Goal: Task Accomplishment & Management: Use online tool/utility

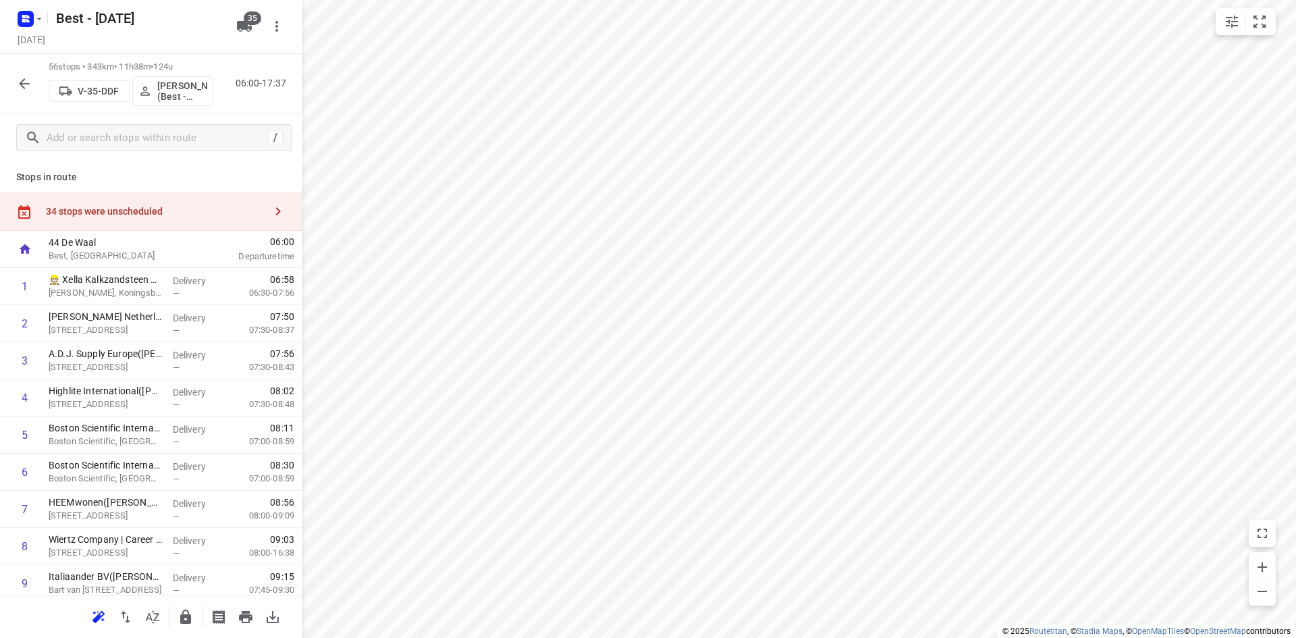
scroll to position [135, 0]
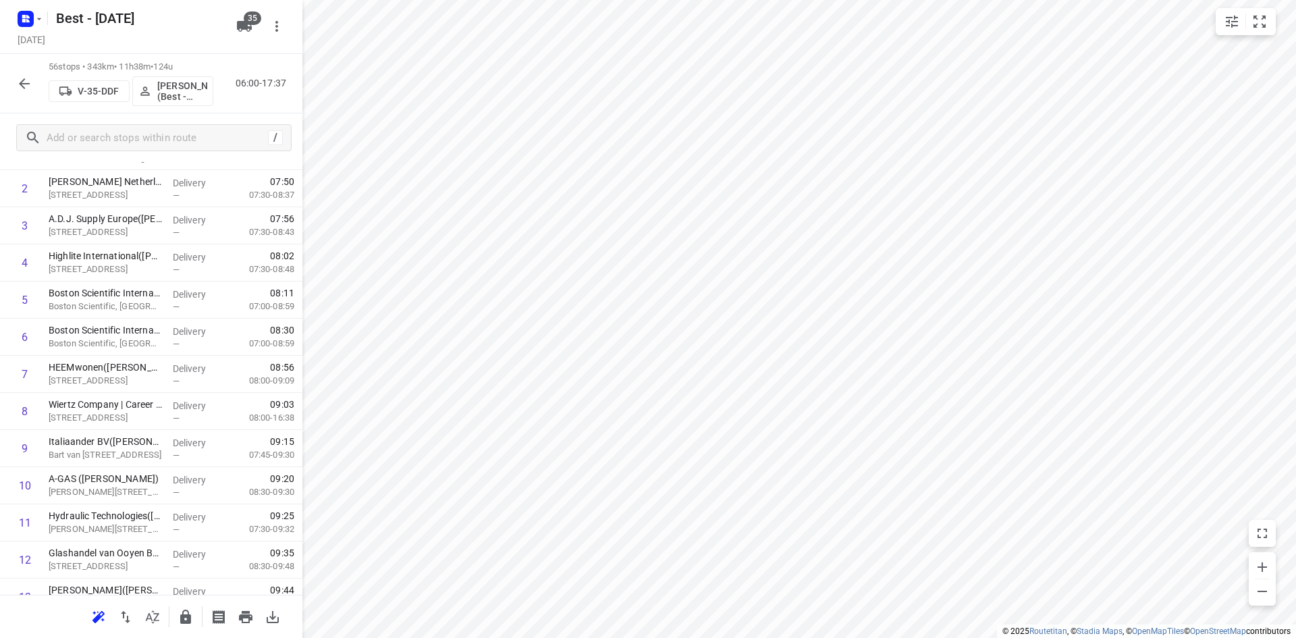
click at [144, 32] on div "[DATE]" at bounding box center [123, 41] width 216 height 18
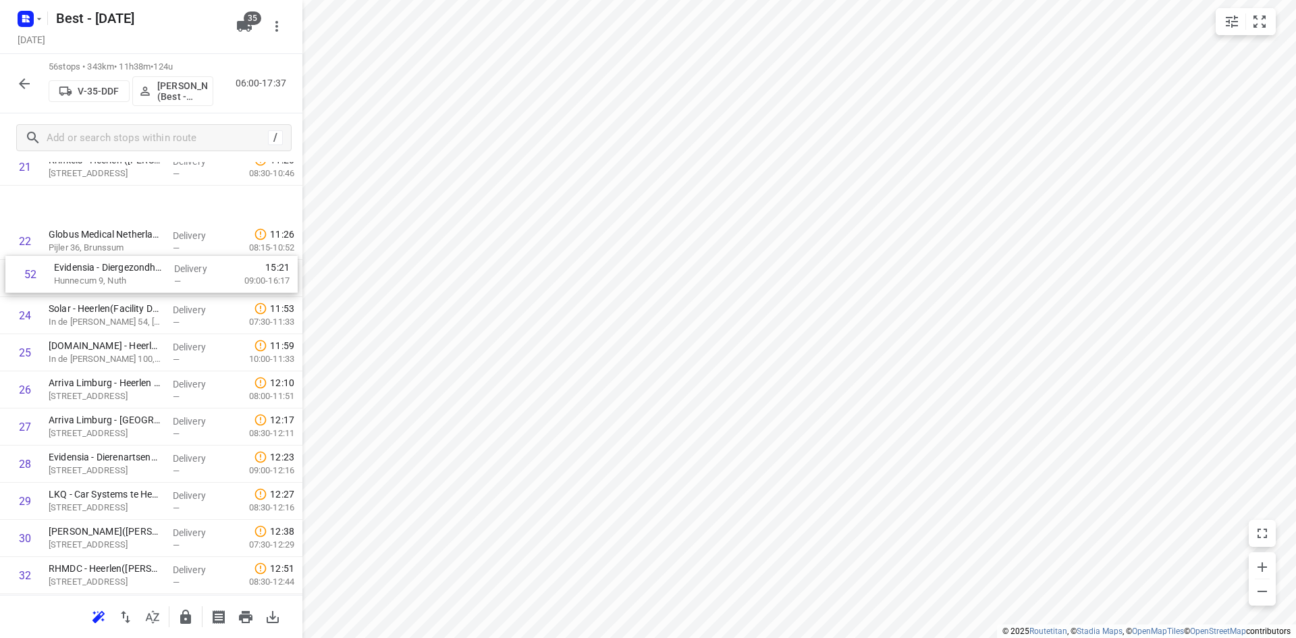
scroll to position [779, 0]
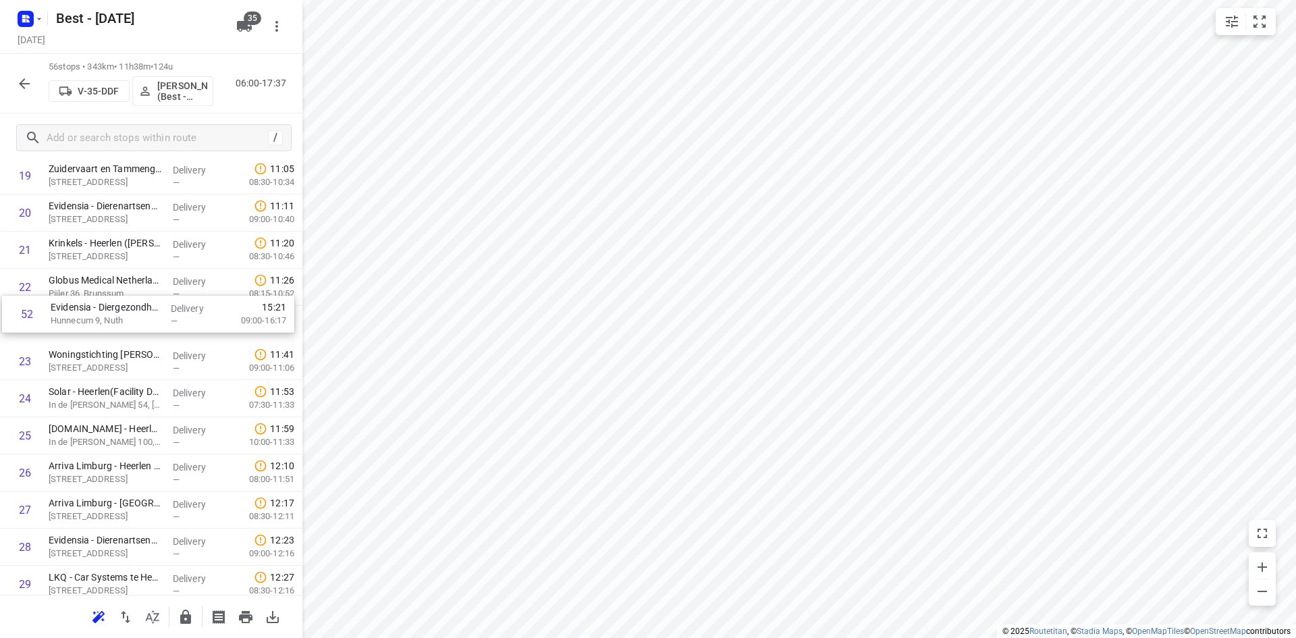
drag, startPoint x: 88, startPoint y: 399, endPoint x: 91, endPoint y: 319, distance: 79.7
click at [91, 319] on div "1 👷🏻 Xella Kalkzandsteen B.V. - Koningsbosch(Rob Sevriens) De Hazelaar, Konings…" at bounding box center [151, 528] width 302 height 2079
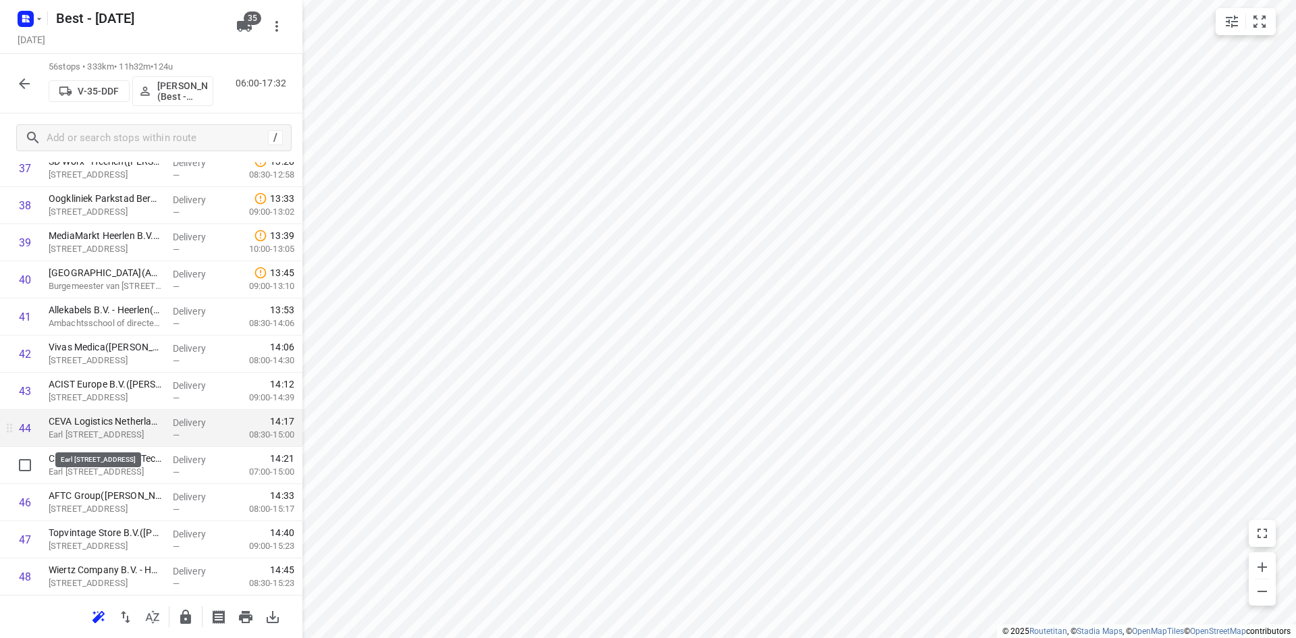
scroll to position [1452, 0]
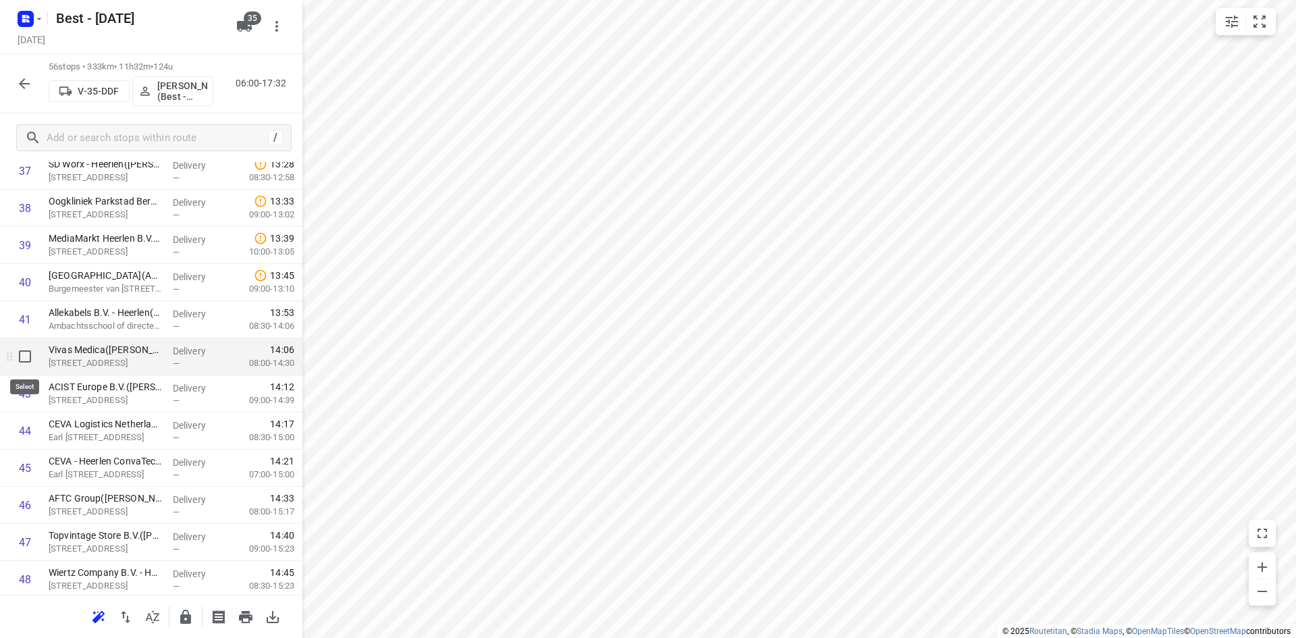
click at [26, 356] on input "checkbox" at bounding box center [24, 356] width 27 height 27
checkbox input "true"
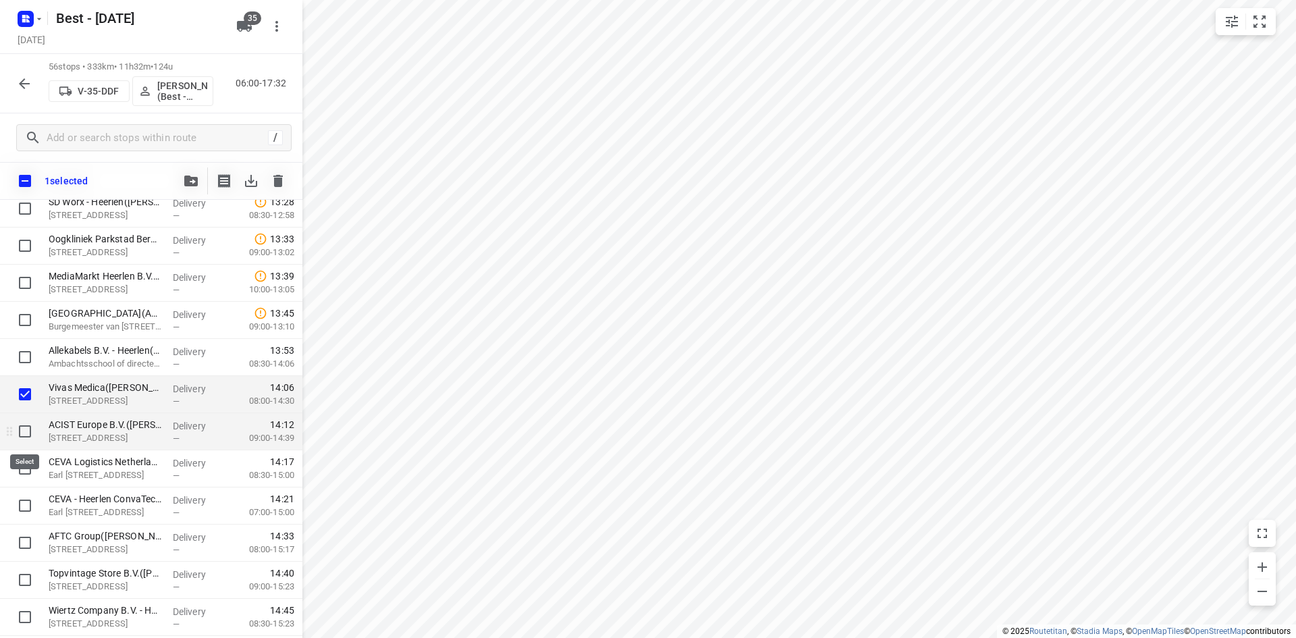
click at [29, 425] on input "checkbox" at bounding box center [24, 431] width 27 height 27
checkbox input "true"
click at [29, 462] on input "checkbox" at bounding box center [24, 468] width 27 height 27
checkbox input "true"
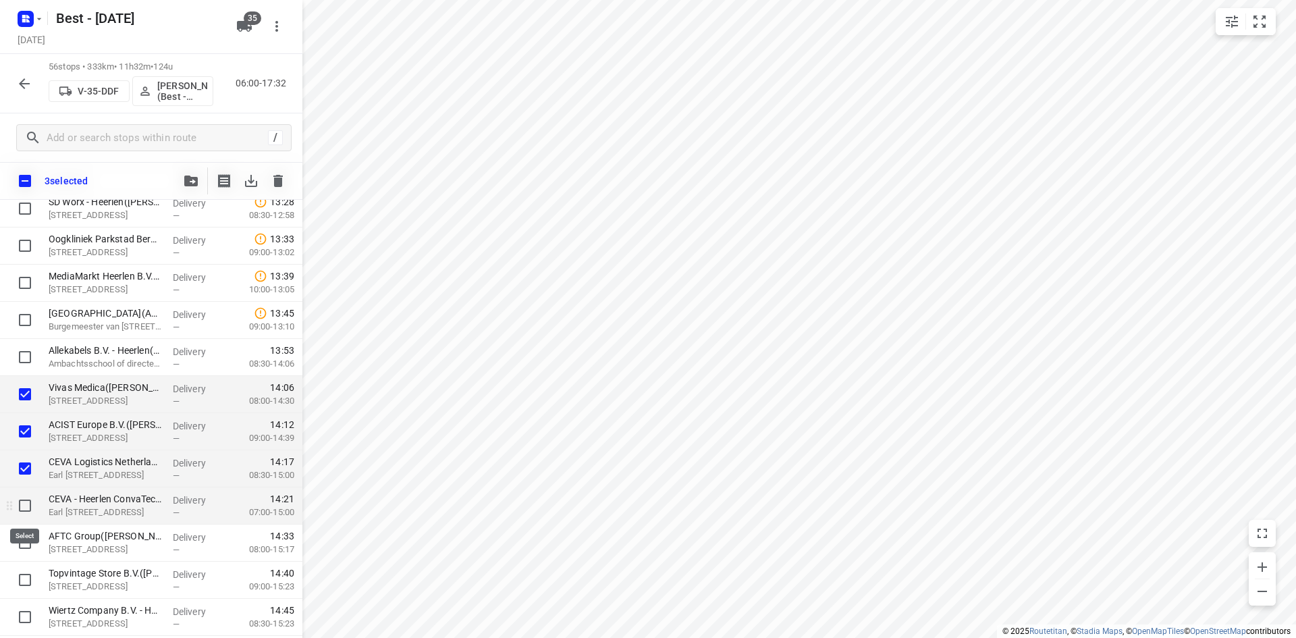
click at [26, 494] on input "checkbox" at bounding box center [24, 505] width 27 height 27
checkbox input "true"
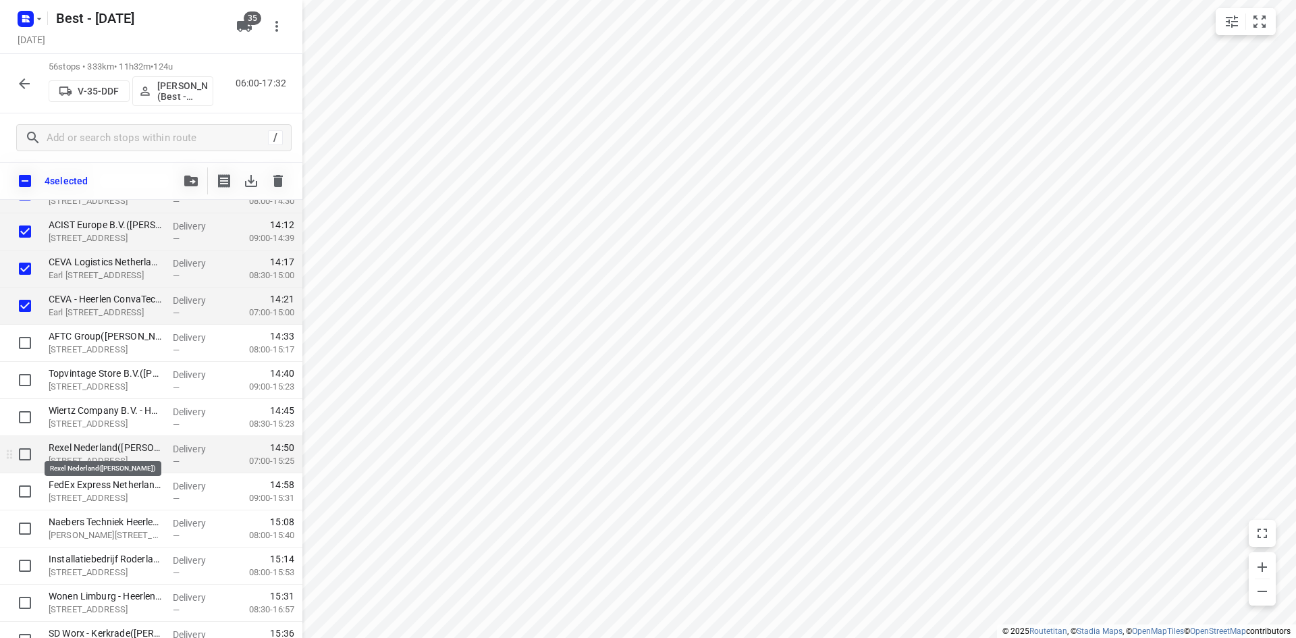
scroll to position [1654, 0]
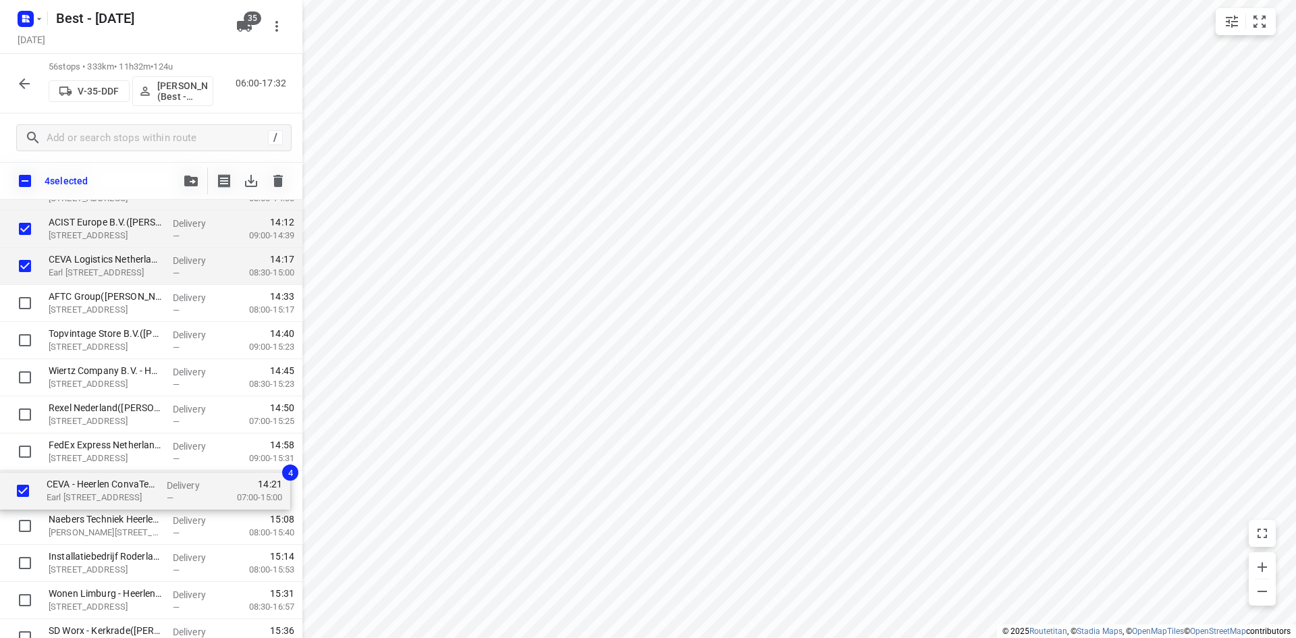
drag, startPoint x: 109, startPoint y: 304, endPoint x: 112, endPoint y: 499, distance: 195.1
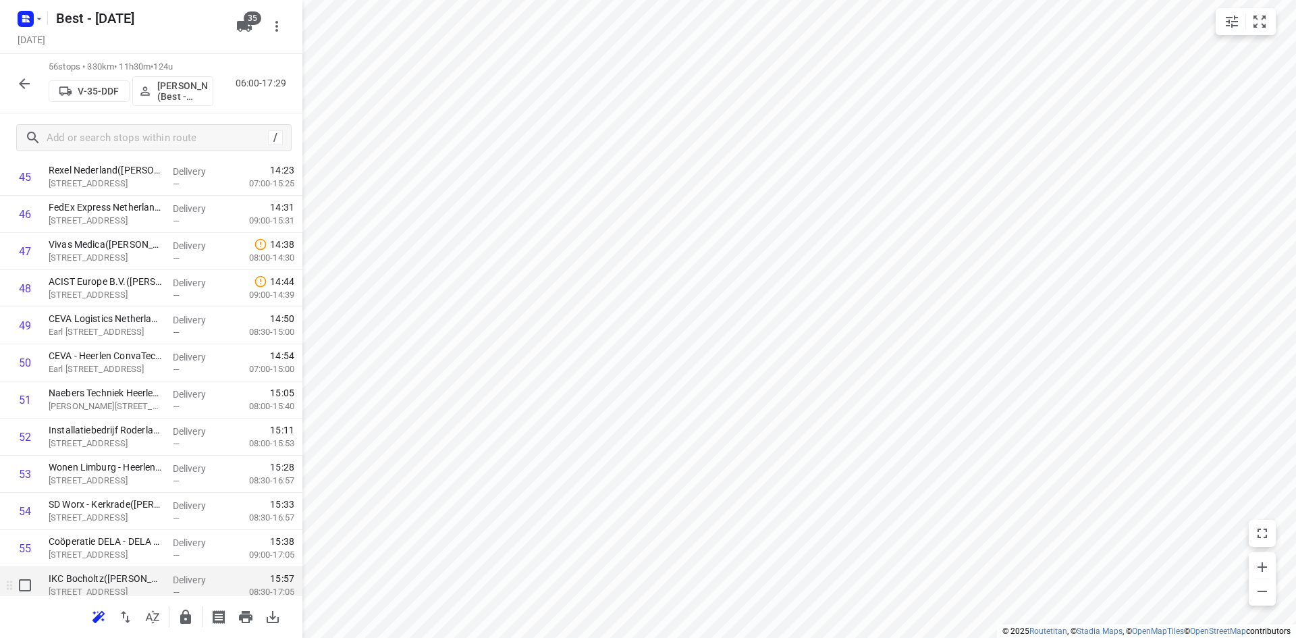
scroll to position [1789, 0]
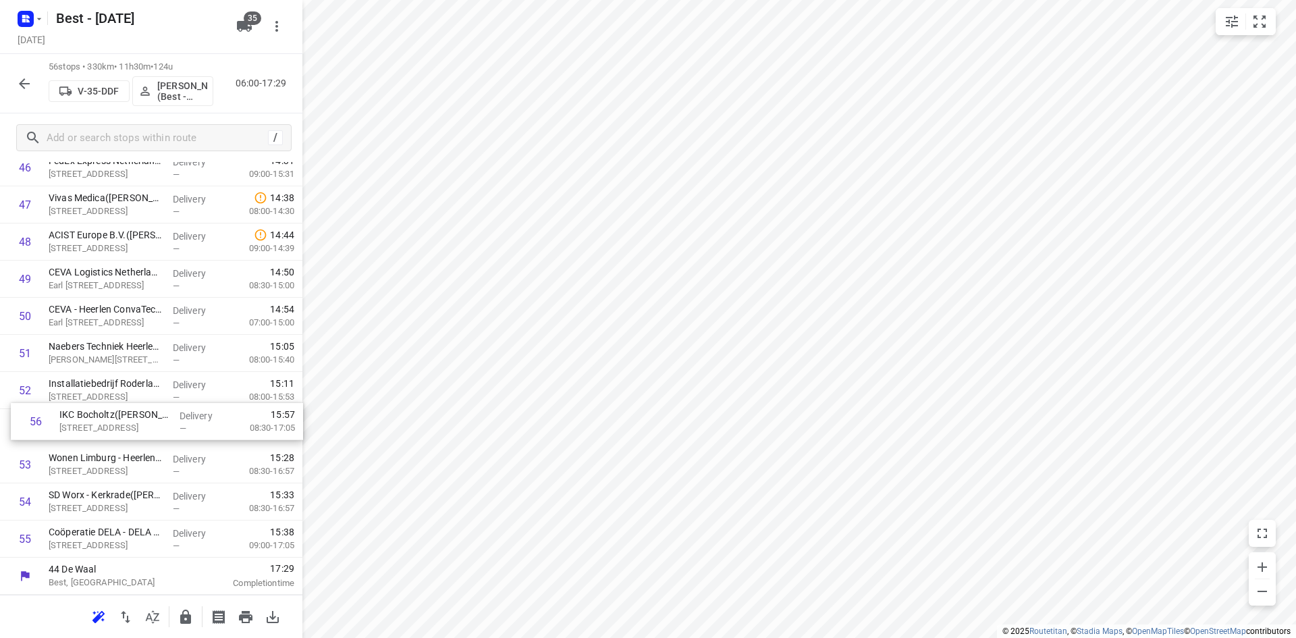
drag, startPoint x: 146, startPoint y: 541, endPoint x: 155, endPoint y: 419, distance: 122.5
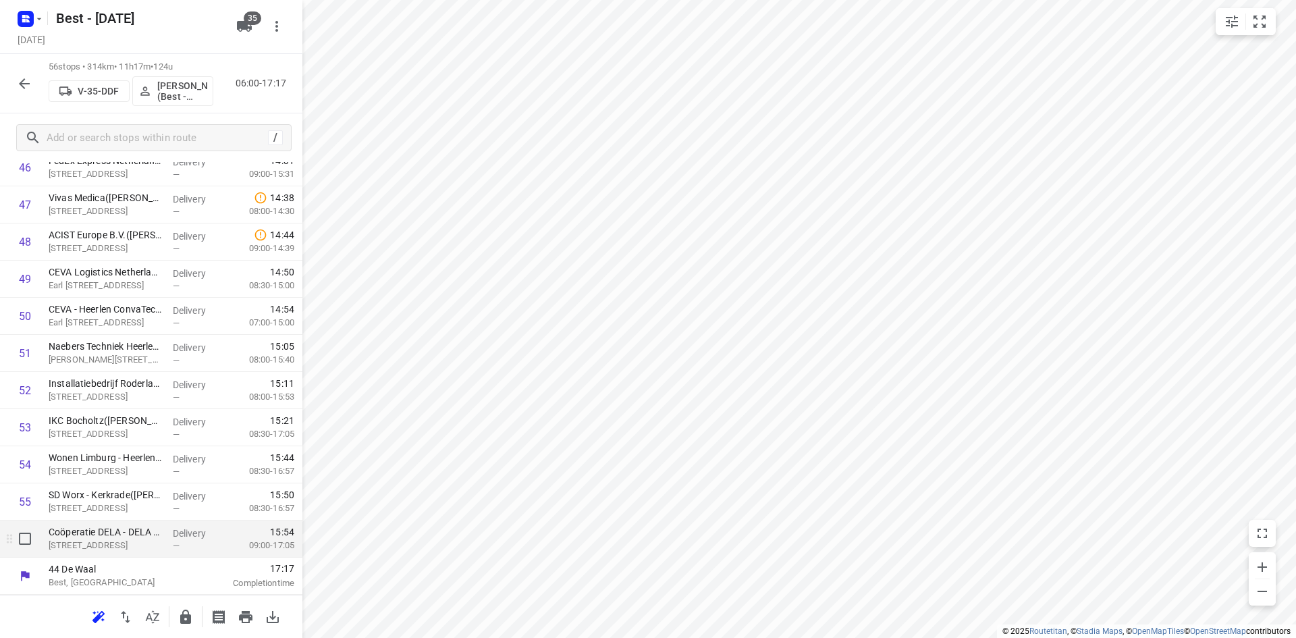
click at [24, 533] on input "checkbox" at bounding box center [24, 538] width 27 height 27
checkbox input "true"
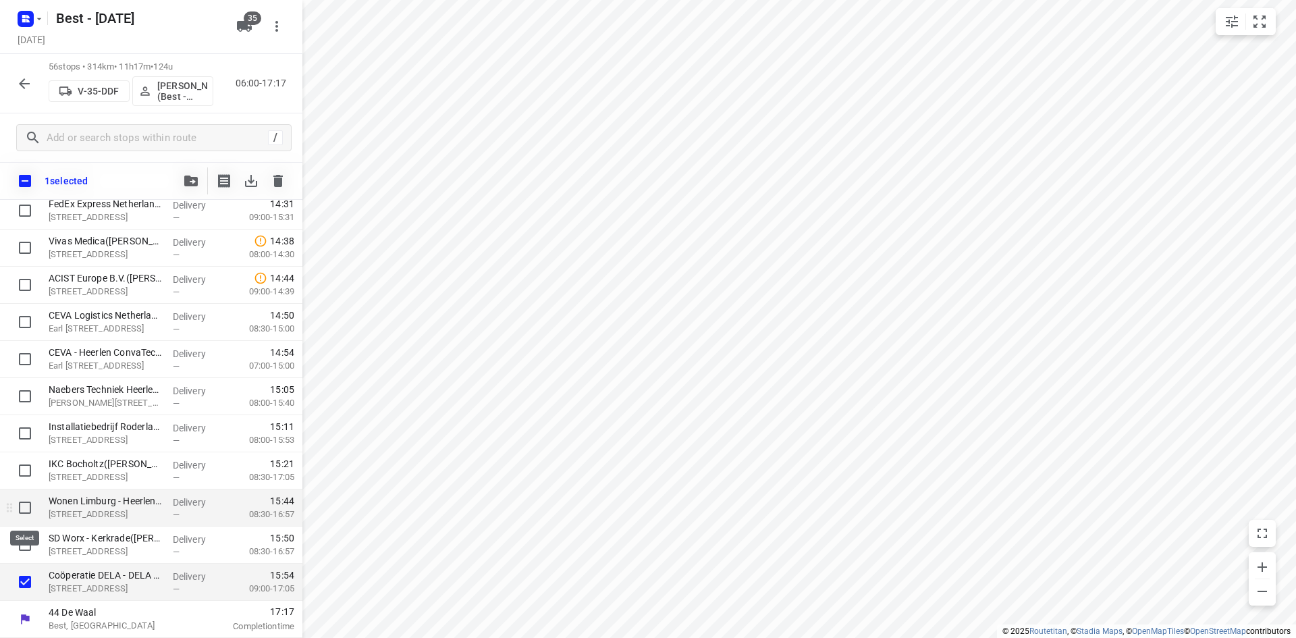
scroll to position [1784, 0]
click at [26, 504] on input "checkbox" at bounding box center [24, 507] width 27 height 27
checkbox input "true"
click at [25, 539] on input "checkbox" at bounding box center [24, 544] width 27 height 27
checkbox input "true"
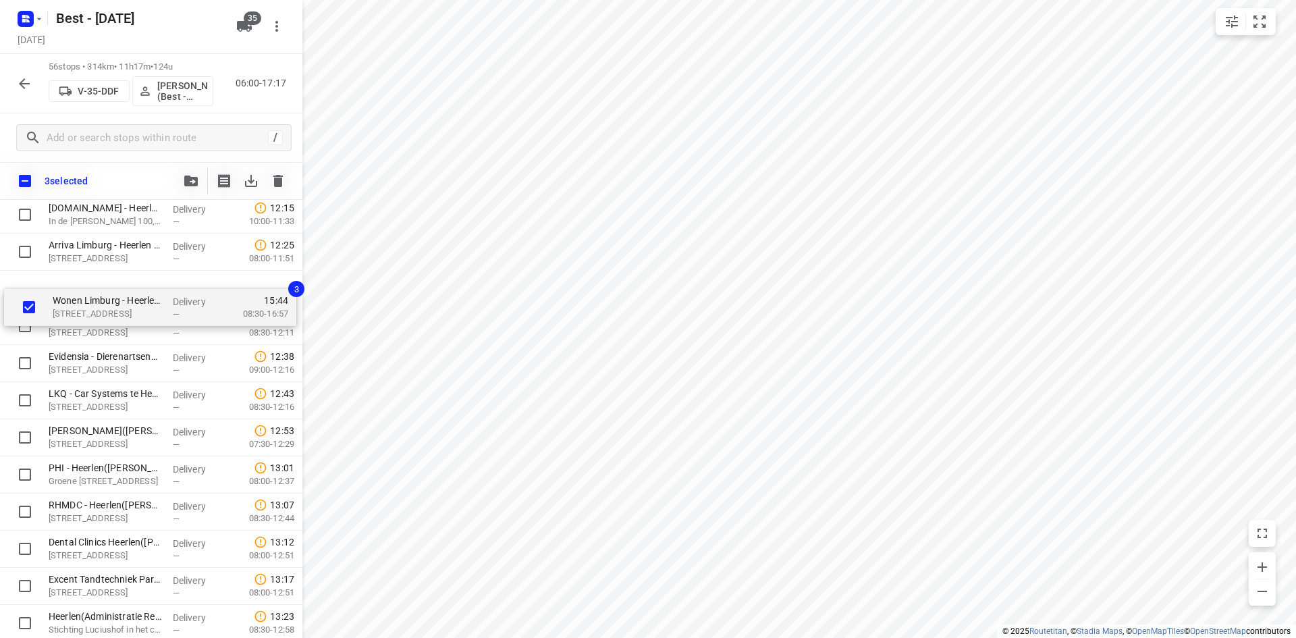
scroll to position [1036, 0]
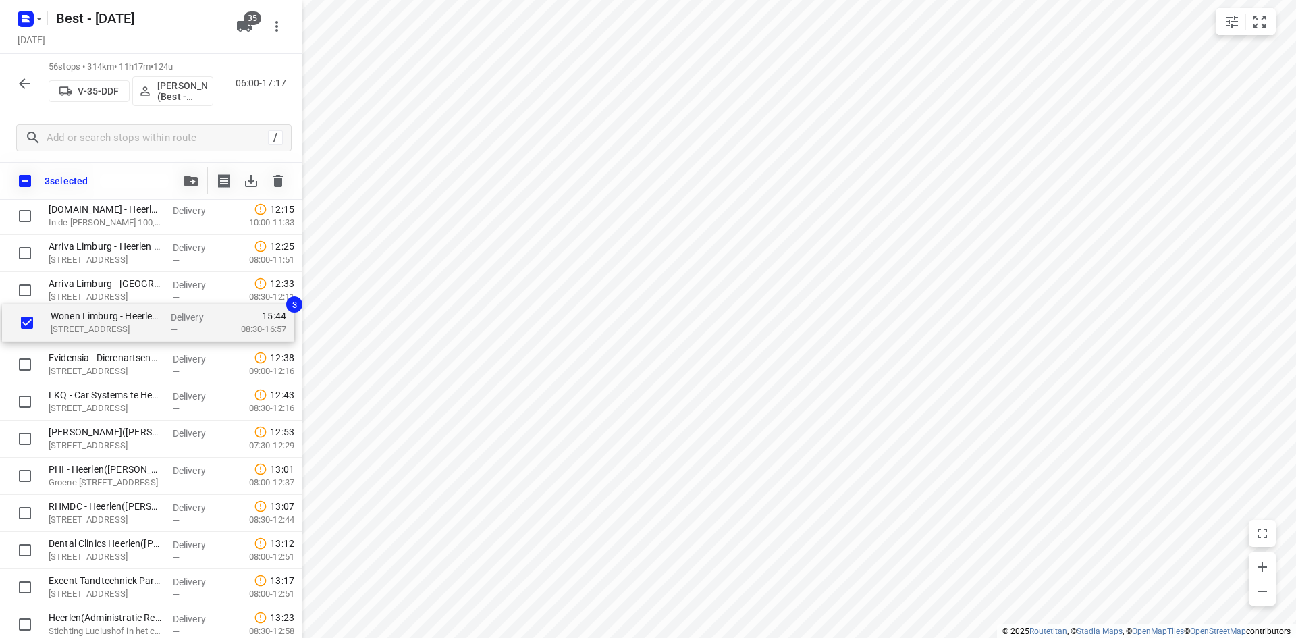
drag, startPoint x: 145, startPoint y: 511, endPoint x: 148, endPoint y: 323, distance: 188.3
click at [148, 323] on div "👷🏻 Xella Kalkzandsteen B.V. - Koningsbosch(Rob Sevriens) De Hazelaar, Koningsbo…" at bounding box center [151, 309] width 302 height 2079
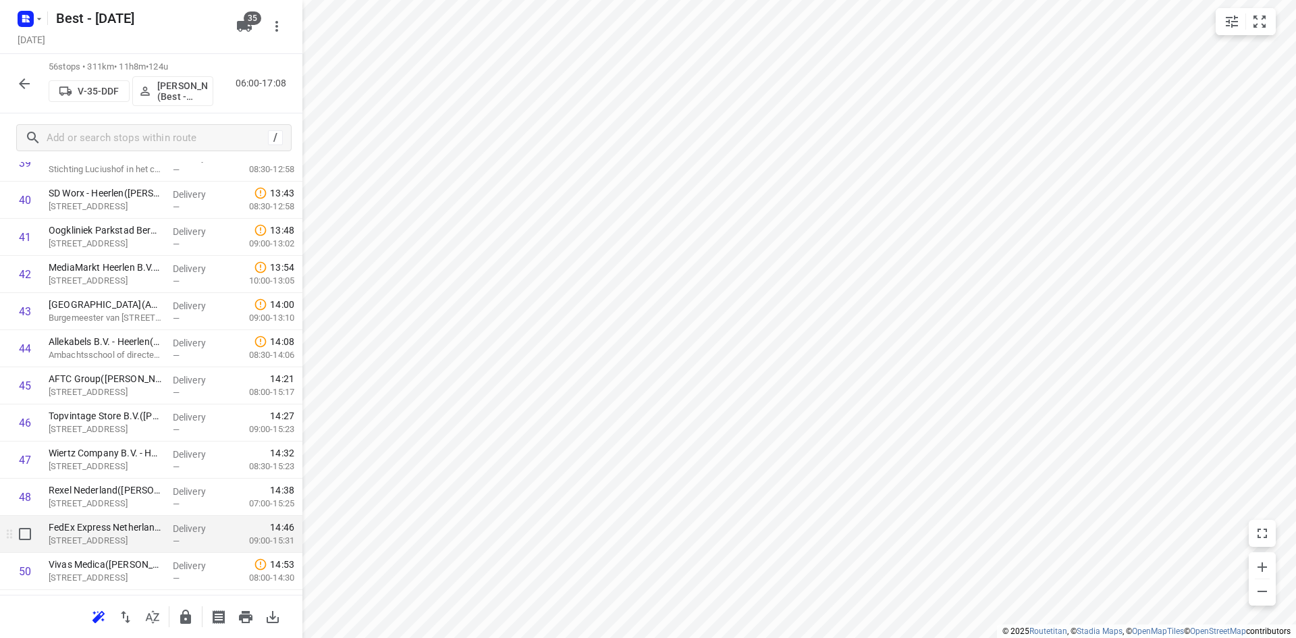
scroll to position [1576, 0]
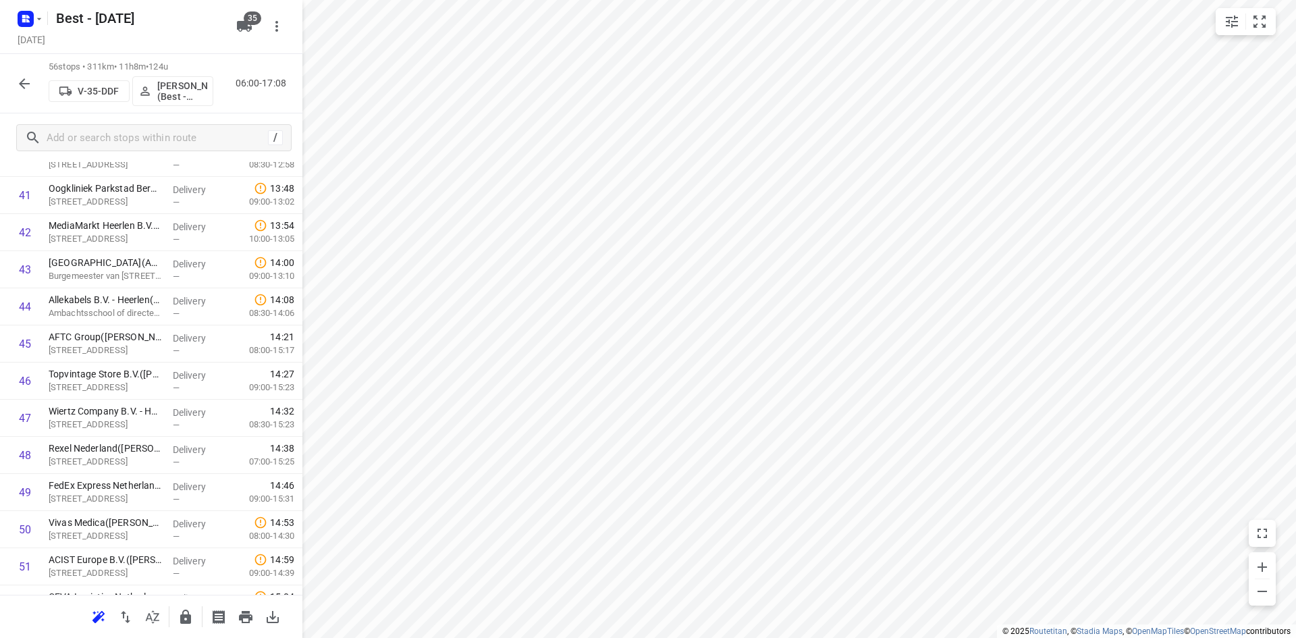
click at [199, 616] on div at bounding box center [151, 616] width 302 height 43
click at [196, 616] on button "button" at bounding box center [185, 616] width 27 height 27
click at [30, 82] on icon "button" at bounding box center [24, 84] width 16 height 16
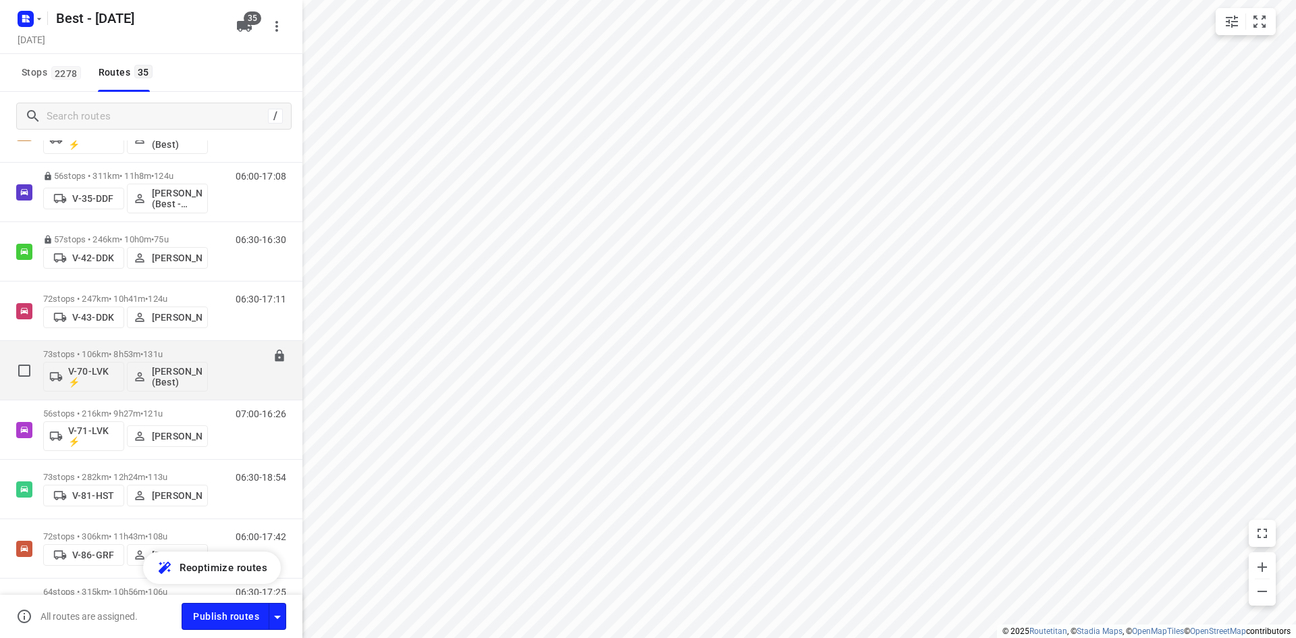
scroll to position [405, 0]
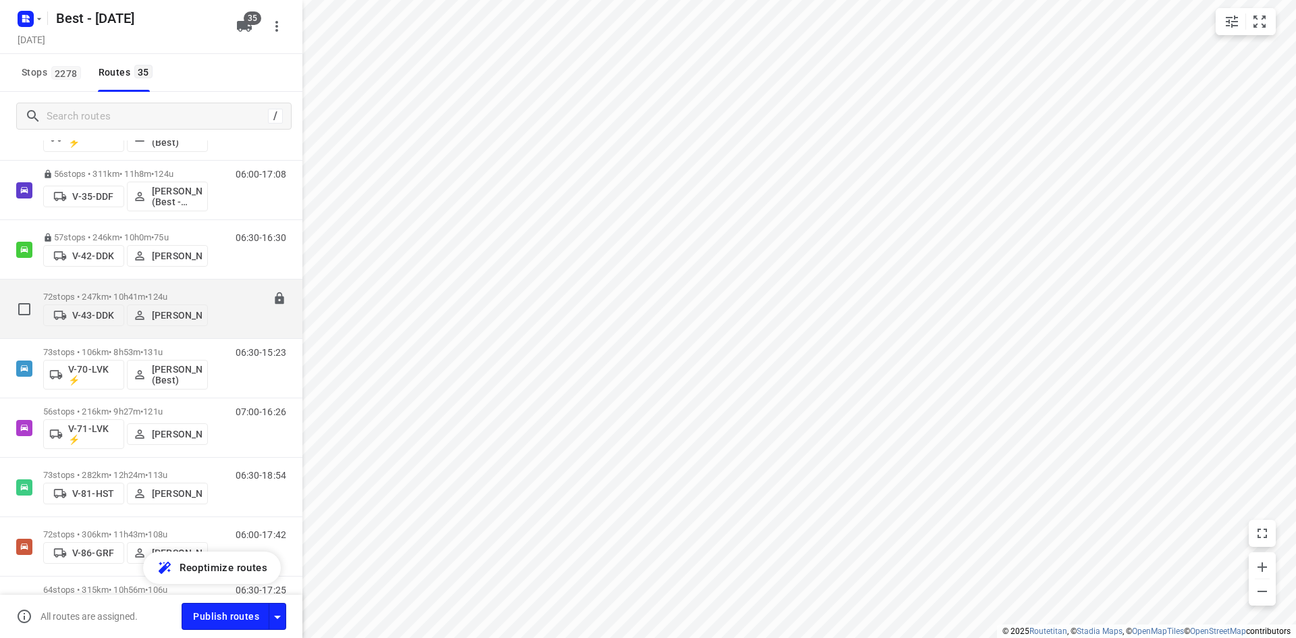
click at [198, 292] on p "72 stops • 247km • 10h41m • 124u" at bounding box center [125, 297] width 165 height 10
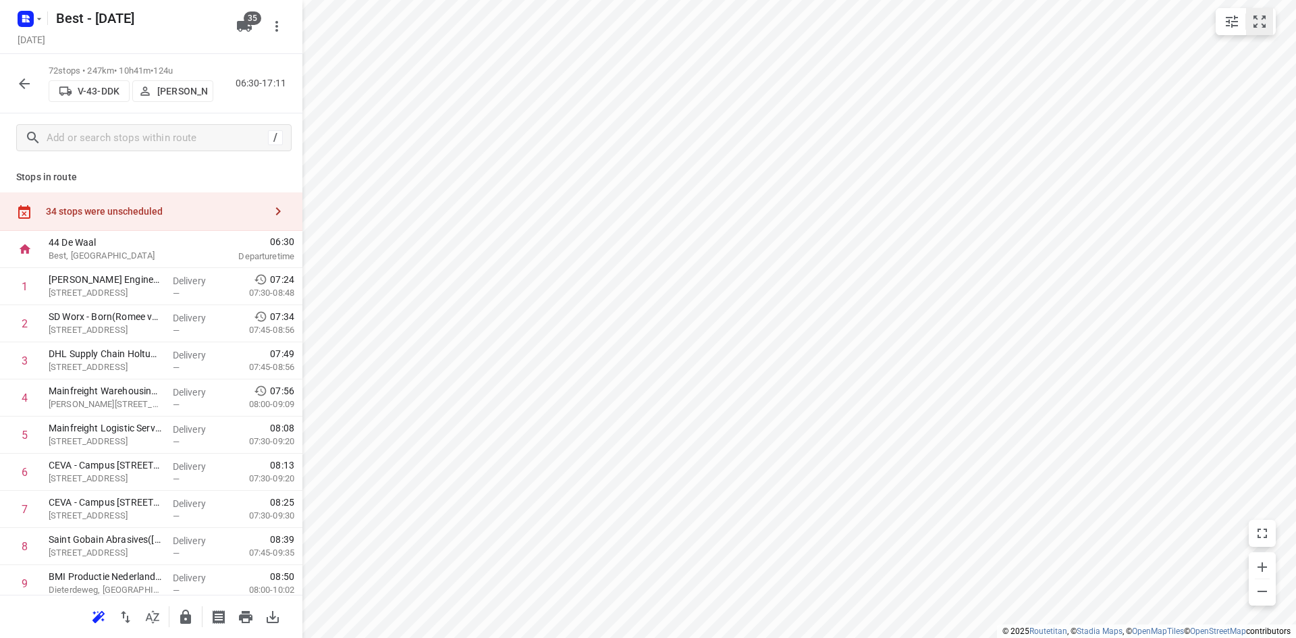
click at [1266, 21] on icon "small contained button group" at bounding box center [1259, 21] width 16 height 16
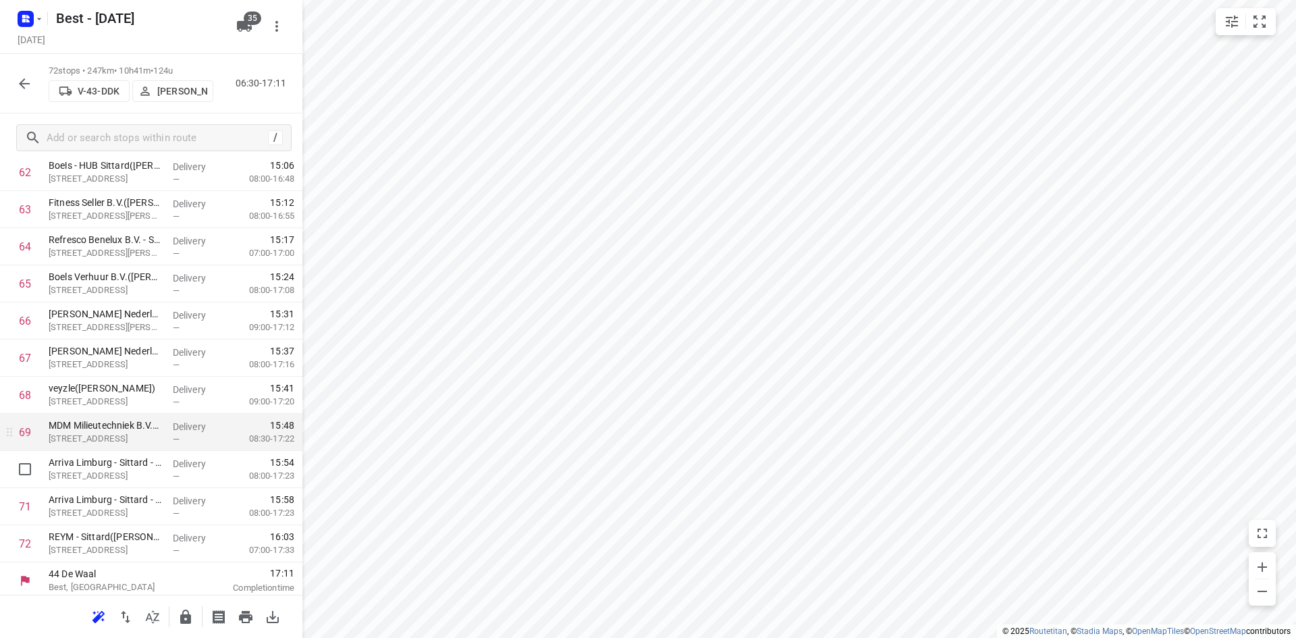
scroll to position [2383, 0]
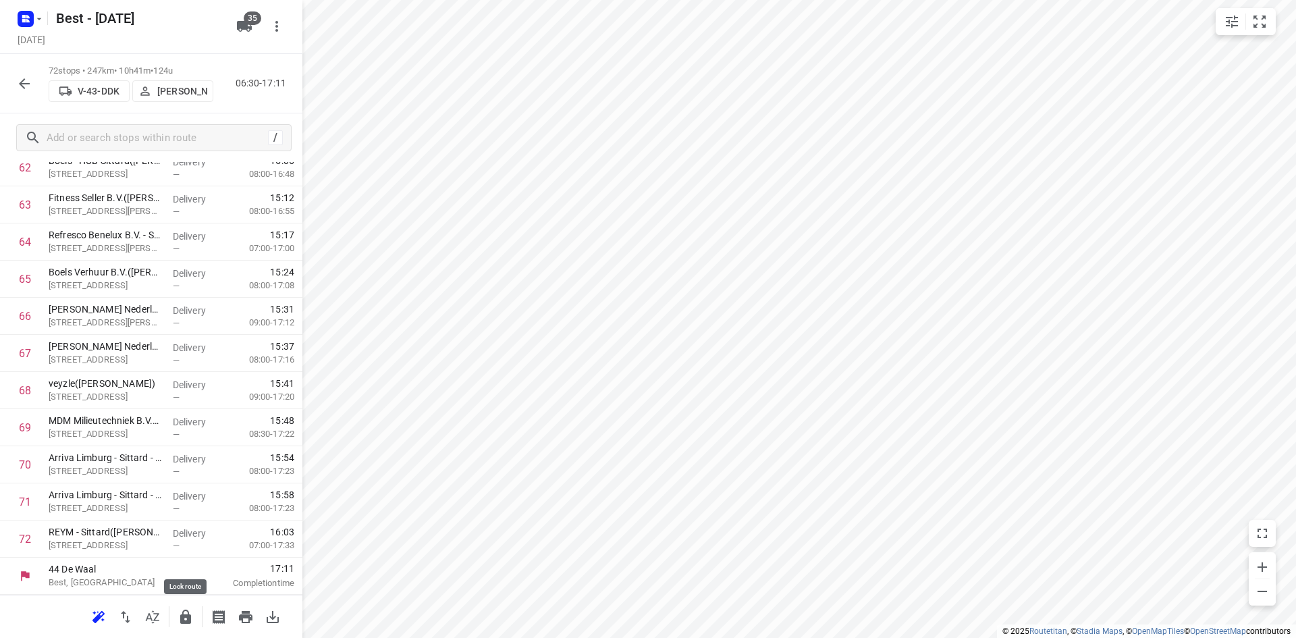
click at [186, 624] on icon "button" at bounding box center [186, 617] width 16 height 16
click at [26, 67] on div "72 stops • 247km • 10h41m • 124u V-43-DDK Stefan van Dijck 06:30-17:11" at bounding box center [151, 83] width 302 height 59
click at [25, 83] on icon "button" at bounding box center [24, 83] width 11 height 11
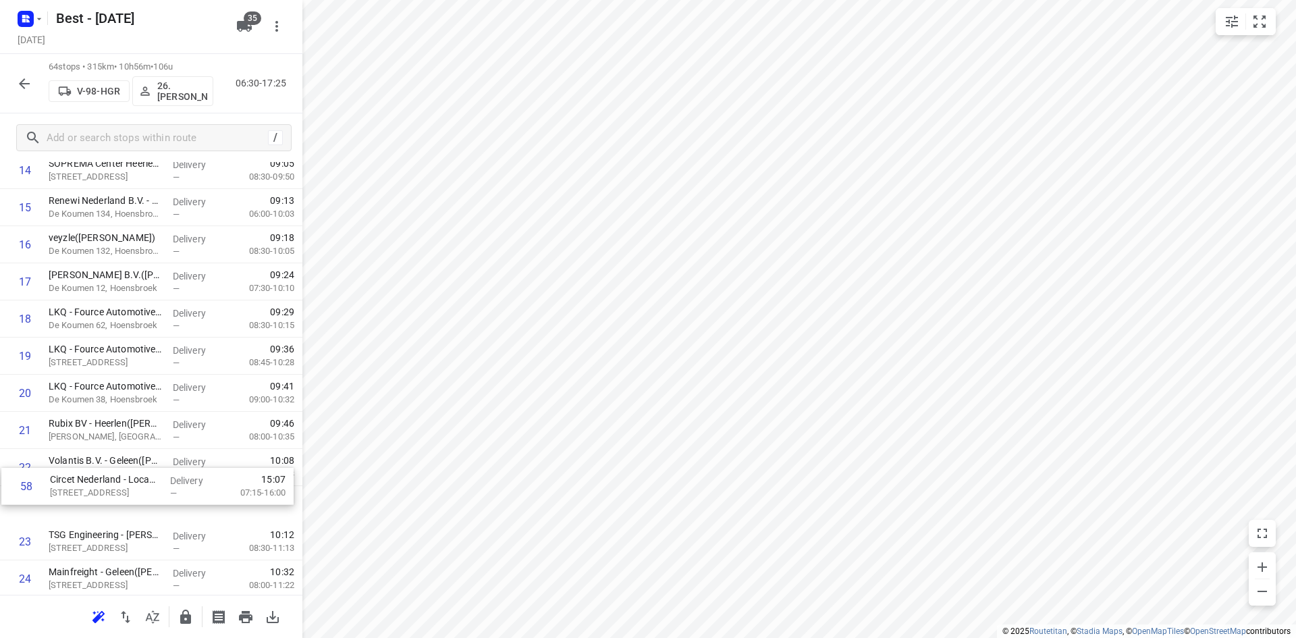
scroll to position [599, 0]
drag, startPoint x: 154, startPoint y: 315, endPoint x: 157, endPoint y: 277, distance: 37.2
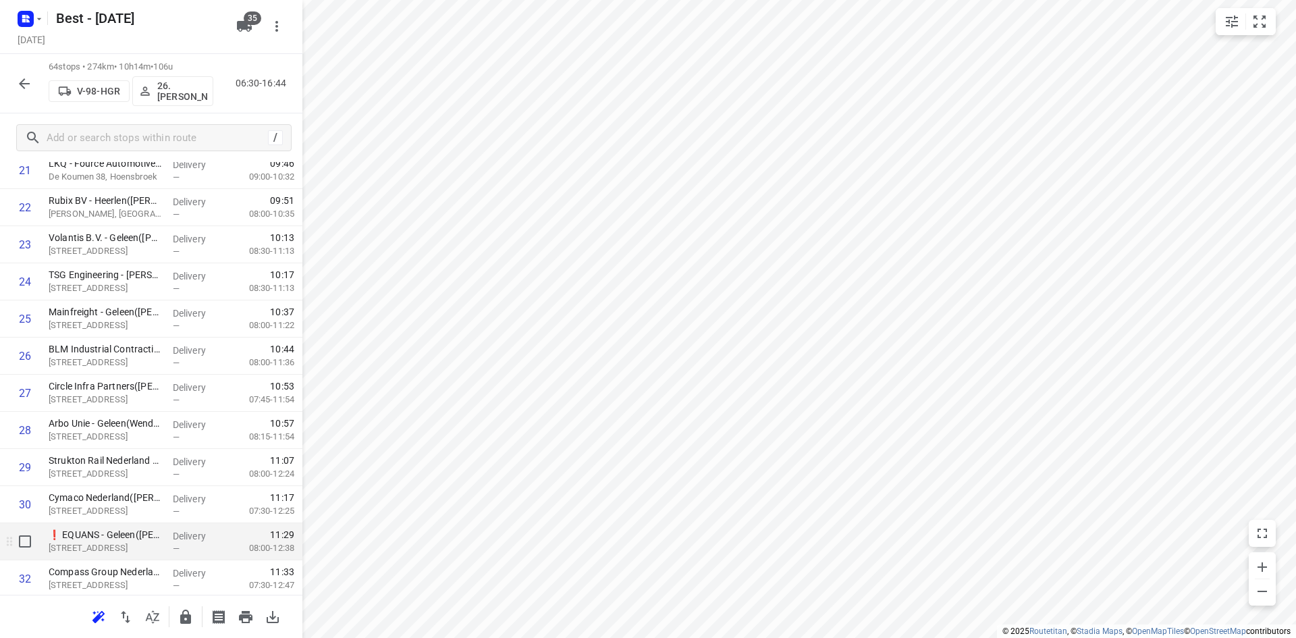
scroll to position [937, 0]
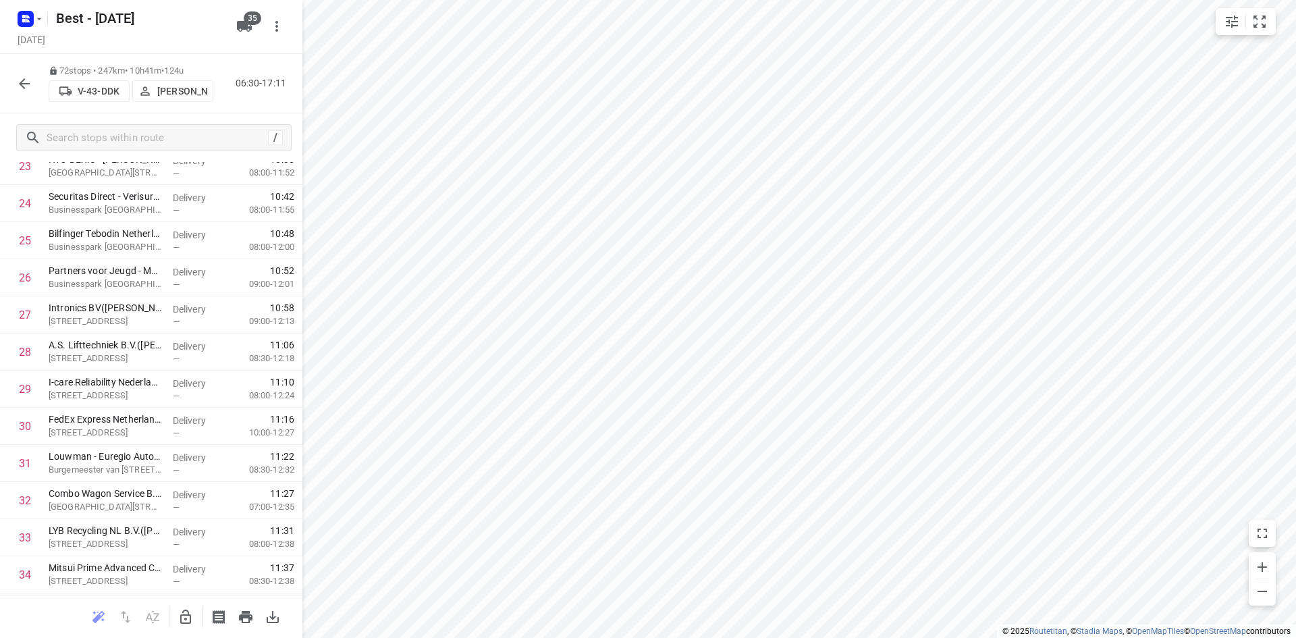
click at [192, 618] on icon "button" at bounding box center [186, 617] width 16 height 16
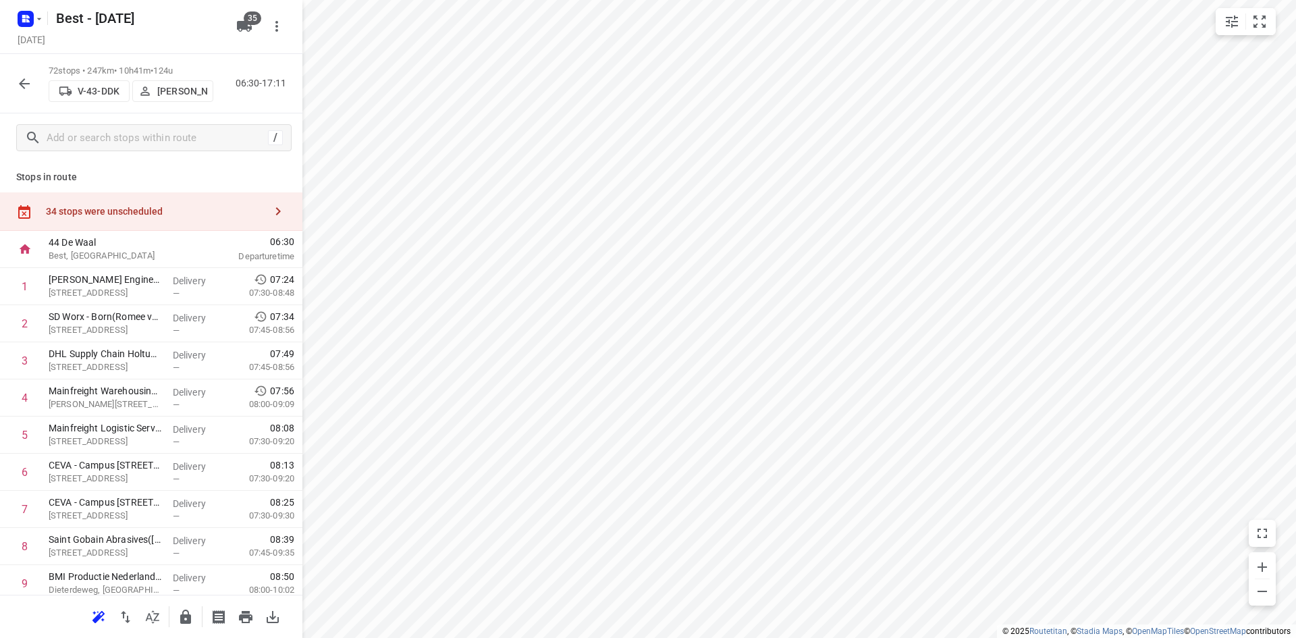
click at [183, 226] on div "34 stops were unscheduled" at bounding box center [151, 211] width 302 height 38
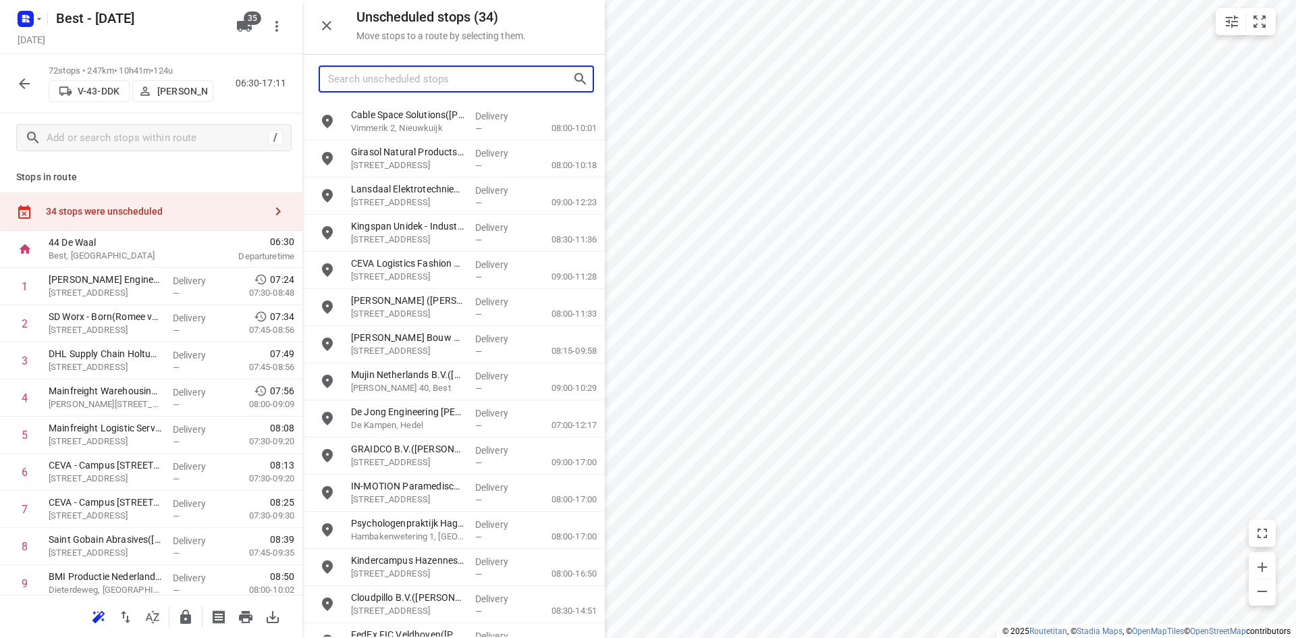
click at [389, 84] on input "Search unscheduled stops" at bounding box center [450, 79] width 244 height 21
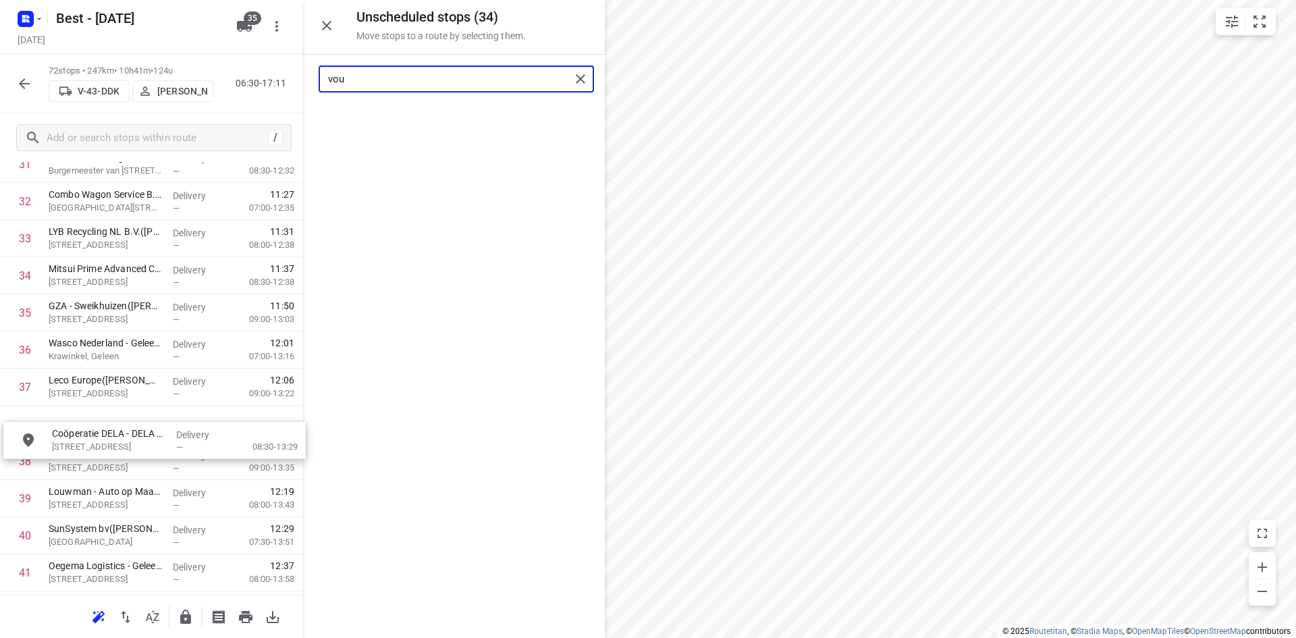
scroll to position [1236, 0]
drag, startPoint x: 441, startPoint y: 121, endPoint x: 138, endPoint y: 426, distance: 429.1
type input "vou"
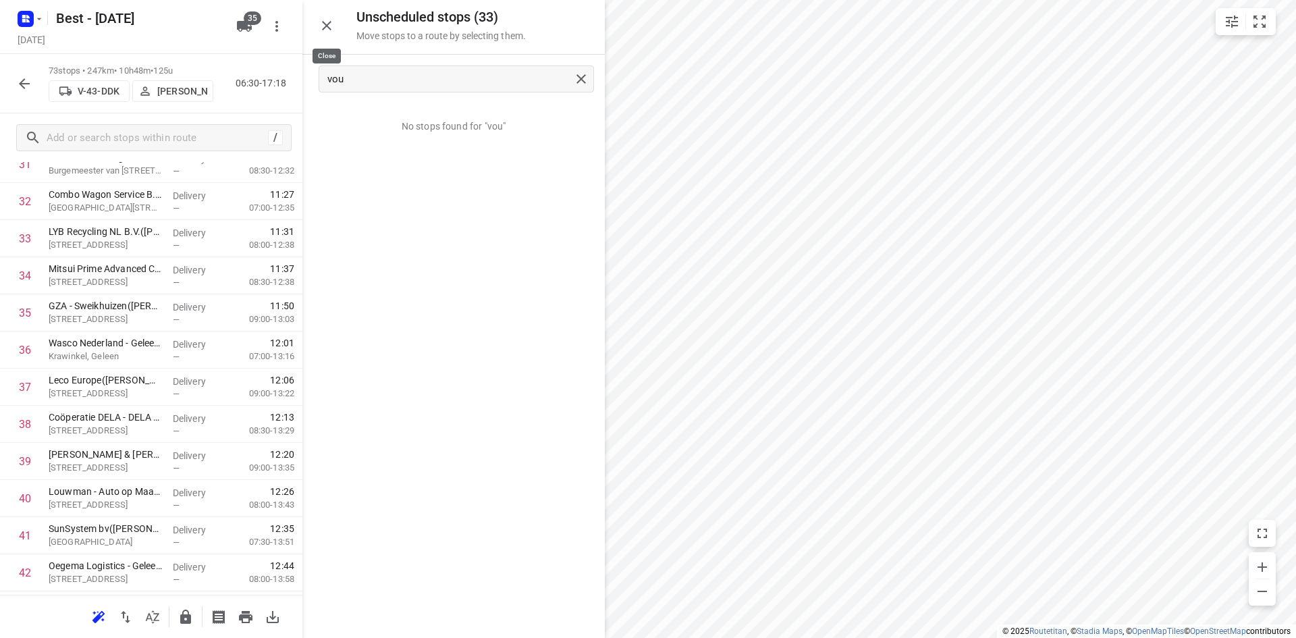
click at [323, 30] on icon "button" at bounding box center [326, 25] width 9 height 9
click at [185, 609] on icon "button" at bounding box center [185, 616] width 11 height 14
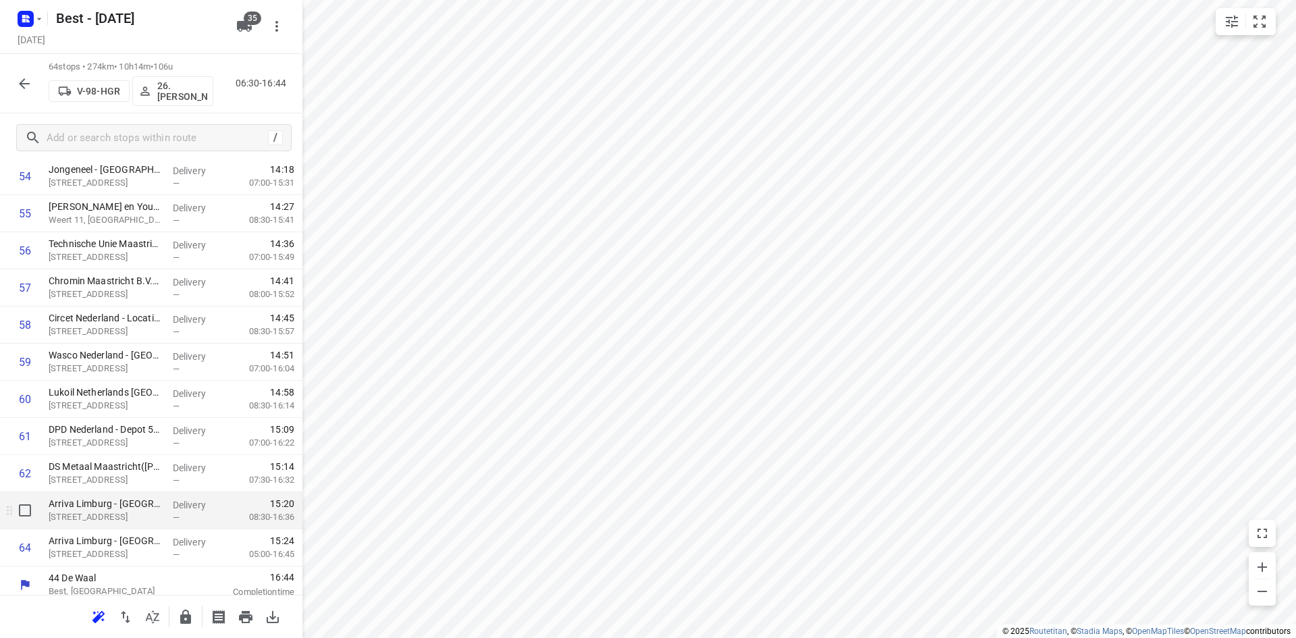
scroll to position [2086, 0]
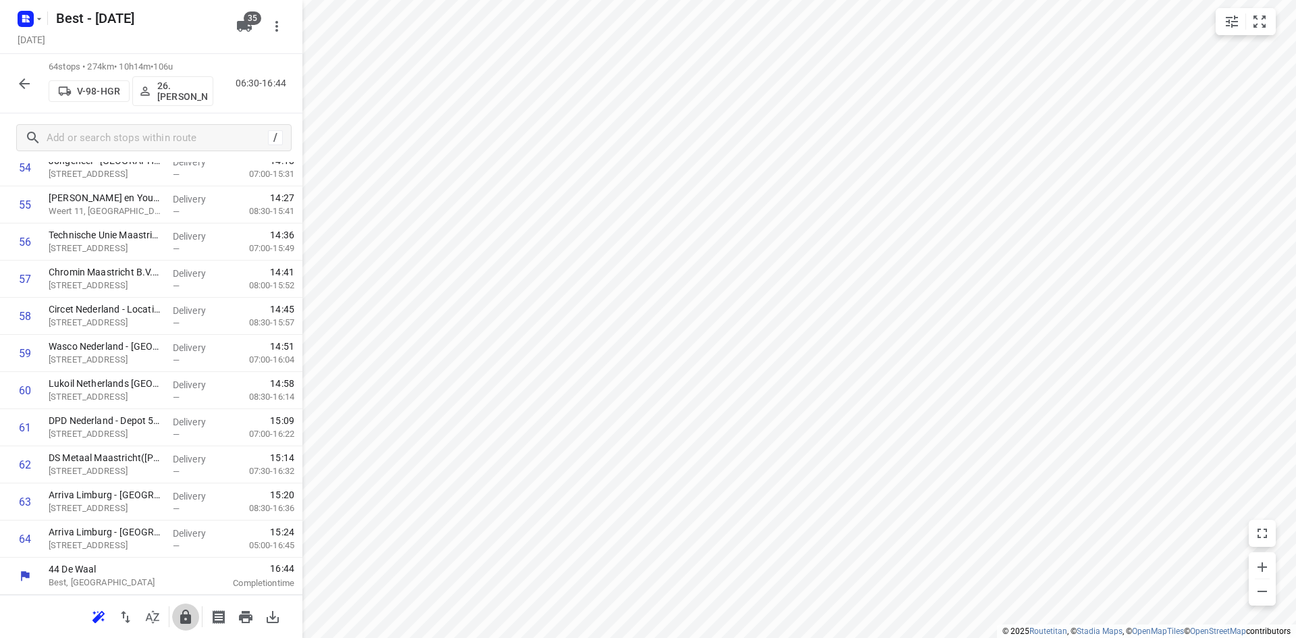
click at [178, 617] on icon "button" at bounding box center [186, 617] width 16 height 16
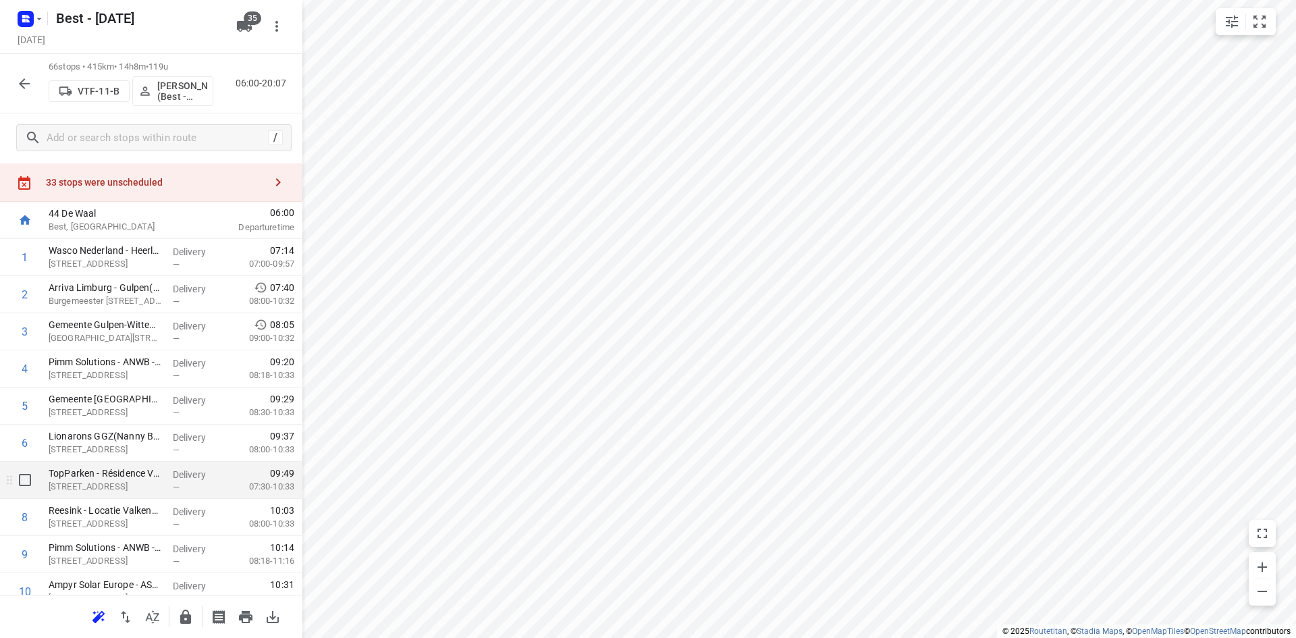
scroll to position [0, 0]
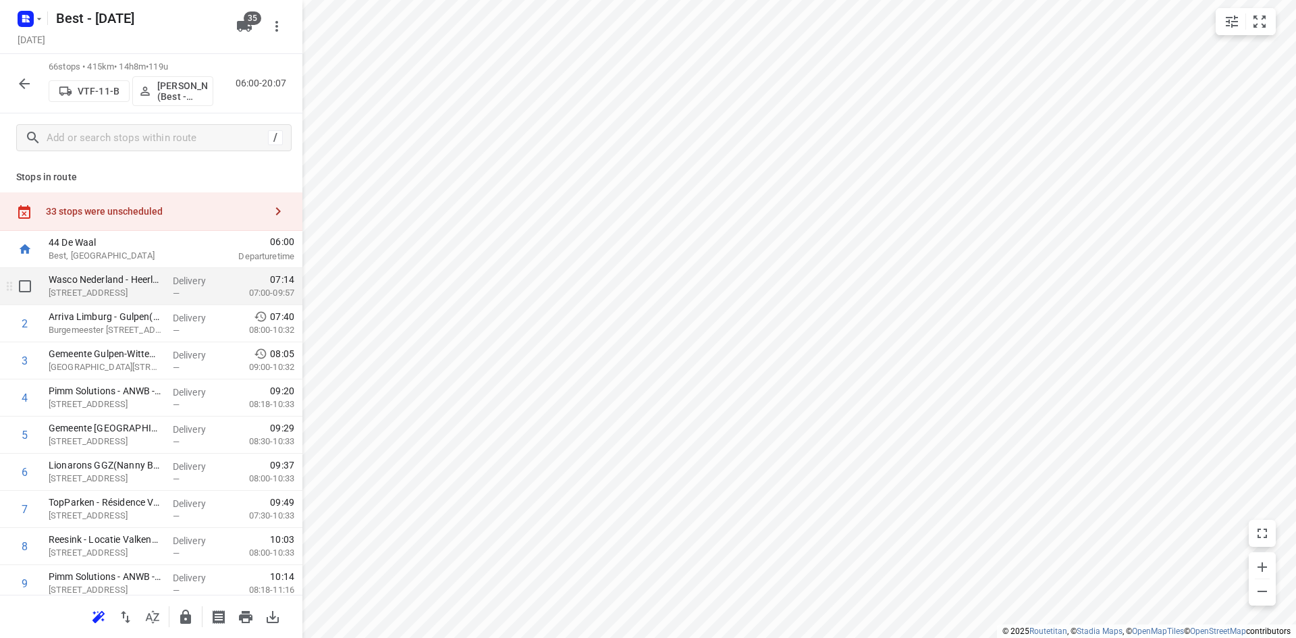
click at [122, 286] on p "Wijngaardsweg 6, Heerlen" at bounding box center [105, 292] width 113 height 13
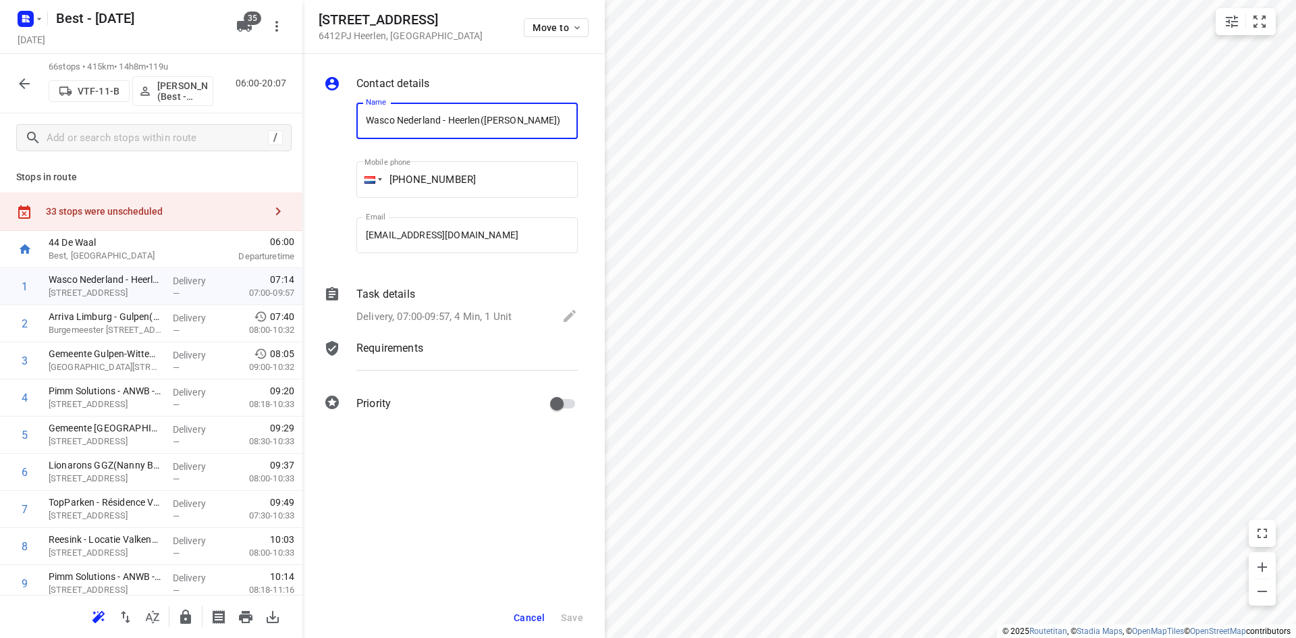
click at [532, 616] on span "Cancel" at bounding box center [529, 617] width 31 height 11
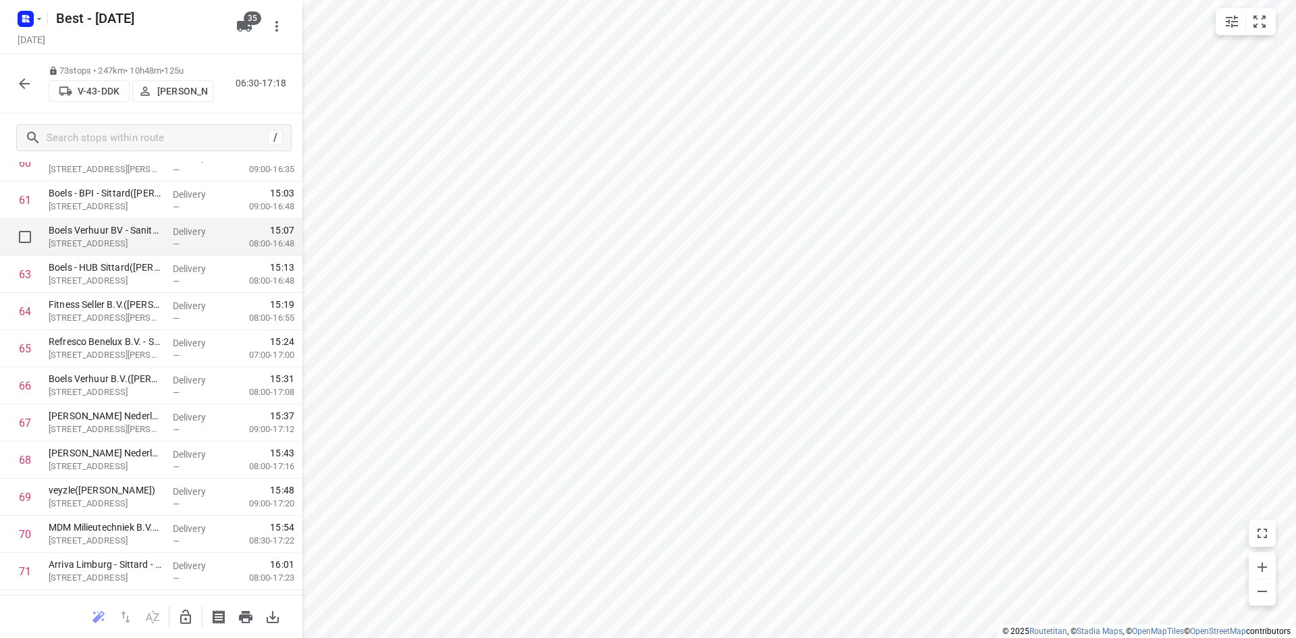
scroll to position [2420, 0]
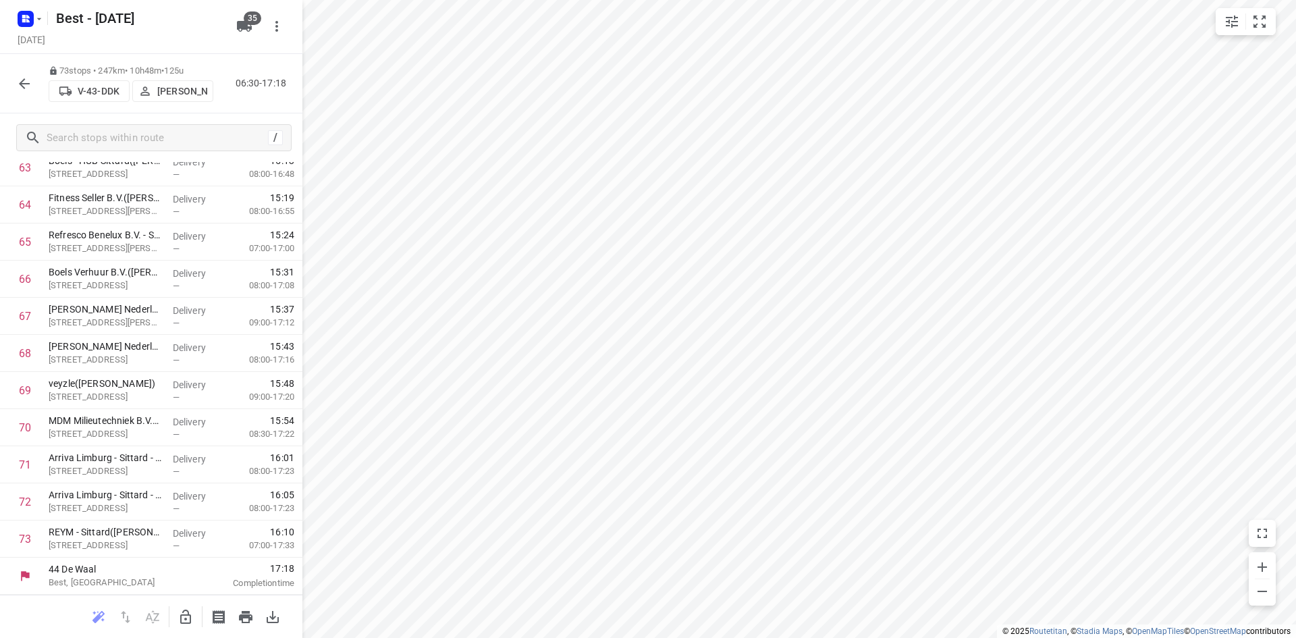
click at [31, 76] on icon "button" at bounding box center [24, 84] width 16 height 16
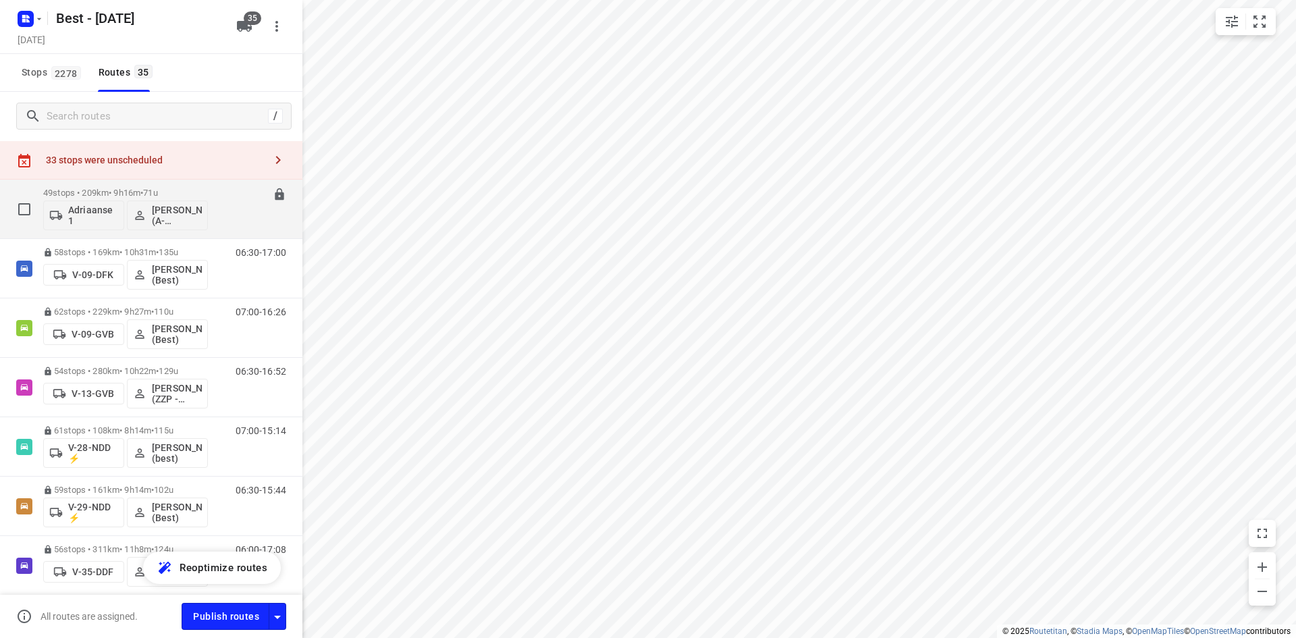
scroll to position [0, 0]
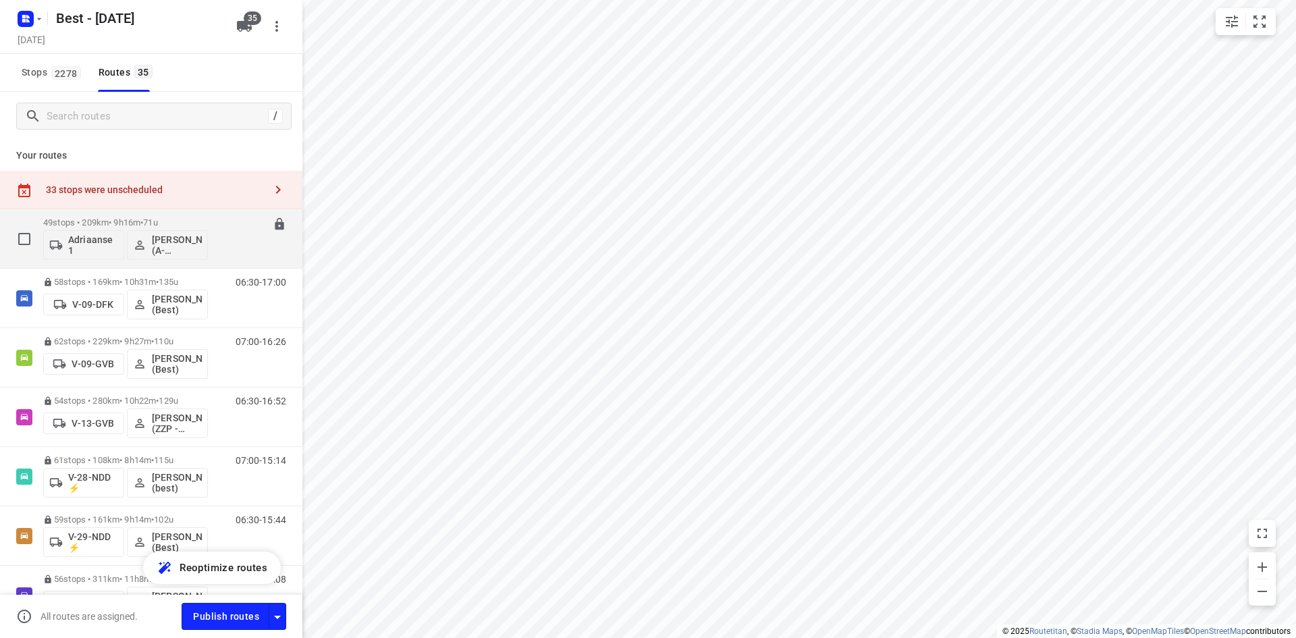
click at [207, 217] on p "49 stops • 209km • 9h16m • 71u" at bounding box center [125, 222] width 165 height 10
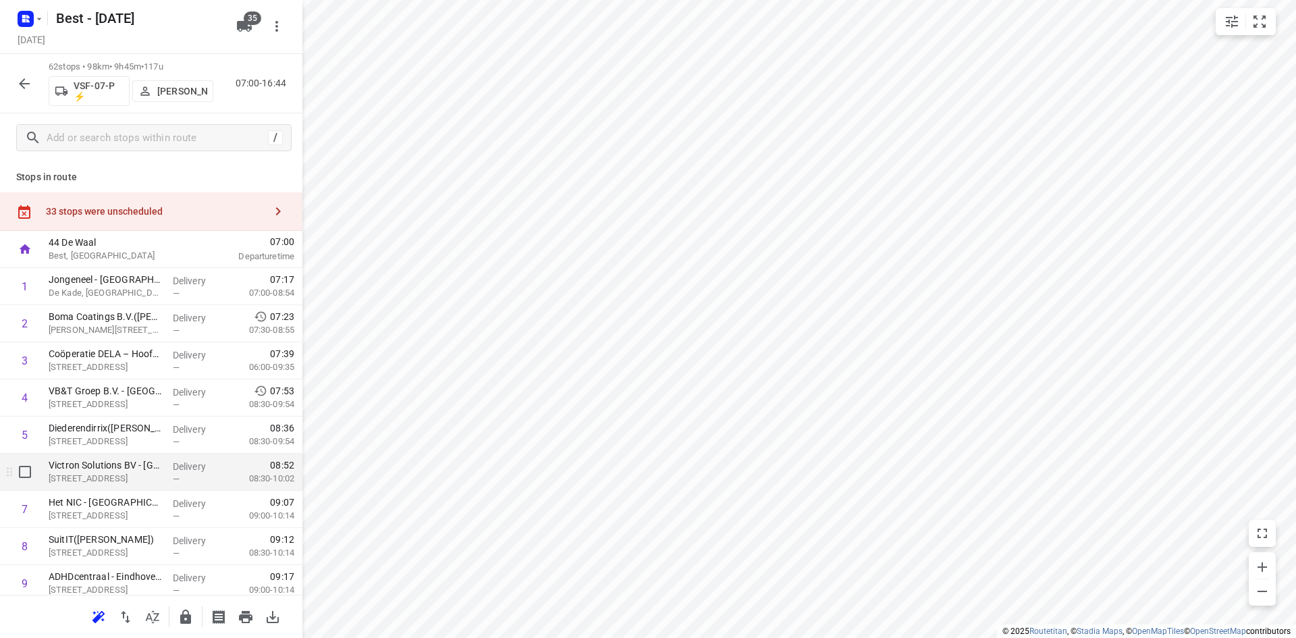
click at [34, 479] on input "checkbox" at bounding box center [24, 471] width 27 height 27
checkbox input "true"
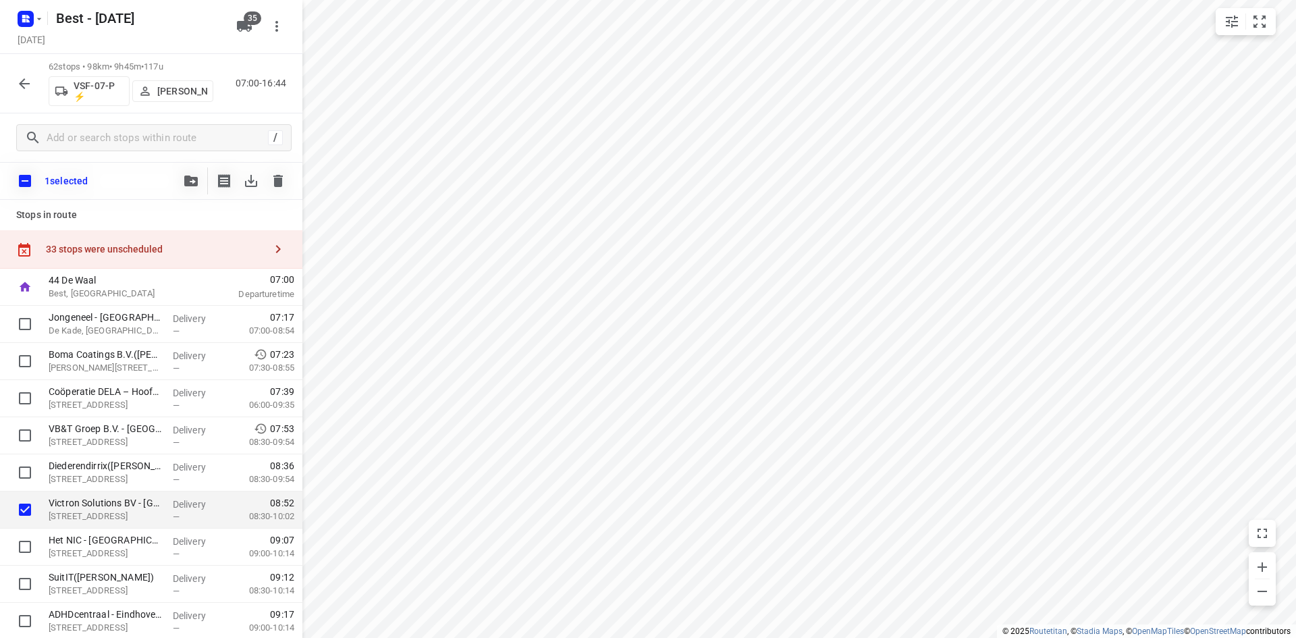
click at [180, 184] on button "button" at bounding box center [191, 180] width 27 height 27
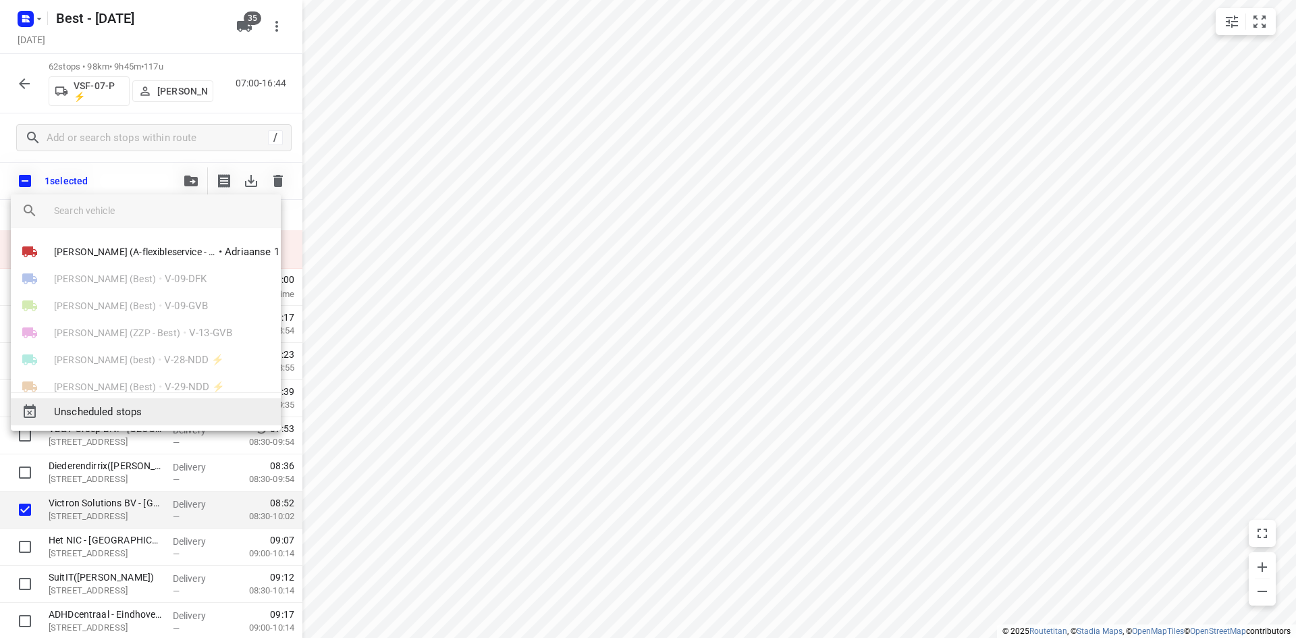
click at [142, 410] on span "Unscheduled stops" at bounding box center [162, 412] width 216 height 16
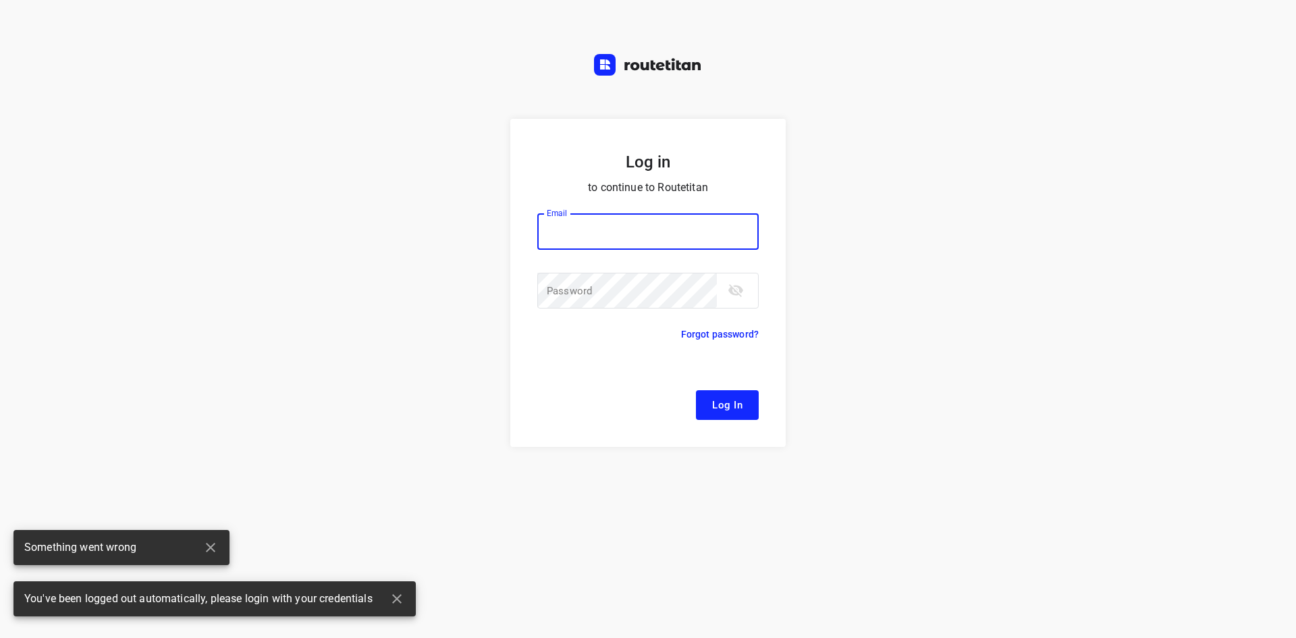
type input "remco@fruitopjewerk.nl"
click at [697, 405] on button "Log In" at bounding box center [727, 405] width 63 height 30
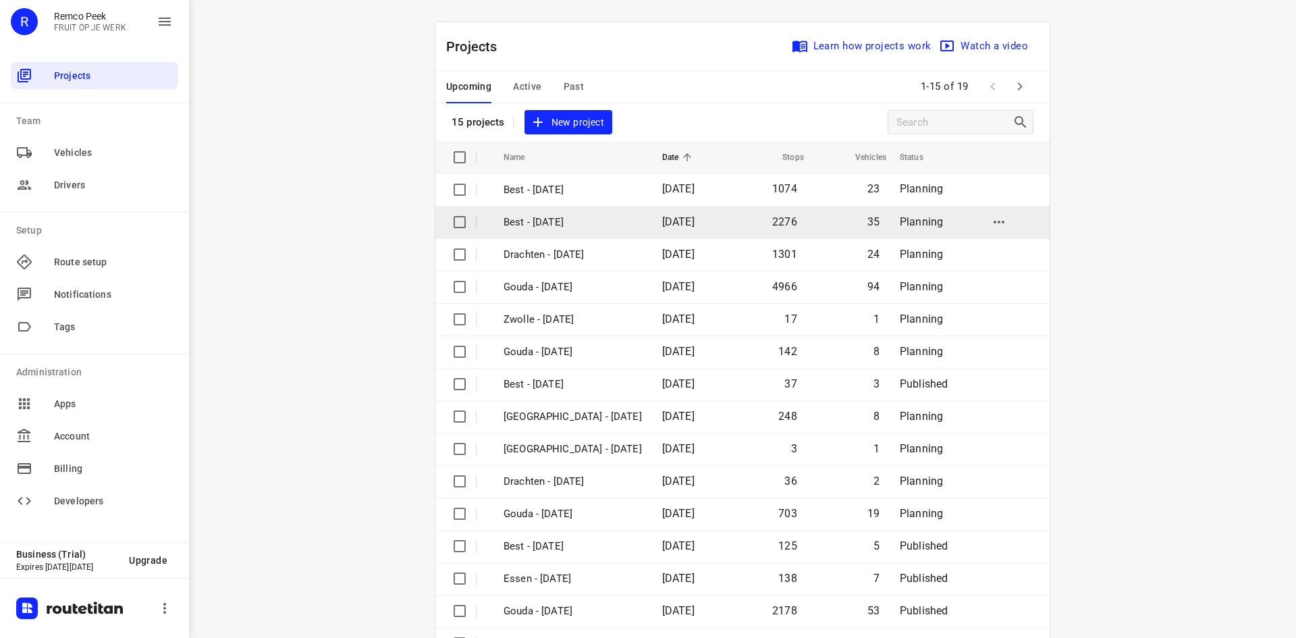
click at [575, 225] on p "Best - [DATE]" at bounding box center [573, 223] width 138 height 16
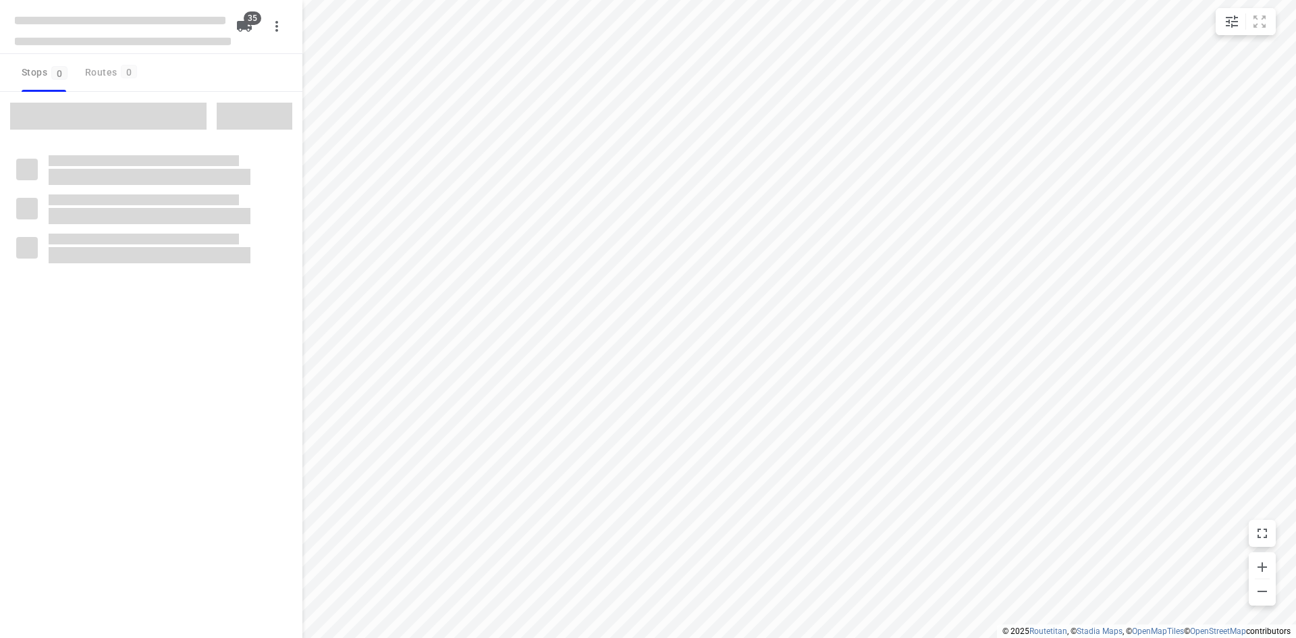
checkbox input "true"
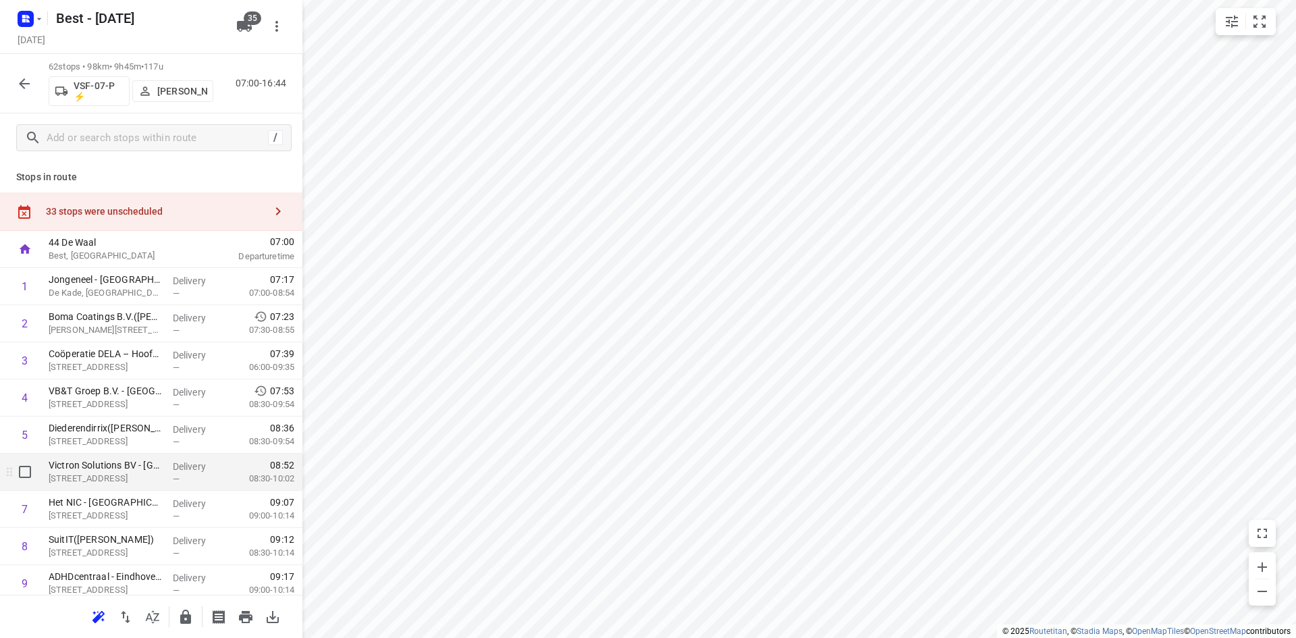
click at [32, 469] on input "checkbox" at bounding box center [24, 471] width 27 height 27
checkbox input "true"
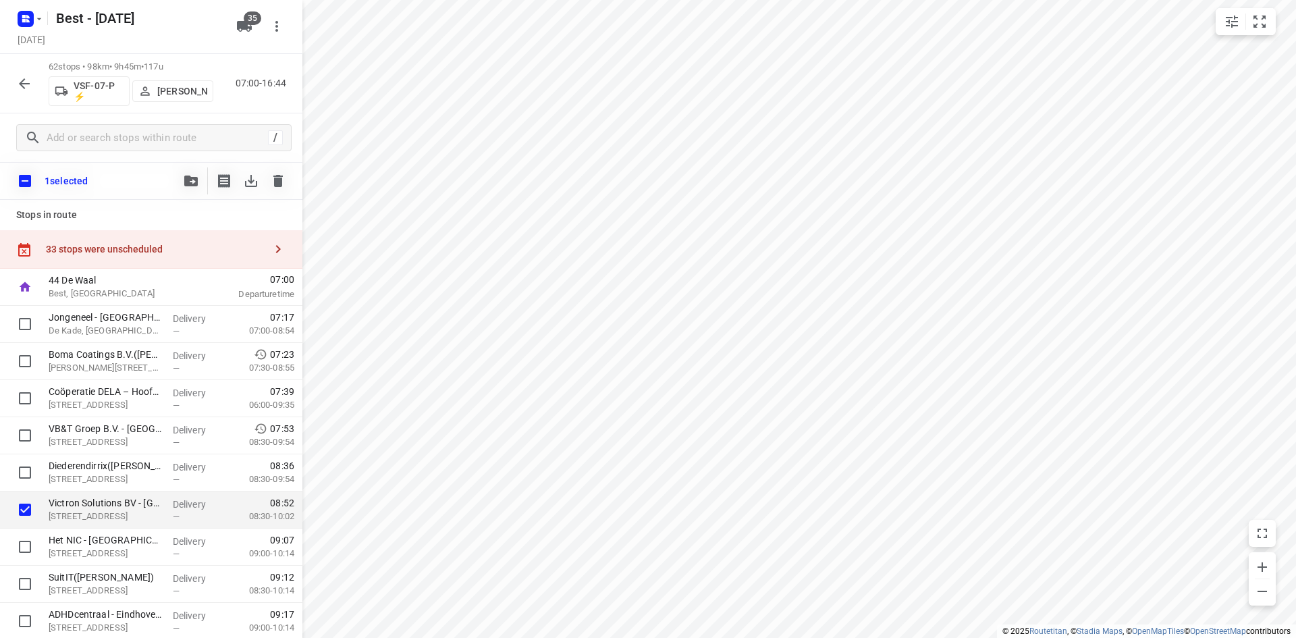
click at [182, 173] on button "button" at bounding box center [191, 180] width 27 height 27
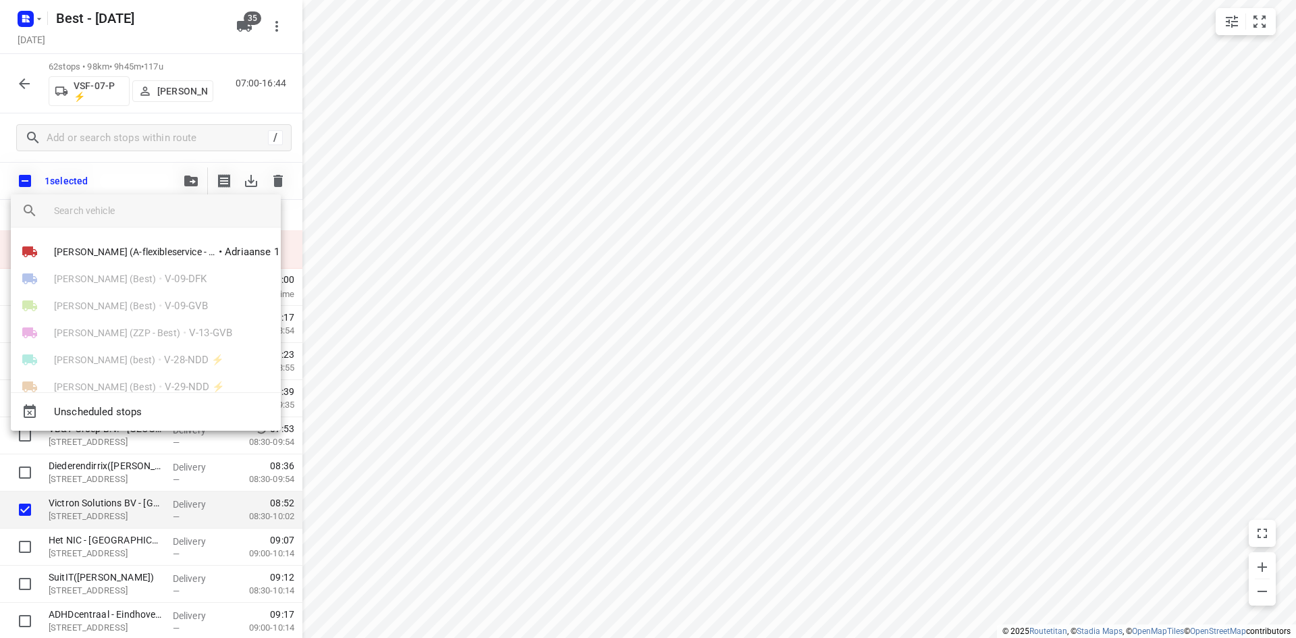
click at [96, 218] on input "search vehicle" at bounding box center [162, 210] width 216 height 20
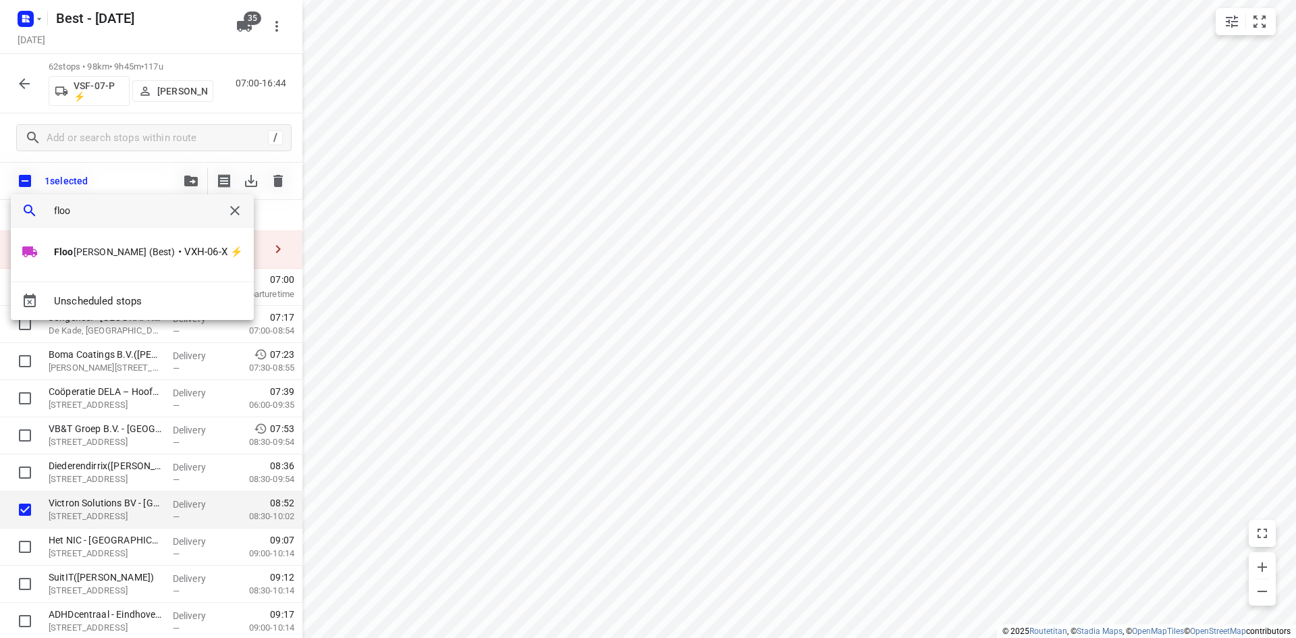
type input "floor"
click at [96, 243] on li "Floor van Donzel (Best) • VXH-06-X ⚡" at bounding box center [143, 251] width 265 height 27
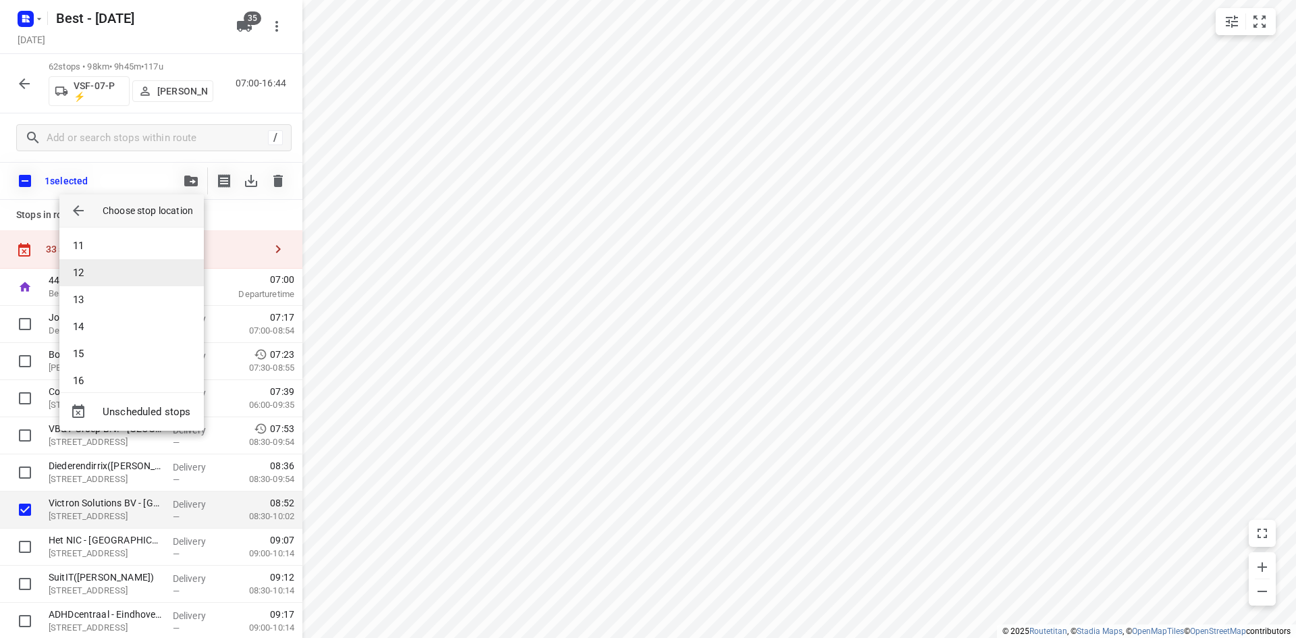
scroll to position [270, 0]
click at [109, 251] on li "11" at bounding box center [131, 246] width 144 height 27
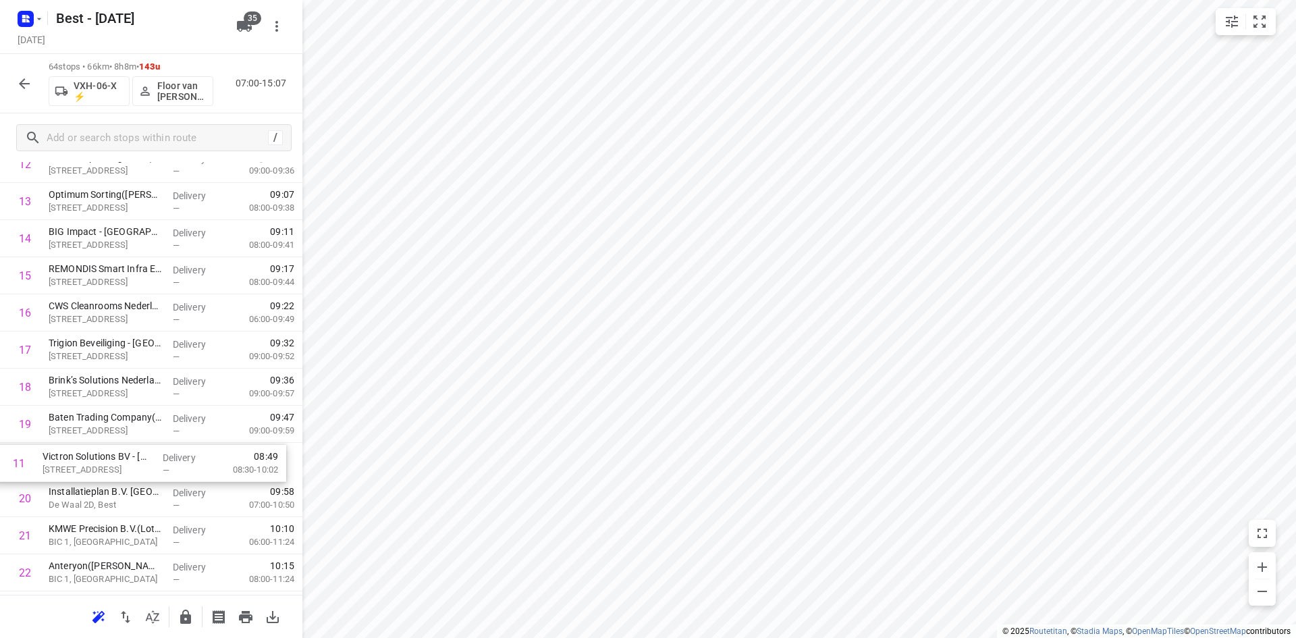
scroll to position [494, 0]
drag, startPoint x: 107, startPoint y: 327, endPoint x: 104, endPoint y: 434, distance: 106.7
click at [32, 86] on button "button" at bounding box center [24, 83] width 27 height 27
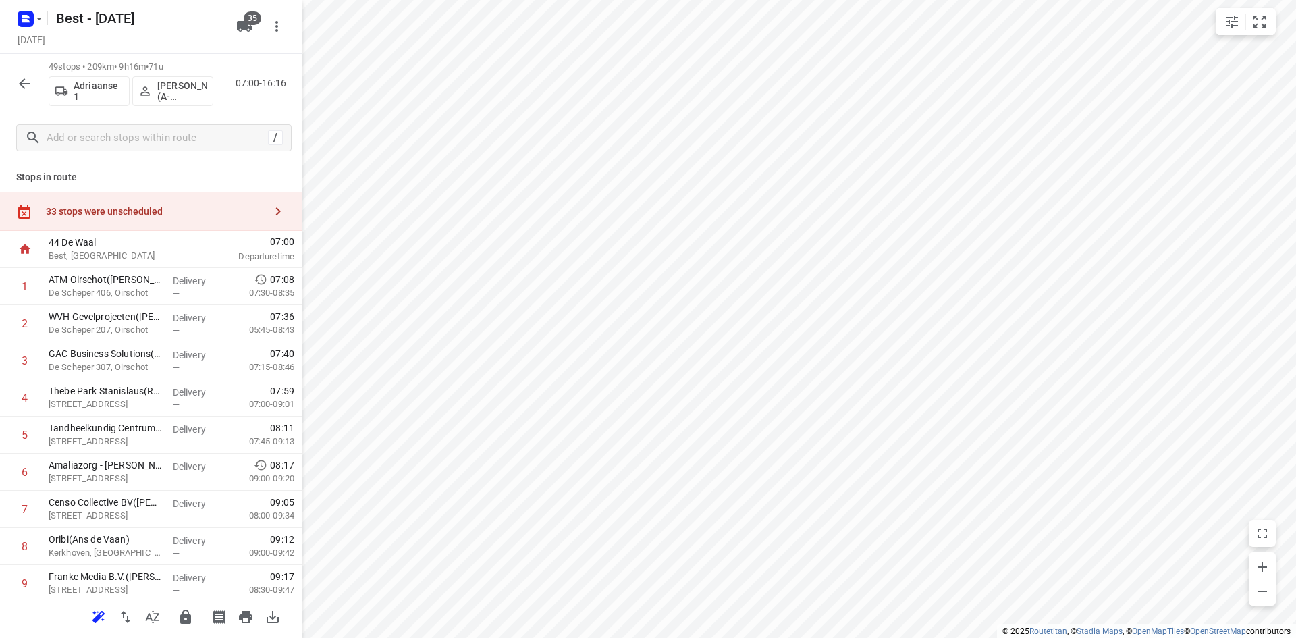
click at [21, 81] on icon "button" at bounding box center [24, 84] width 16 height 16
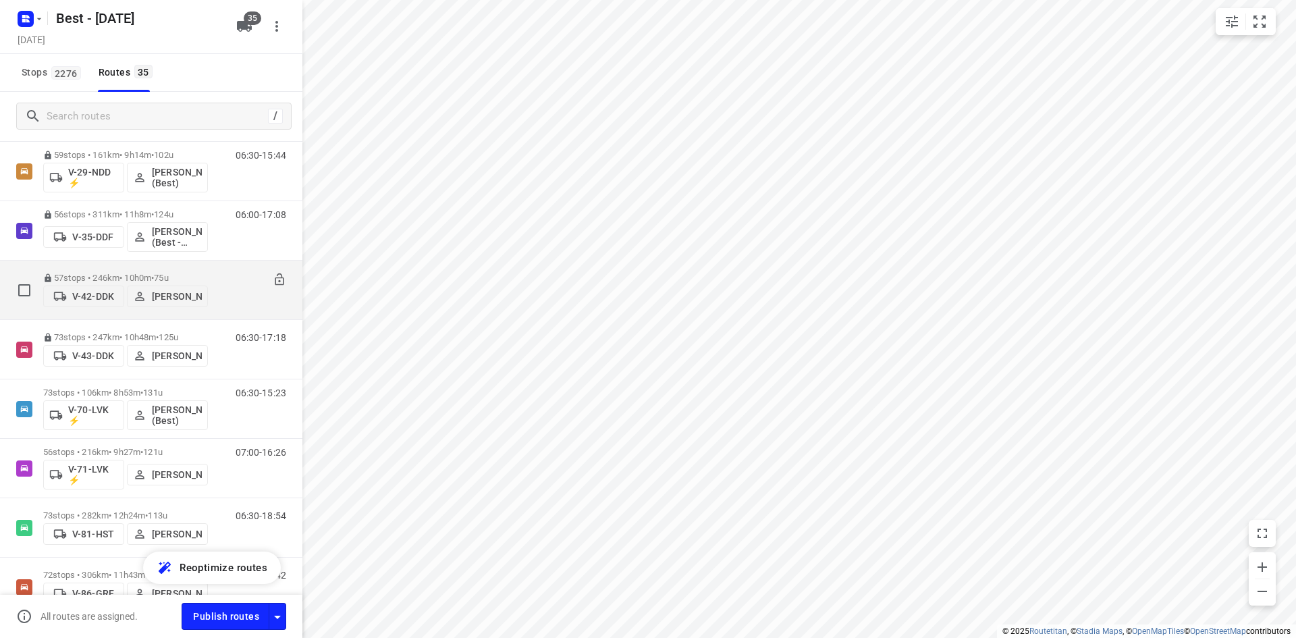
scroll to position [405, 0]
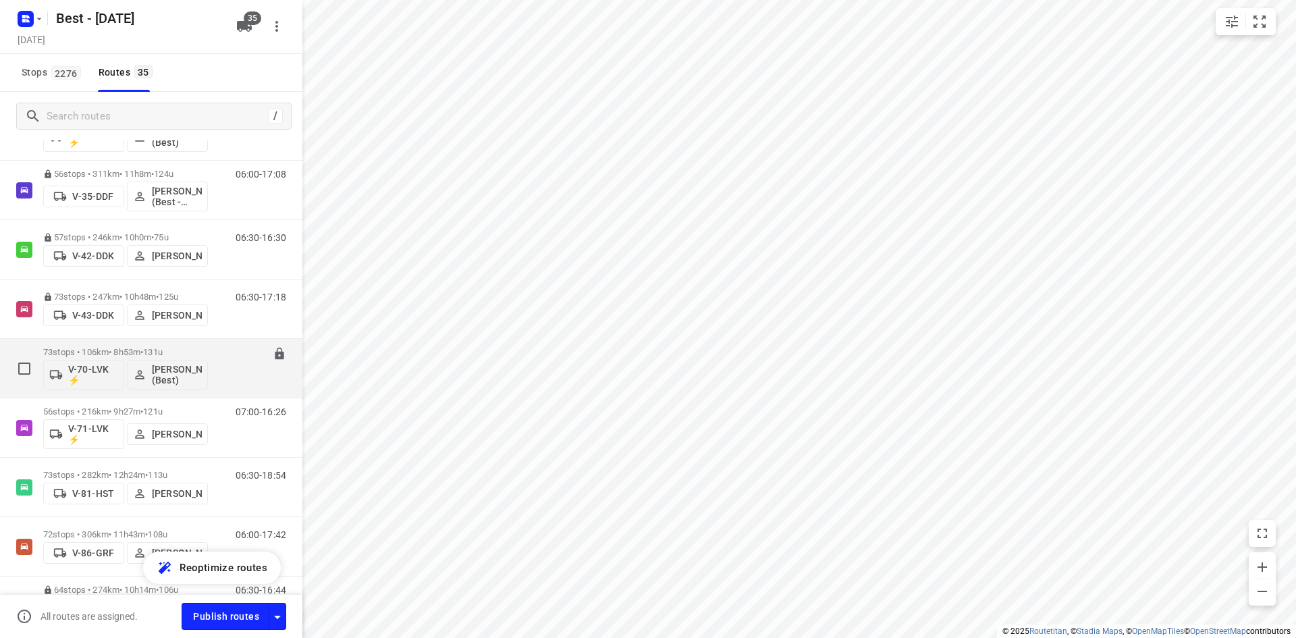
click at [203, 350] on p "73 stops • 106km • 8h53m • 131u" at bounding box center [125, 352] width 165 height 10
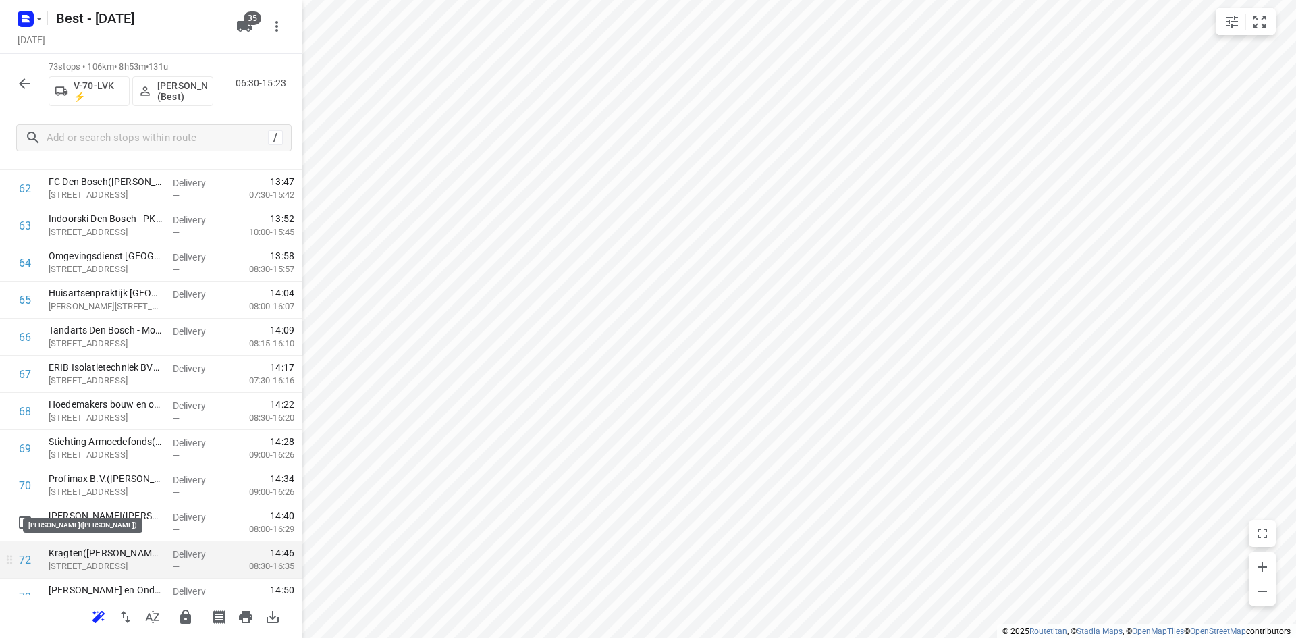
scroll to position [2420, 0]
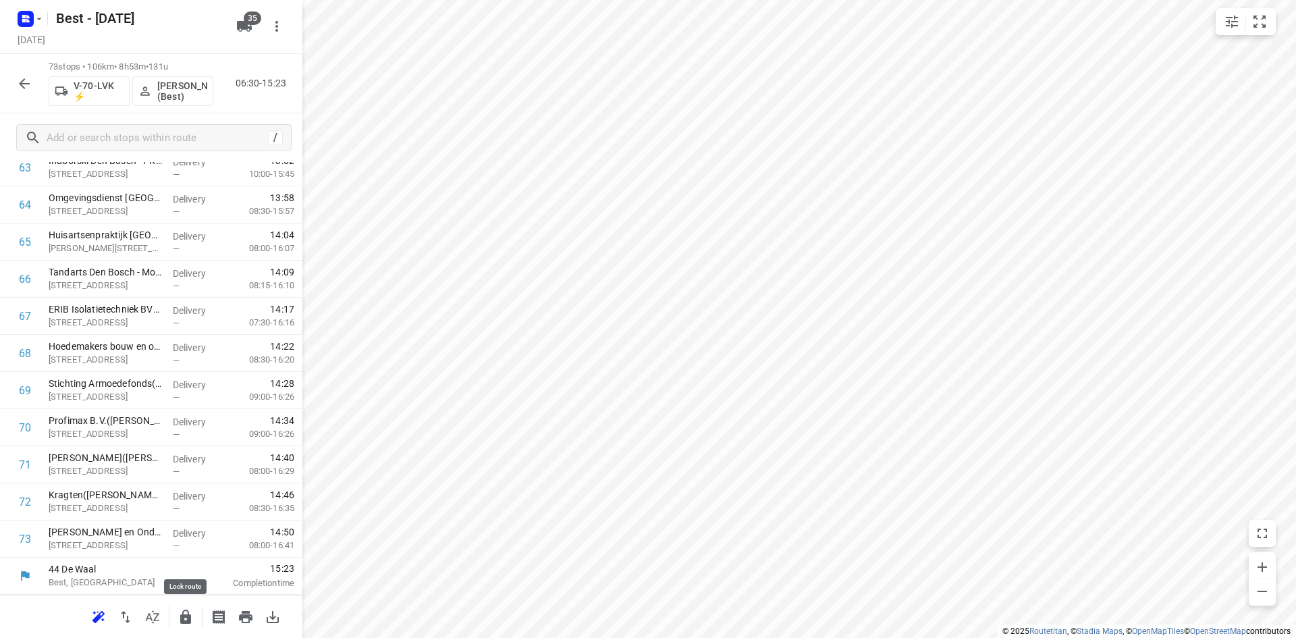
click at [180, 618] on icon "button" at bounding box center [186, 617] width 16 height 16
click at [30, 82] on icon "button" at bounding box center [24, 84] width 16 height 16
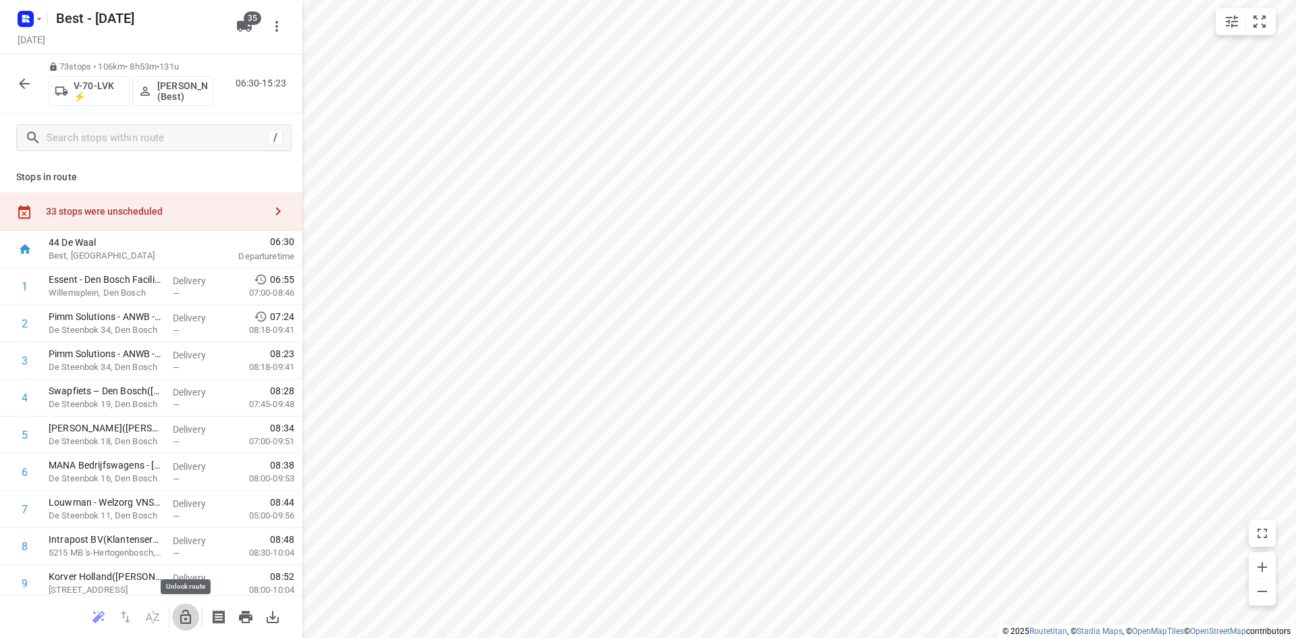
click at [187, 615] on icon "button" at bounding box center [185, 616] width 11 height 14
click at [147, 212] on div "33 stops were unscheduled" at bounding box center [155, 211] width 219 height 11
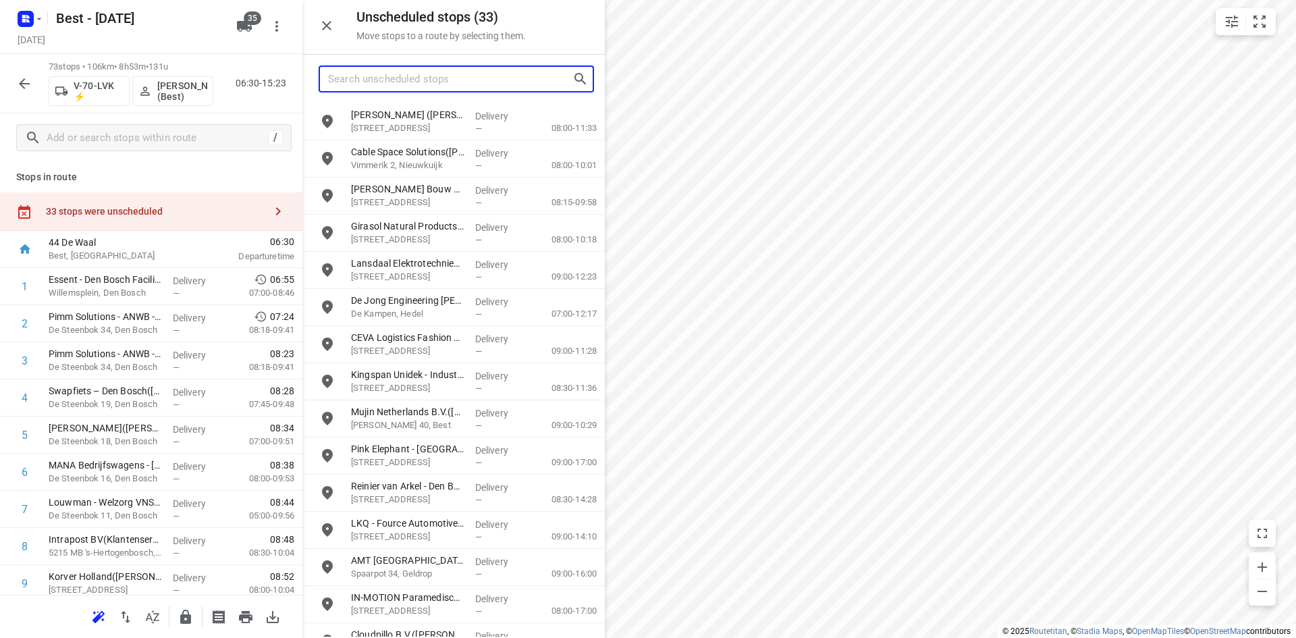
click at [444, 82] on input "Search unscheduled stops" at bounding box center [450, 79] width 244 height 21
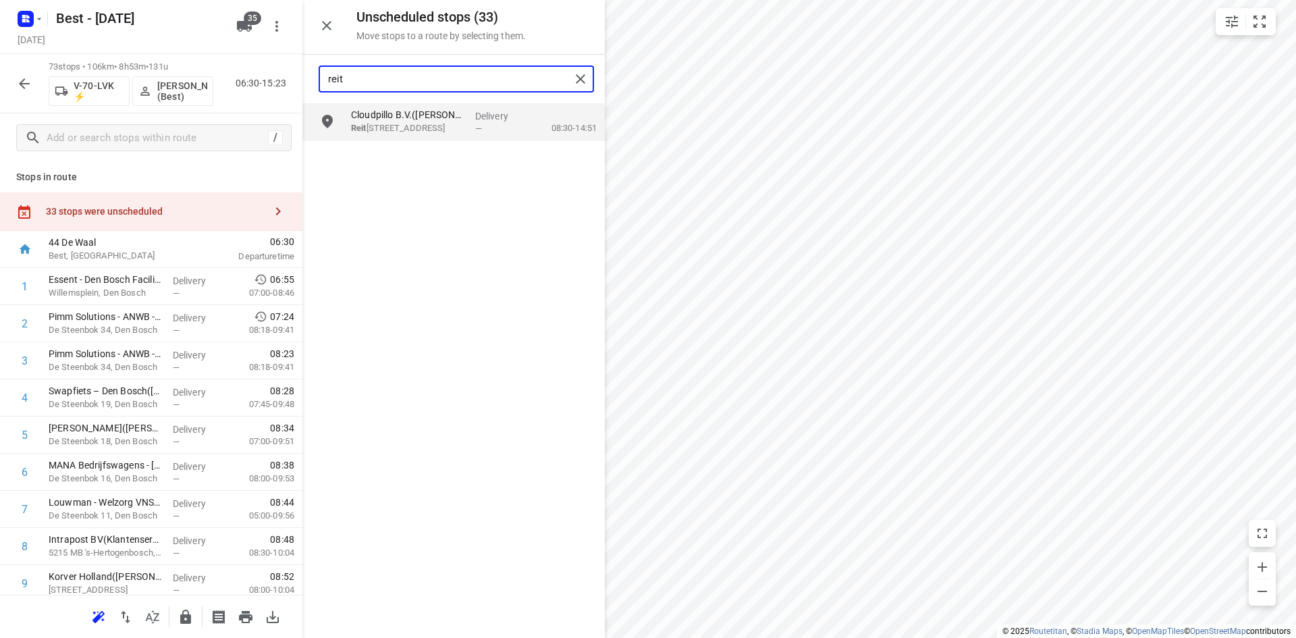
type input "reit"
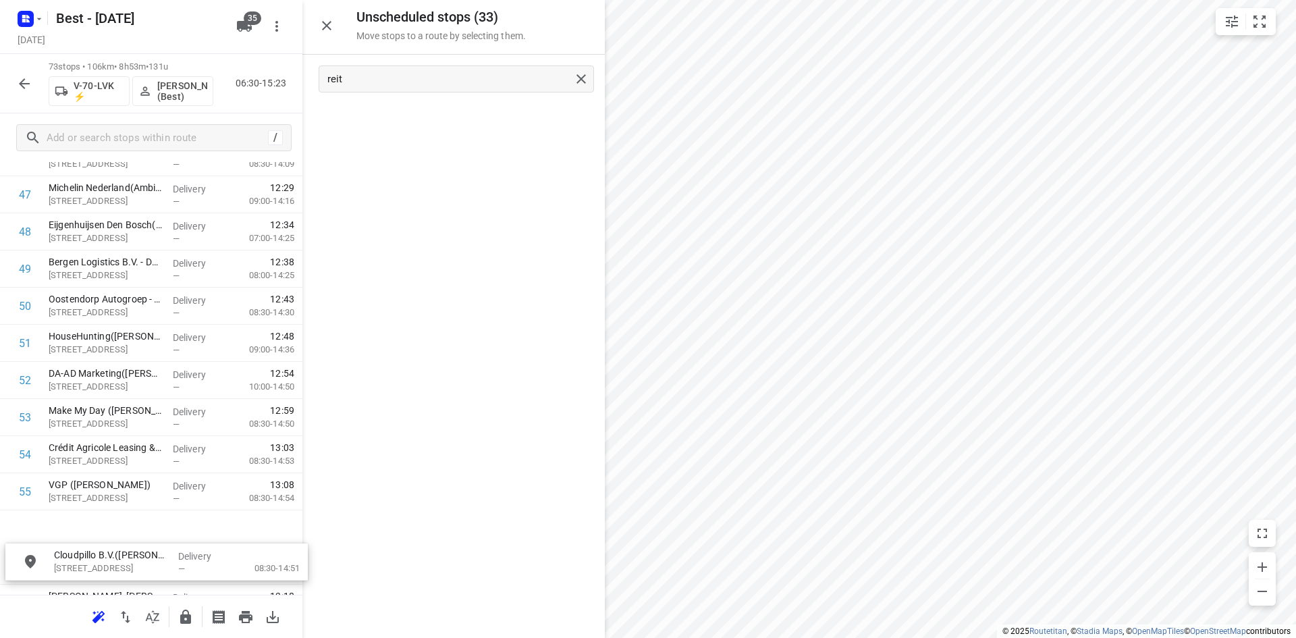
scroll to position [1807, 0]
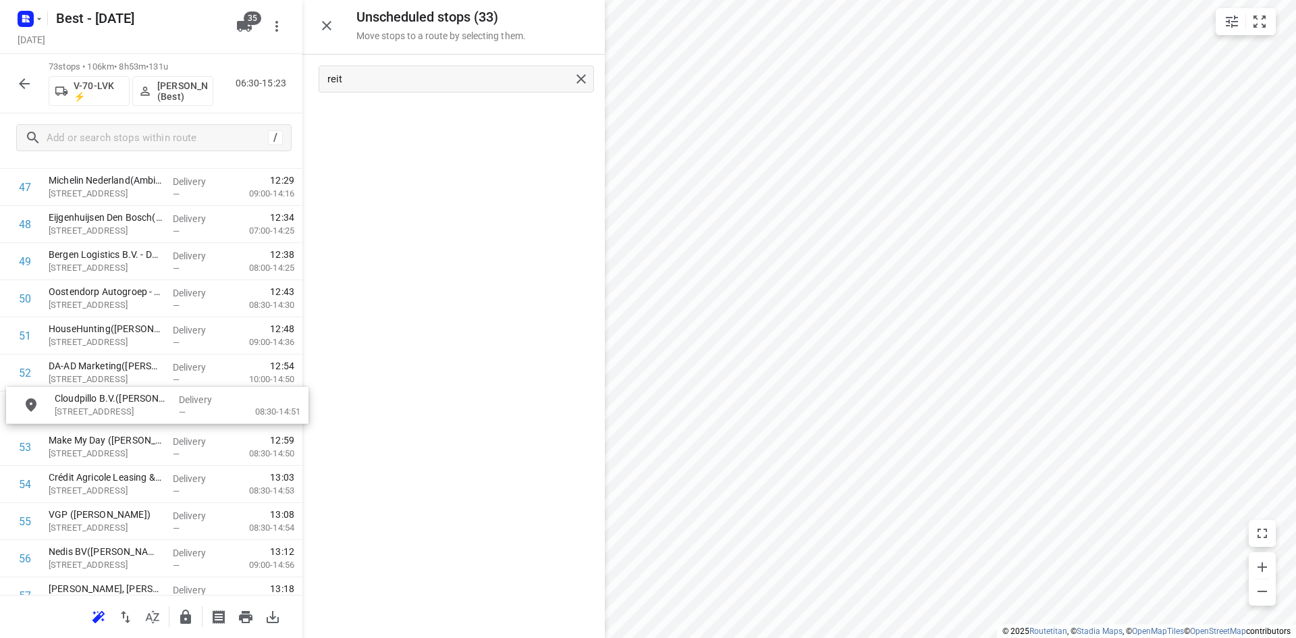
drag, startPoint x: 442, startPoint y: 126, endPoint x: 144, endPoint y: 416, distance: 415.7
click at [321, 24] on icon "button" at bounding box center [327, 26] width 16 height 16
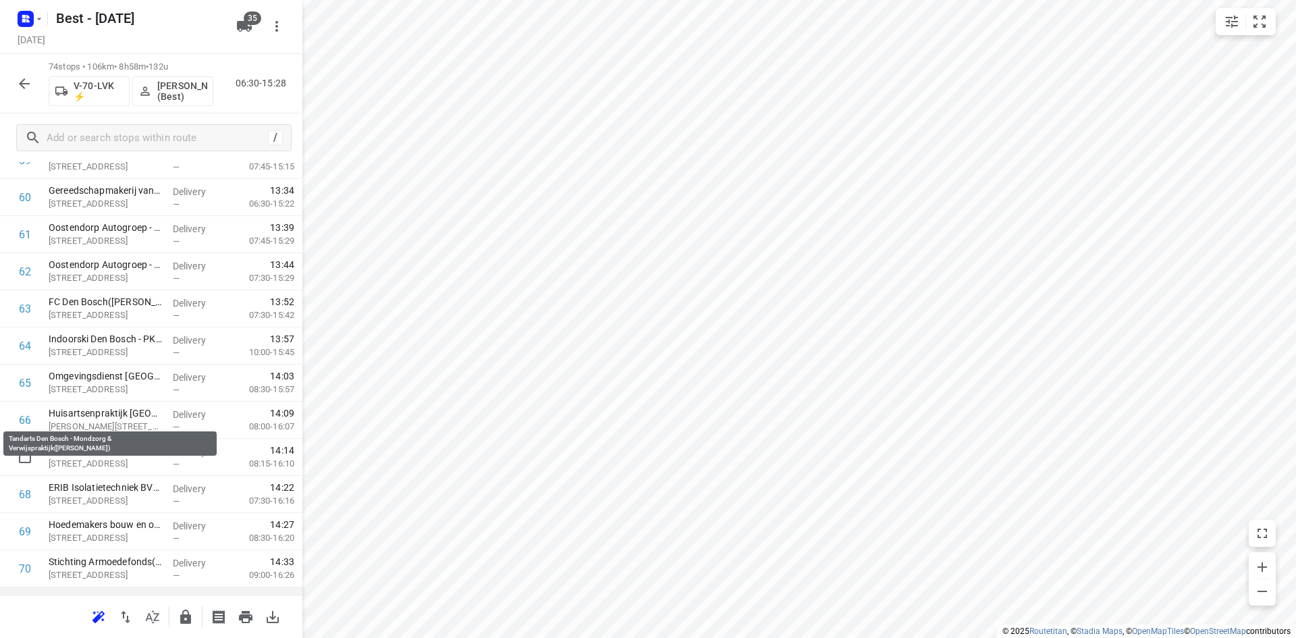
scroll to position [2457, 0]
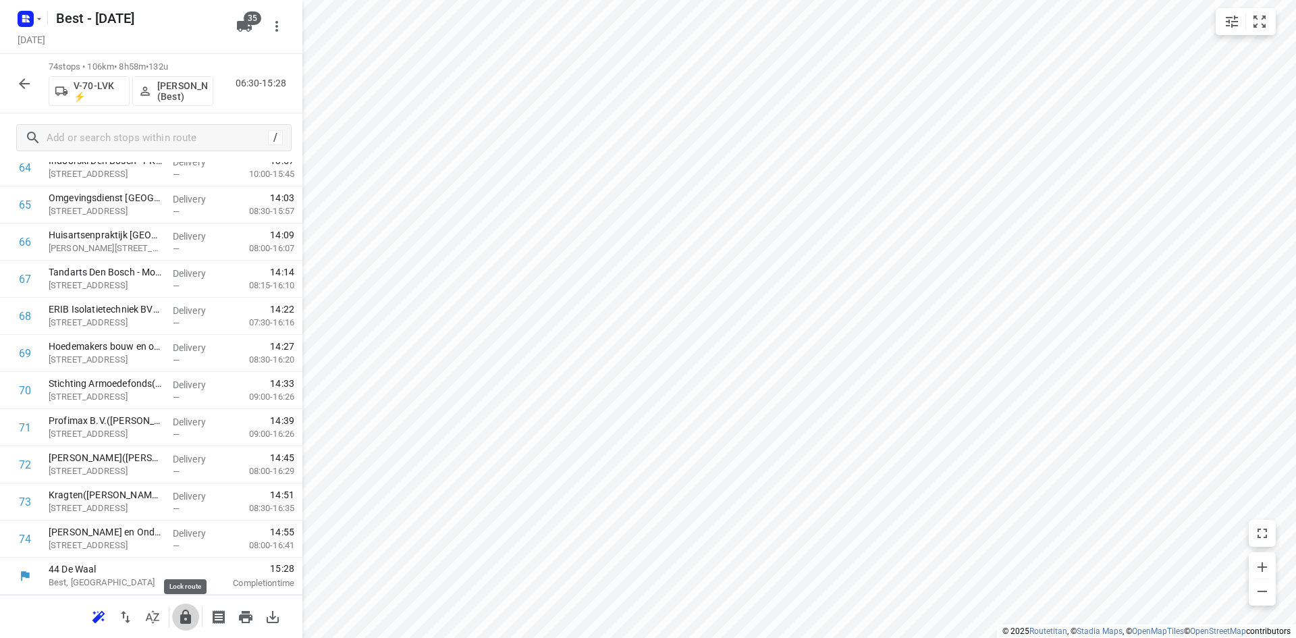
click at [182, 618] on icon "button" at bounding box center [185, 616] width 11 height 14
click at [22, 80] on icon "button" at bounding box center [24, 84] width 16 height 16
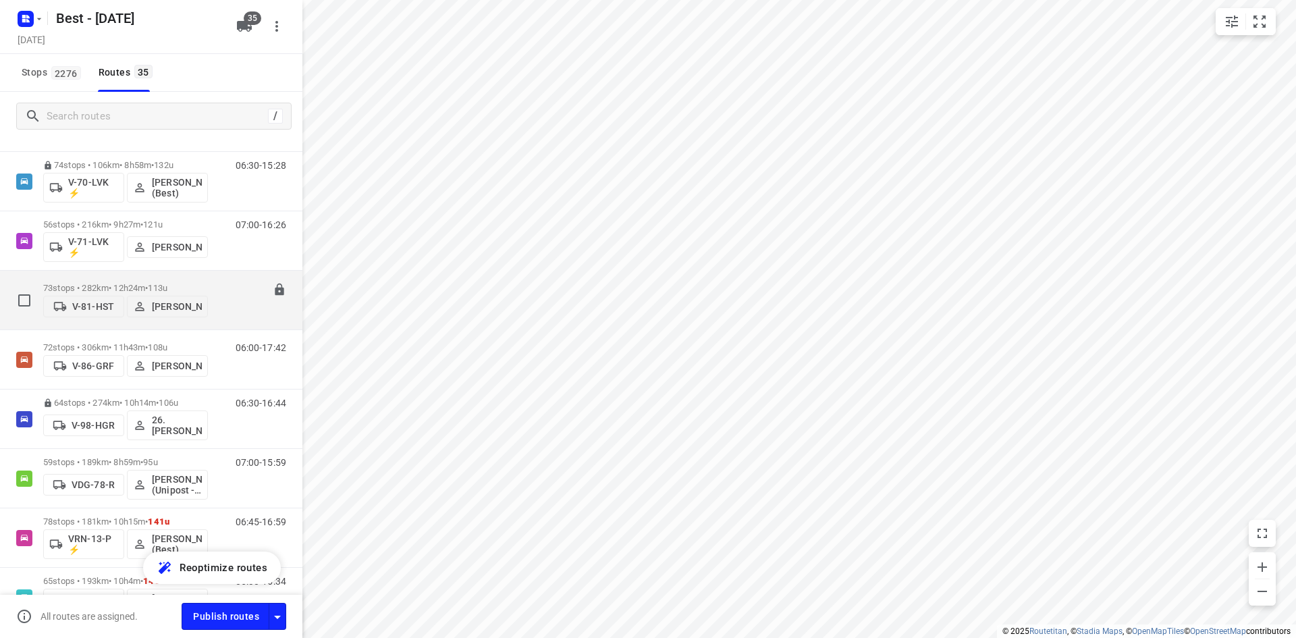
scroll to position [607, 0]
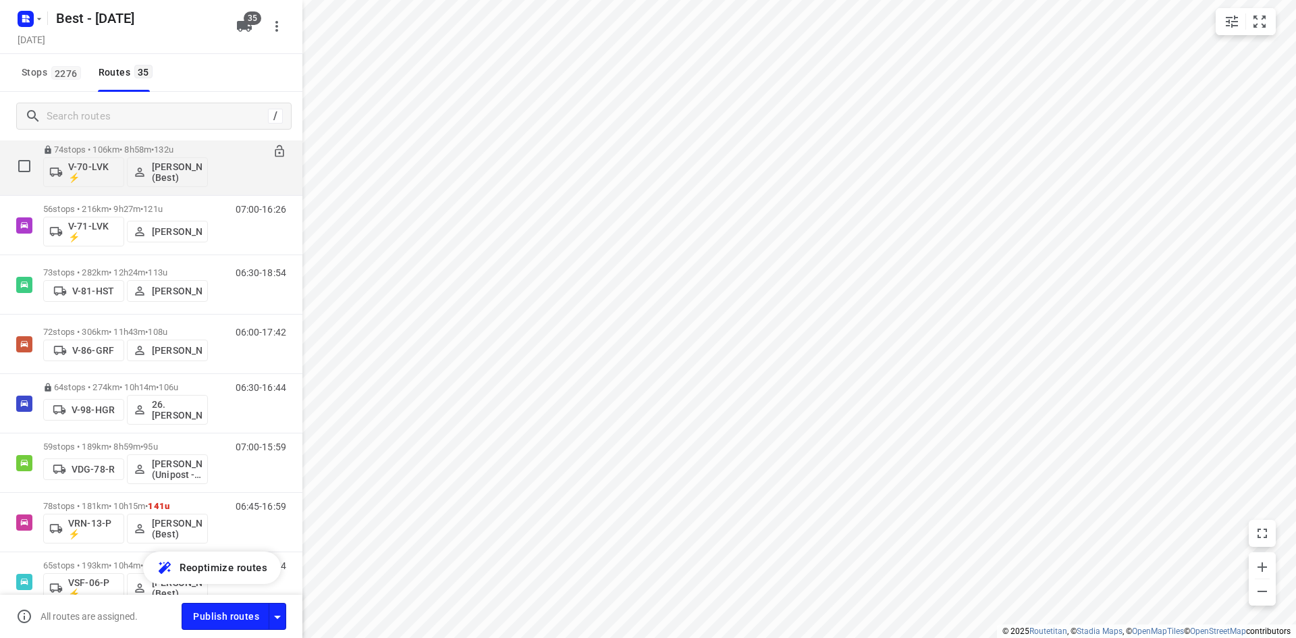
click at [202, 194] on div "74 stops • 106km • 8h58m • 132u V-70-LVK ⚡ Demi Walraven (Best) 06:30-15:28" at bounding box center [151, 165] width 302 height 59
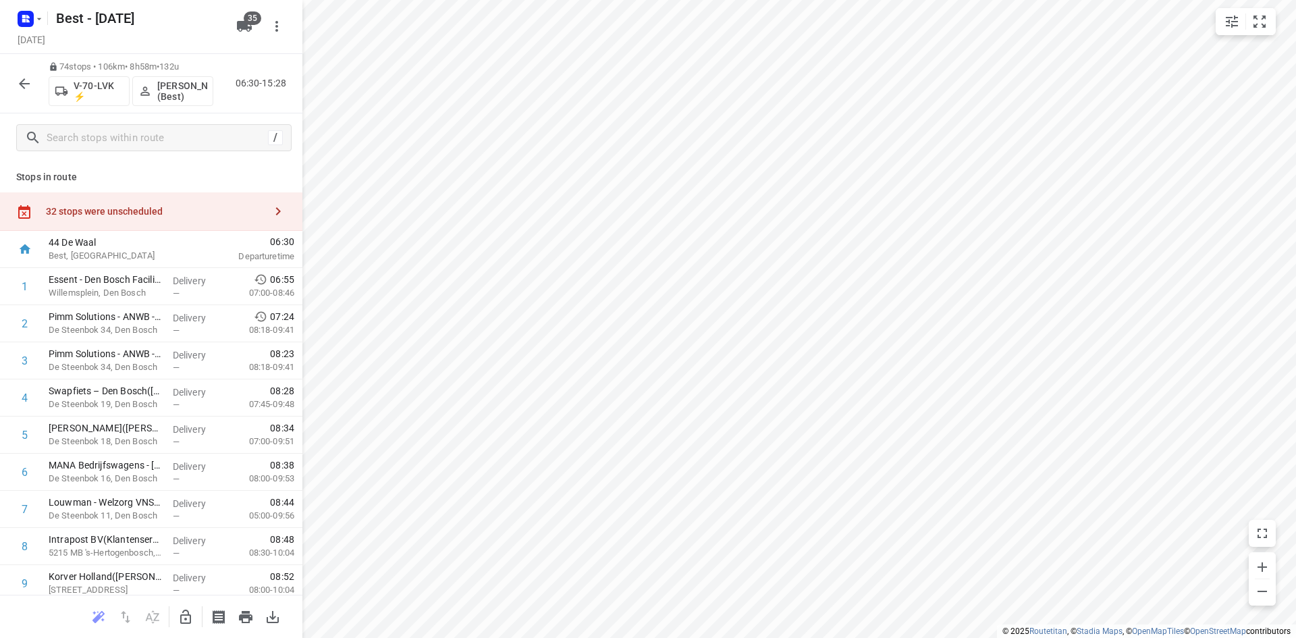
click at [26, 85] on icon "button" at bounding box center [24, 84] width 16 height 16
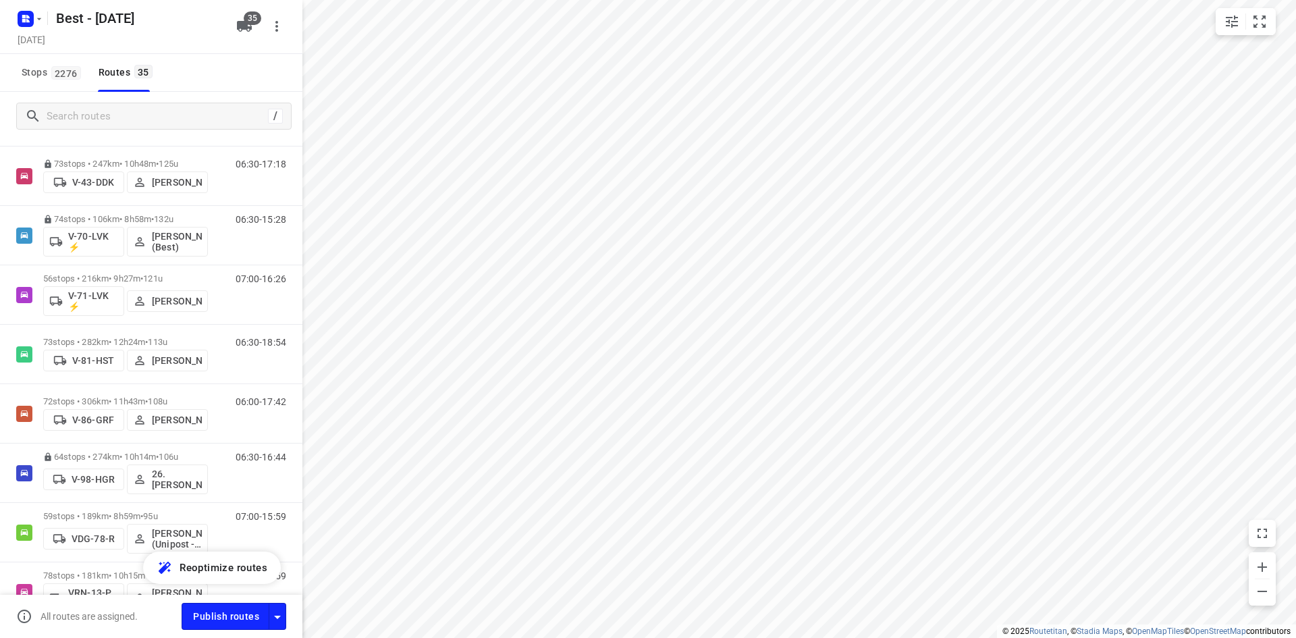
scroll to position [540, 0]
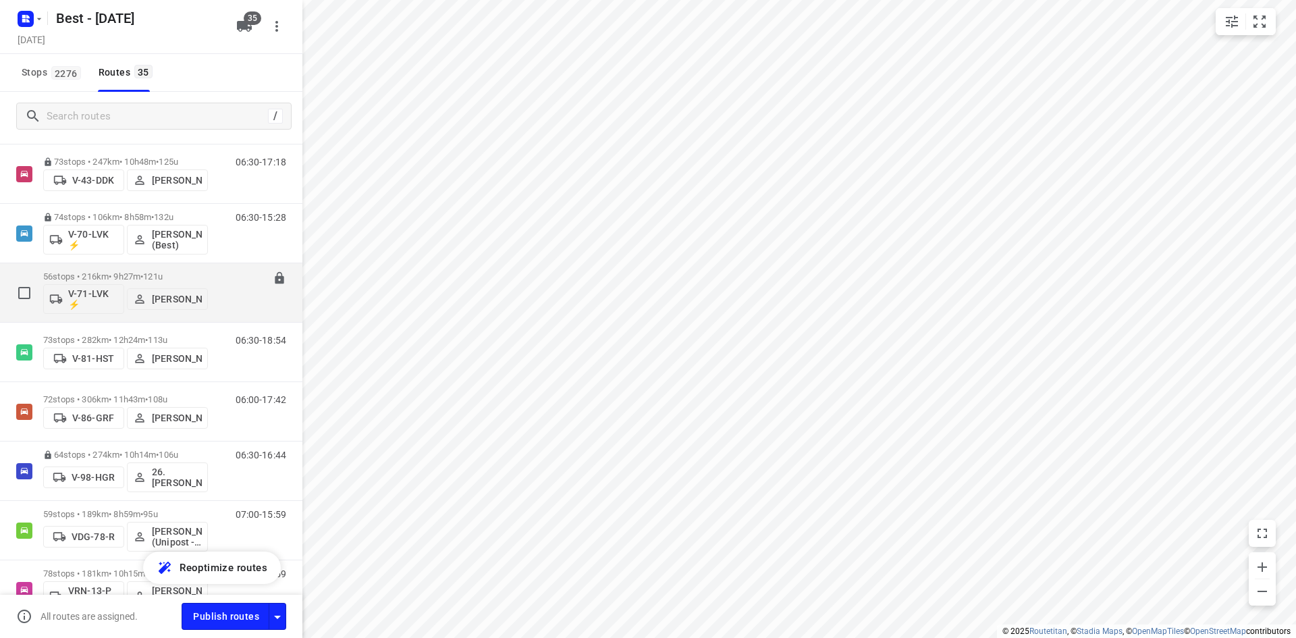
click at [219, 277] on div "07:00-16:26" at bounding box center [252, 295] width 67 height 49
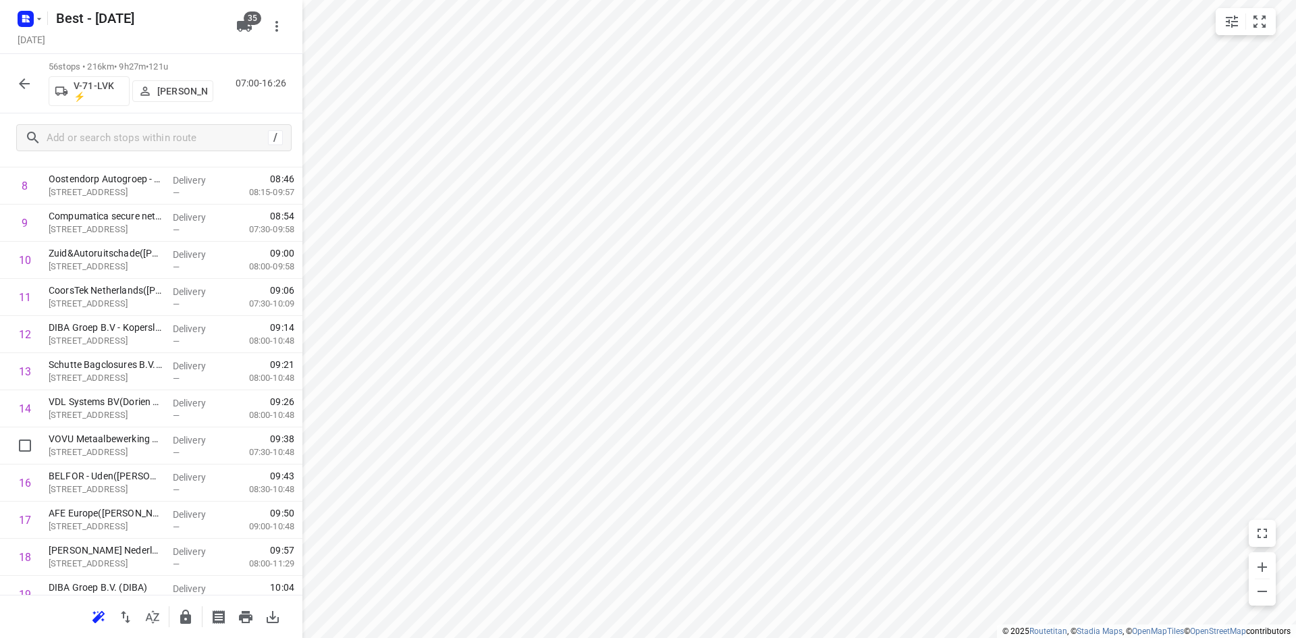
scroll to position [0, 0]
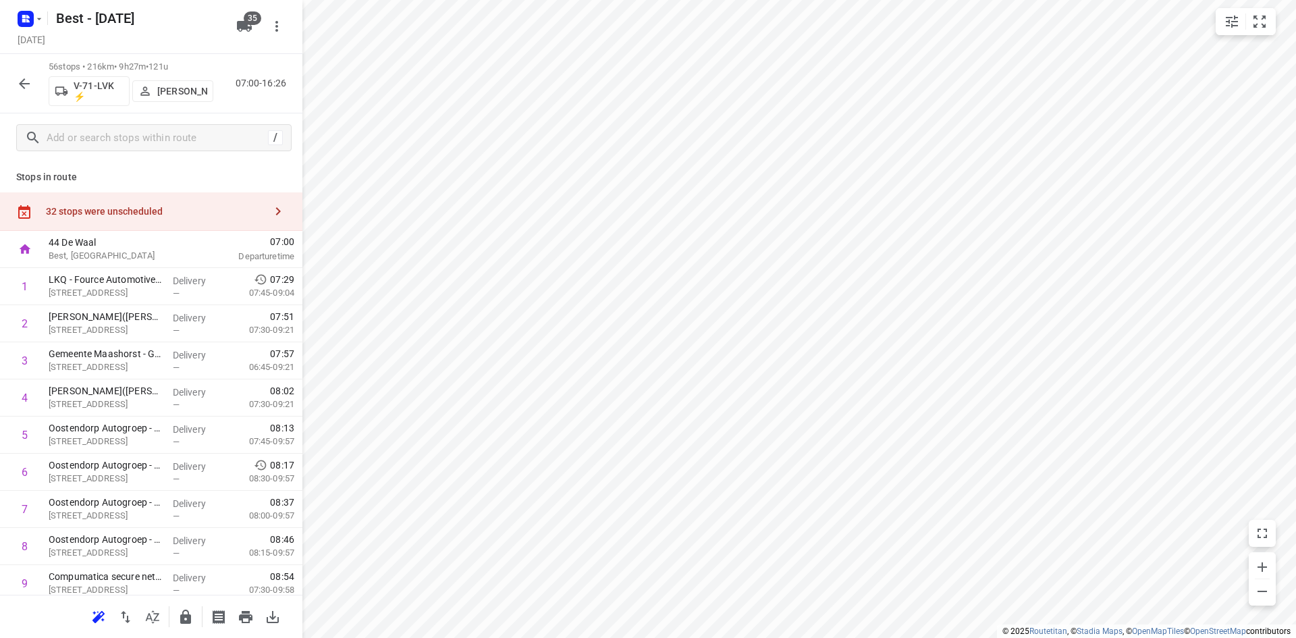
drag, startPoint x: 151, startPoint y: 207, endPoint x: 163, endPoint y: 211, distance: 12.0
click at [151, 207] on div "32 stops were unscheduled" at bounding box center [155, 211] width 219 height 11
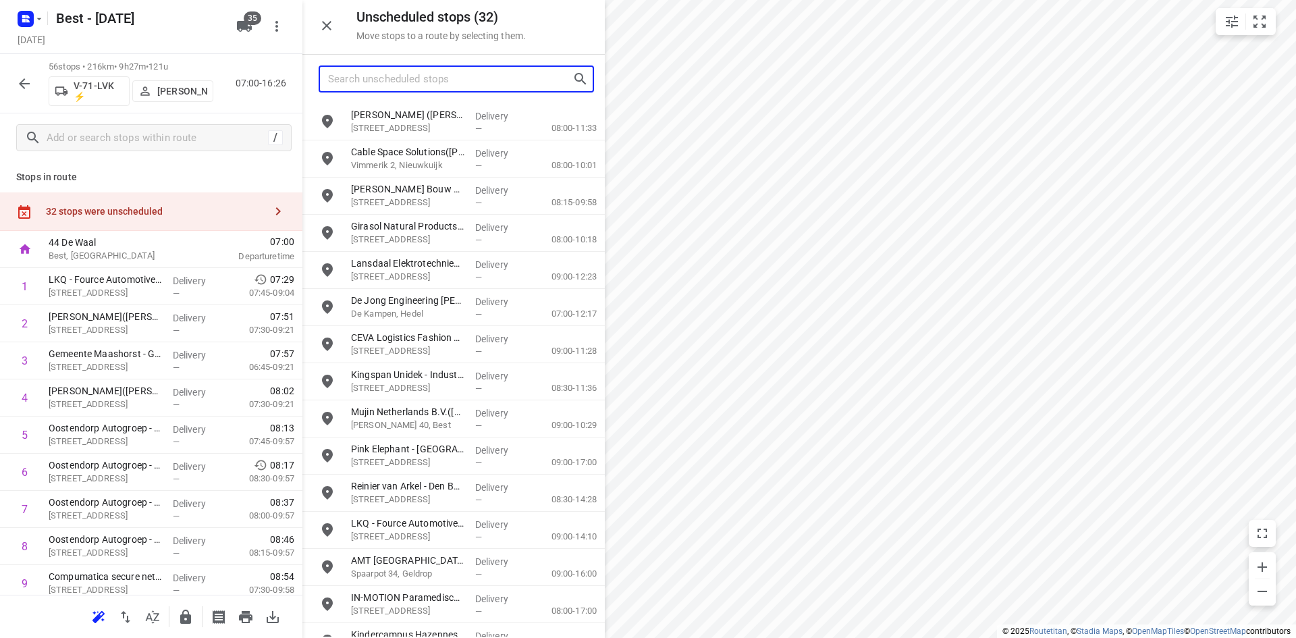
click at [434, 82] on input "Search unscheduled stops" at bounding box center [450, 79] width 244 height 21
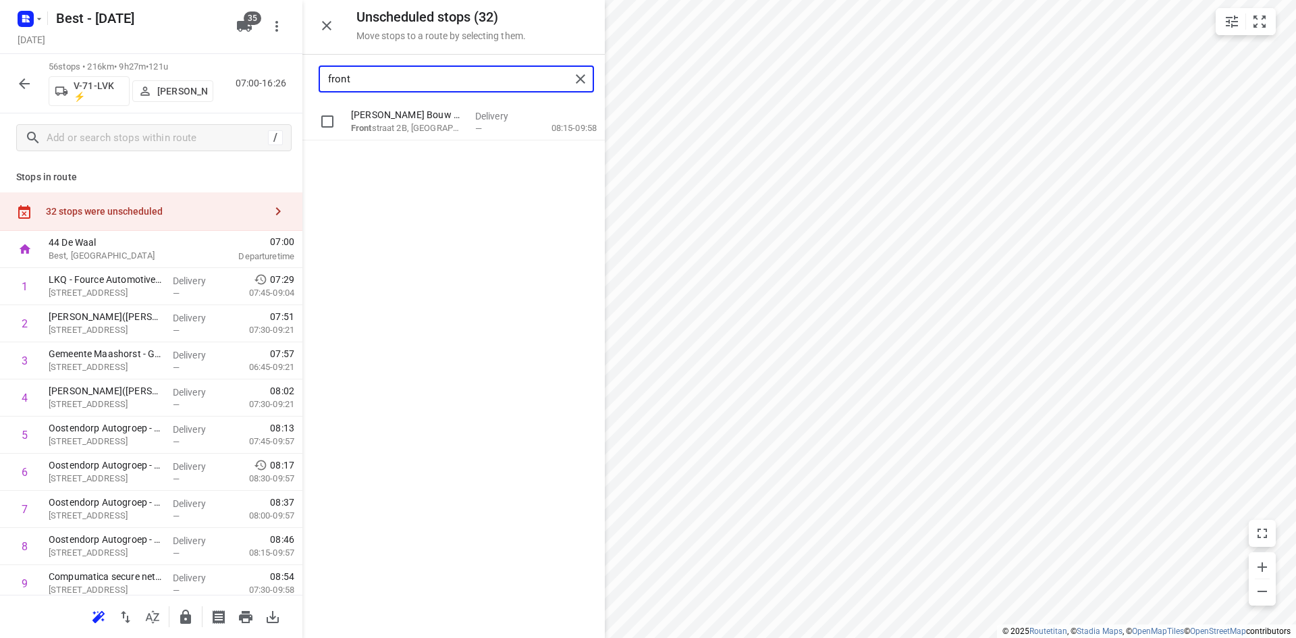
type input "front"
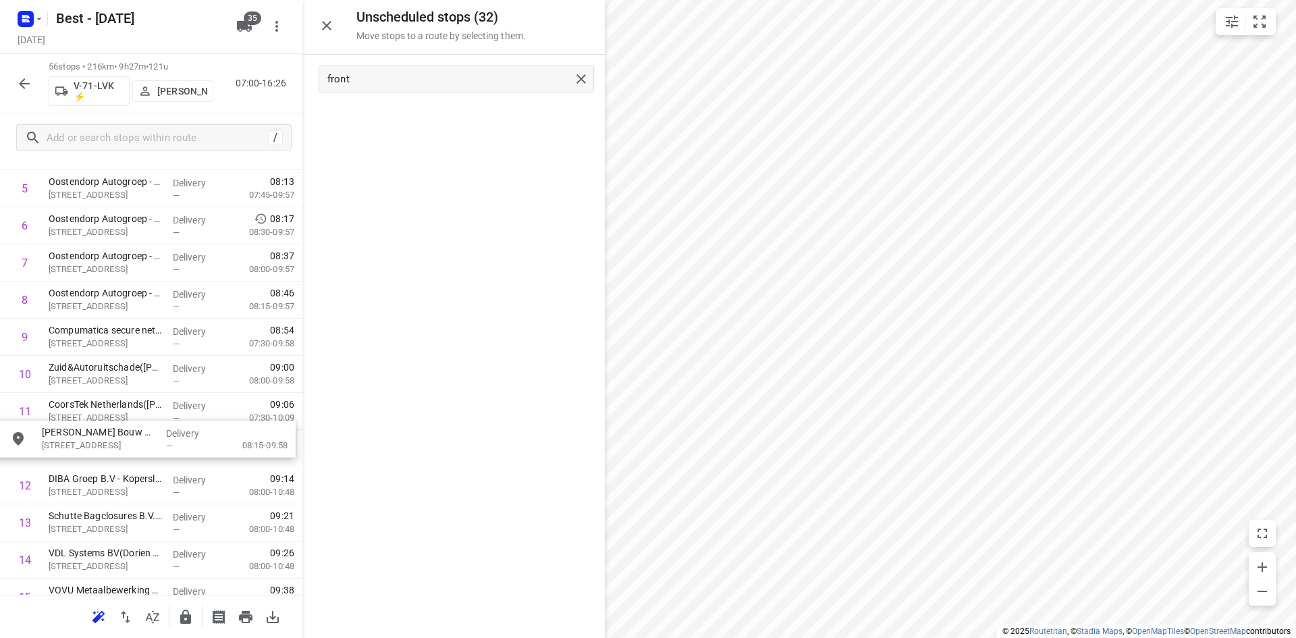
scroll to position [246, 0]
drag, startPoint x: 379, startPoint y: 119, endPoint x: 61, endPoint y: 417, distance: 436.4
click at [322, 34] on button "button" at bounding box center [326, 25] width 27 height 27
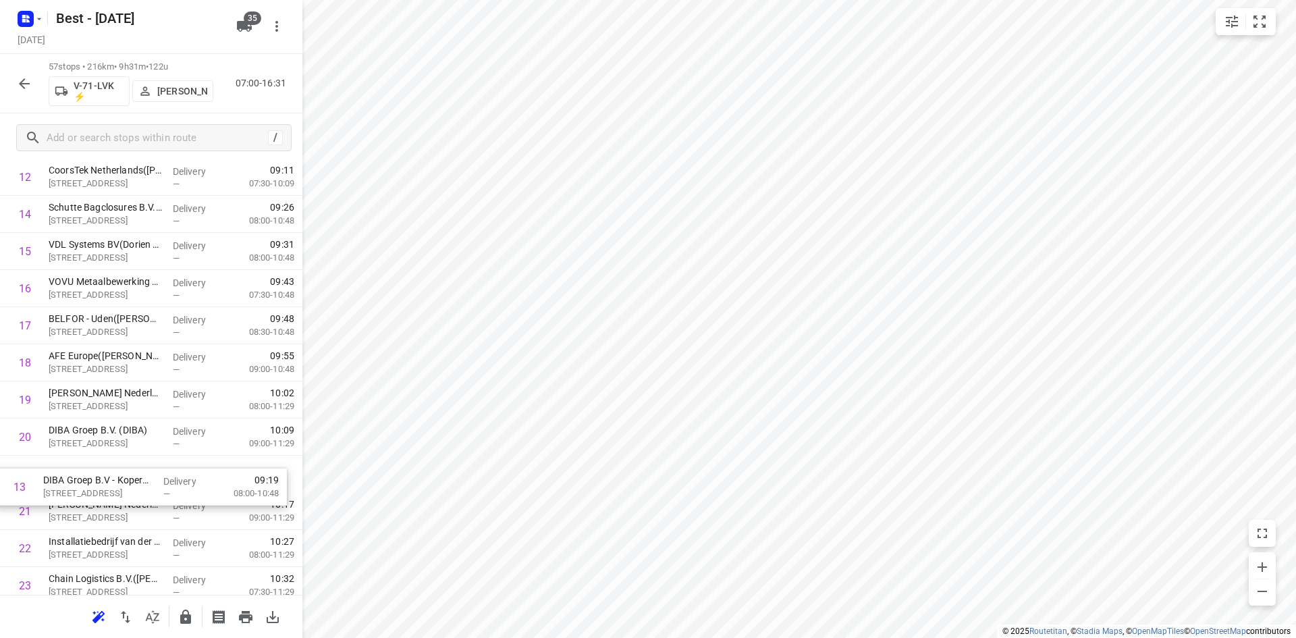
scroll to position [518, 0]
drag, startPoint x: 126, startPoint y: 264, endPoint x: 124, endPoint y: 477, distance: 212.6
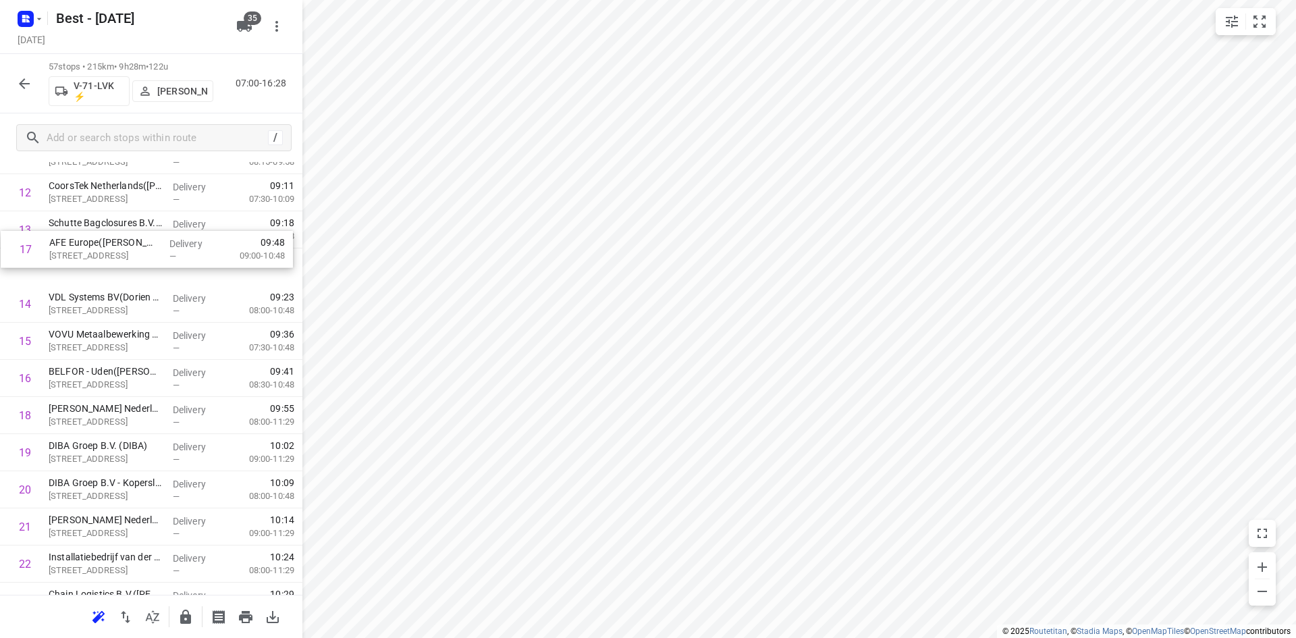
scroll to position [490, 0]
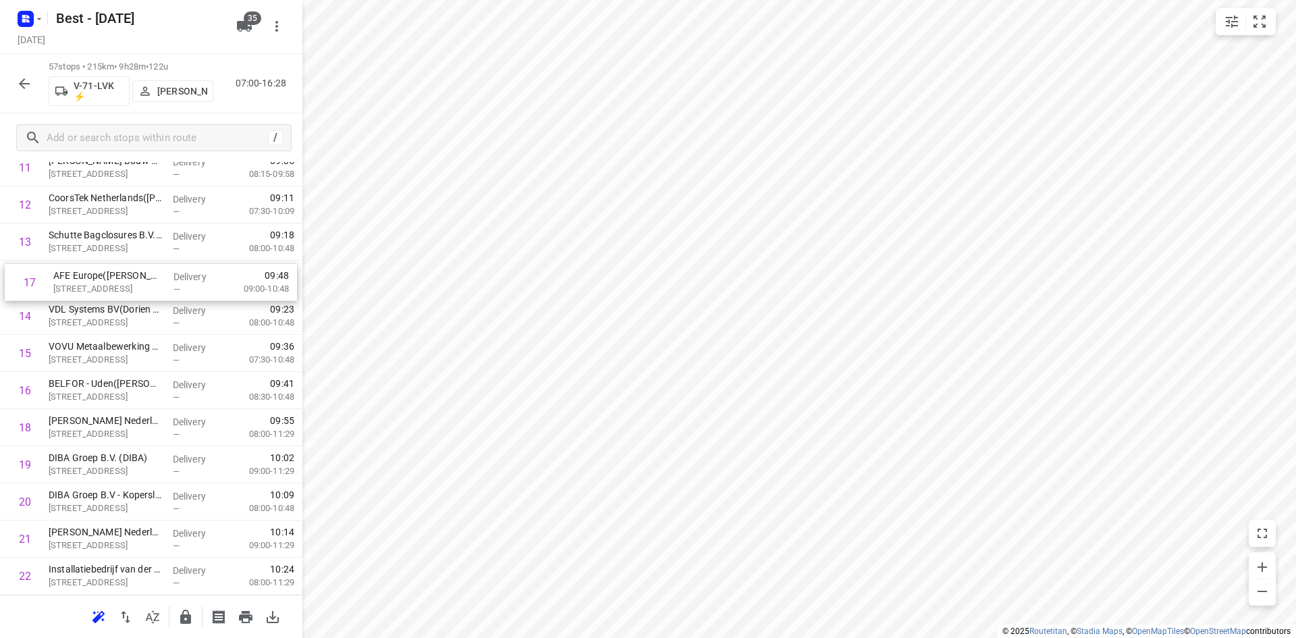
drag, startPoint x: 117, startPoint y: 369, endPoint x: 121, endPoint y: 284, distance: 85.2
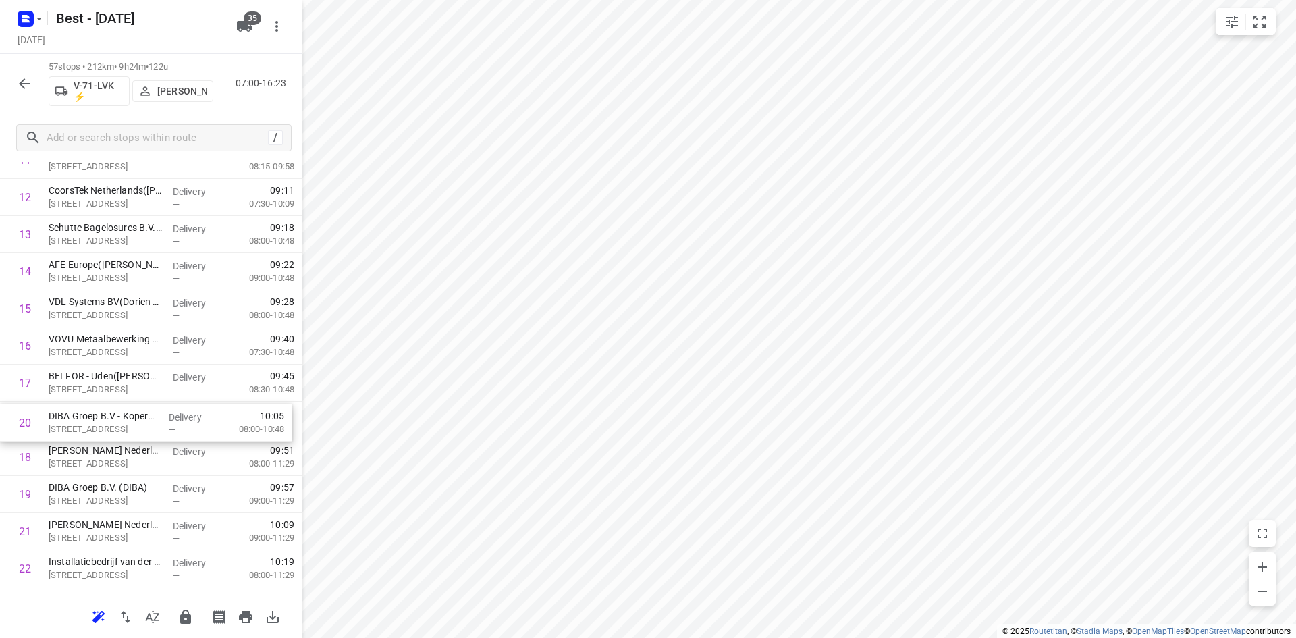
drag, startPoint x: 139, startPoint y: 497, endPoint x: 139, endPoint y: 414, distance: 82.3
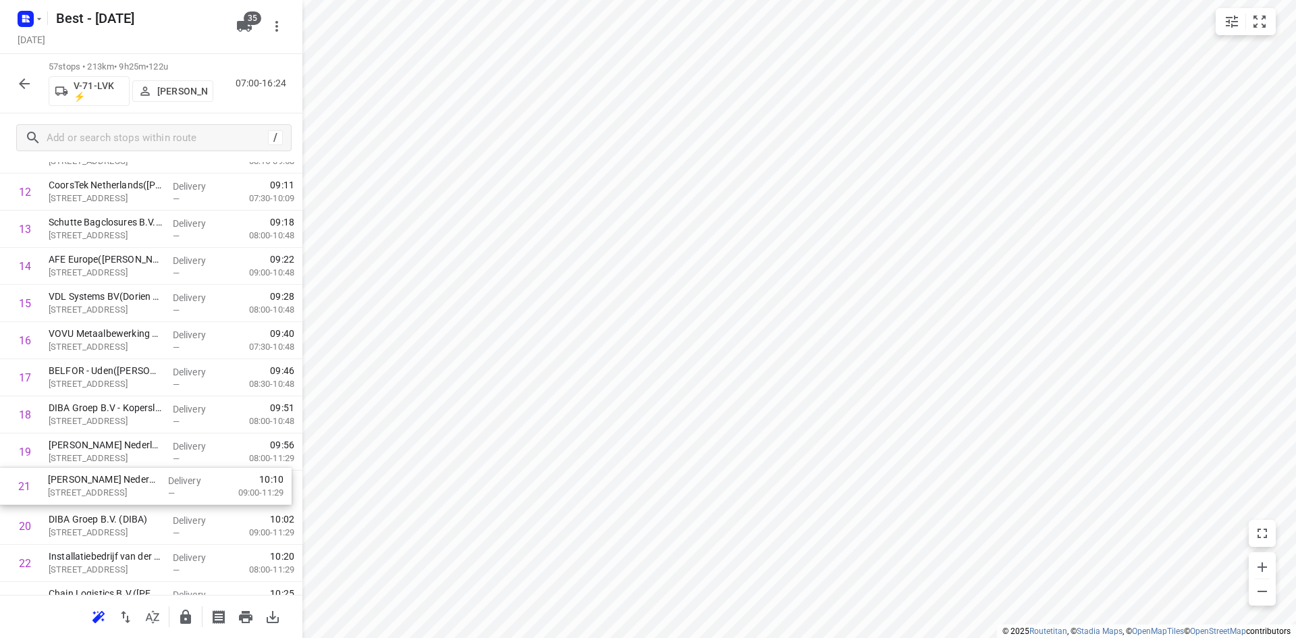
scroll to position [504, 0]
drag, startPoint x: 115, startPoint y: 533, endPoint x: 114, endPoint y: 443, distance: 89.1
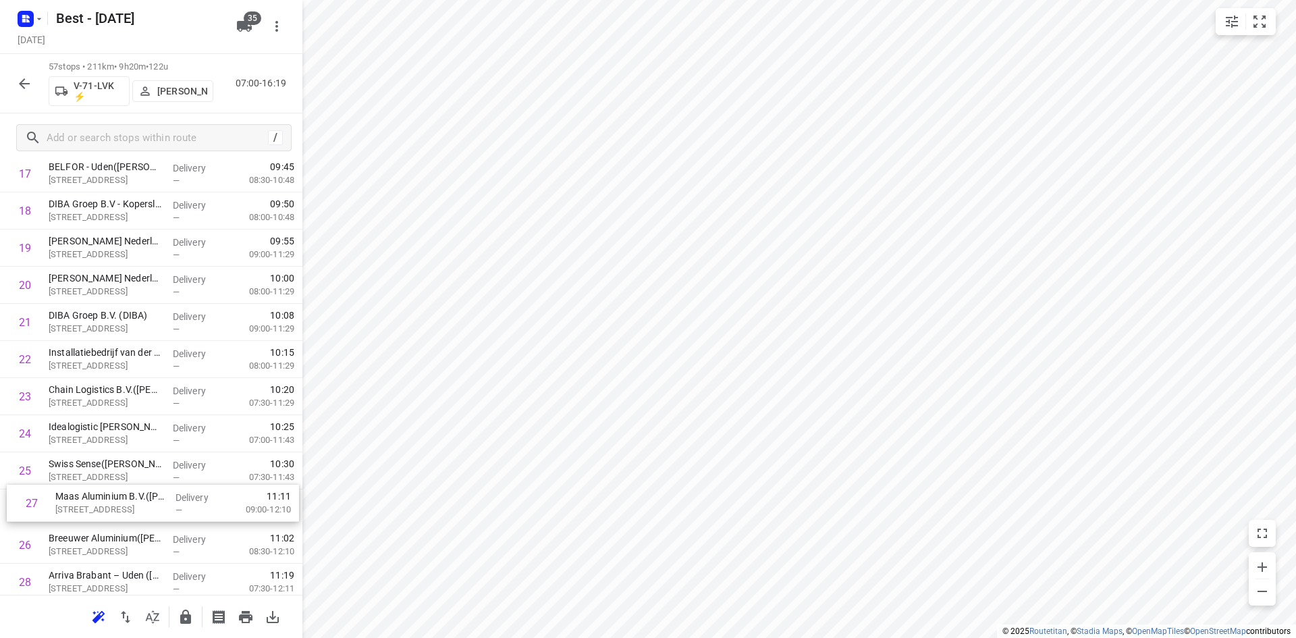
scroll to position [711, 0]
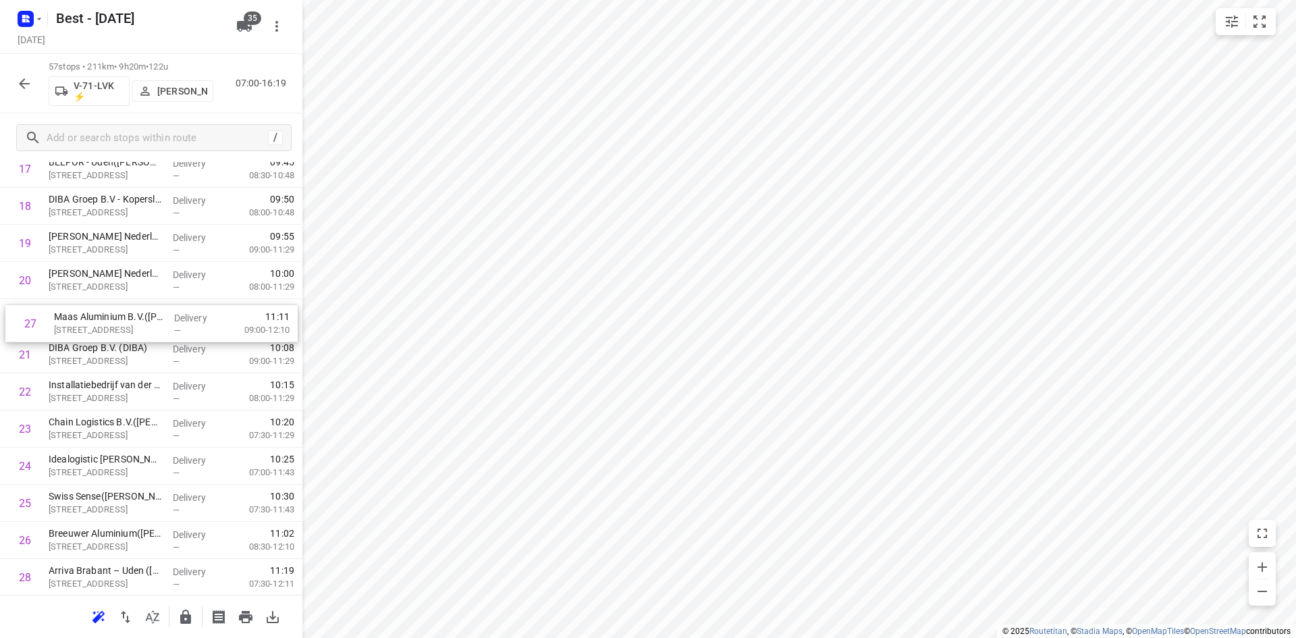
drag, startPoint x: 119, startPoint y: 544, endPoint x: 125, endPoint y: 318, distance: 226.2
click at [125, 318] on div "1 LKQ - Fource Automotive B.V. - Uden(Veron Dolmans-van Nuijs) Liessentstraat 5…" at bounding box center [151, 615] width 302 height 2116
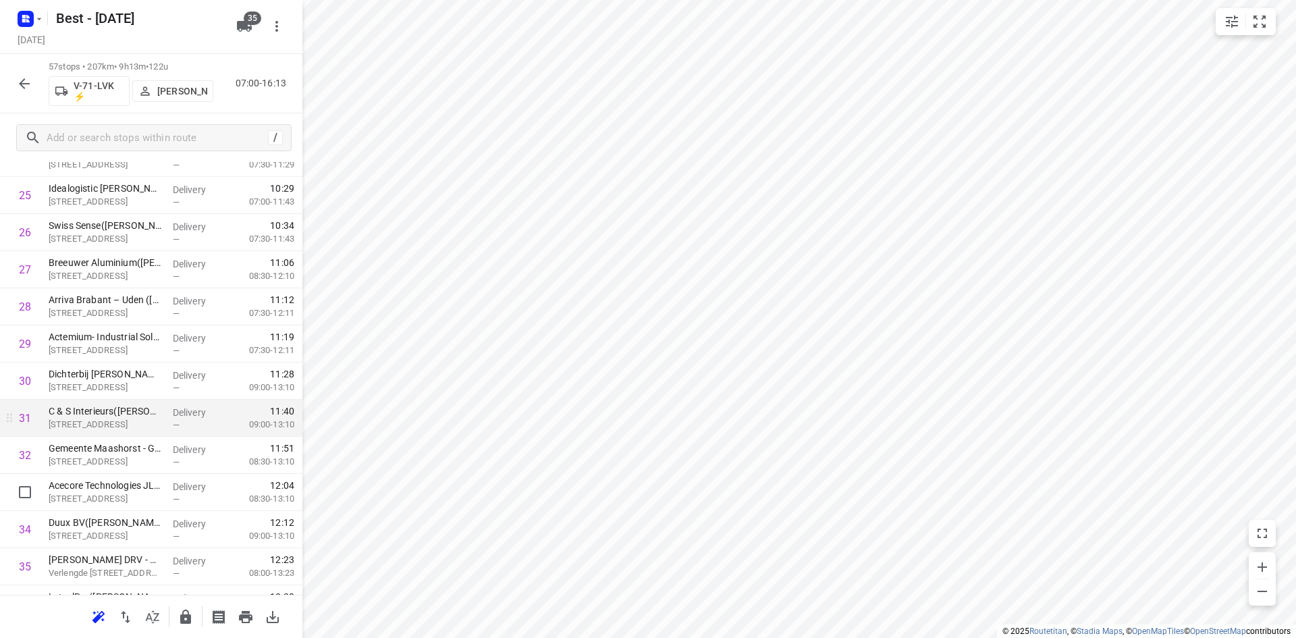
scroll to position [981, 0]
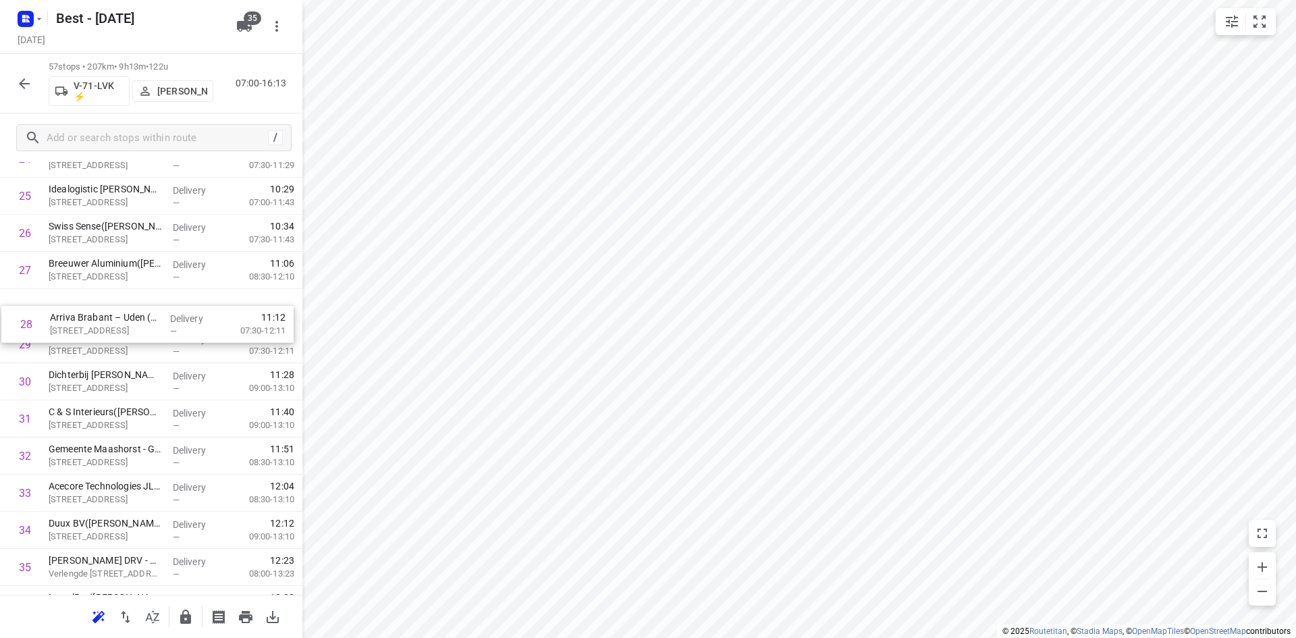
drag, startPoint x: 134, startPoint y: 306, endPoint x: 136, endPoint y: 344, distance: 37.2
click at [136, 342] on div "1 LKQ - Fource Automotive B.V. - Uden(Veron Dolmans-van Nuijs) Liessentstraat 5…" at bounding box center [151, 345] width 302 height 2116
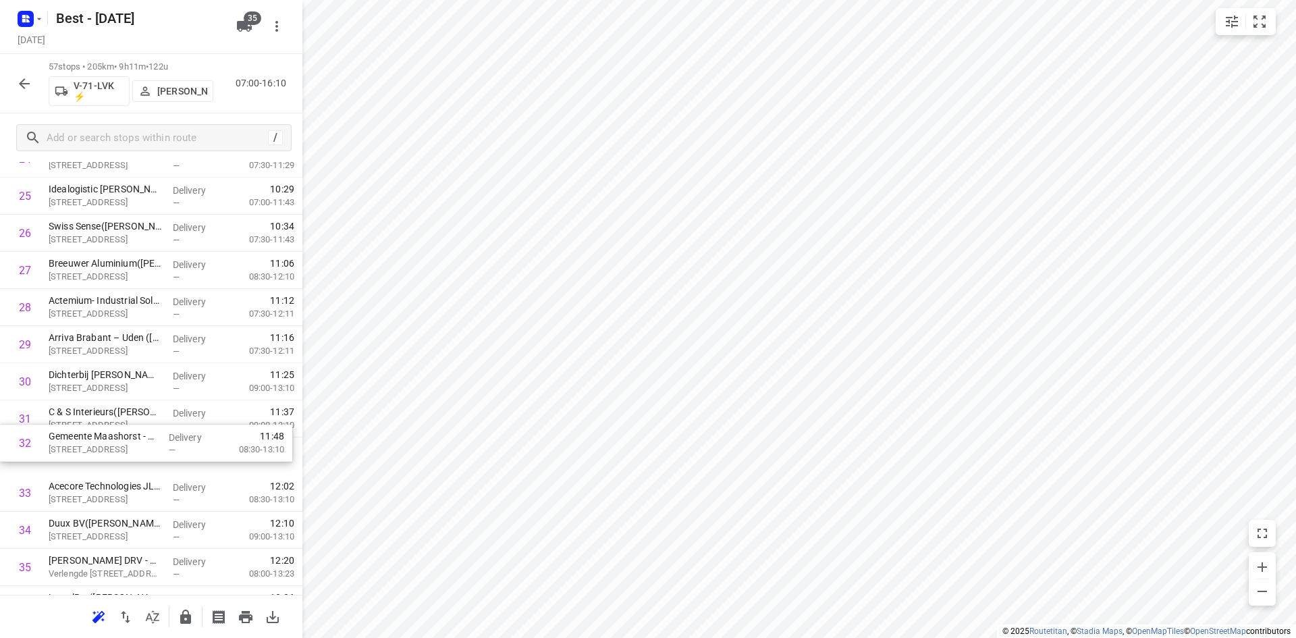
drag, startPoint x: 148, startPoint y: 445, endPoint x: 148, endPoint y: 416, distance: 29.7
click at [148, 416] on div "1 LKQ - Fource Automotive B.V. - Uden(Veron Dolmans-van Nuijs) Liessentstraat 5…" at bounding box center [151, 345] width 302 height 2116
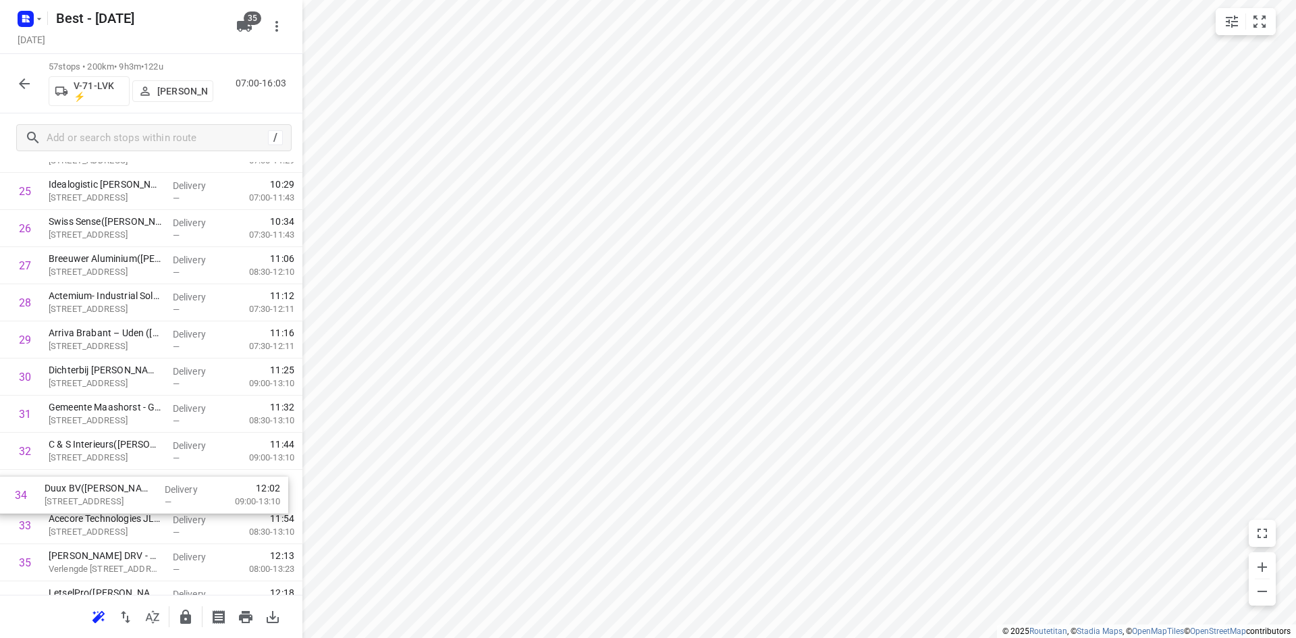
scroll to position [988, 0]
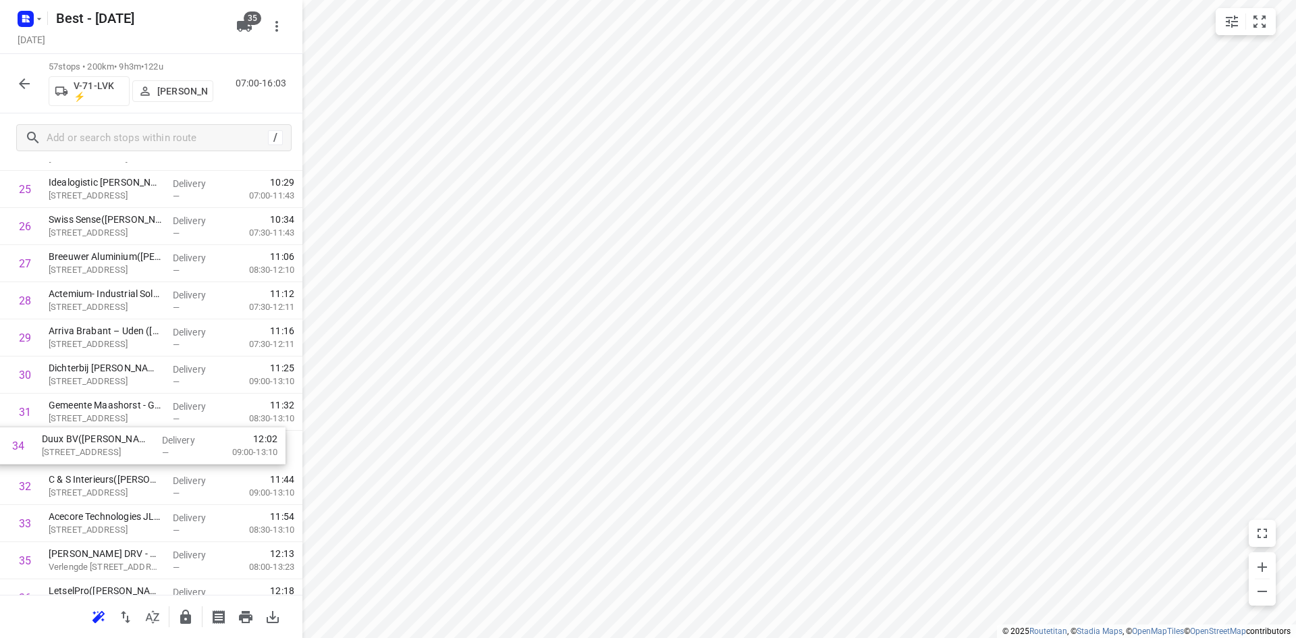
drag, startPoint x: 148, startPoint y: 520, endPoint x: 141, endPoint y: 433, distance: 88.0
click at [141, 433] on div "1 LKQ - Fource Automotive B.V. - Uden(Veron Dolmans-van Nuijs) Liessentstraat 5…" at bounding box center [151, 338] width 302 height 2116
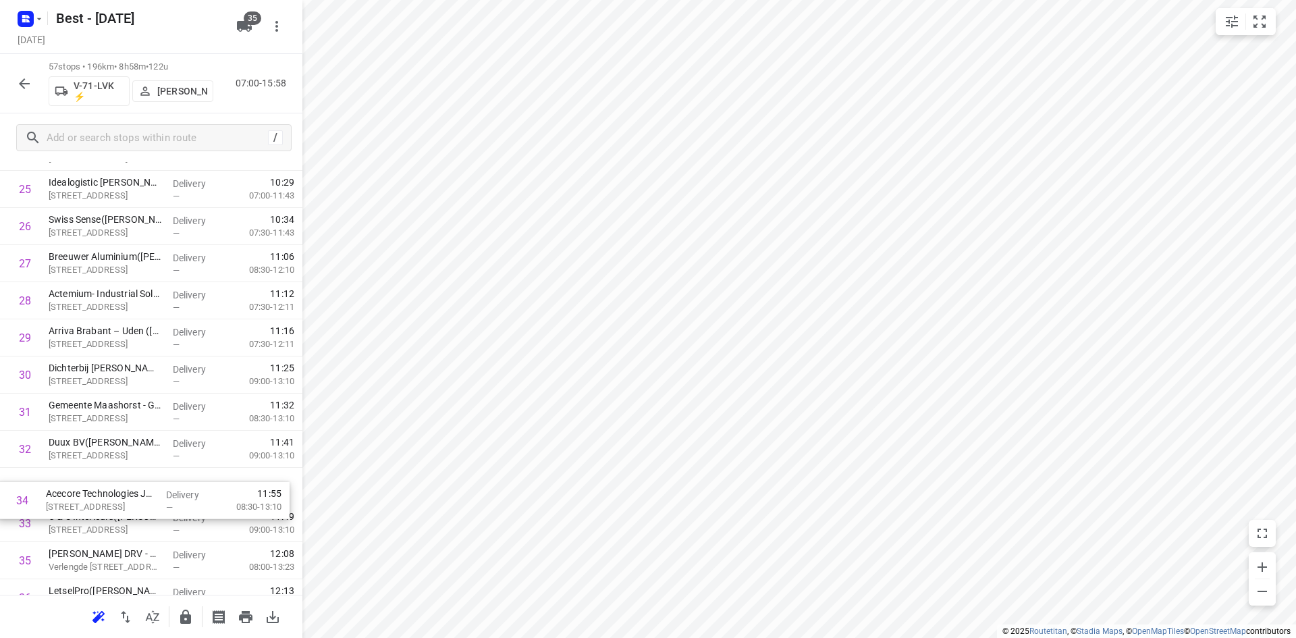
drag, startPoint x: 142, startPoint y: 520, endPoint x: 140, endPoint y: 492, distance: 27.8
click at [140, 492] on div "1 LKQ - Fource Automotive B.V. - Uden(Veron Dolmans-van Nuijs) Liessentstraat 5…" at bounding box center [151, 338] width 302 height 2116
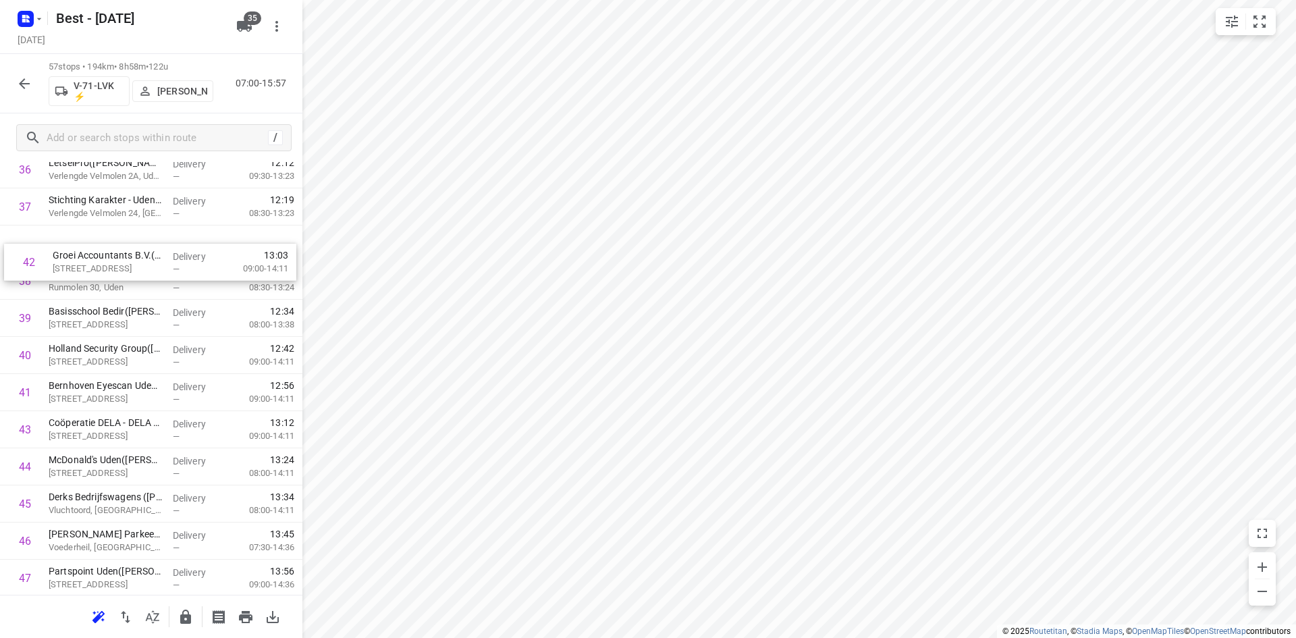
scroll to position [1411, 0]
drag, startPoint x: 124, startPoint y: 355, endPoint x: 128, endPoint y: 290, distance: 64.9
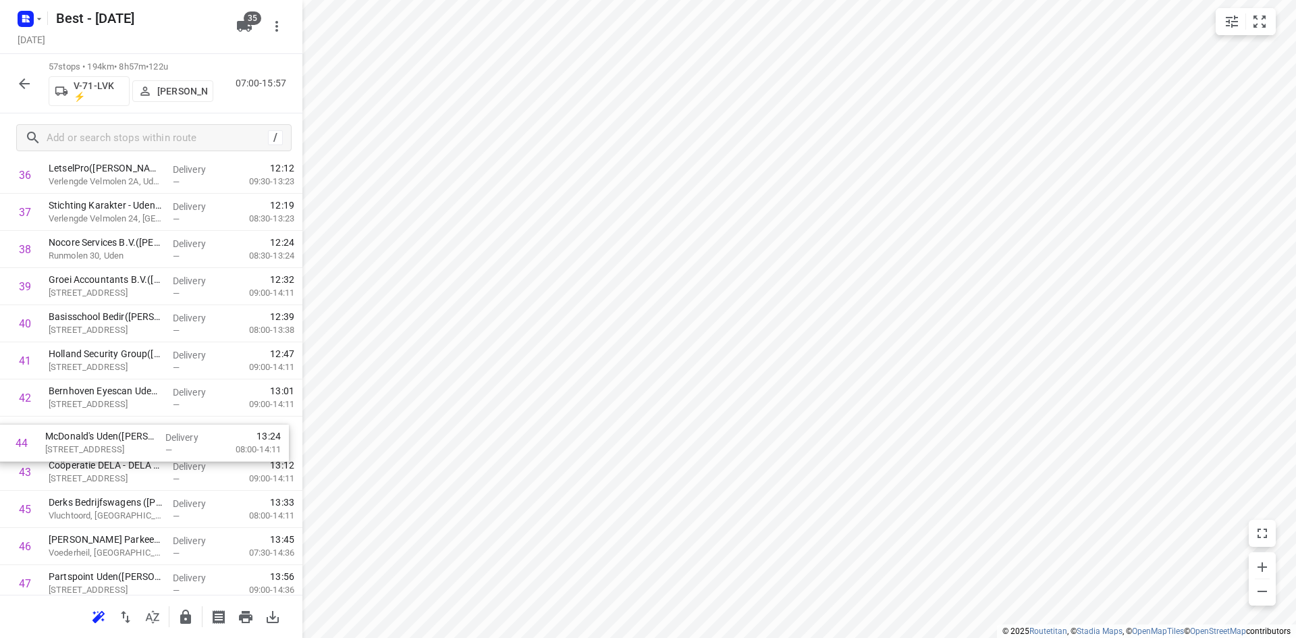
drag, startPoint x: 142, startPoint y: 466, endPoint x: 138, endPoint y: 433, distance: 34.1
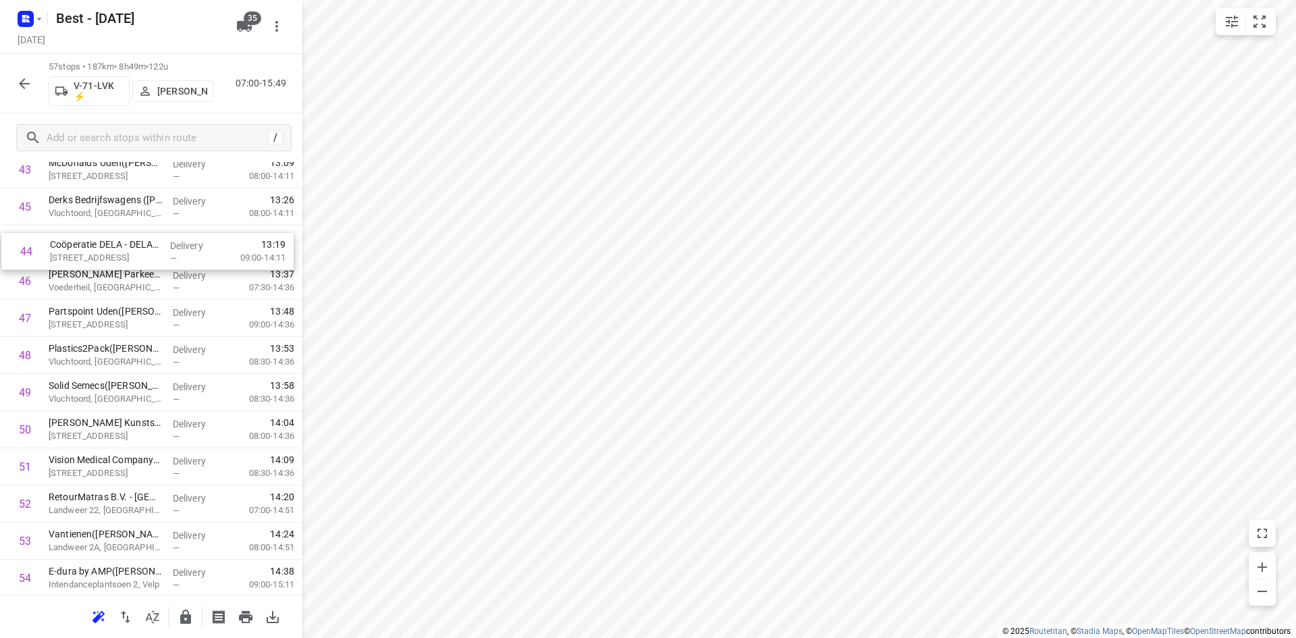
scroll to position [1672, 0]
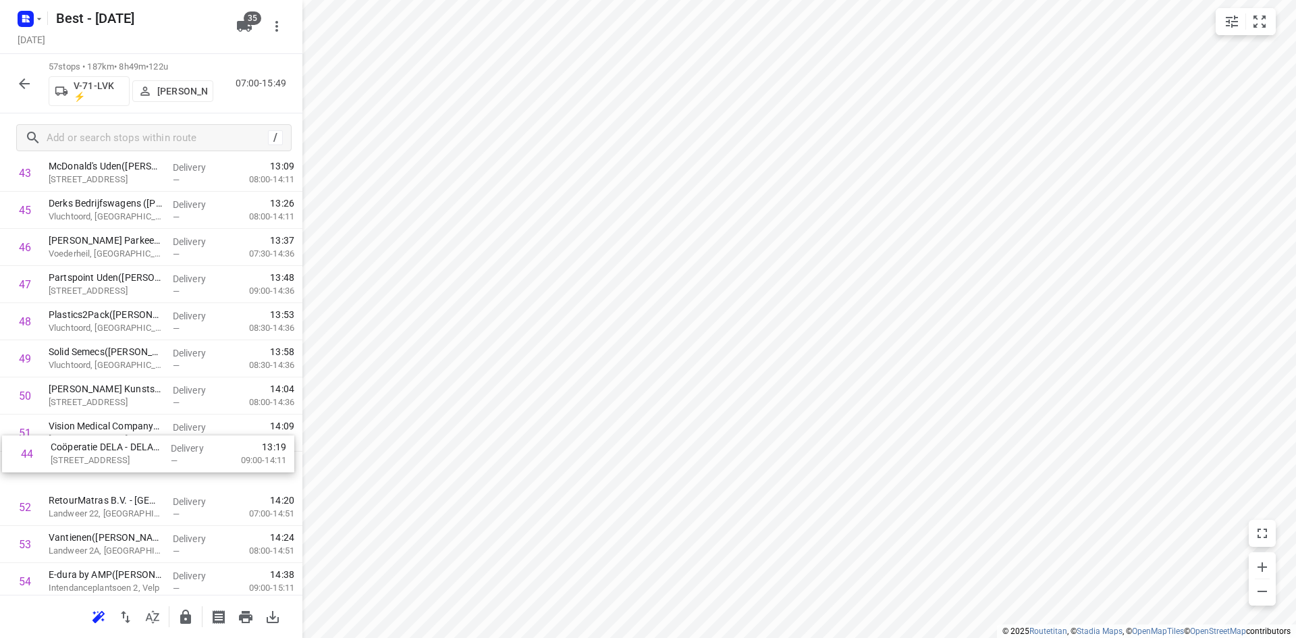
drag, startPoint x: 140, startPoint y: 214, endPoint x: 142, endPoint y: 479, distance: 264.6
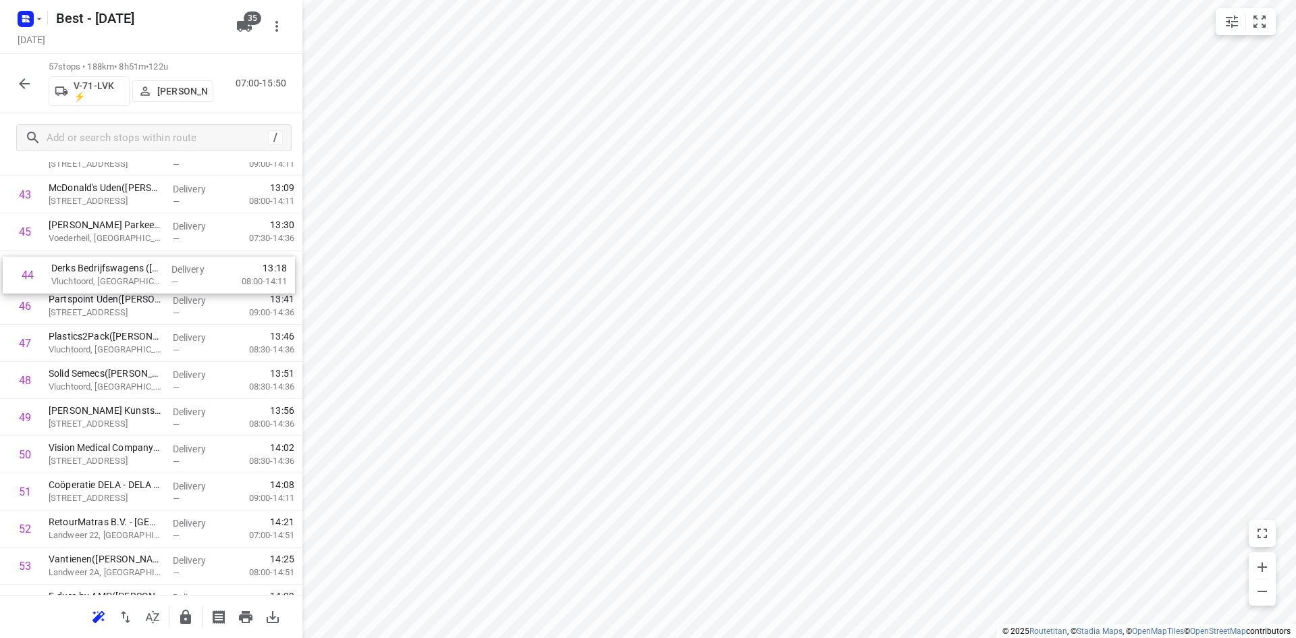
scroll to position [1648, 0]
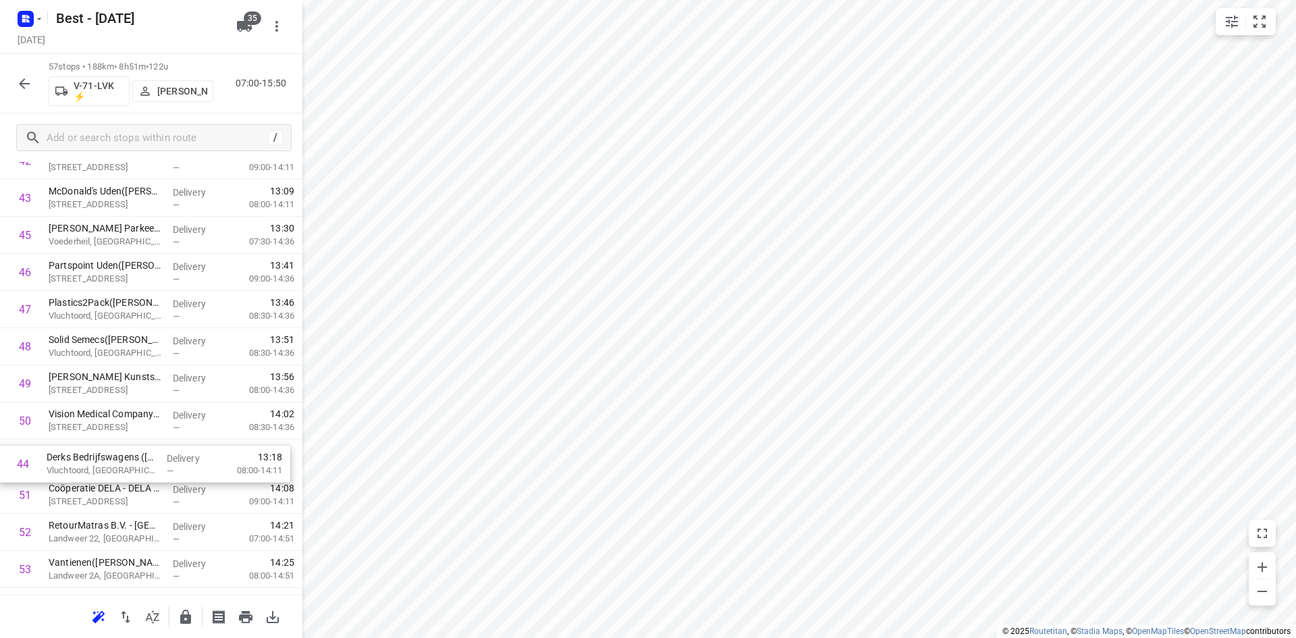
drag, startPoint x: 104, startPoint y: 214, endPoint x: 103, endPoint y: 472, distance: 258.5
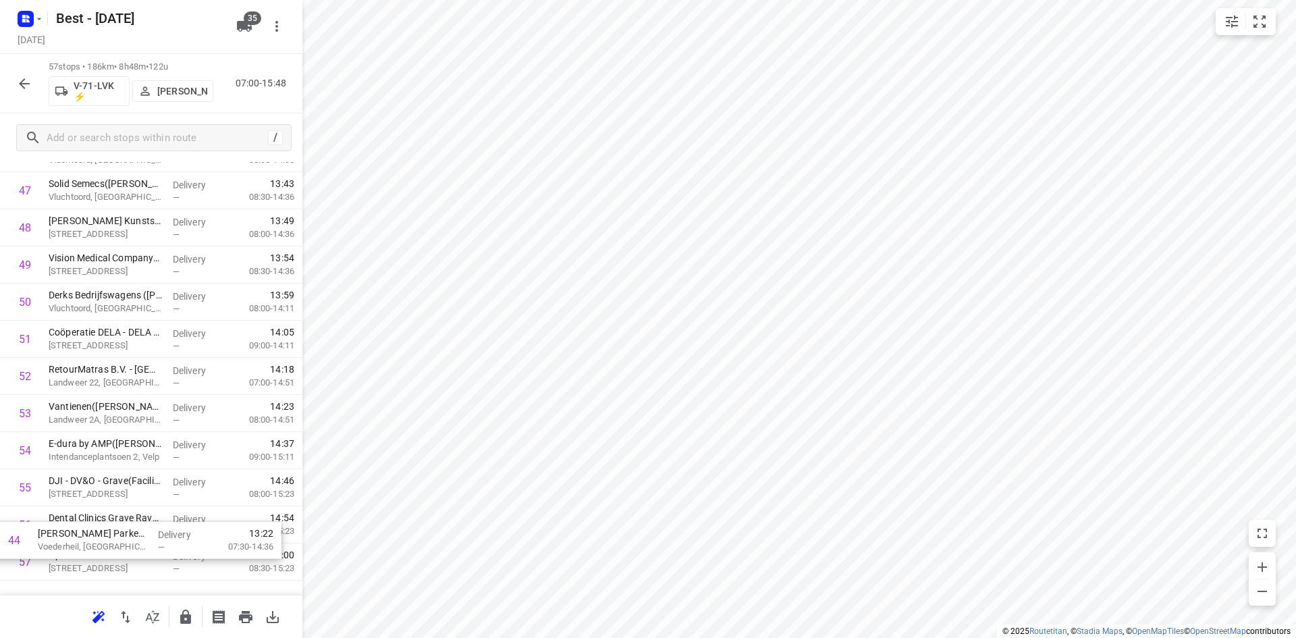
scroll to position [1826, 0]
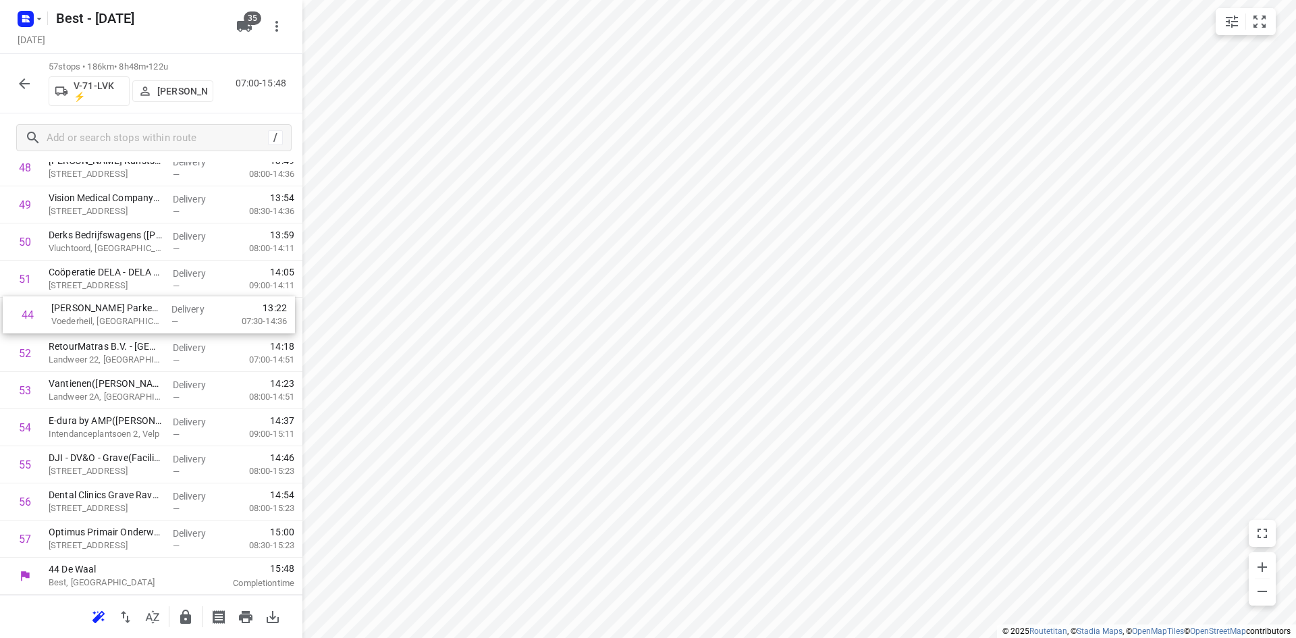
drag, startPoint x: 134, startPoint y: 301, endPoint x: 136, endPoint y: 318, distance: 17.1
click at [189, 620] on icon "button" at bounding box center [185, 616] width 11 height 14
click at [26, 84] on icon "button" at bounding box center [24, 84] width 16 height 16
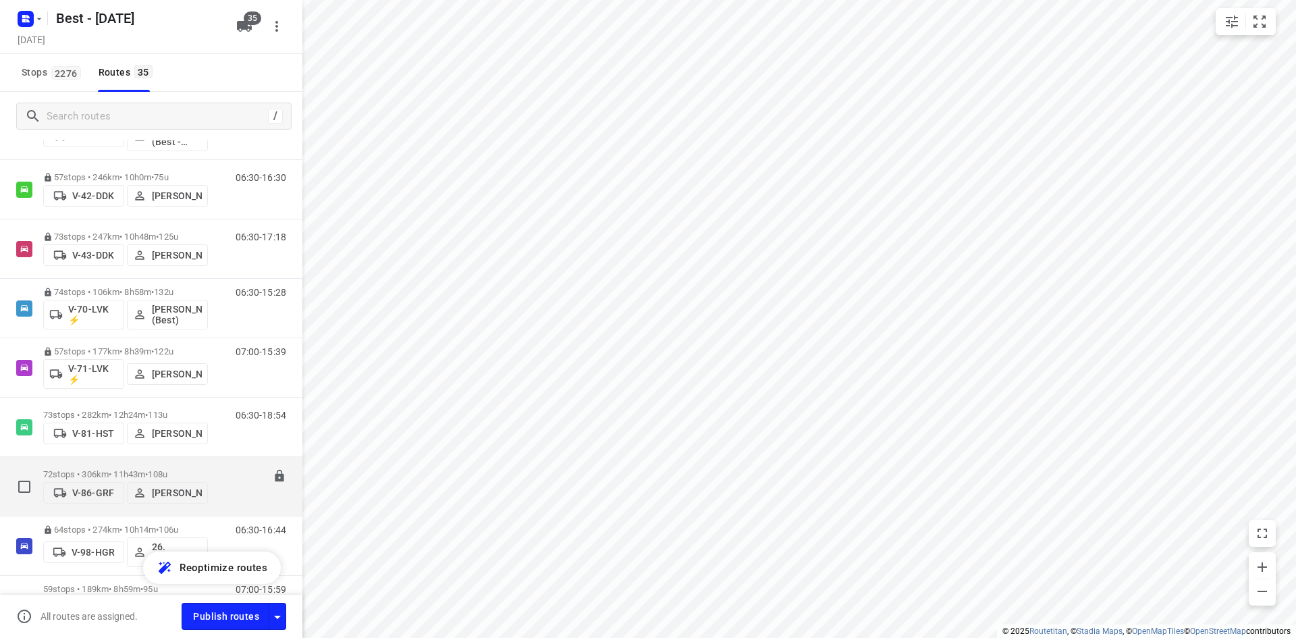
scroll to position [600, 0]
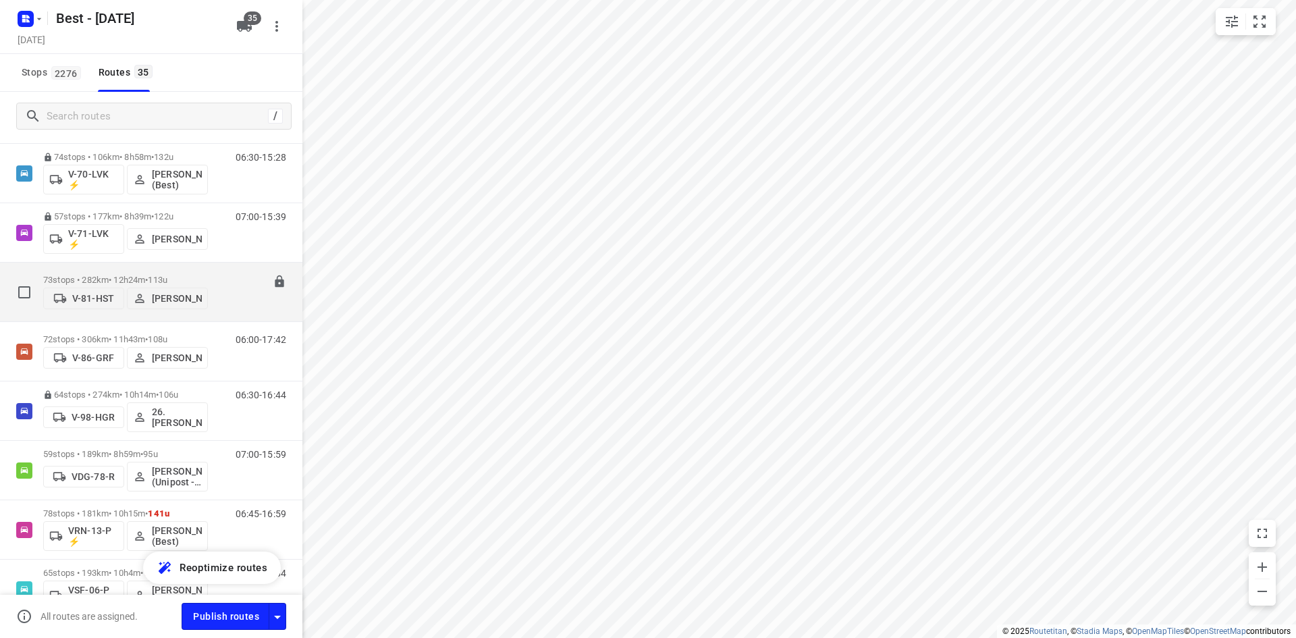
click at [219, 275] on div "06:30-18:54" at bounding box center [252, 295] width 67 height 41
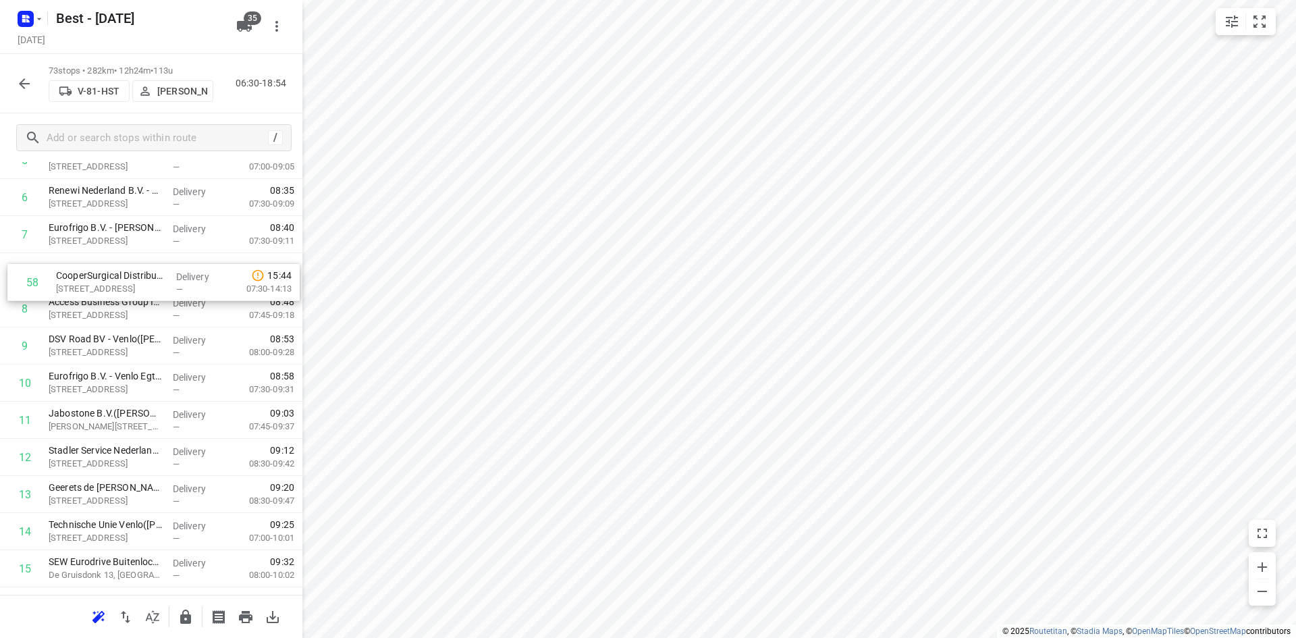
scroll to position [273, 0]
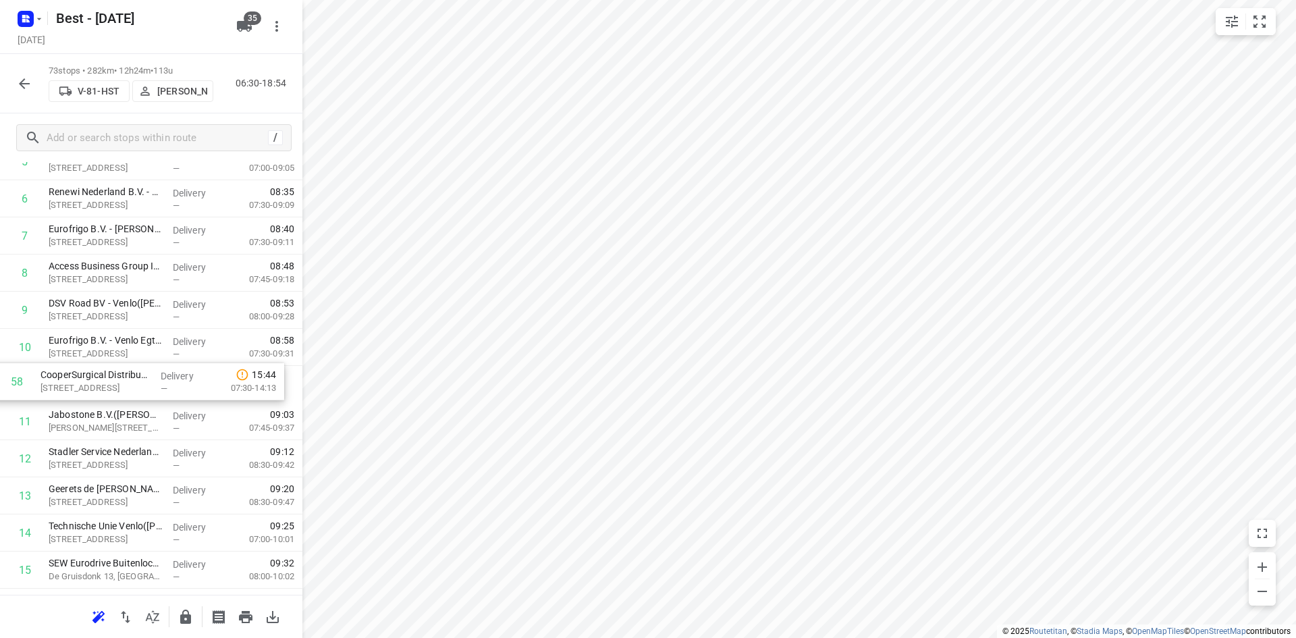
drag, startPoint x: 136, startPoint y: 466, endPoint x: 128, endPoint y: 389, distance: 77.4
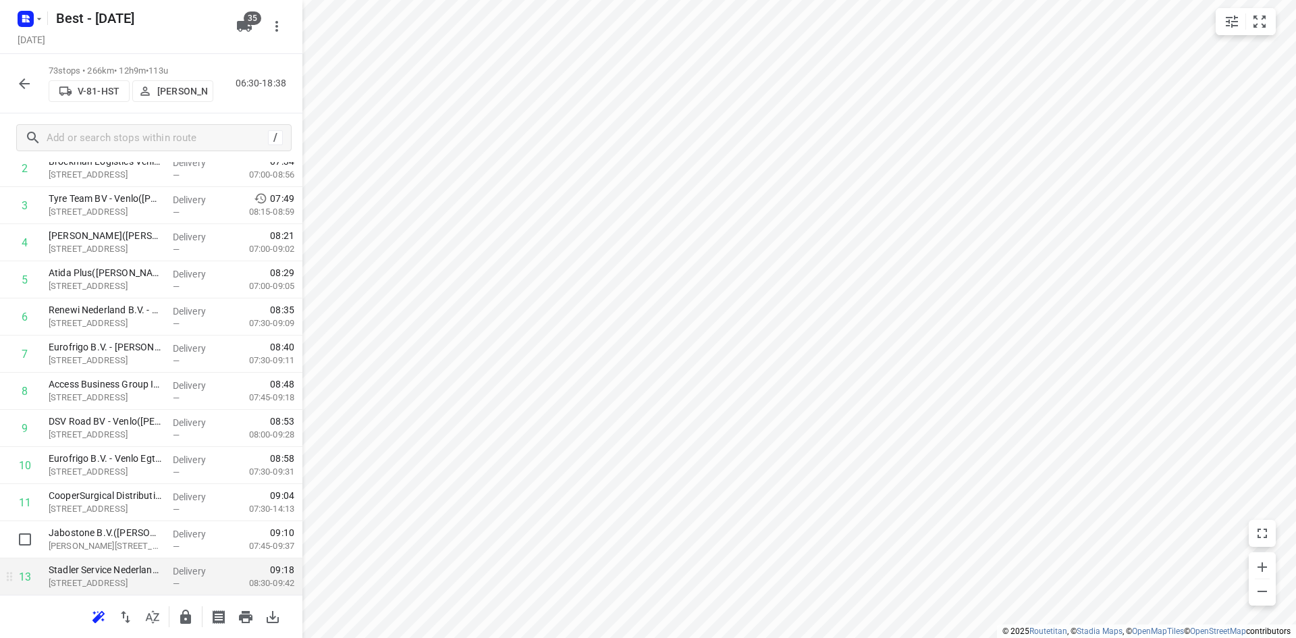
scroll to position [206, 0]
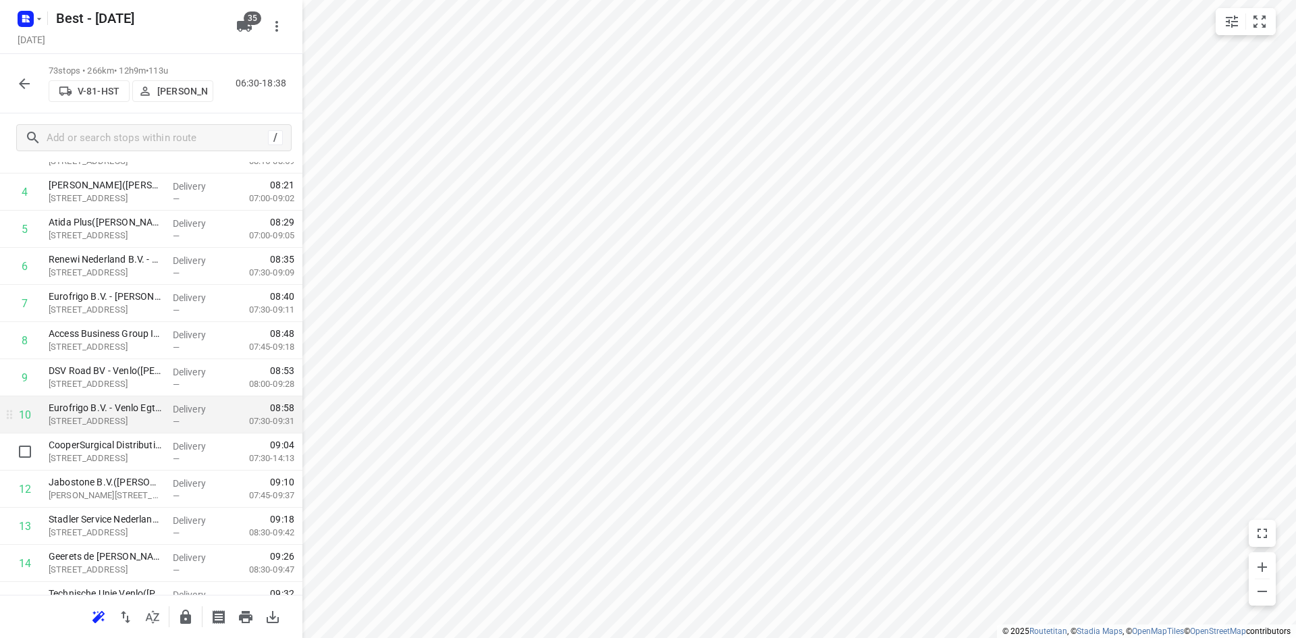
drag, startPoint x: 142, startPoint y: 452, endPoint x: 141, endPoint y: 422, distance: 29.7
drag, startPoint x: 148, startPoint y: 452, endPoint x: 148, endPoint y: 417, distance: 34.4
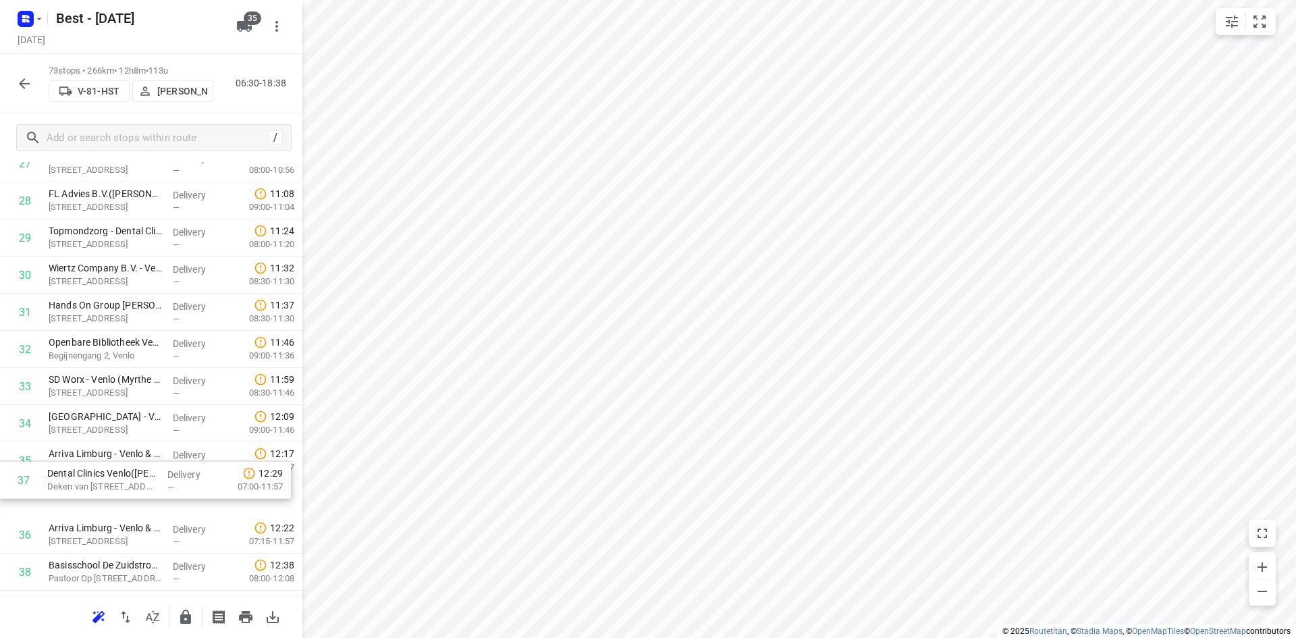
scroll to position [1090, 0]
drag, startPoint x: 133, startPoint y: 536, endPoint x: 132, endPoint y: 450, distance: 85.7
click at [132, 450] on div "1 Stadler Service Nederland B.V. - Venlo - Marconistraat(Yvette Kalkman) Marcon…" at bounding box center [151, 533] width 302 height 2710
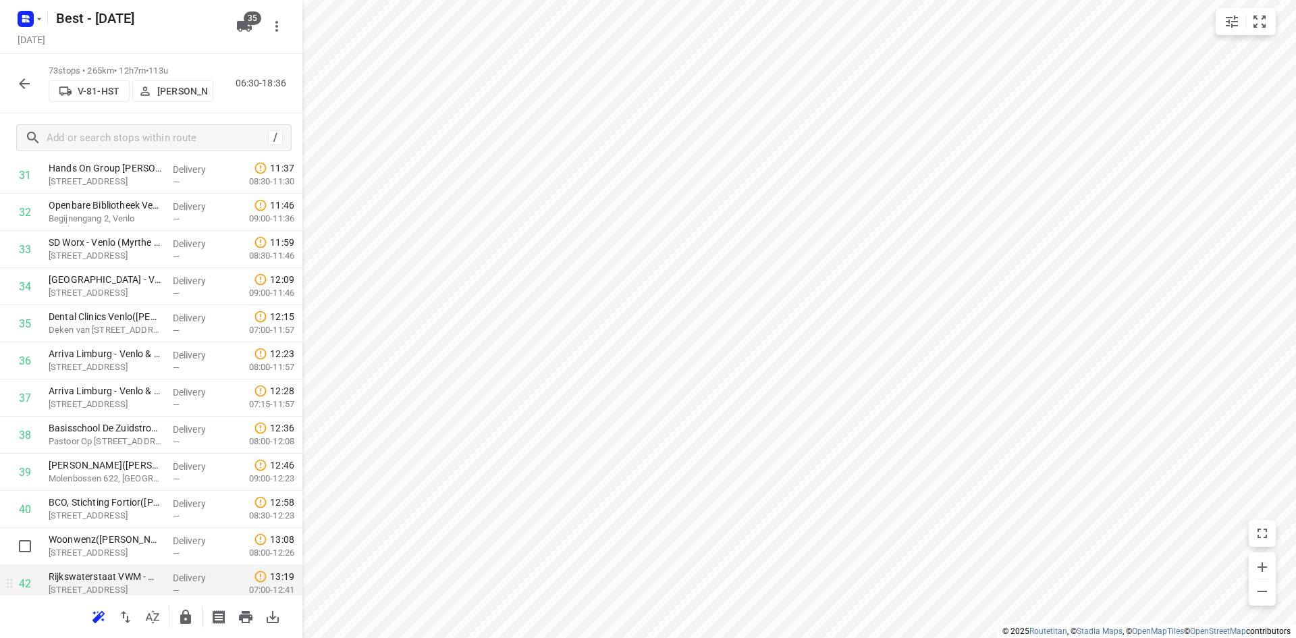
scroll to position [1293, 0]
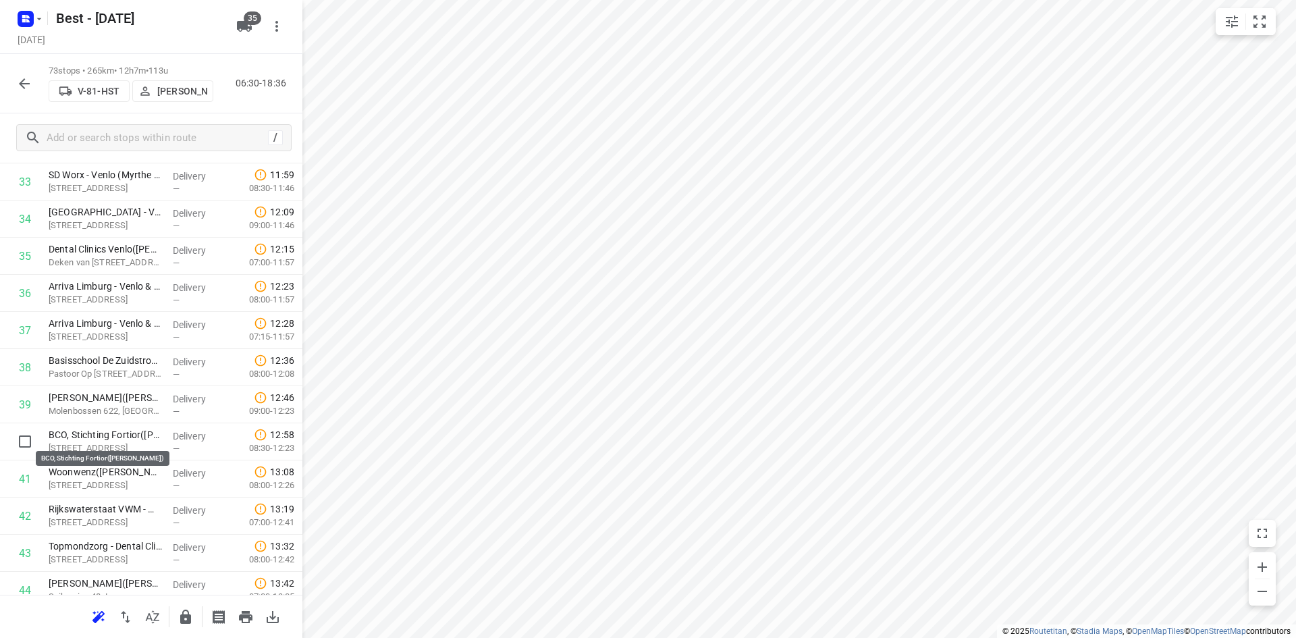
drag, startPoint x: 138, startPoint y: 437, endPoint x: 132, endPoint y: 398, distance: 40.3
click at [132, 400] on div "1 Stadler Service Nederland B.V. - Venlo - Marconistraat(Yvette Kalkman) Marcon…" at bounding box center [151, 330] width 302 height 2710
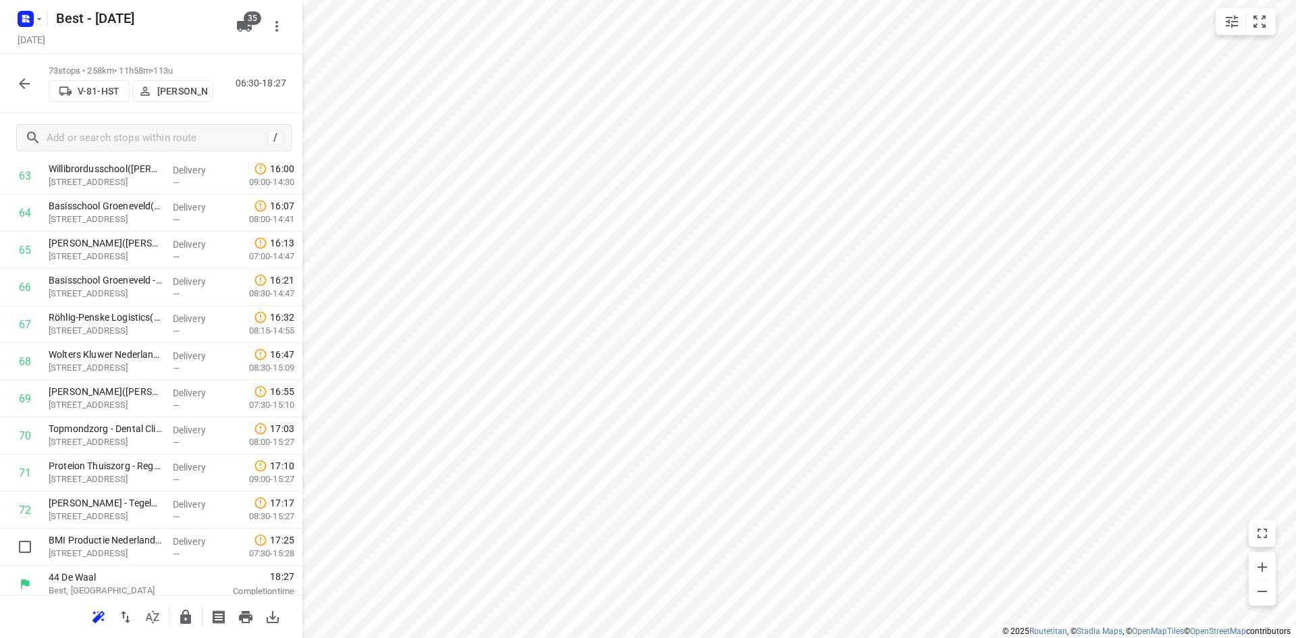
scroll to position [2420, 0]
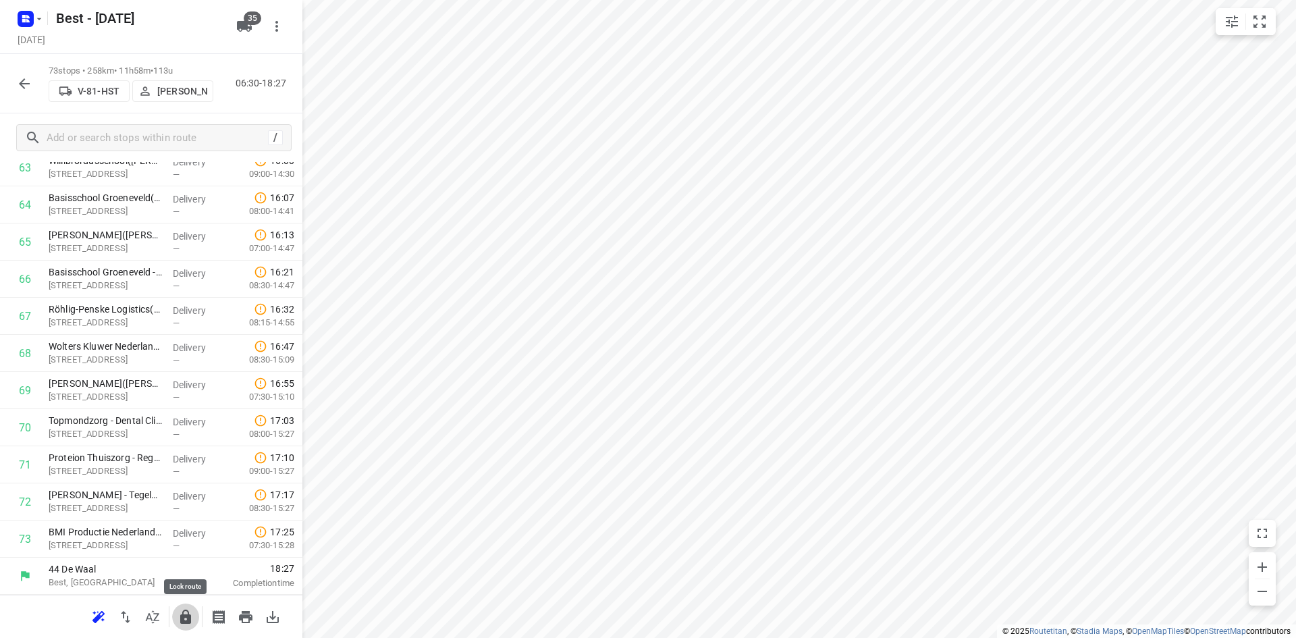
click at [184, 622] on icon "button" at bounding box center [185, 616] width 11 height 14
click at [28, 76] on icon "button" at bounding box center [24, 84] width 16 height 16
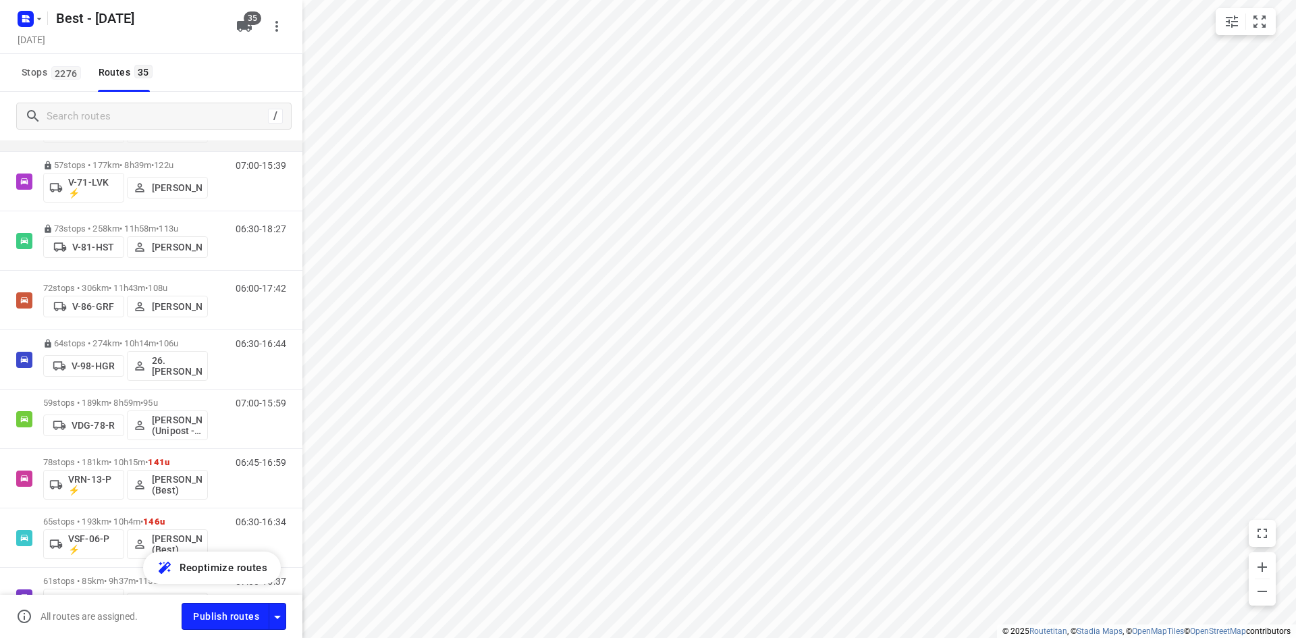
scroll to position [675, 0]
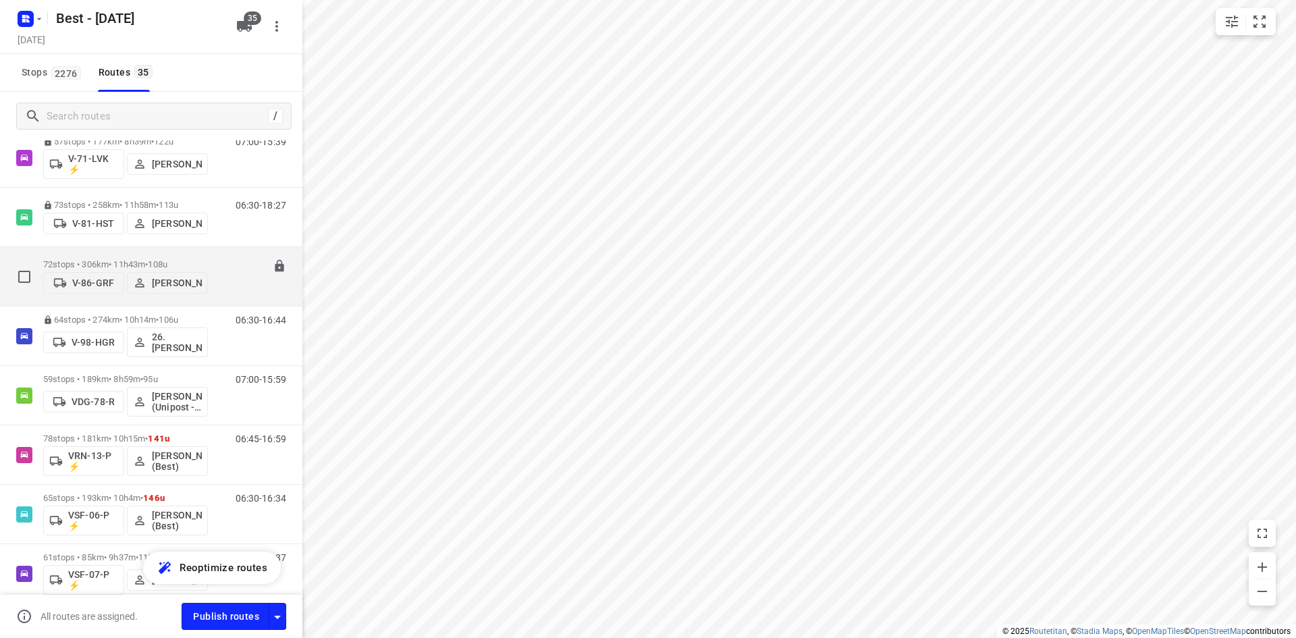
click at [201, 259] on p "72 stops • 306km • 11h43m • 108u" at bounding box center [125, 264] width 165 height 10
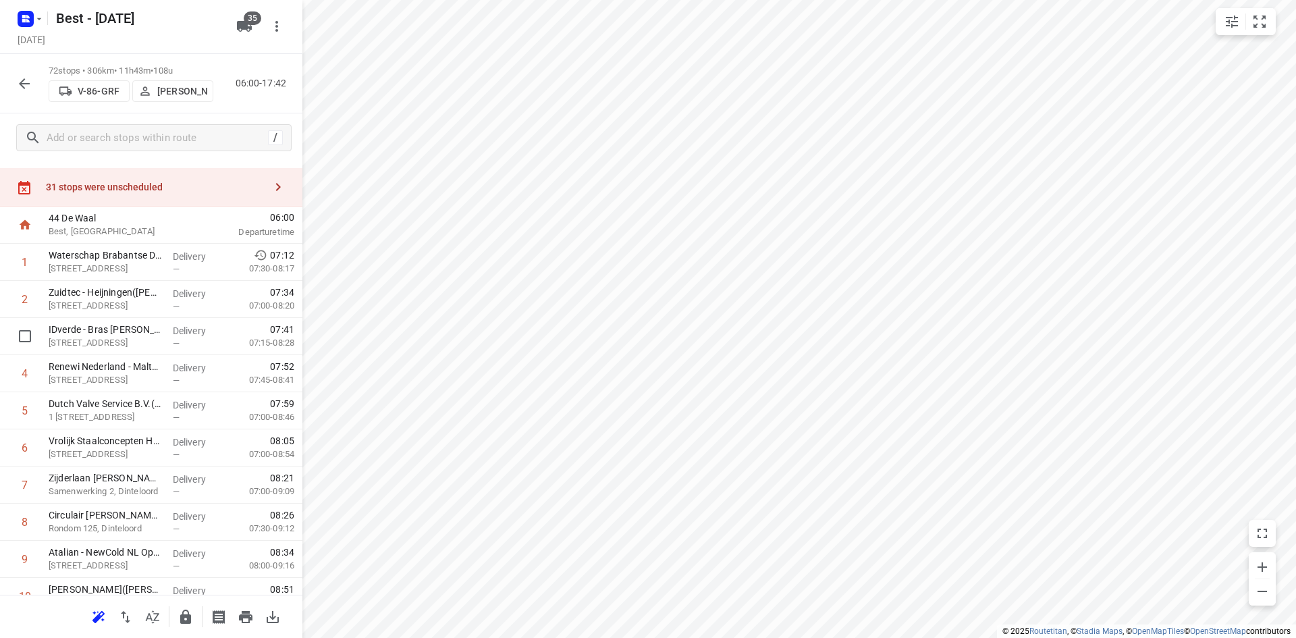
scroll to position [0, 0]
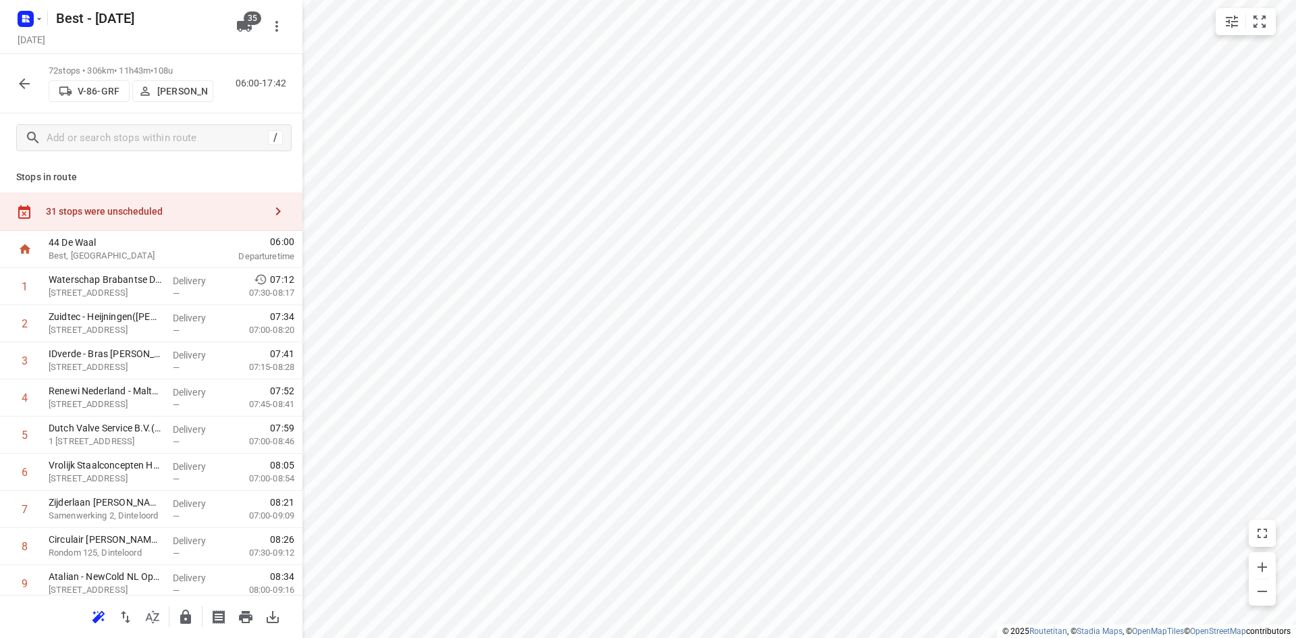
click at [177, 208] on div "31 stops were unscheduled" at bounding box center [155, 211] width 219 height 11
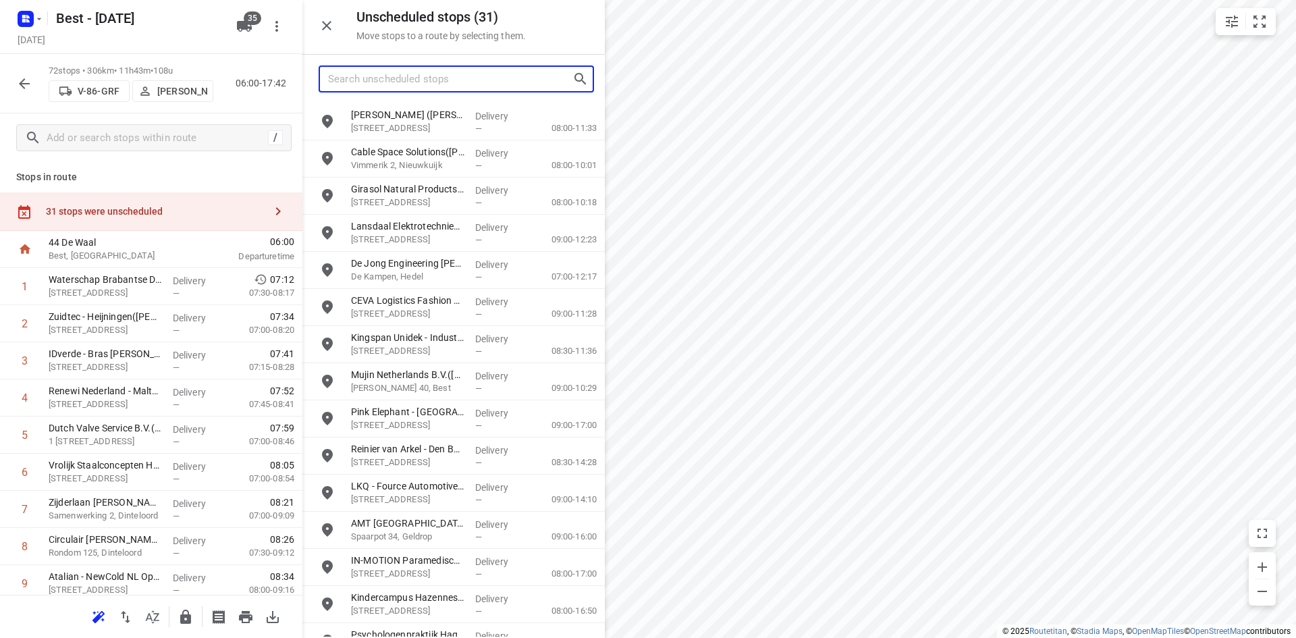
click at [404, 84] on input "Search unscheduled stops" at bounding box center [450, 79] width 244 height 21
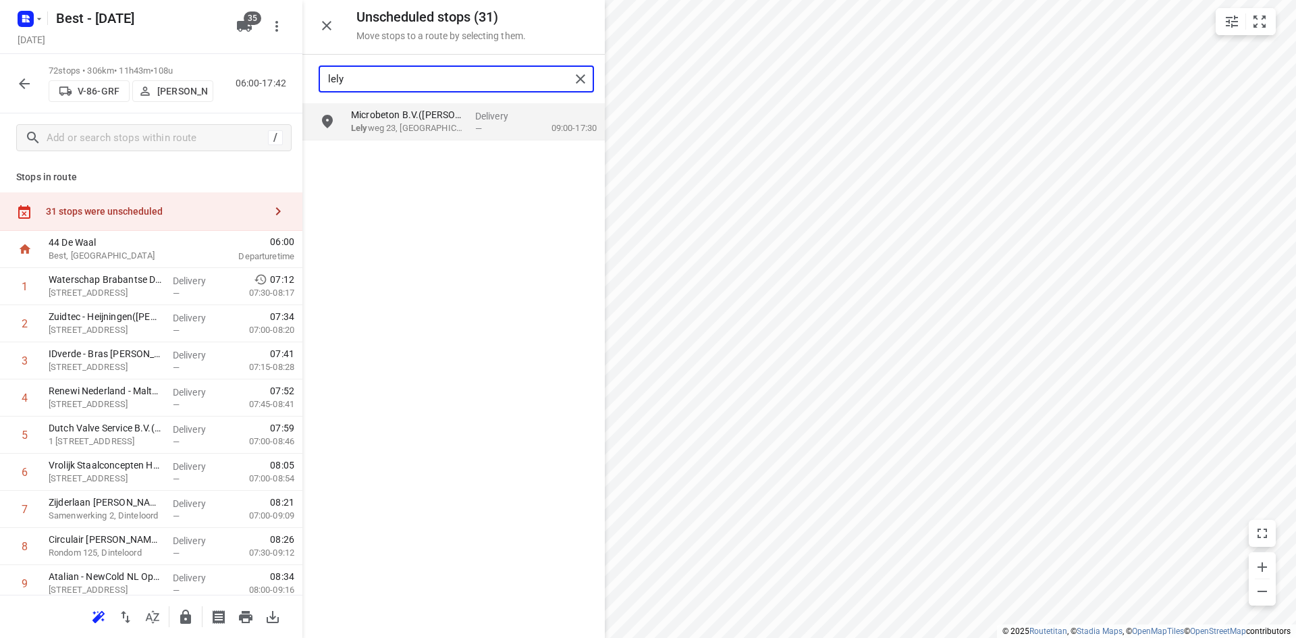
type input "lely"
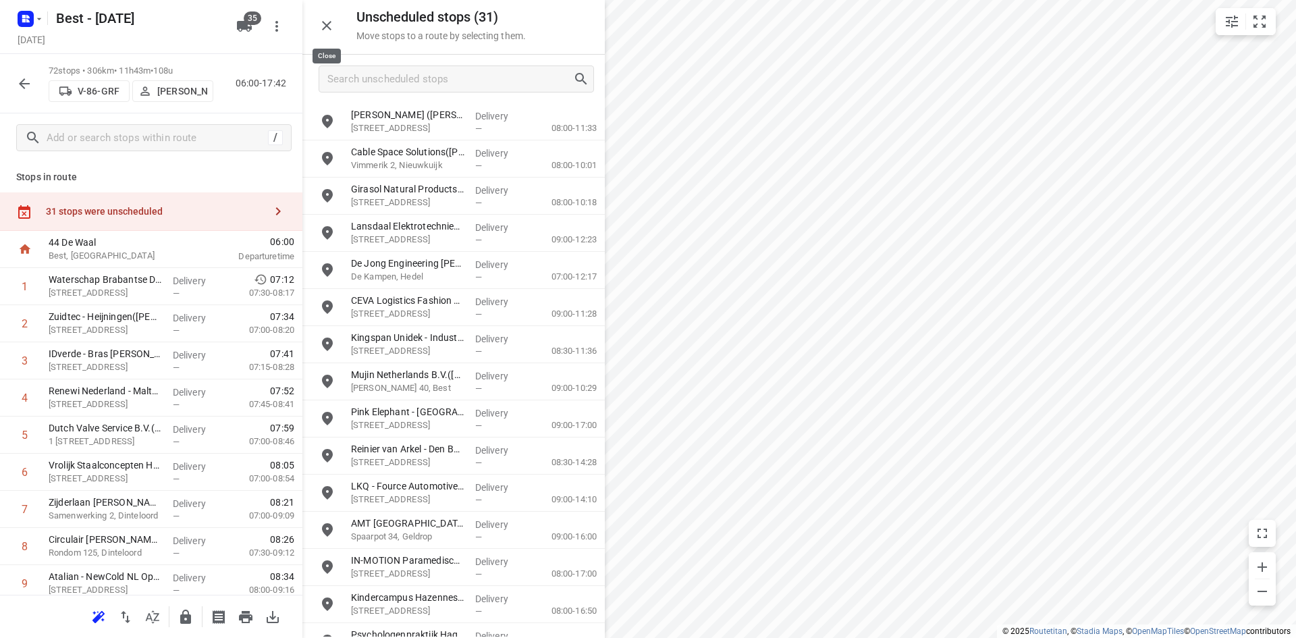
click at [332, 23] on icon "button" at bounding box center [327, 26] width 16 height 16
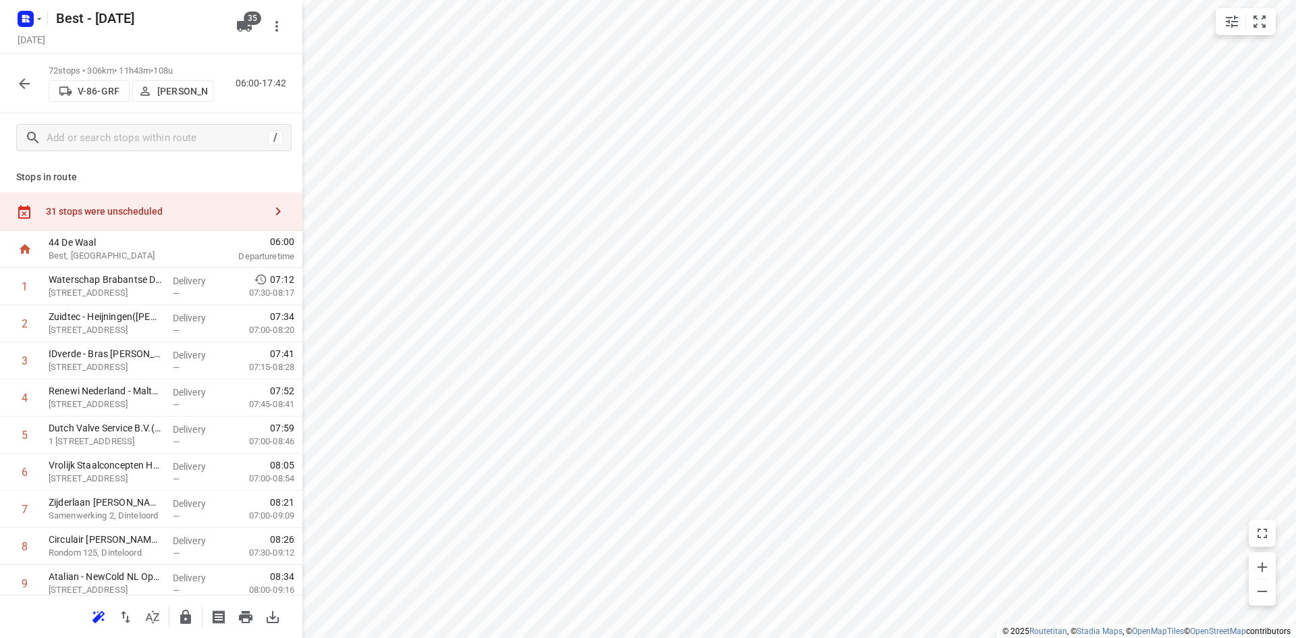
click at [163, 192] on div "31 stops were unscheduled" at bounding box center [151, 211] width 302 height 38
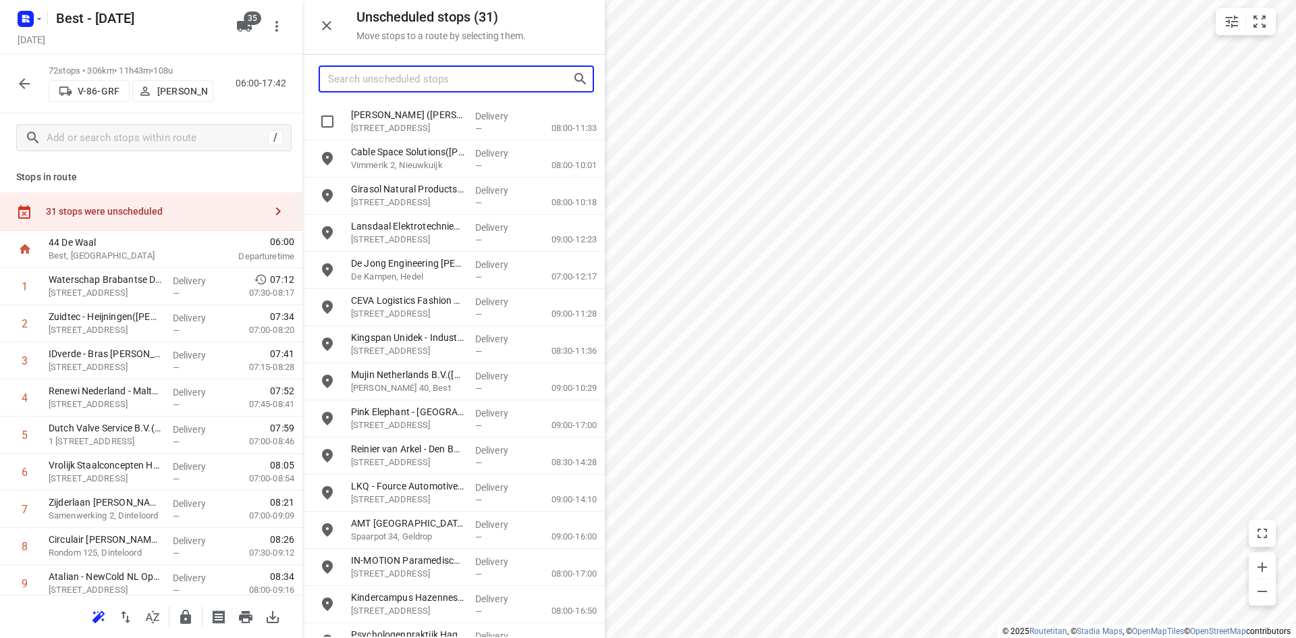
click at [405, 75] on input "Search unscheduled stops" at bounding box center [450, 79] width 244 height 21
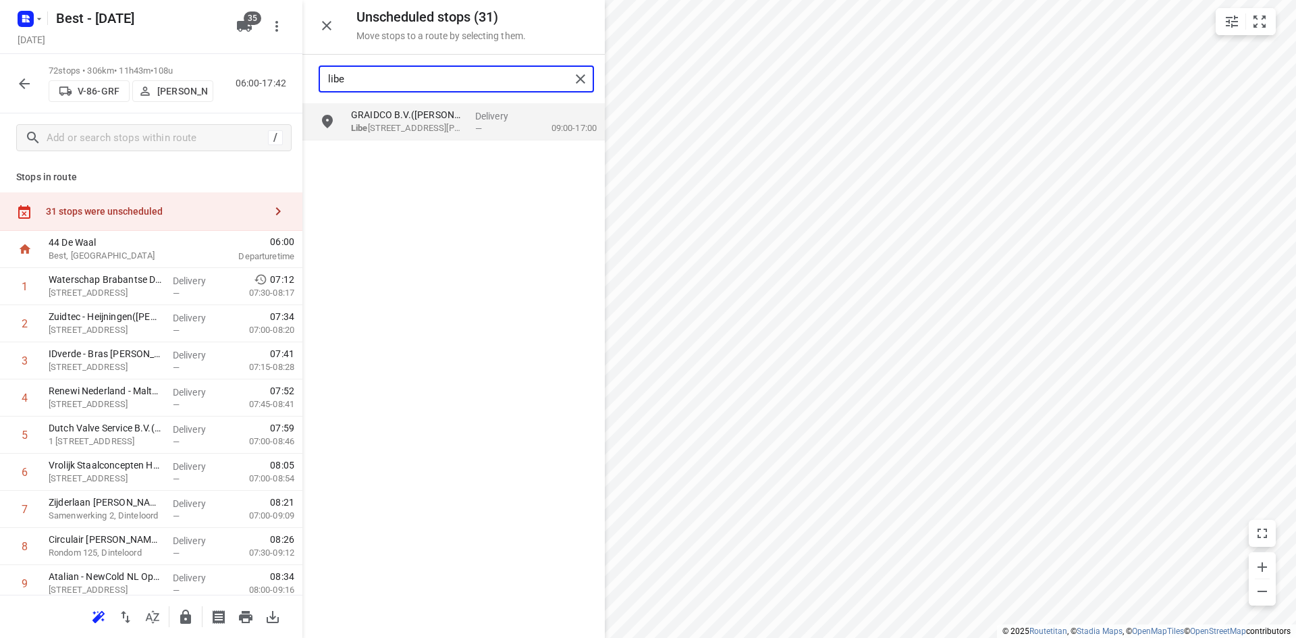
type input "libe"
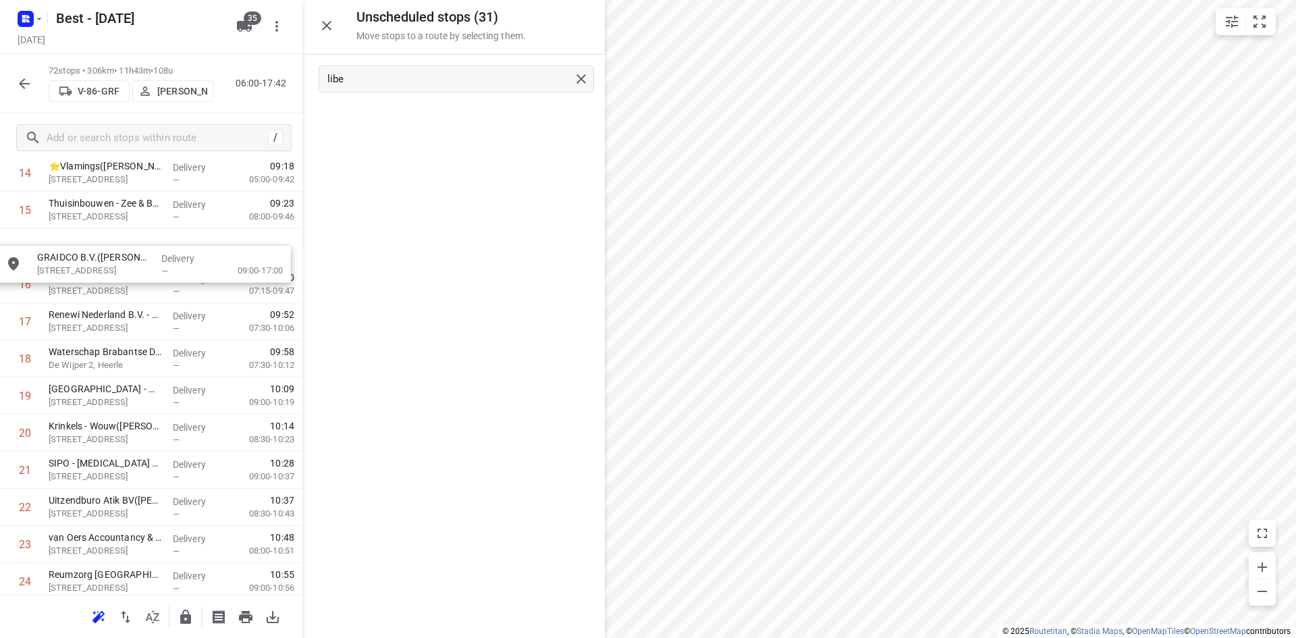
scroll to position [591, 0]
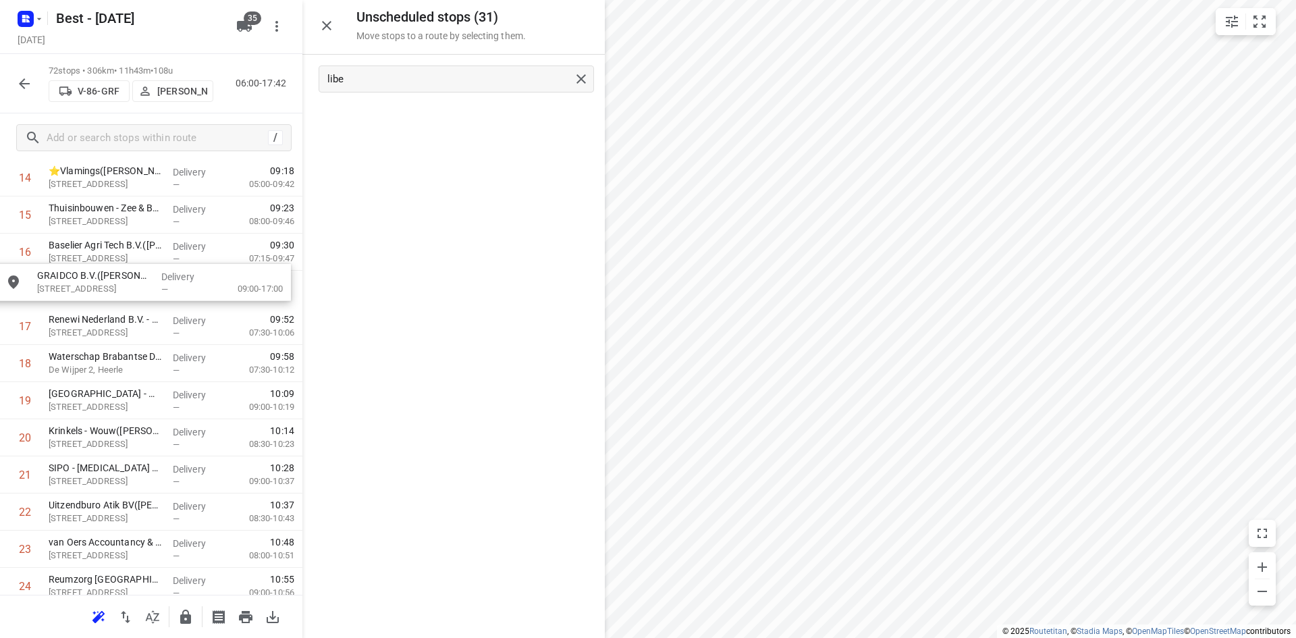
drag, startPoint x: 466, startPoint y: 128, endPoint x: 151, endPoint y: 301, distance: 359.4
click at [327, 26] on icon "button" at bounding box center [326, 25] width 9 height 9
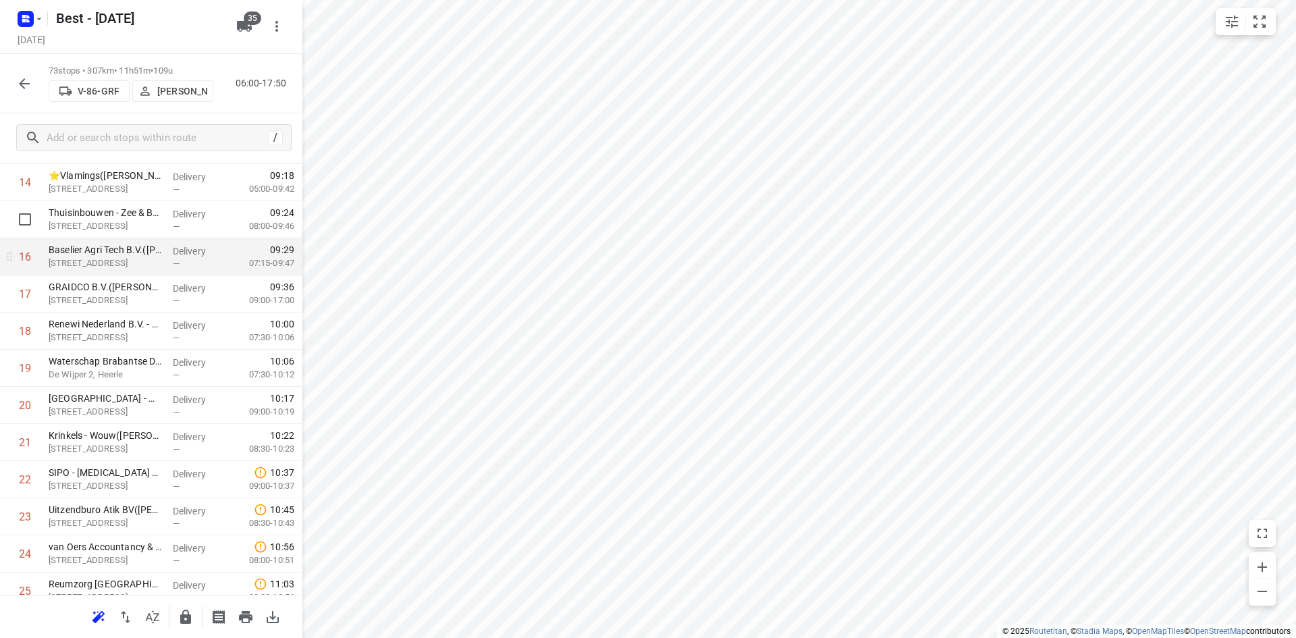
drag, startPoint x: 155, startPoint y: 229, endPoint x: 155, endPoint y: 263, distance: 33.1
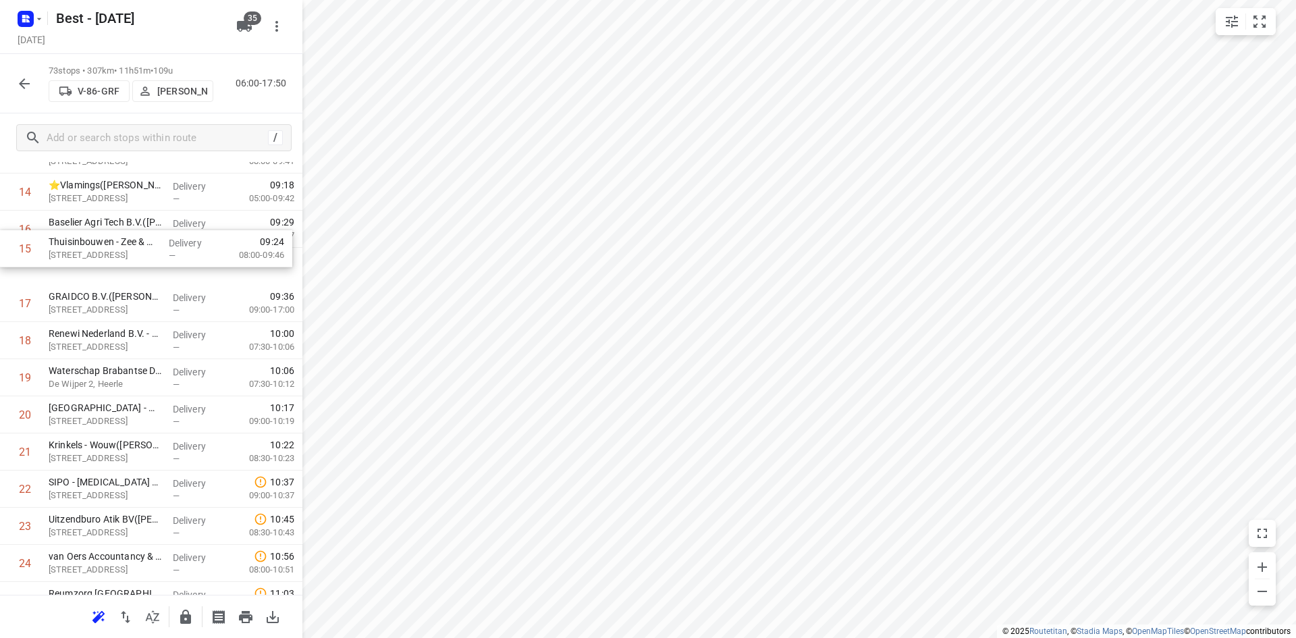
drag, startPoint x: 156, startPoint y: 223, endPoint x: 156, endPoint y: 264, distance: 40.5
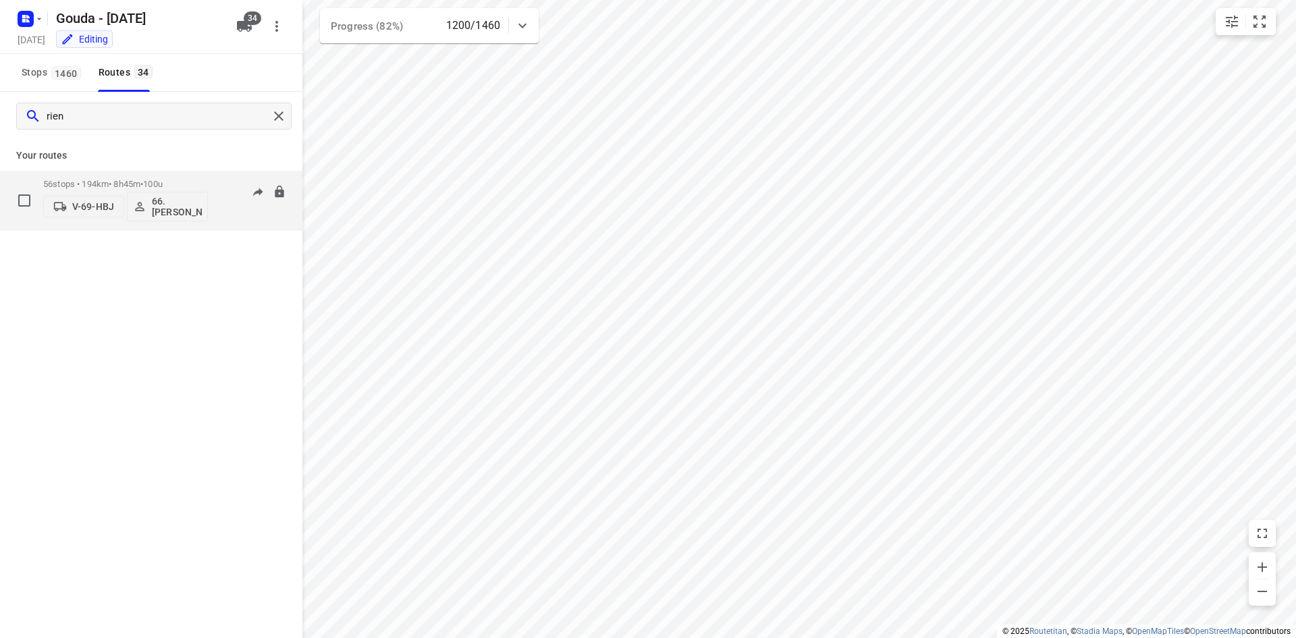
type input "rien"
click at [180, 184] on p "56 stops • 194km • 8h45m • 100u" at bounding box center [125, 184] width 165 height 10
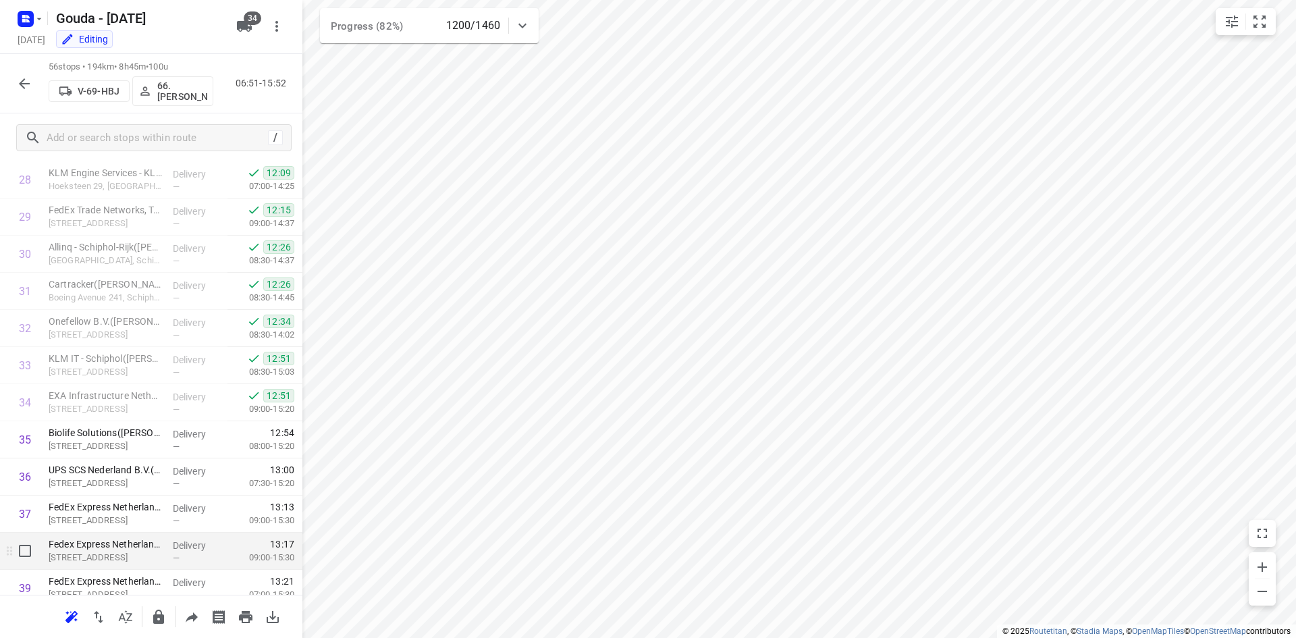
scroll to position [1008, 0]
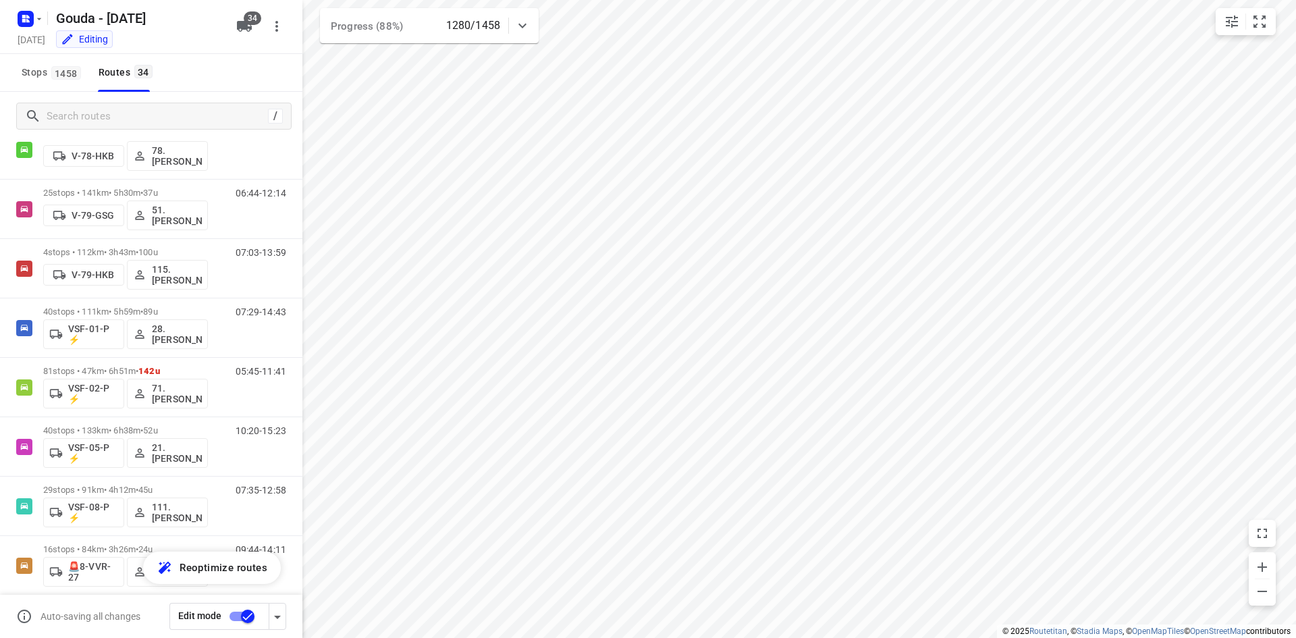
scroll to position [1609, 0]
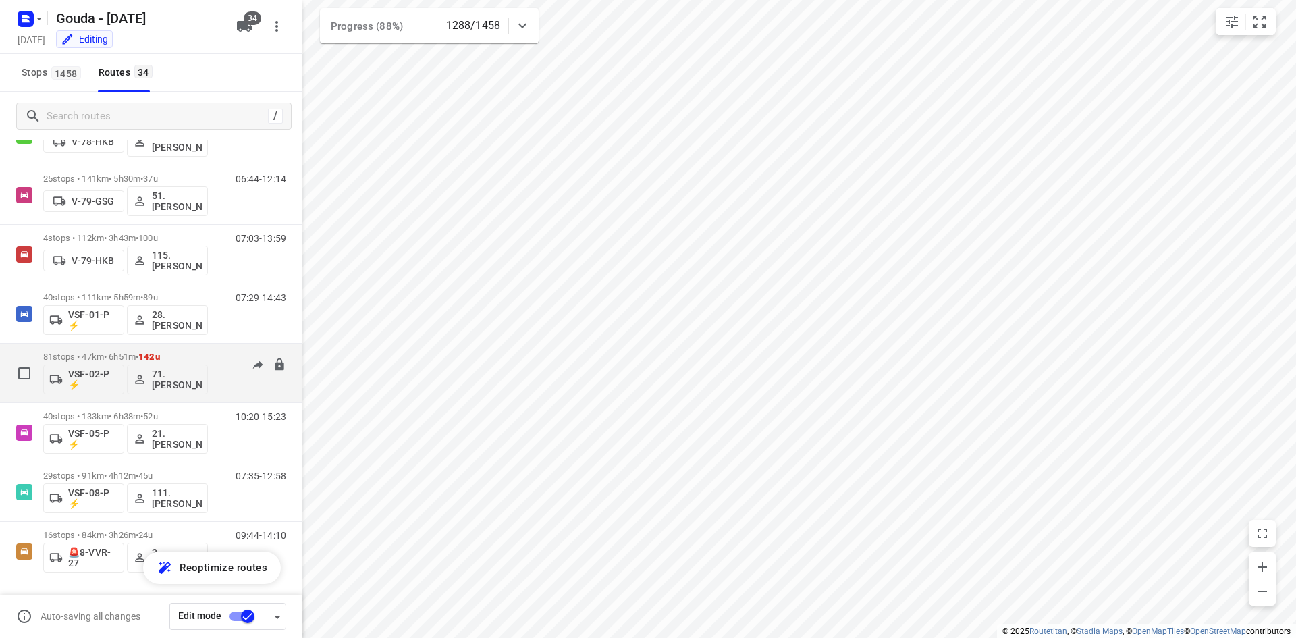
click at [219, 355] on div "05:45-11:41" at bounding box center [252, 376] width 67 height 49
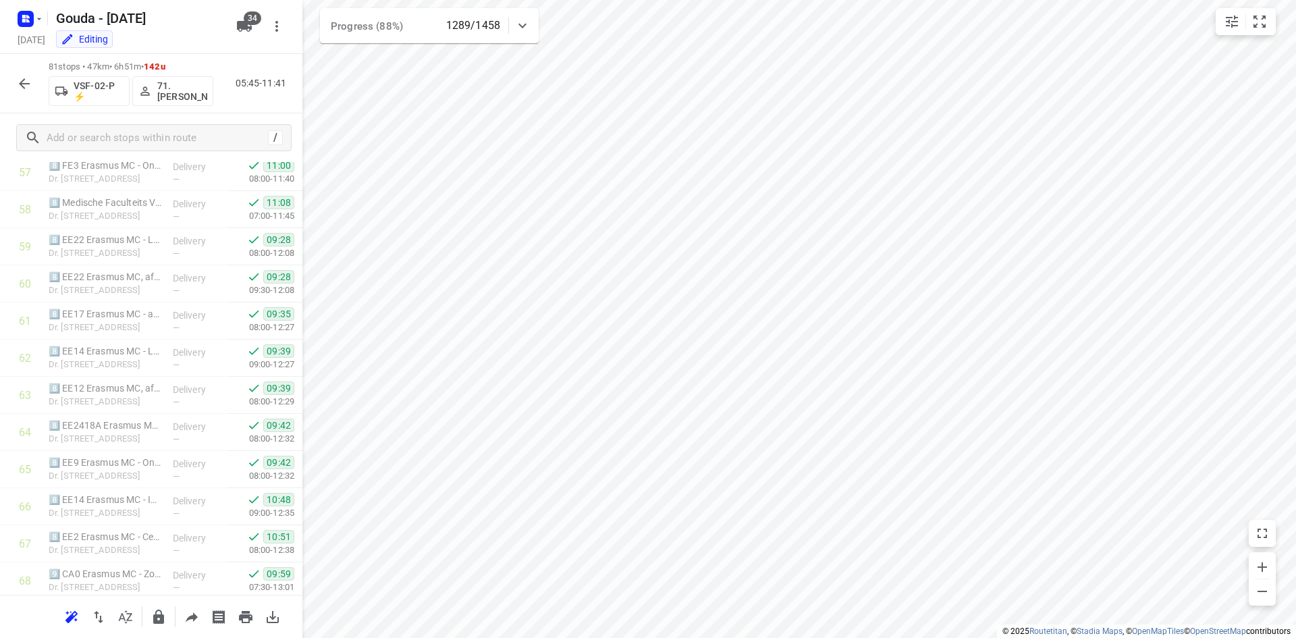
scroll to position [2679, 0]
click at [24, 80] on icon "button" at bounding box center [24, 83] width 11 height 11
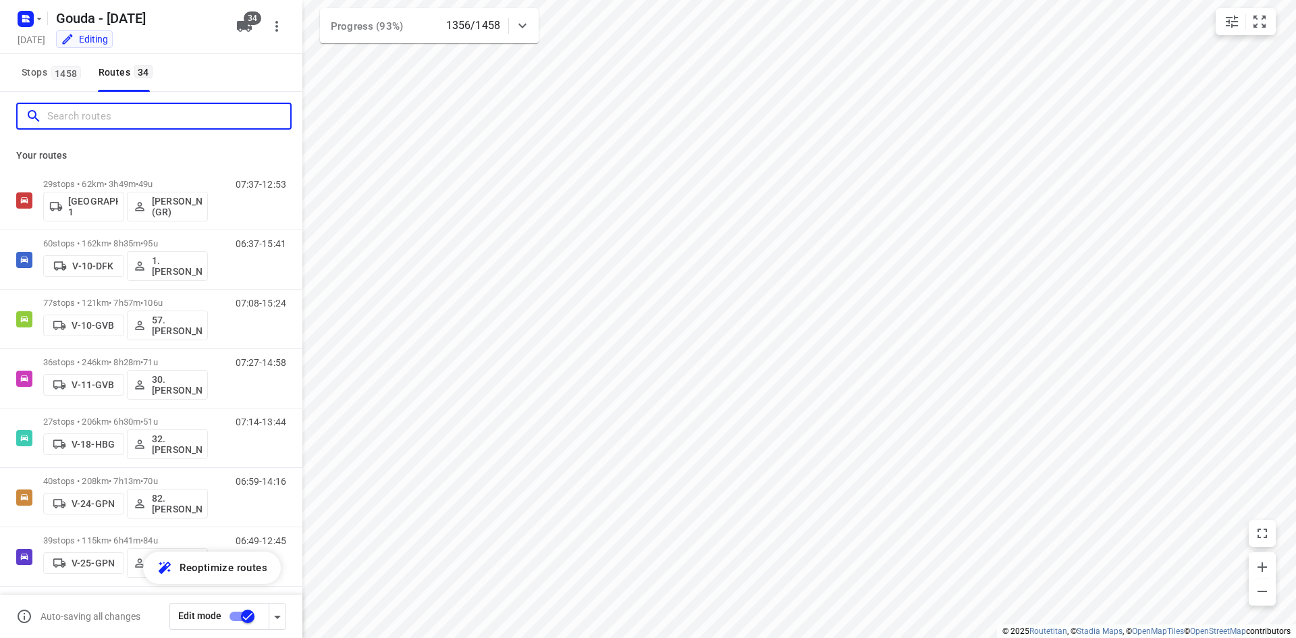
click at [144, 120] on input "Search routes" at bounding box center [168, 116] width 243 height 21
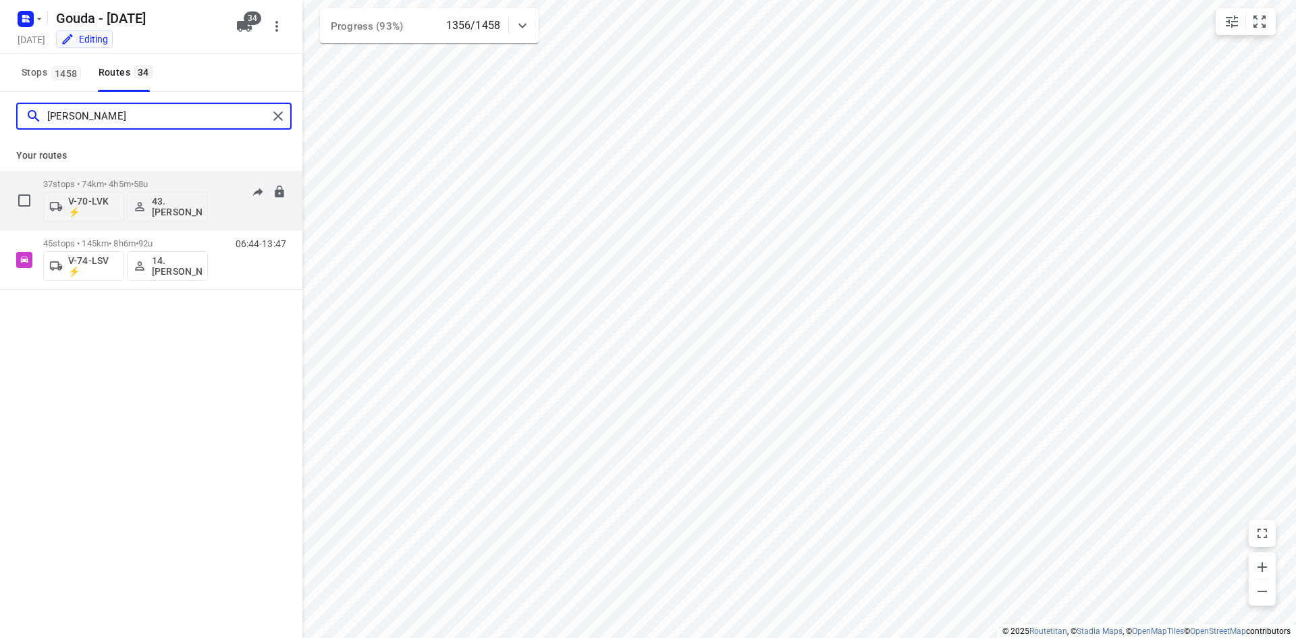
type input "bryan"
click at [165, 180] on p "37 stops • 74km • 4h5m • 58u" at bounding box center [125, 184] width 165 height 10
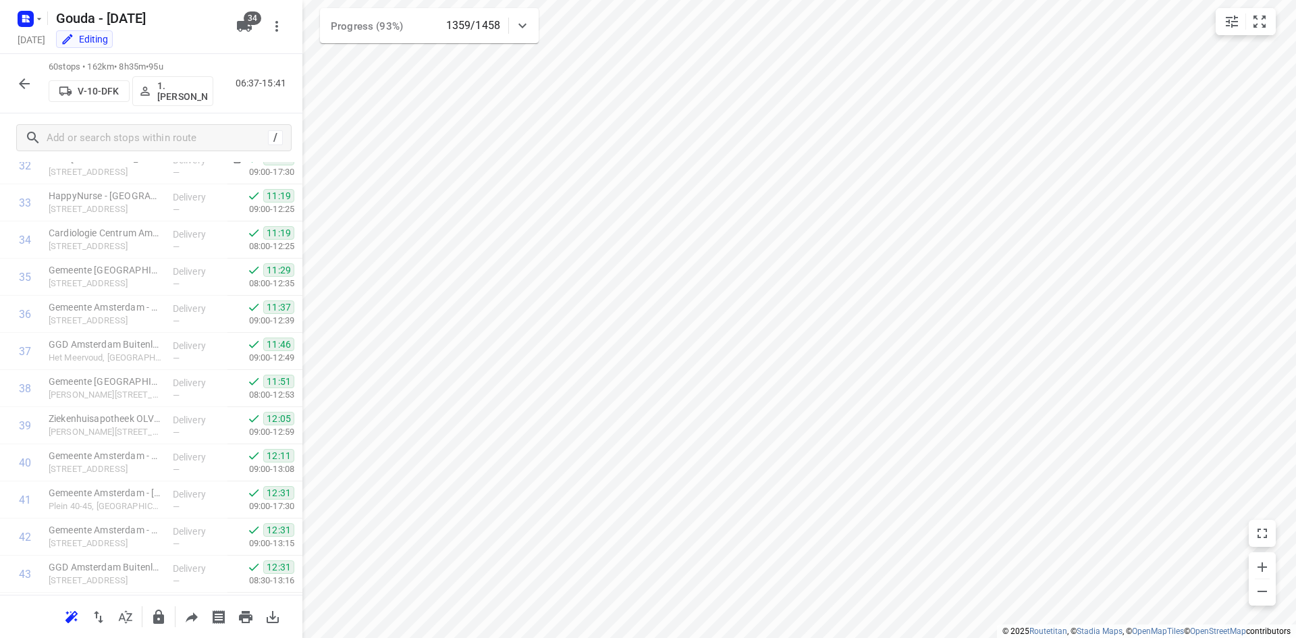
scroll to position [1899, 0]
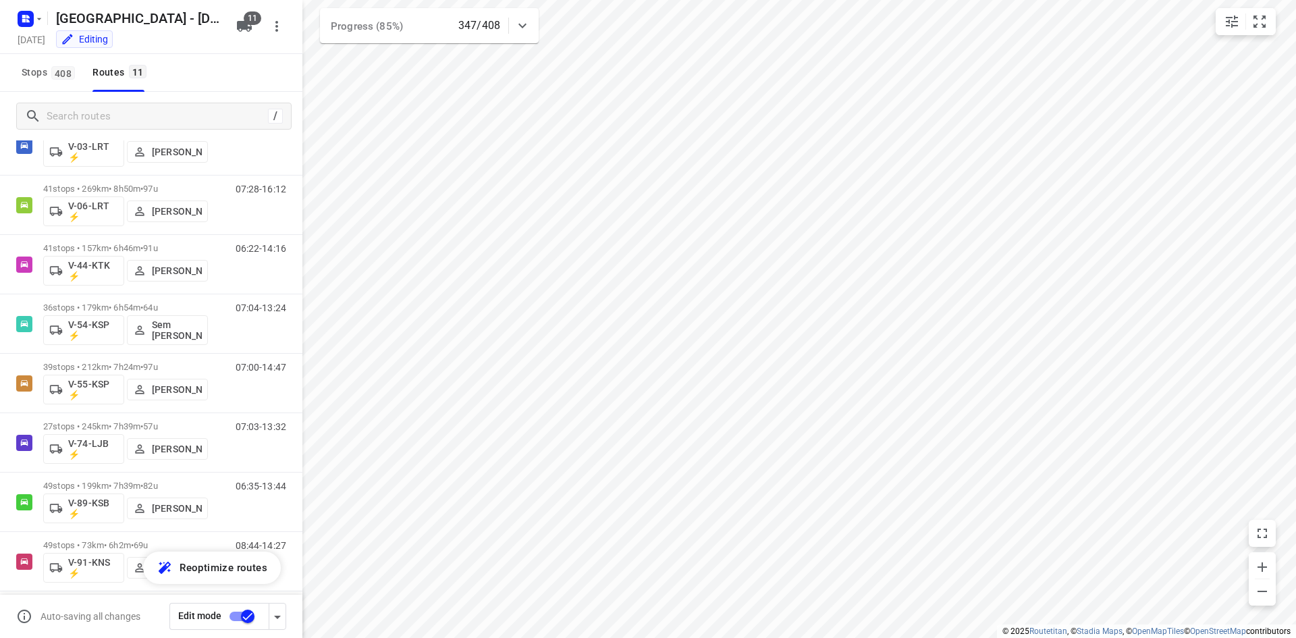
scroll to position [123, 0]
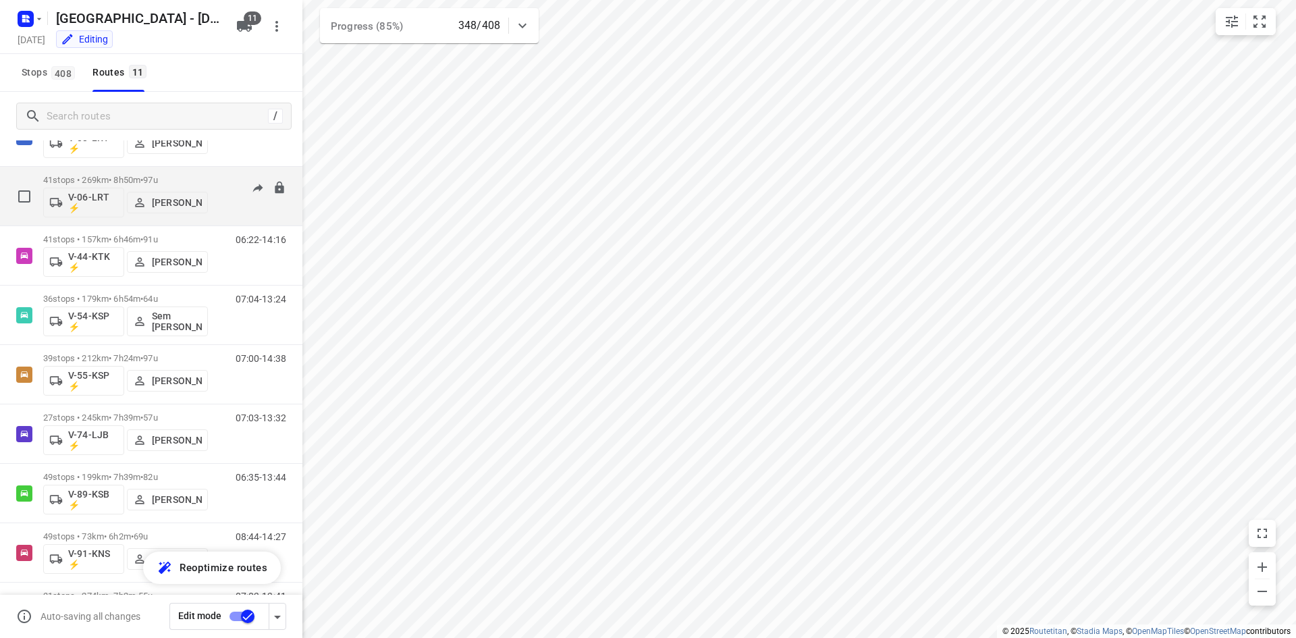
click at [219, 185] on div "07:28-16:12" at bounding box center [252, 199] width 67 height 49
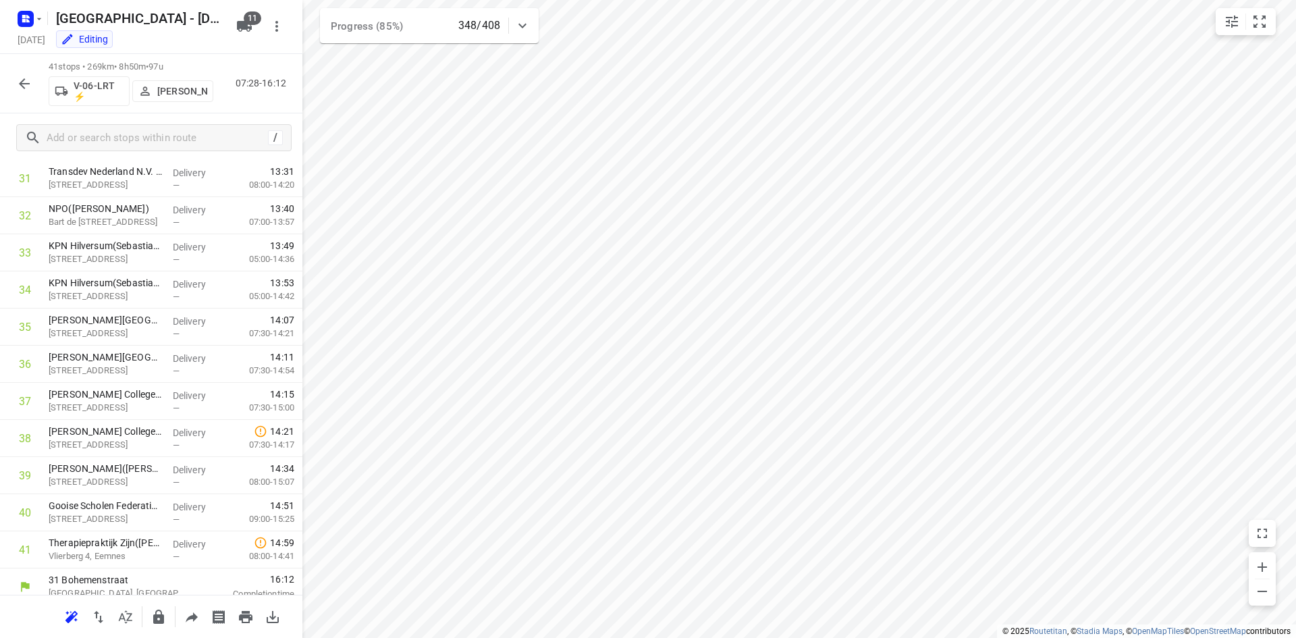
scroll to position [1194, 0]
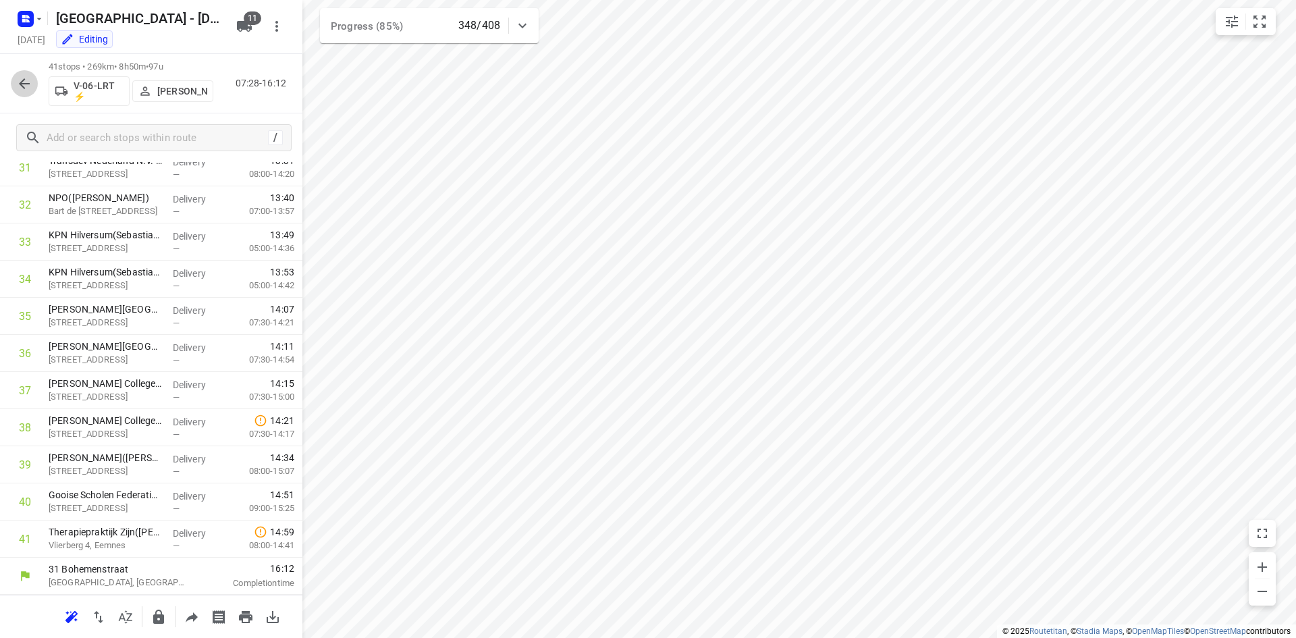
click at [30, 80] on icon "button" at bounding box center [24, 84] width 16 height 16
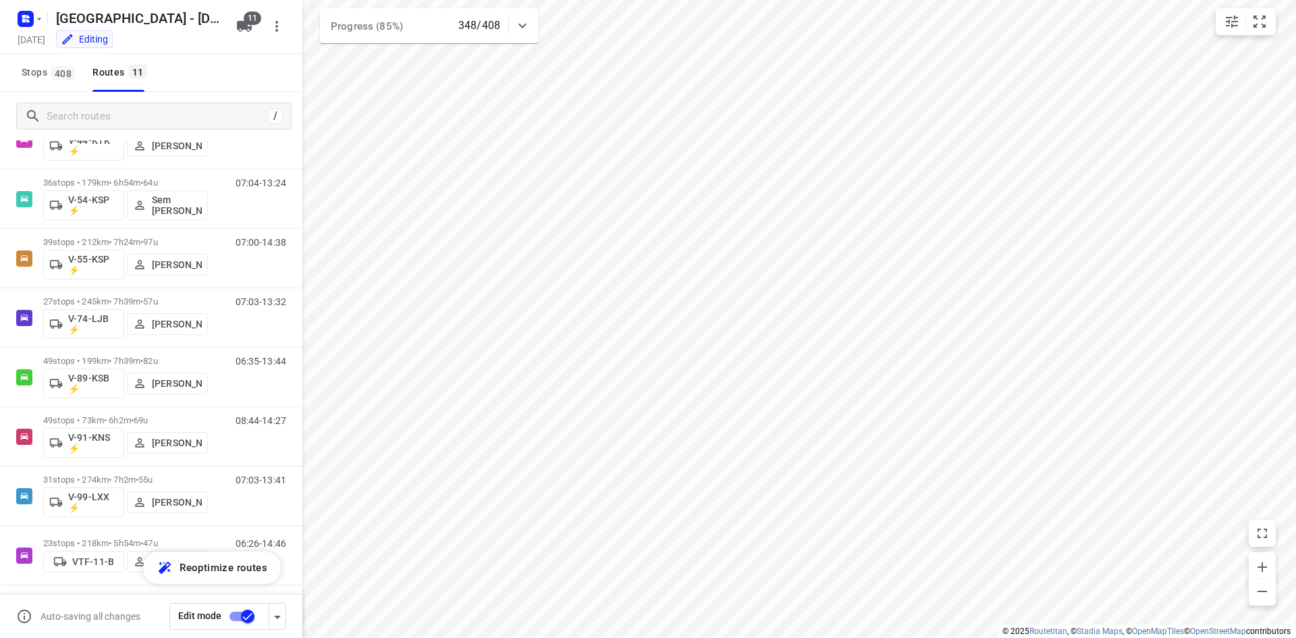
scroll to position [243, 0]
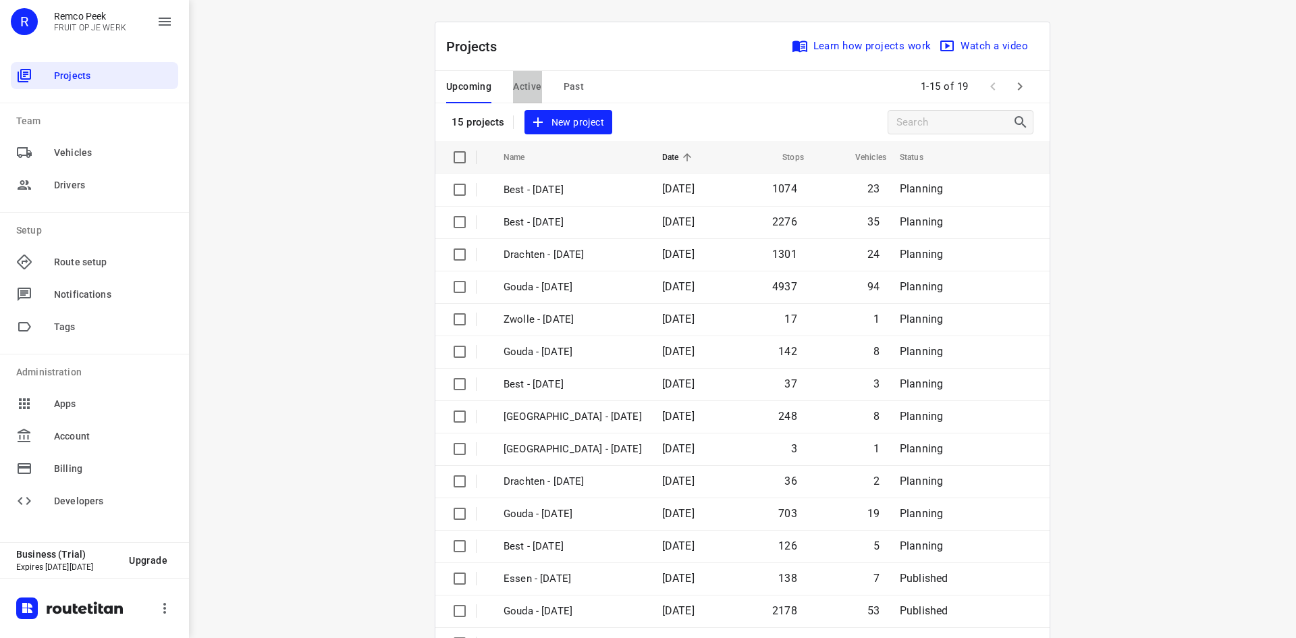
click at [528, 83] on span "Active" at bounding box center [527, 86] width 28 height 17
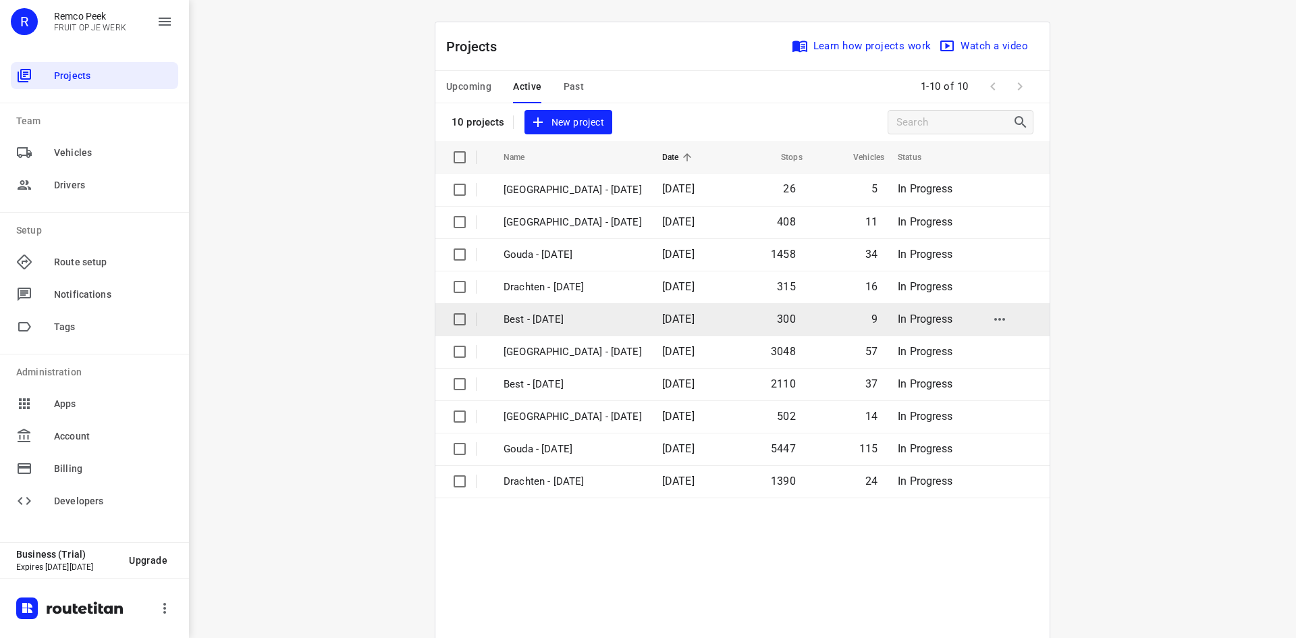
click at [584, 319] on p "Best - Tuesday" at bounding box center [573, 320] width 138 height 16
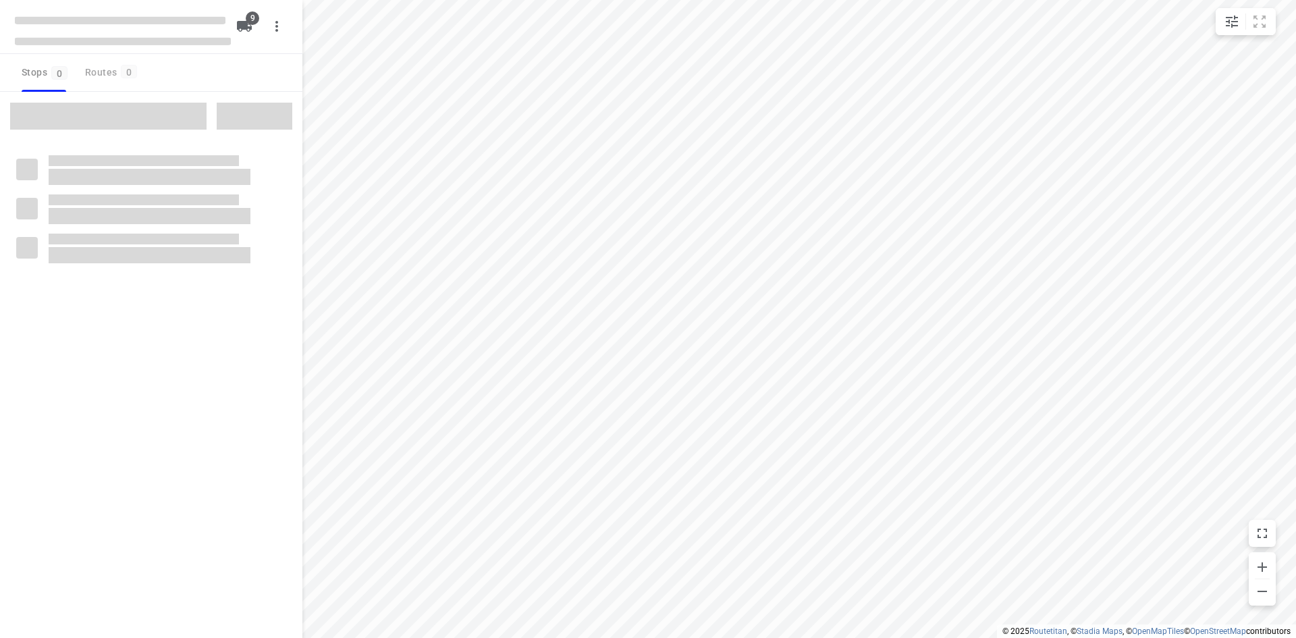
checkbox input "true"
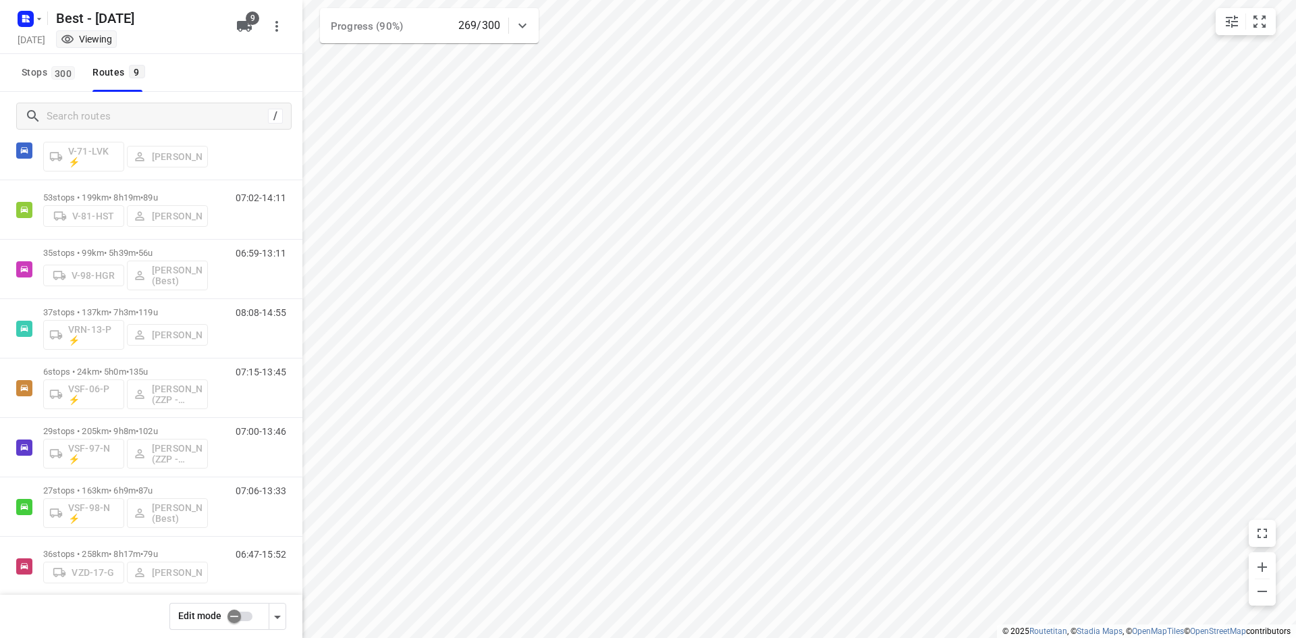
scroll to position [124, 0]
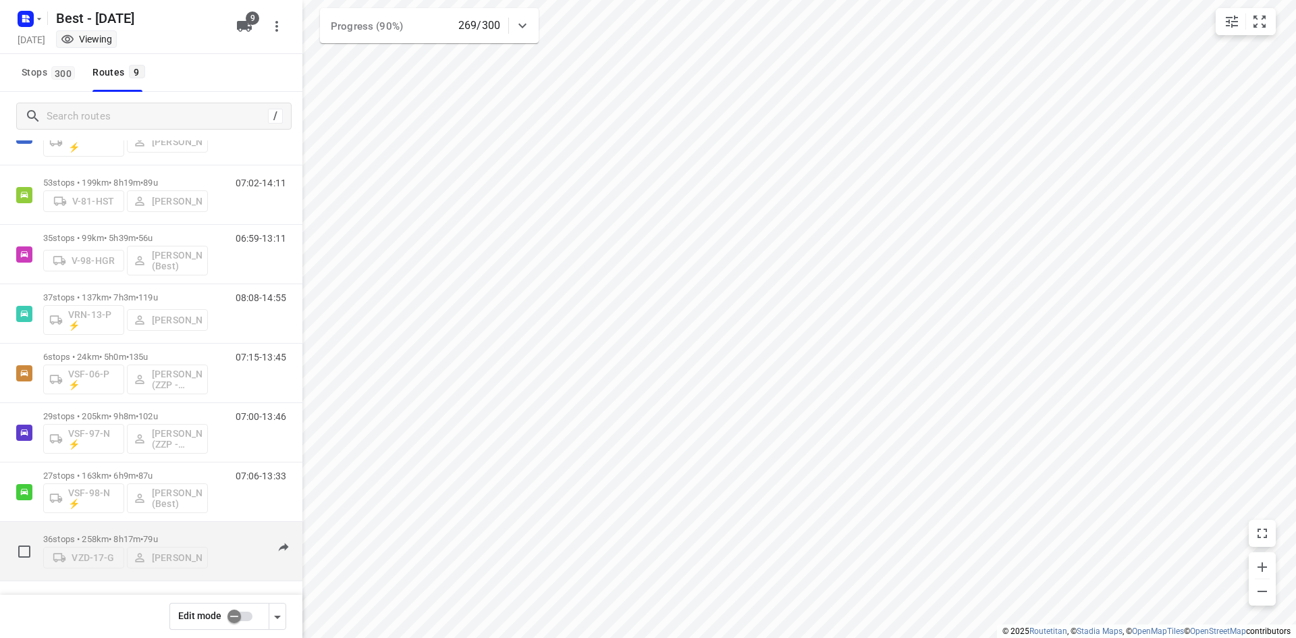
click at [219, 537] on div "06:47-15:52" at bounding box center [252, 554] width 67 height 41
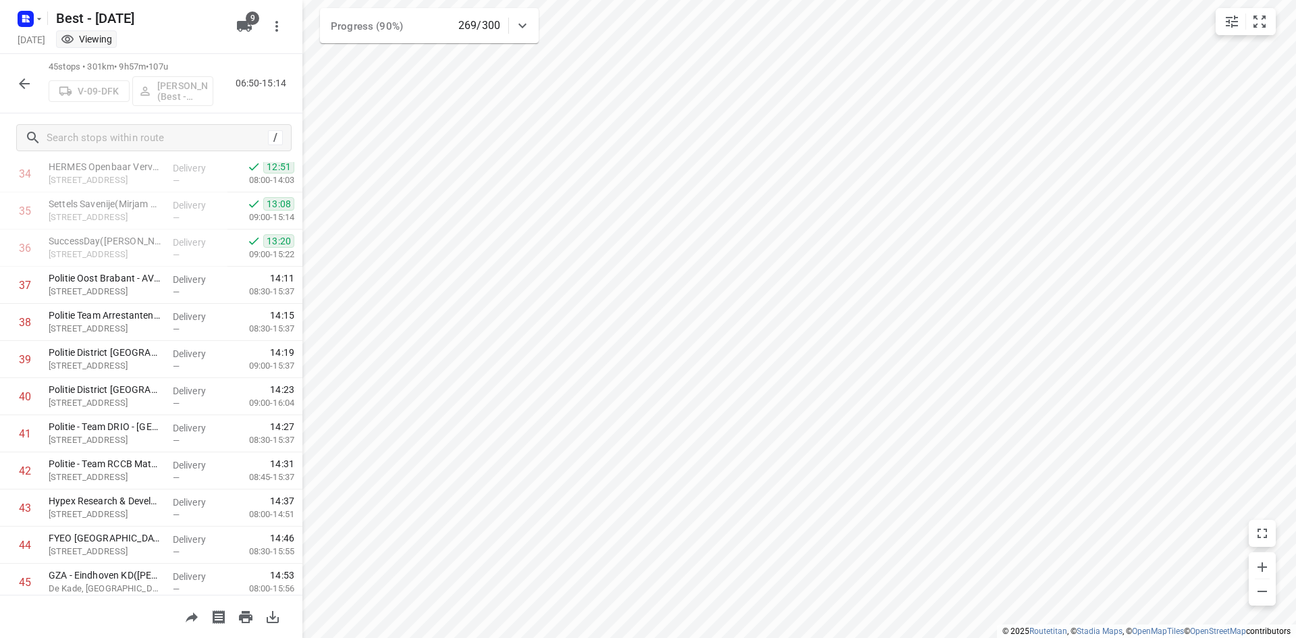
scroll to position [1342, 0]
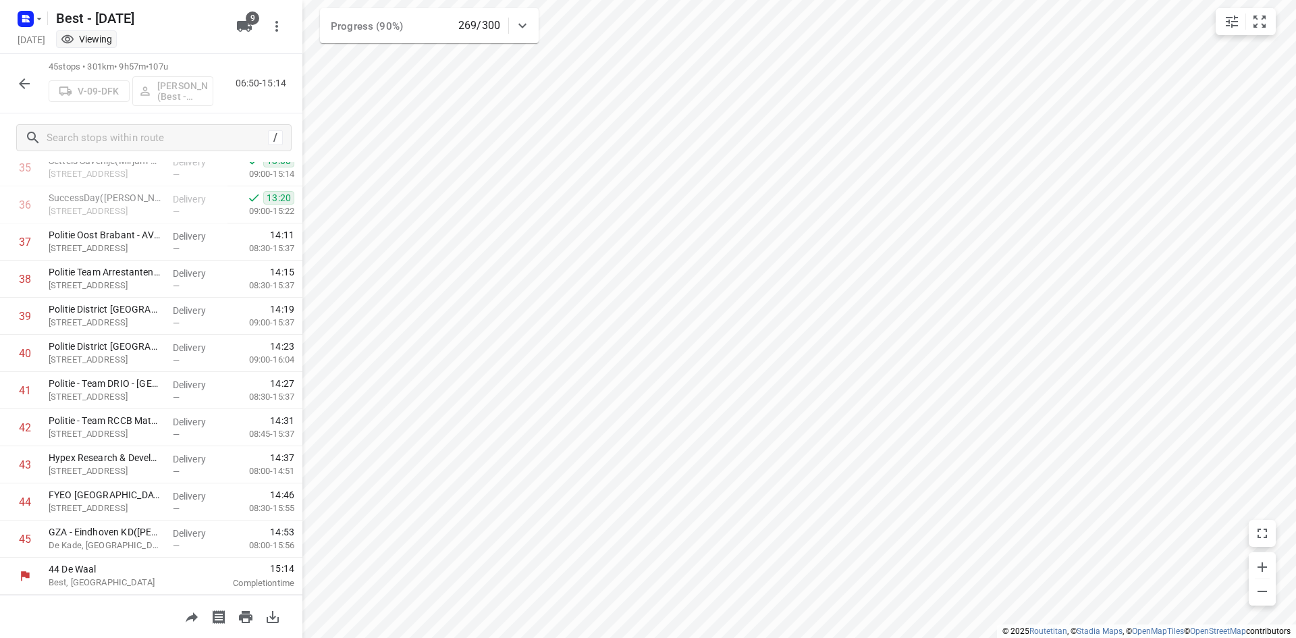
click at [36, 88] on button "button" at bounding box center [24, 83] width 27 height 27
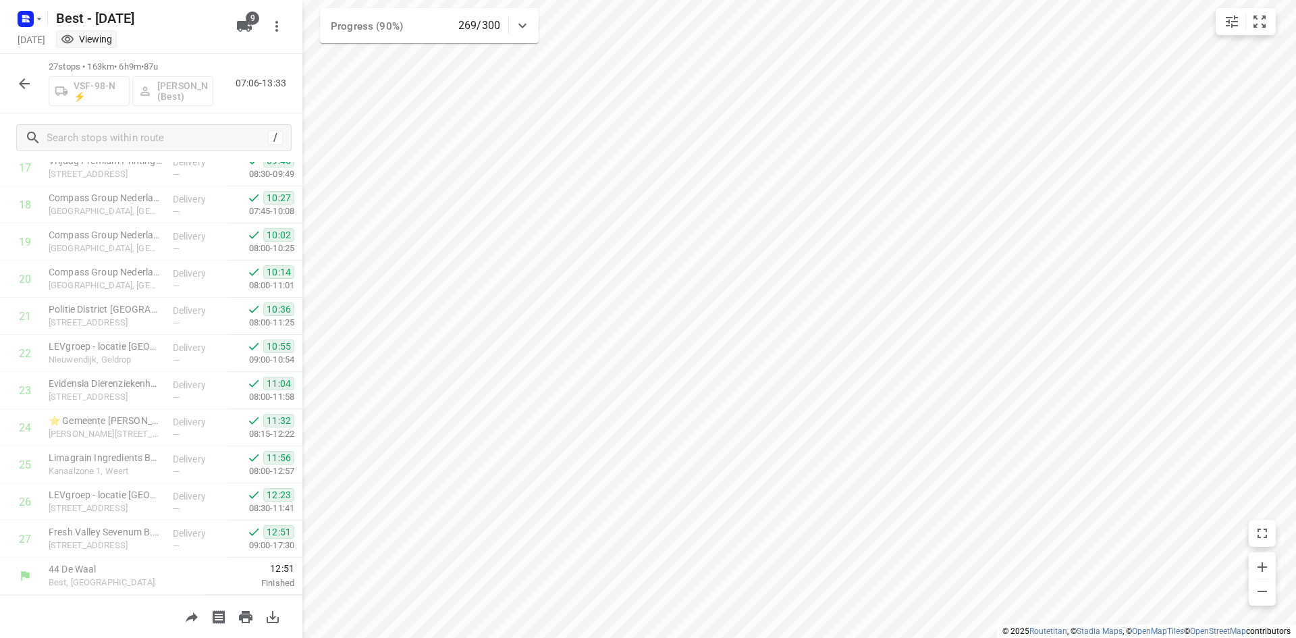
scroll to position [0, 0]
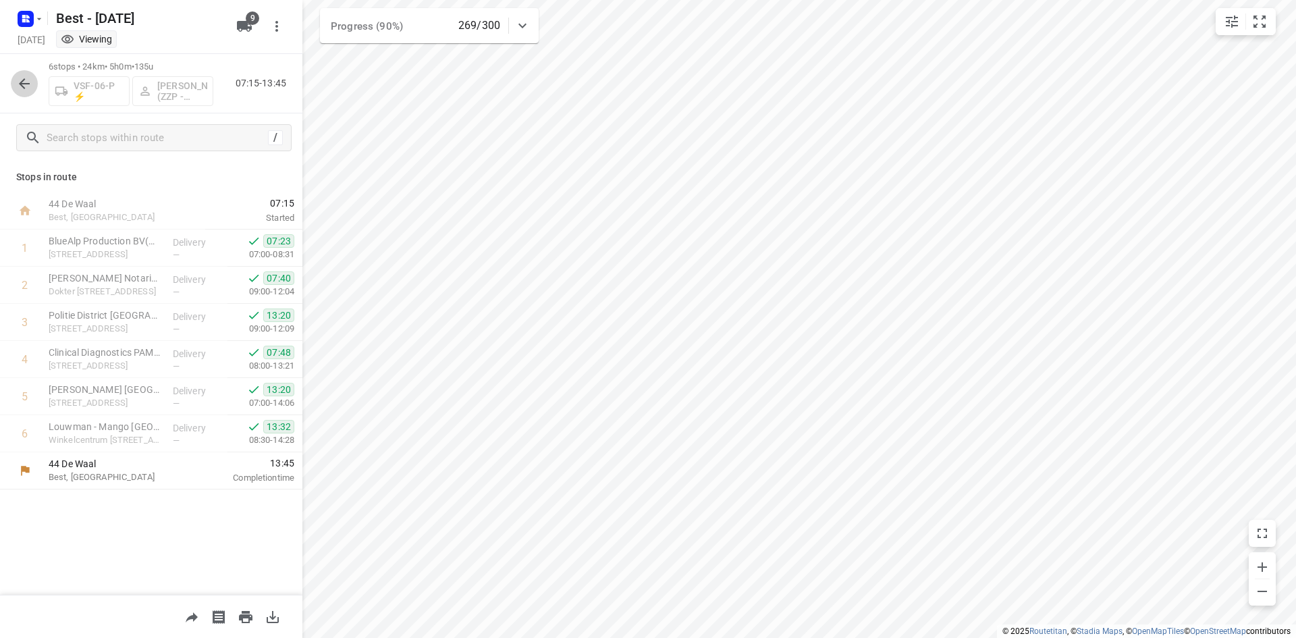
click at [25, 84] on icon "button" at bounding box center [24, 83] width 11 height 11
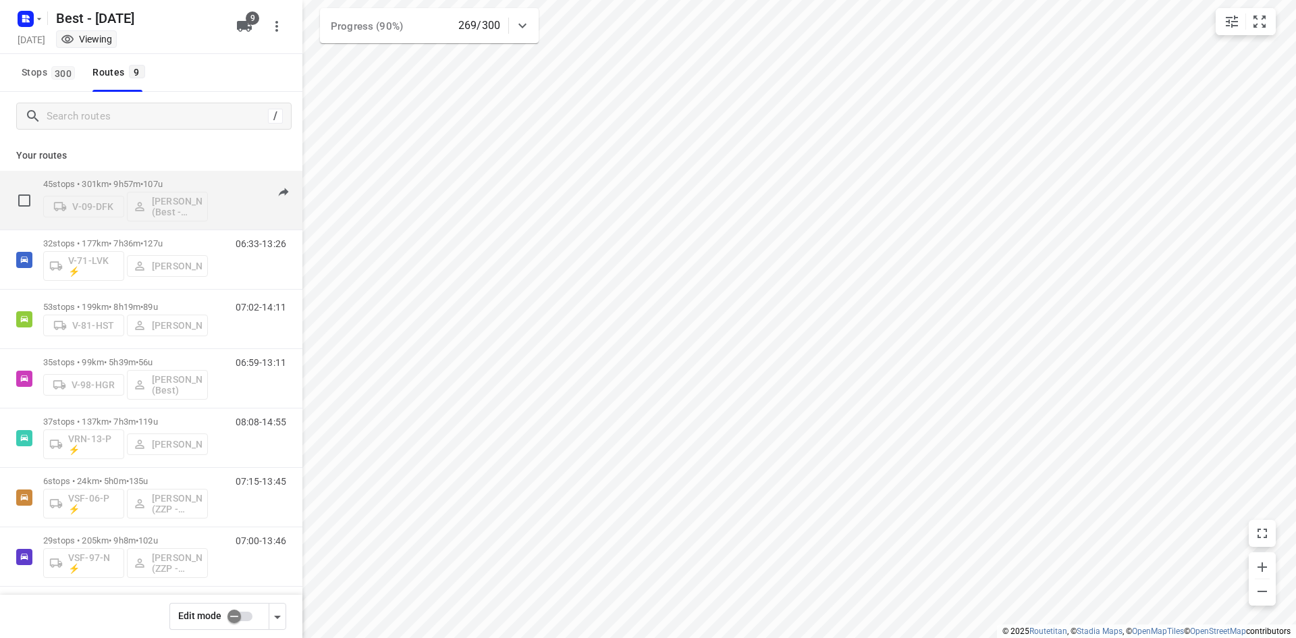
click at [205, 178] on div "45 stops • 301km • 9h57m • 107u V-09-DFK Maurice Vanderfeesten (Best - ZZP)" at bounding box center [125, 200] width 165 height 56
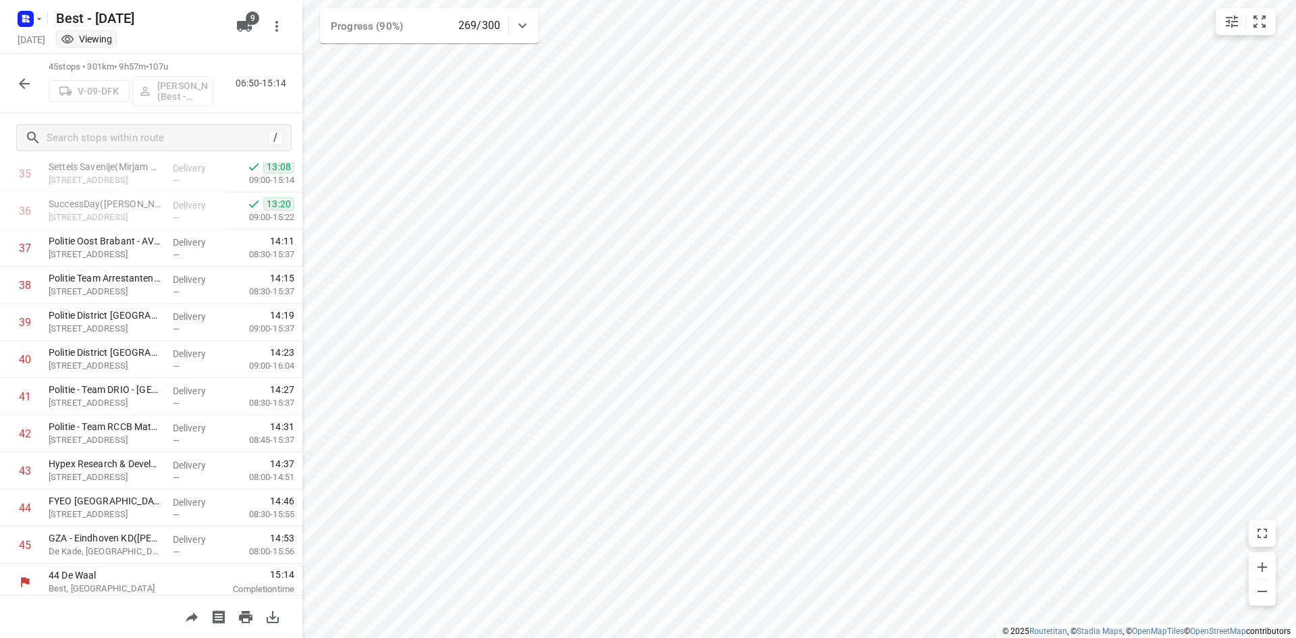
scroll to position [1342, 0]
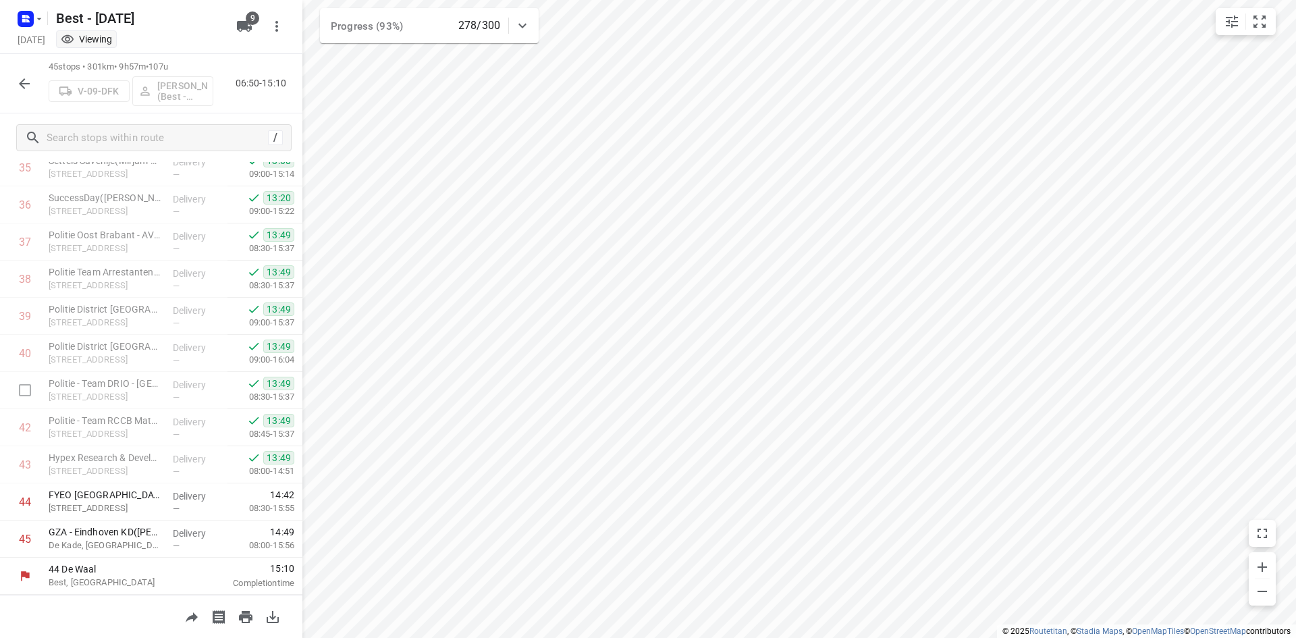
click at [32, 91] on button "button" at bounding box center [24, 83] width 27 height 27
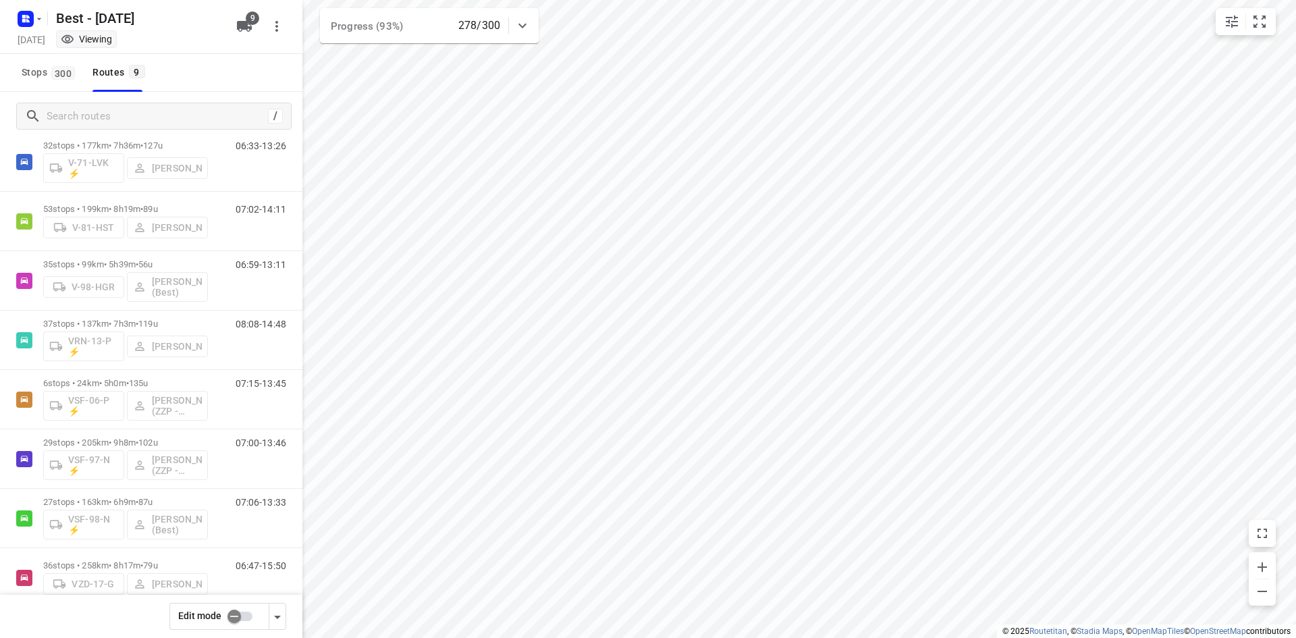
scroll to position [102, 0]
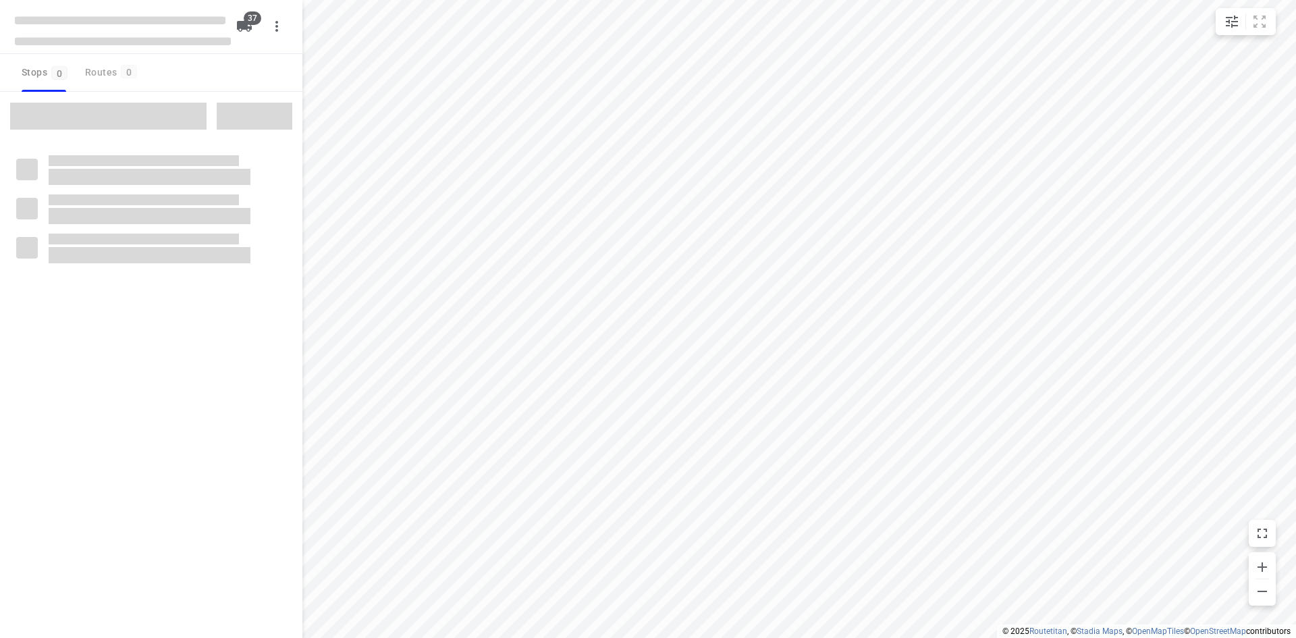
checkbox input "true"
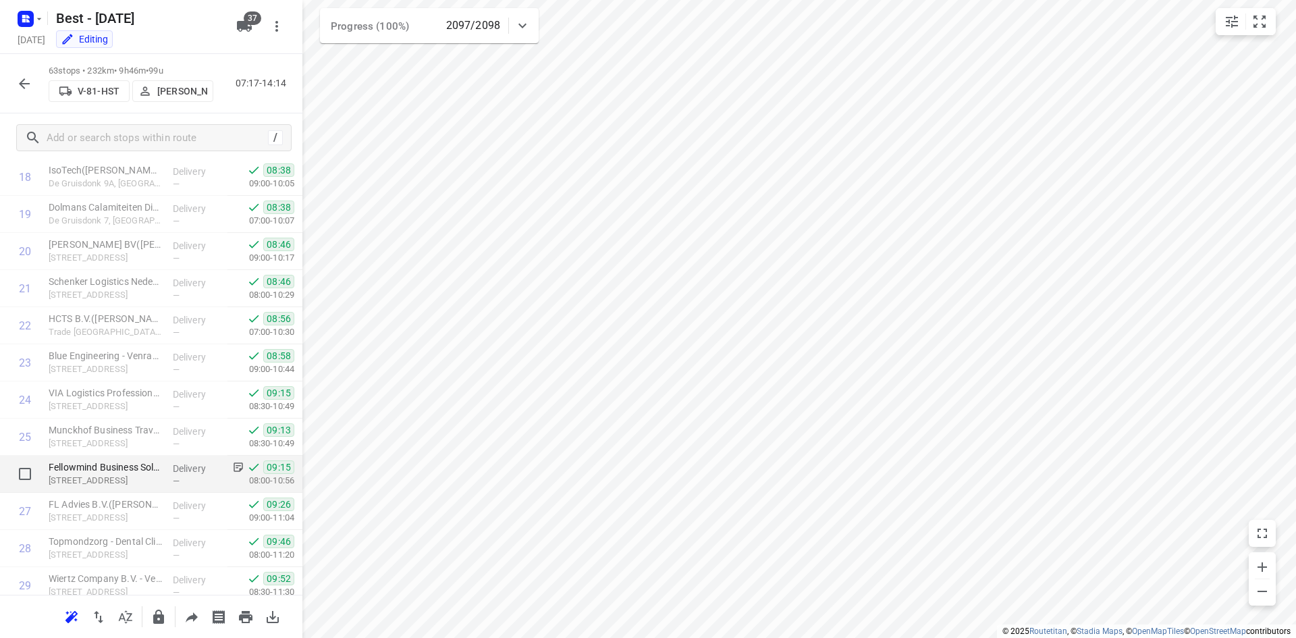
scroll to position [742, 0]
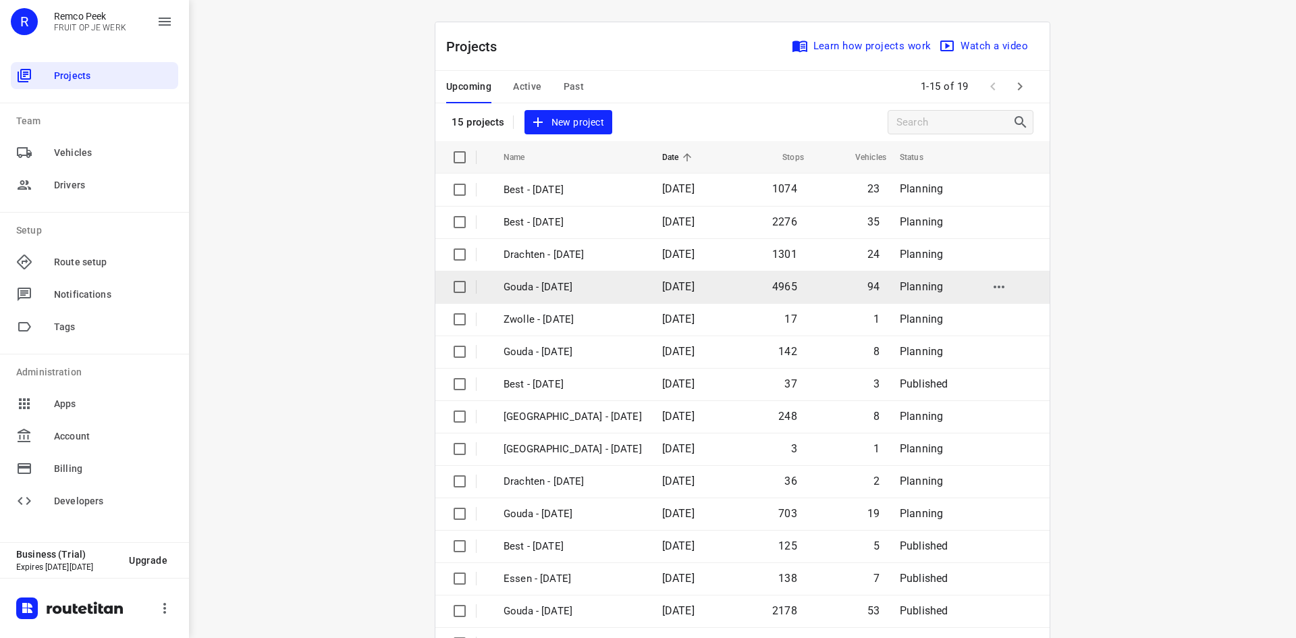
click at [564, 285] on p "Gouda - [DATE]" at bounding box center [573, 287] width 138 height 16
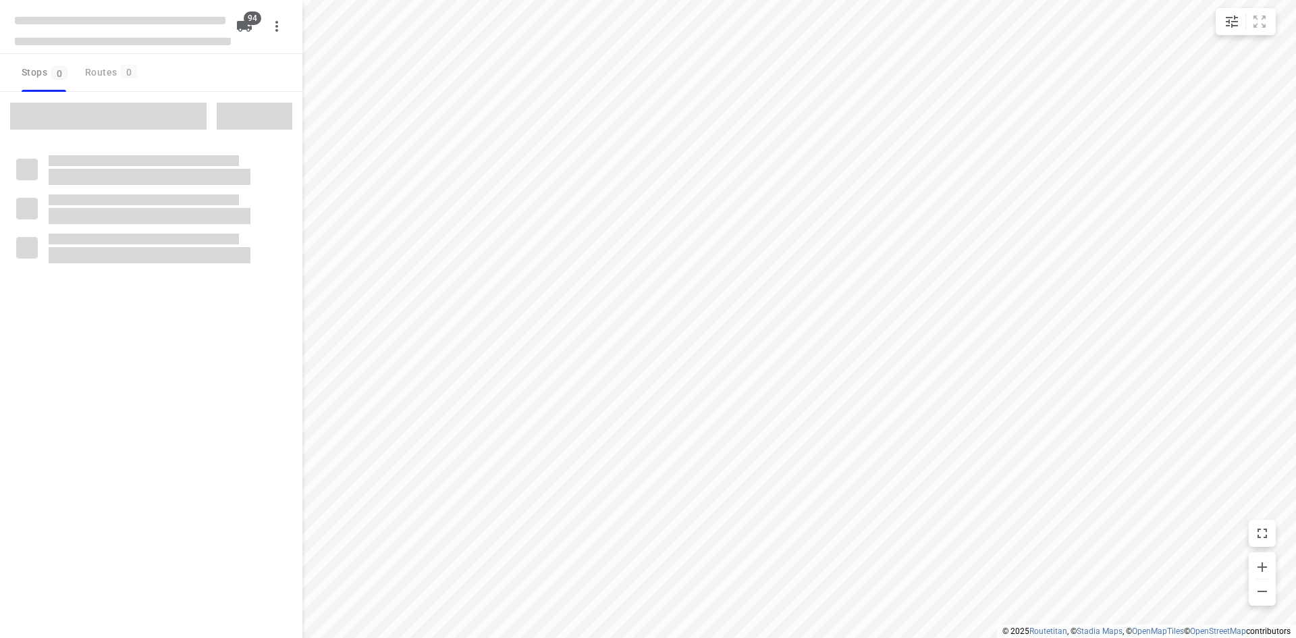
checkbox input "true"
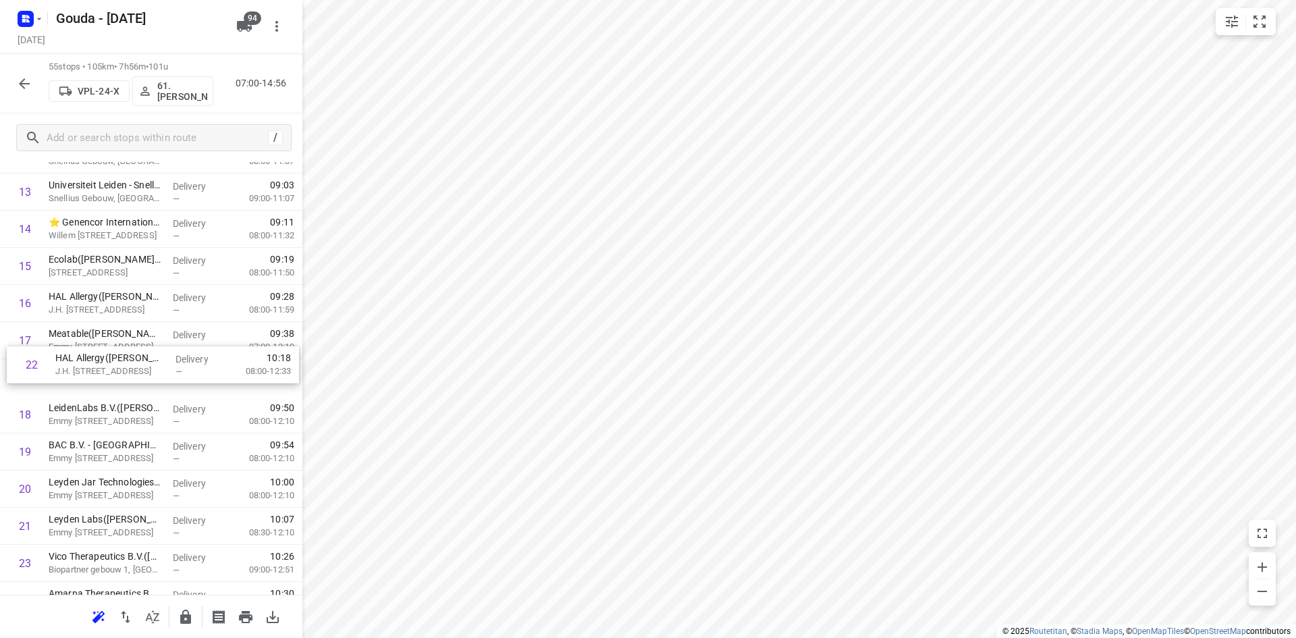
scroll to position [541, 0]
drag, startPoint x: 129, startPoint y: 539, endPoint x: 138, endPoint y: 346, distance: 192.6
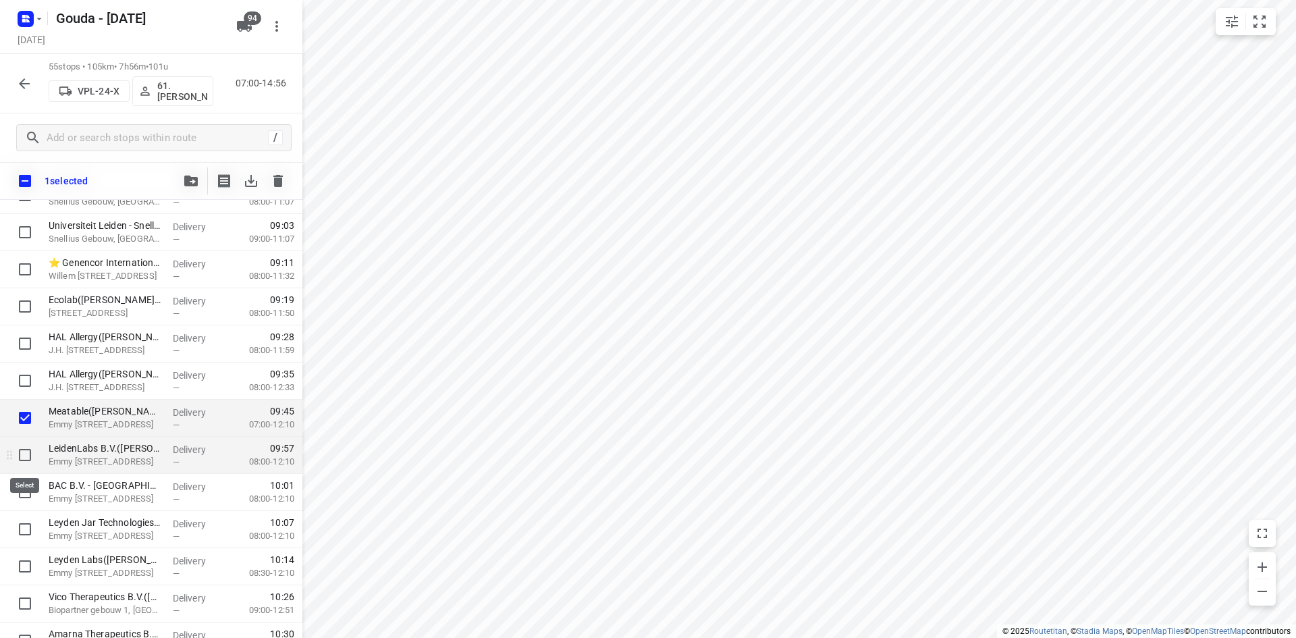
click at [30, 456] on input "checkbox" at bounding box center [24, 454] width 27 height 27
checkbox input "true"
click at [30, 485] on input "checkbox" at bounding box center [24, 492] width 27 height 27
checkbox input "true"
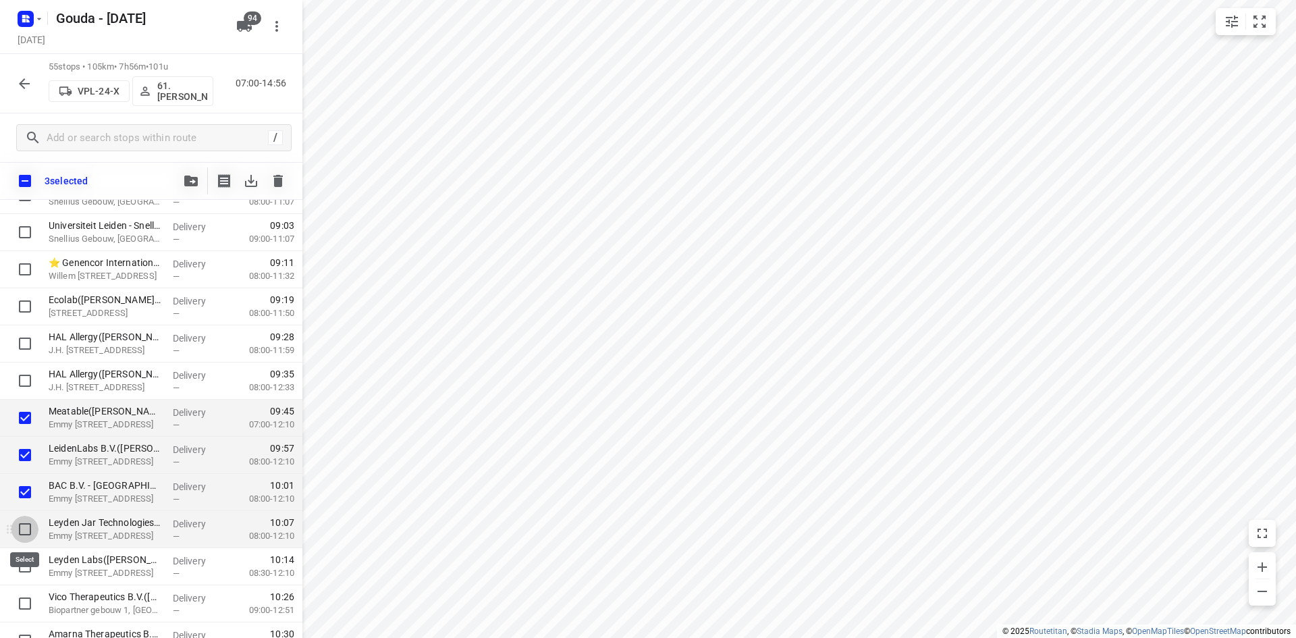
click at [28, 524] on input "checkbox" at bounding box center [24, 529] width 27 height 27
checkbox input "true"
click at [30, 557] on input "checkbox" at bounding box center [24, 566] width 27 height 27
checkbox input "true"
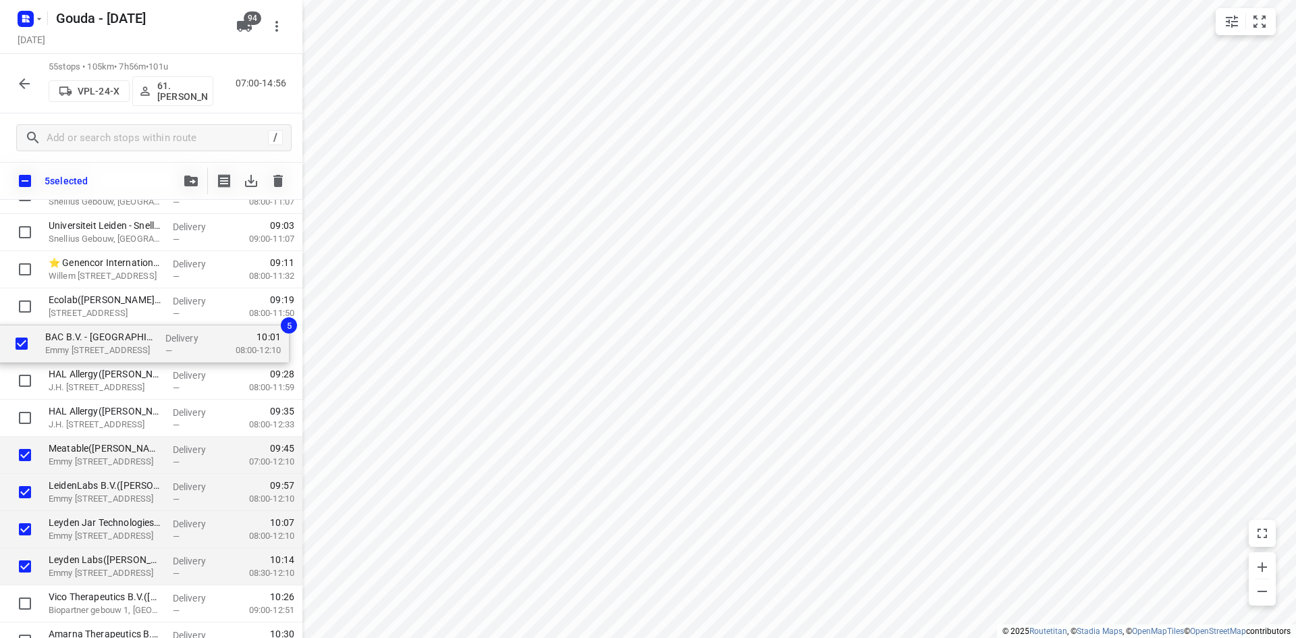
drag, startPoint x: 119, startPoint y: 474, endPoint x: 111, endPoint y: 304, distance: 169.6
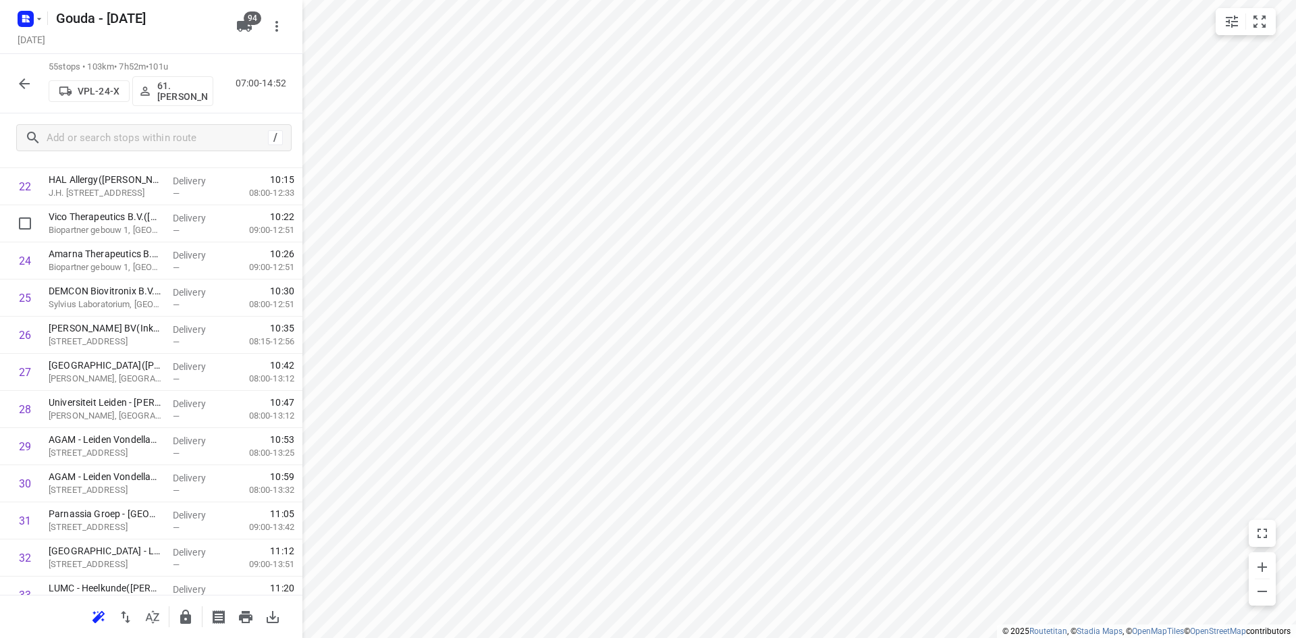
scroll to position [872, 0]
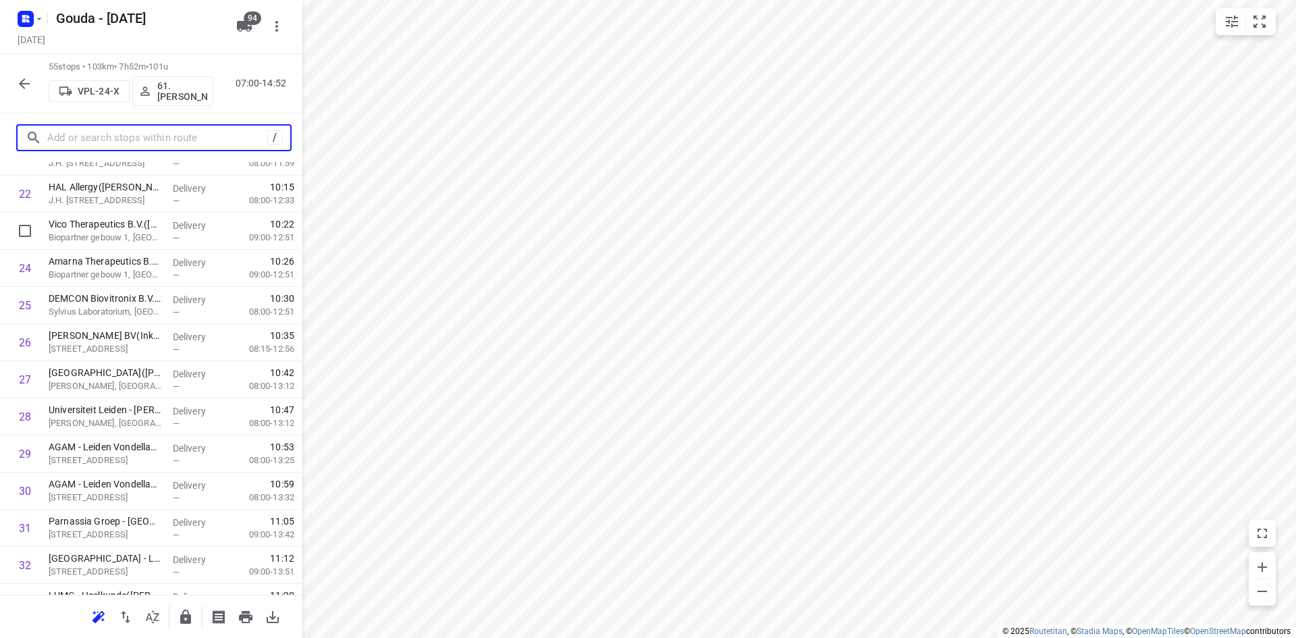
click at [88, 142] on input "text" at bounding box center [157, 138] width 220 height 21
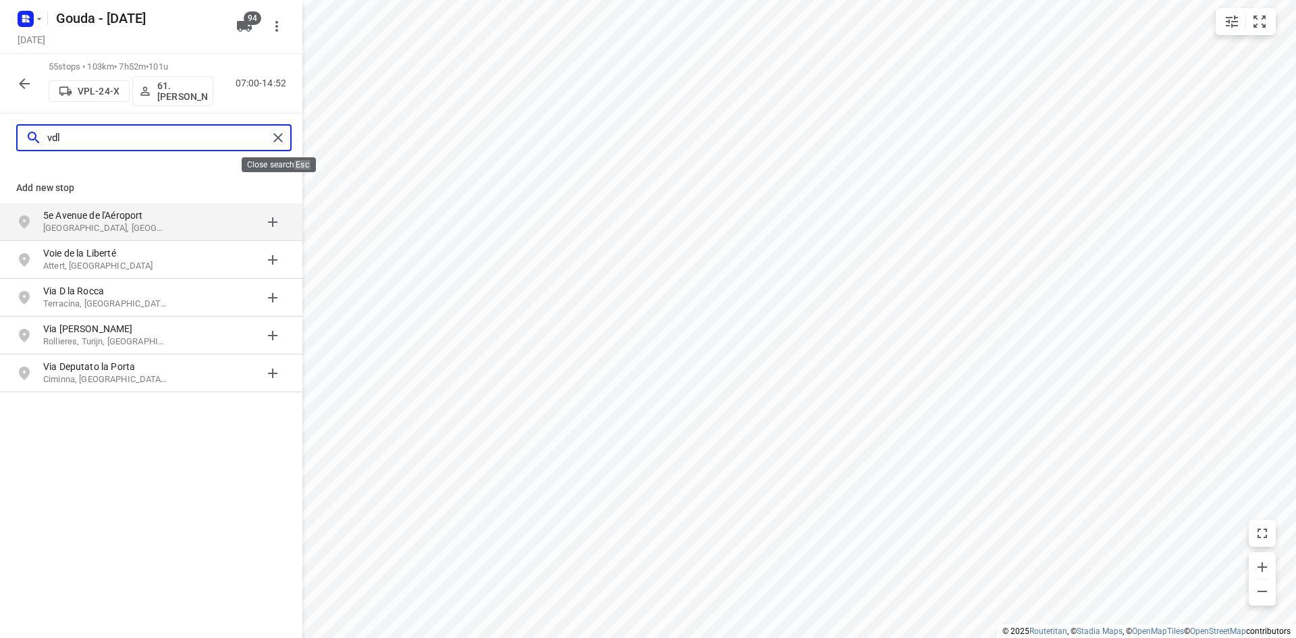
type input "vdl"
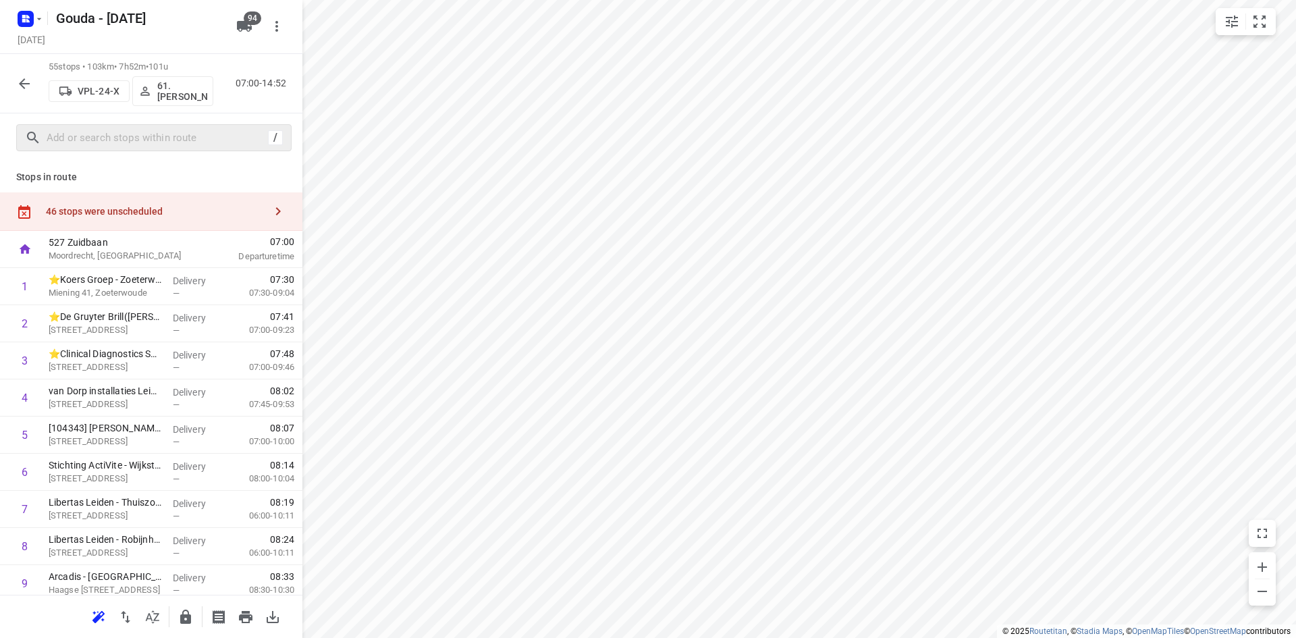
click at [24, 82] on icon "button" at bounding box center [24, 84] width 16 height 16
click at [86, 136] on input "text" at bounding box center [157, 138] width 220 height 21
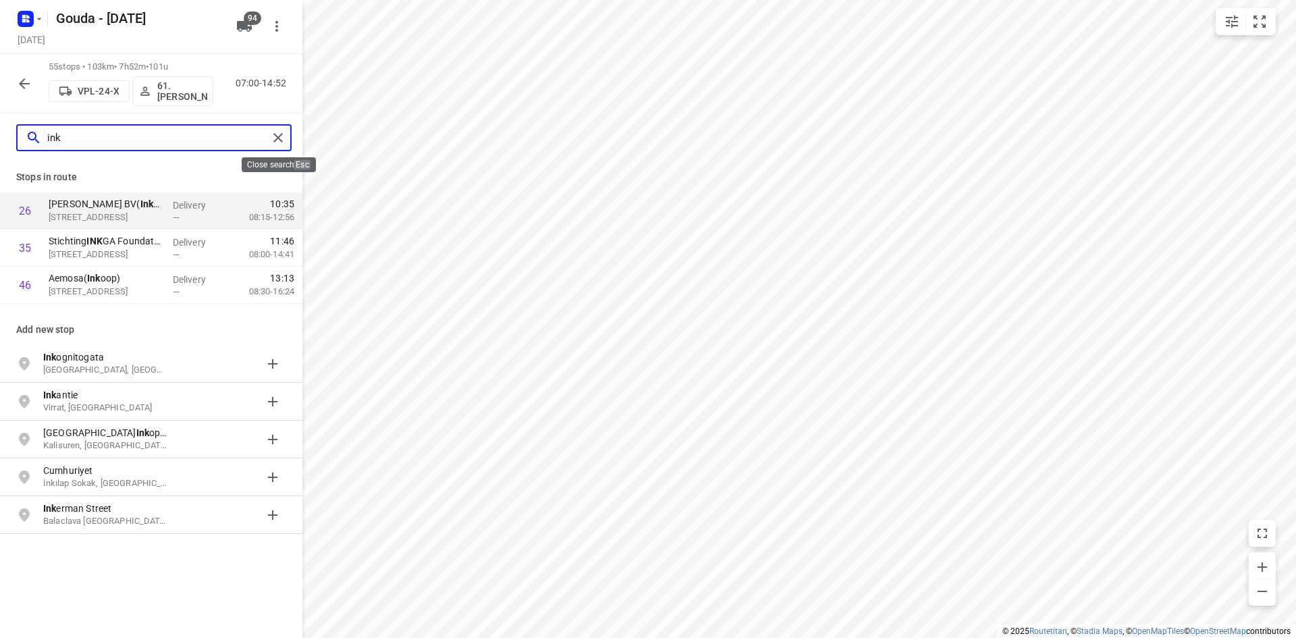
type input "ink"
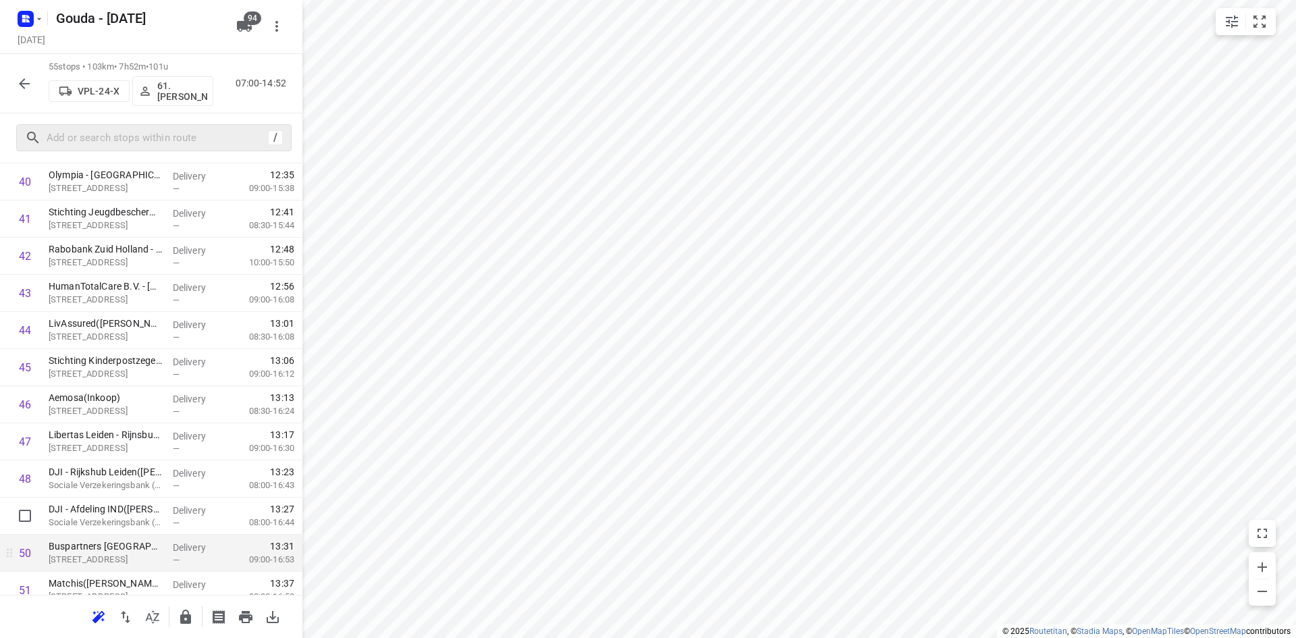
scroll to position [1620, 0]
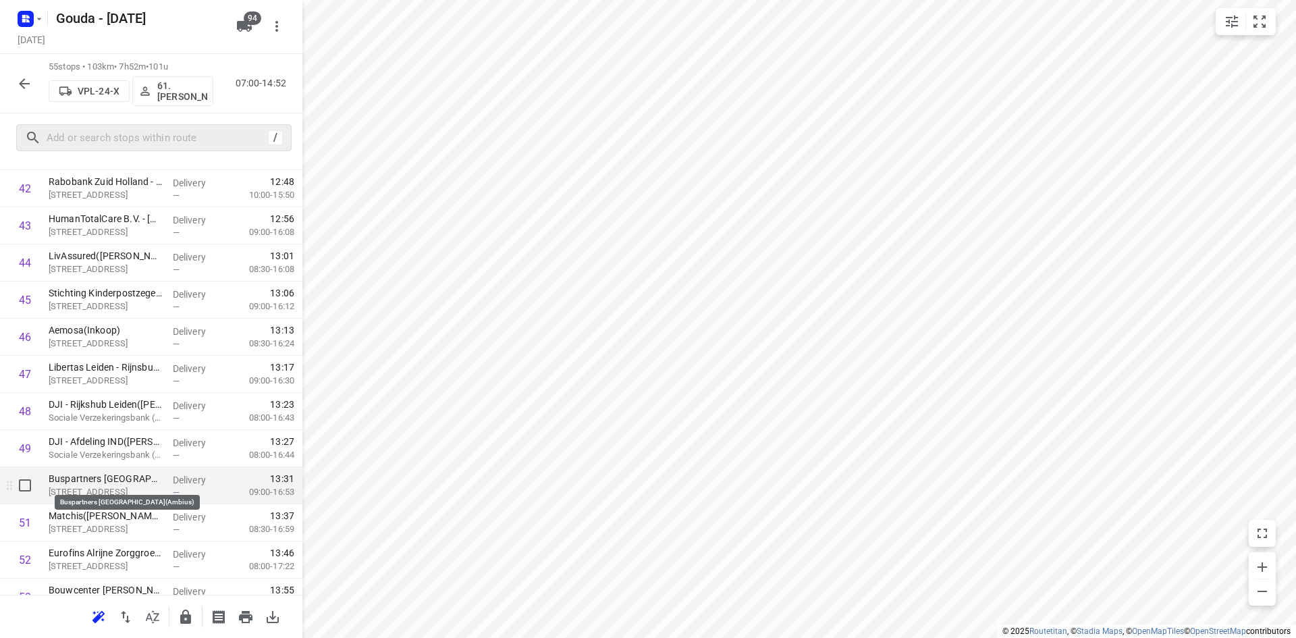
click at [88, 477] on p "Buspartners Leiden(Ambius)" at bounding box center [105, 478] width 113 height 13
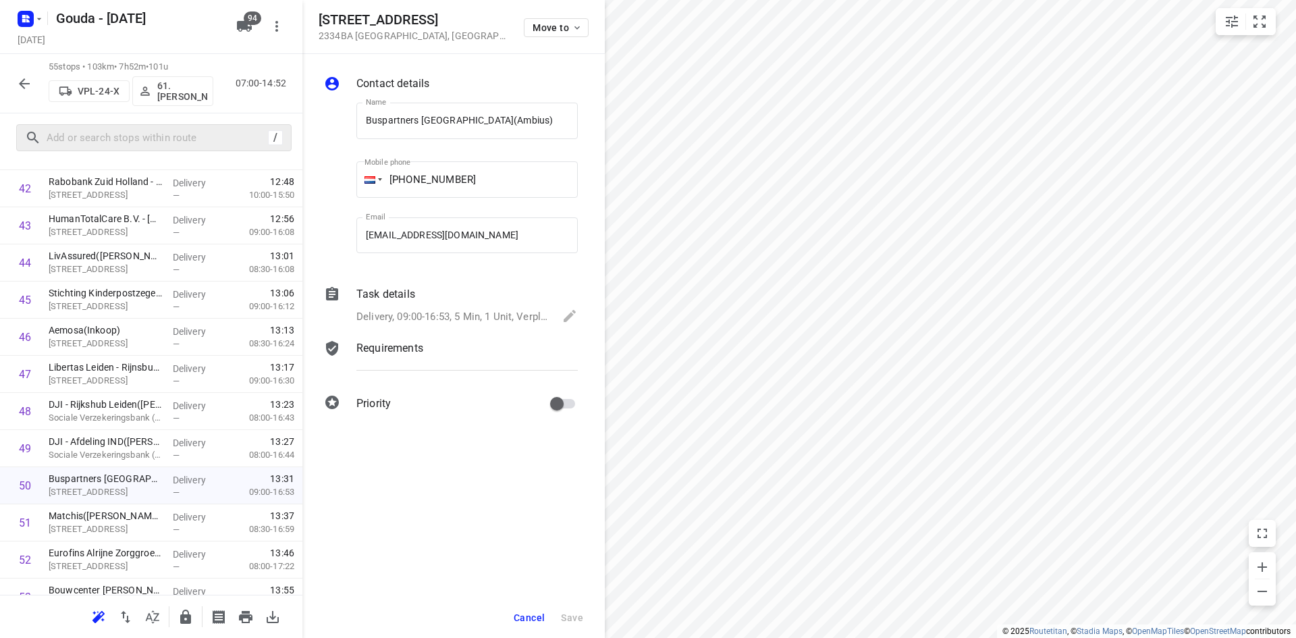
click at [437, 317] on p "Delivery, 09:00-16:53, 5 Min, 1 Unit, Verplicht bellen naar: 0612658315" at bounding box center [452, 317] width 192 height 16
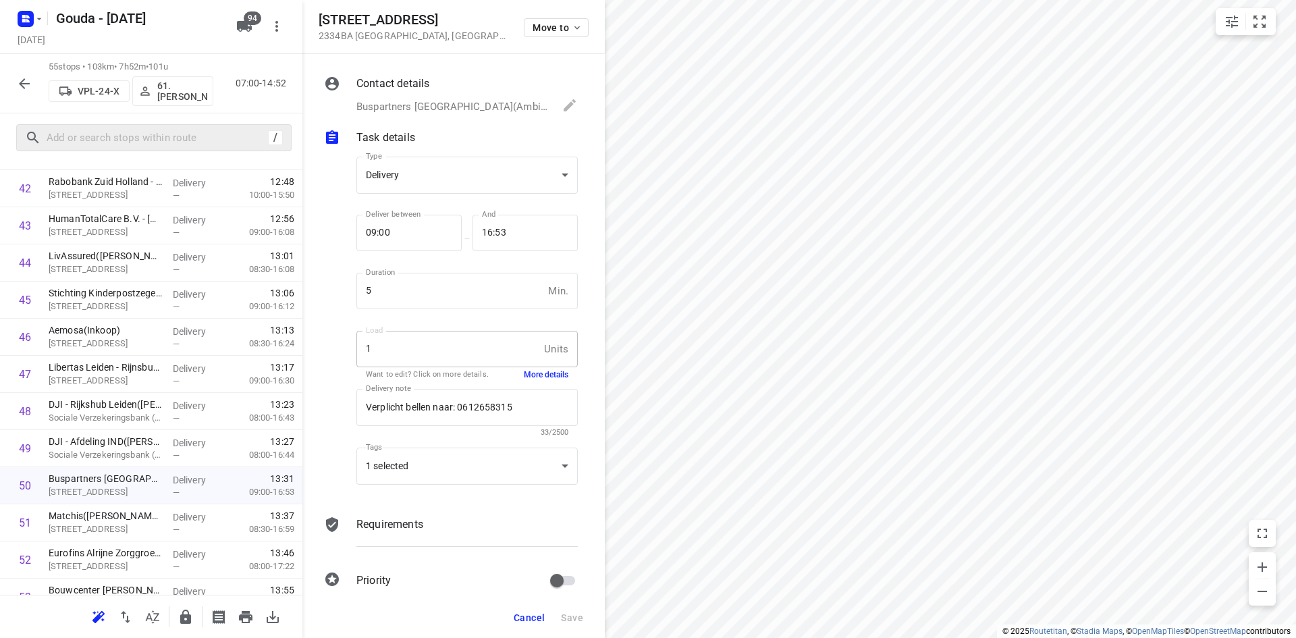
click at [530, 610] on button "Cancel" at bounding box center [529, 617] width 42 height 24
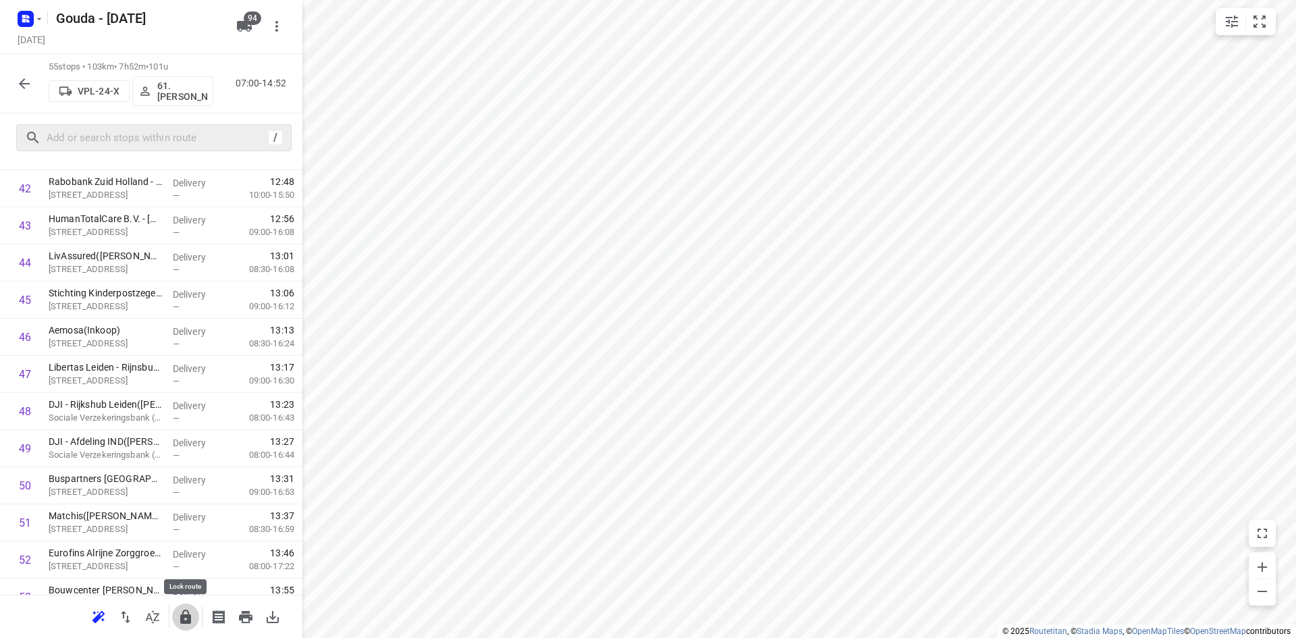
click at [187, 618] on icon "button" at bounding box center [185, 616] width 11 height 14
click at [190, 618] on icon "button" at bounding box center [185, 616] width 11 height 14
click at [19, 85] on icon "button" at bounding box center [24, 84] width 16 height 16
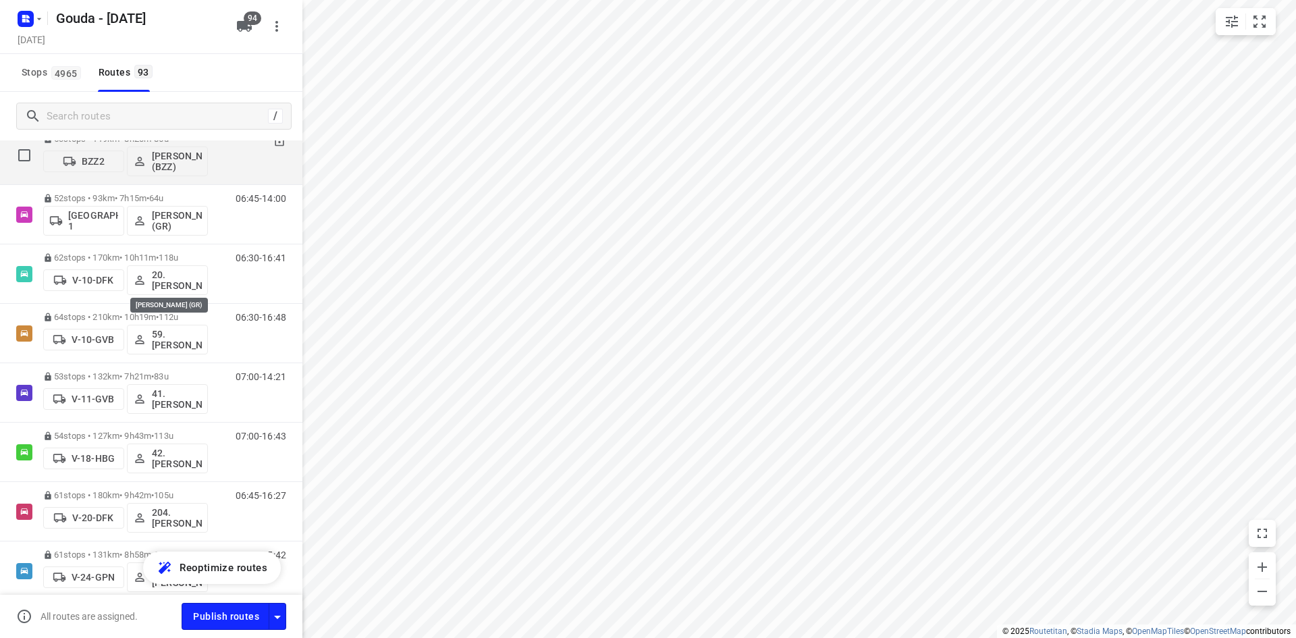
scroll to position [0, 0]
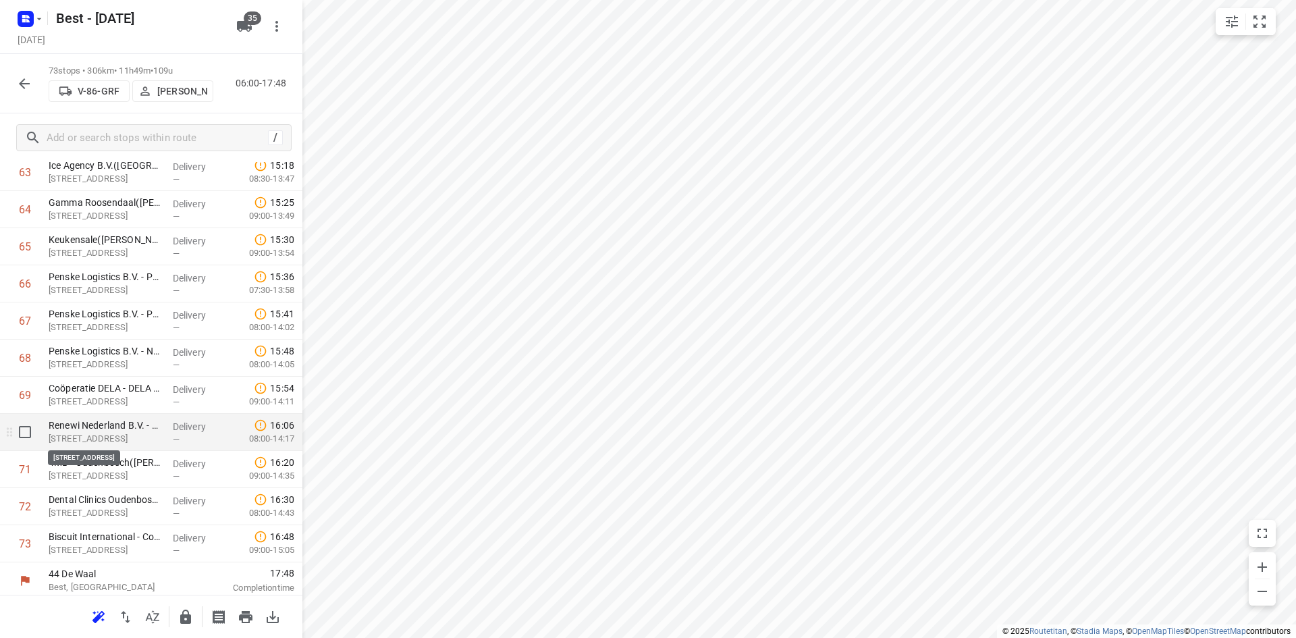
scroll to position [2420, 0]
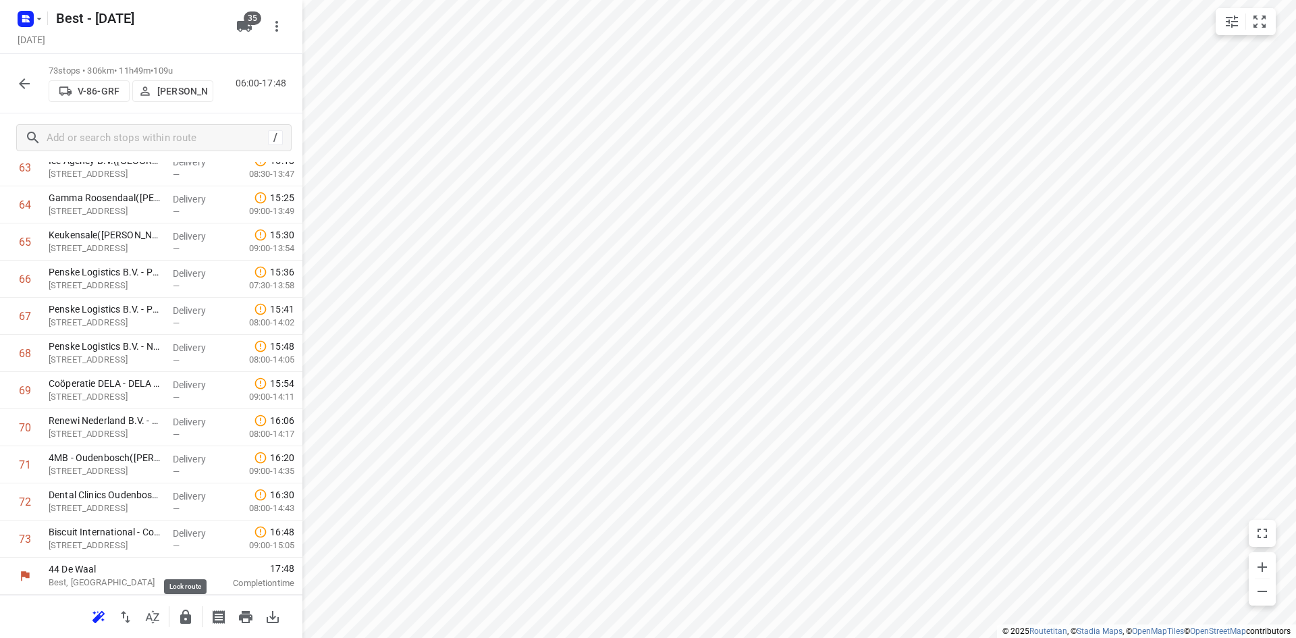
click at [173, 617] on button "button" at bounding box center [185, 616] width 27 height 27
click at [29, 83] on icon "button" at bounding box center [24, 84] width 16 height 16
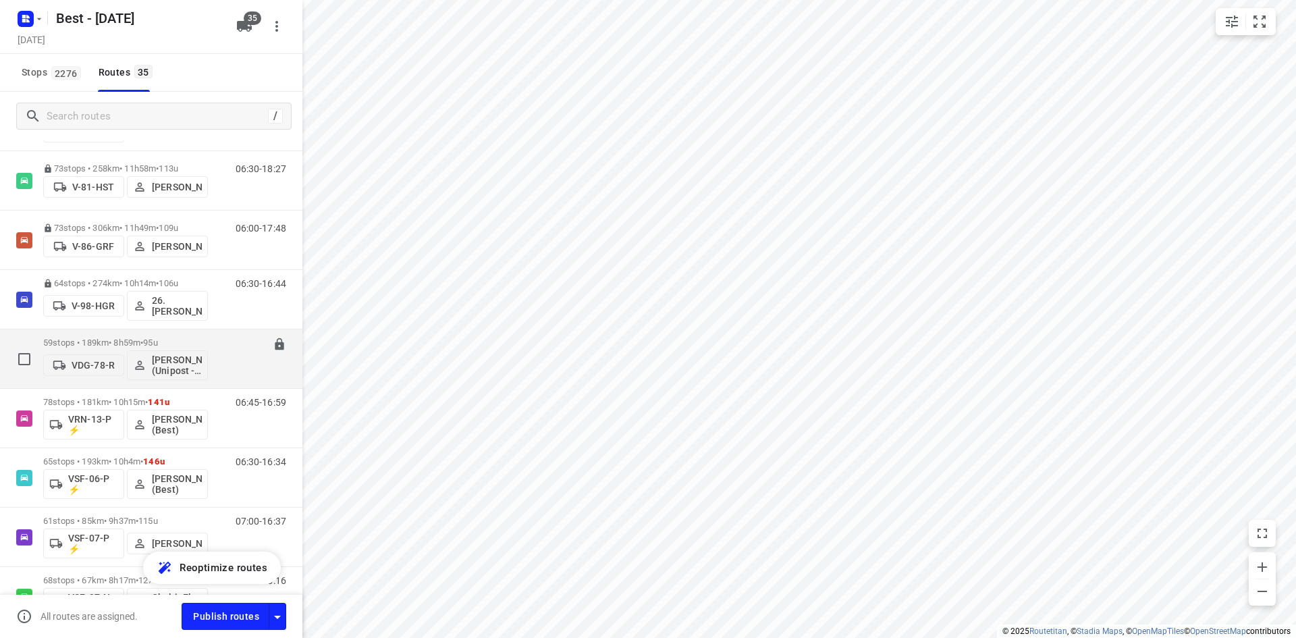
scroll to position [735, 0]
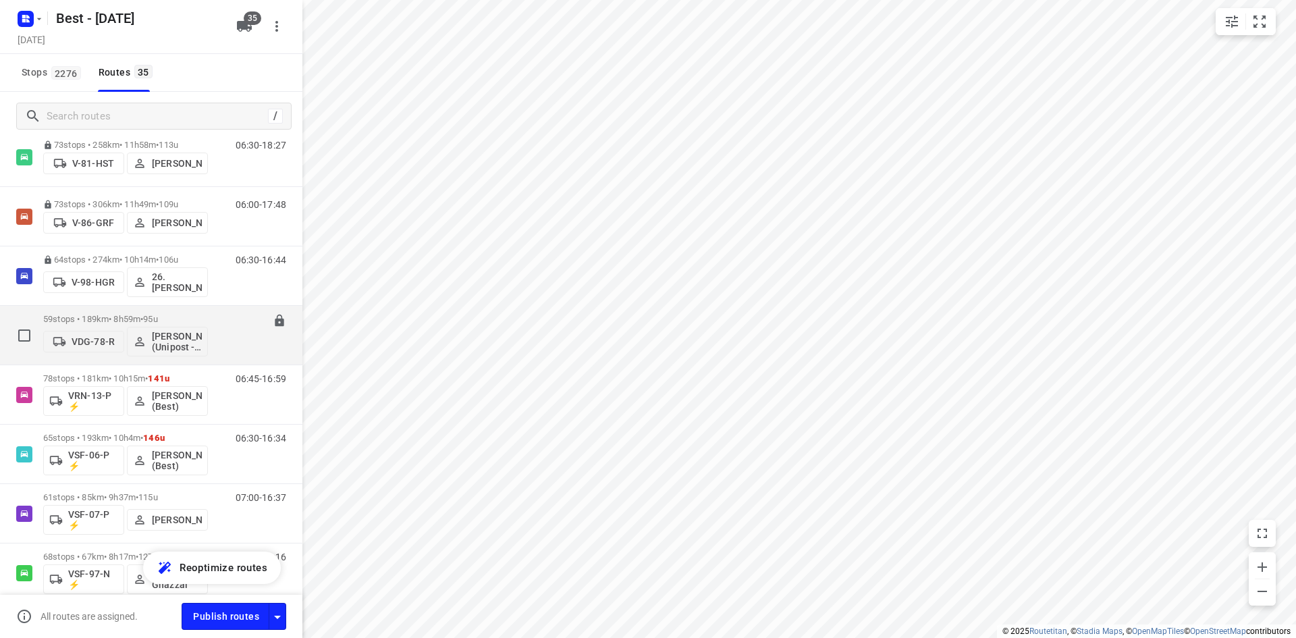
click at [209, 311] on div "59 stops • 189km • 8h59m • 95u VDG-78-R [PERSON_NAME] (Unipost - Best - ZZP) 07…" at bounding box center [172, 335] width 259 height 56
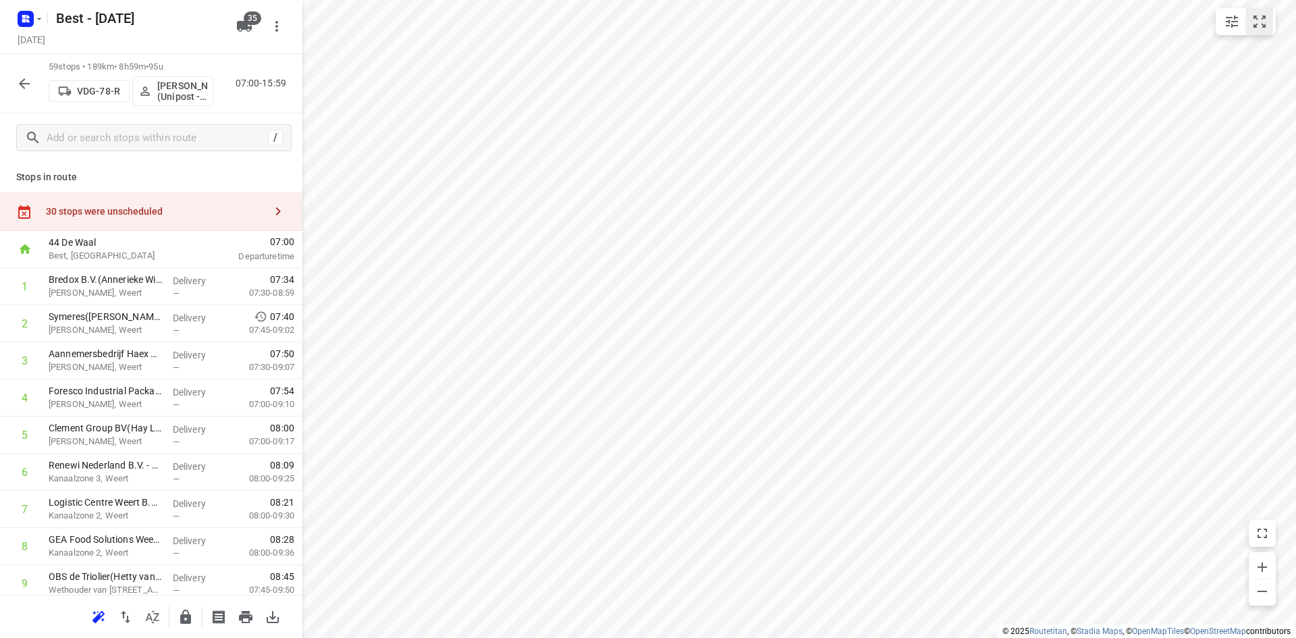
click at [1253, 24] on icon "small contained button group" at bounding box center [1259, 21] width 16 height 16
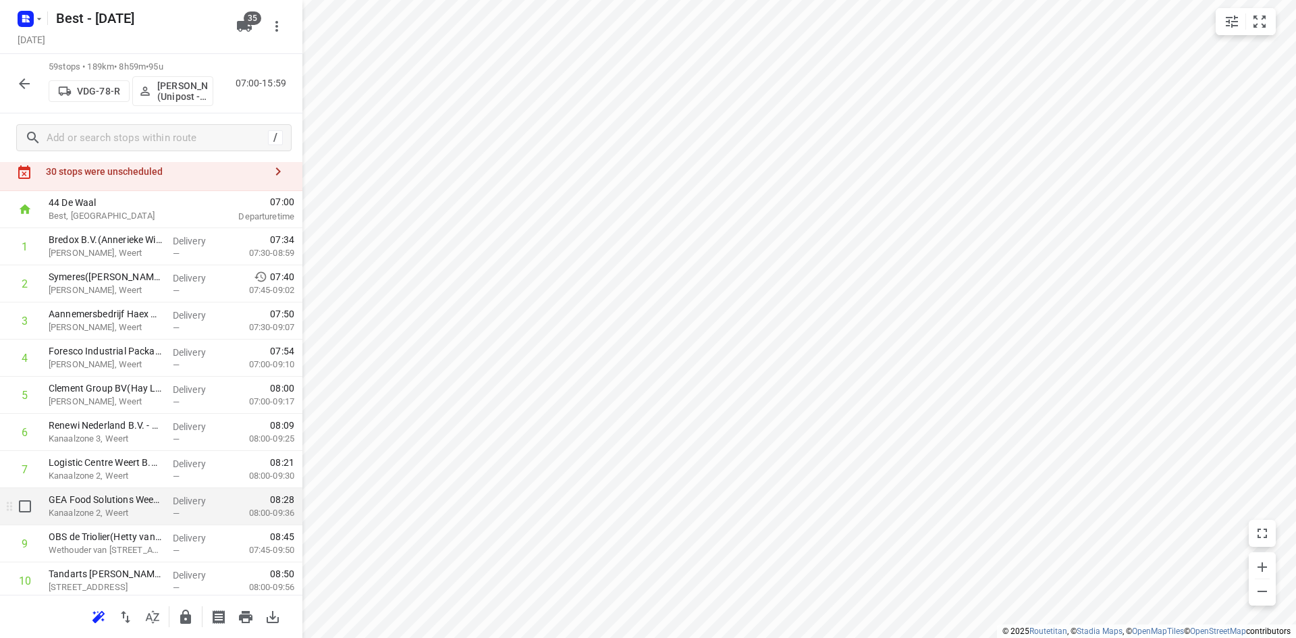
scroll to position [0, 0]
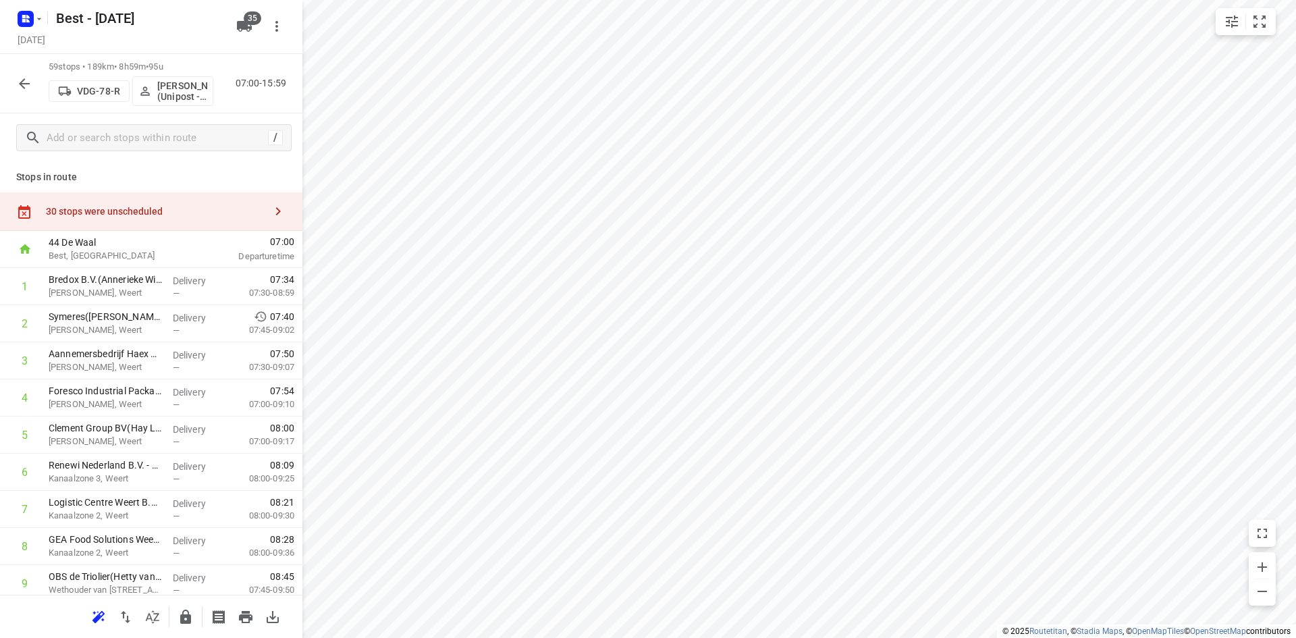
click at [165, 204] on div "30 stops were unscheduled" at bounding box center [151, 211] width 302 height 38
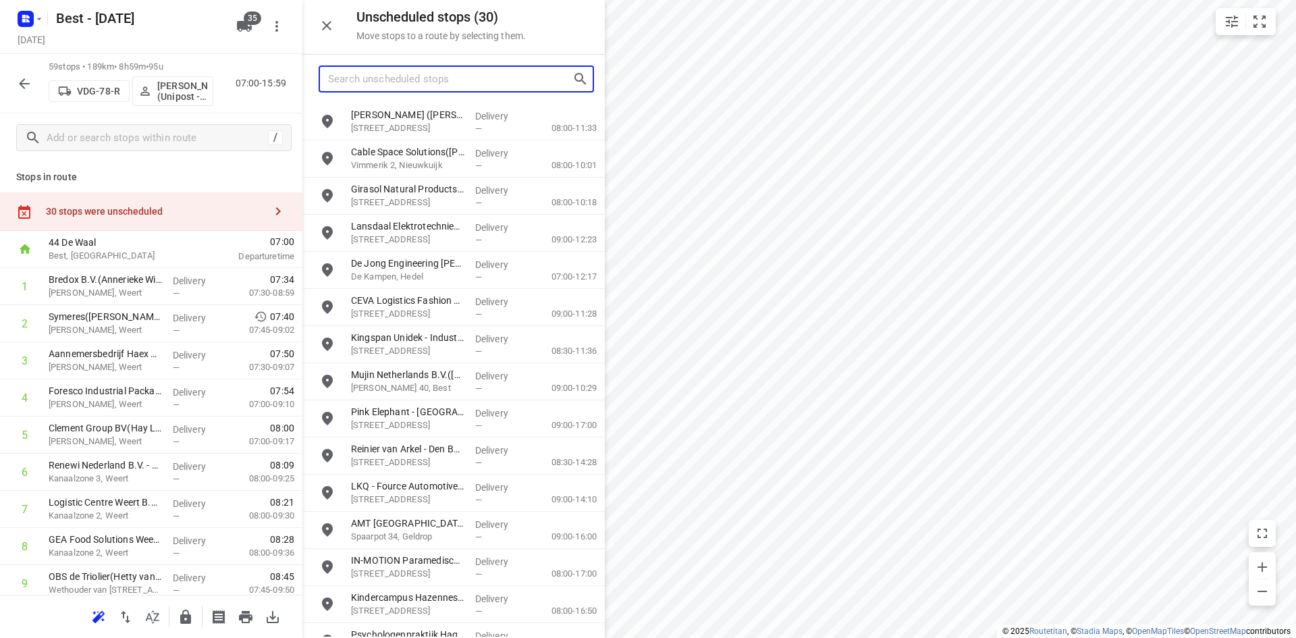
click at [425, 78] on input "Search unscheduled stops" at bounding box center [450, 79] width 244 height 21
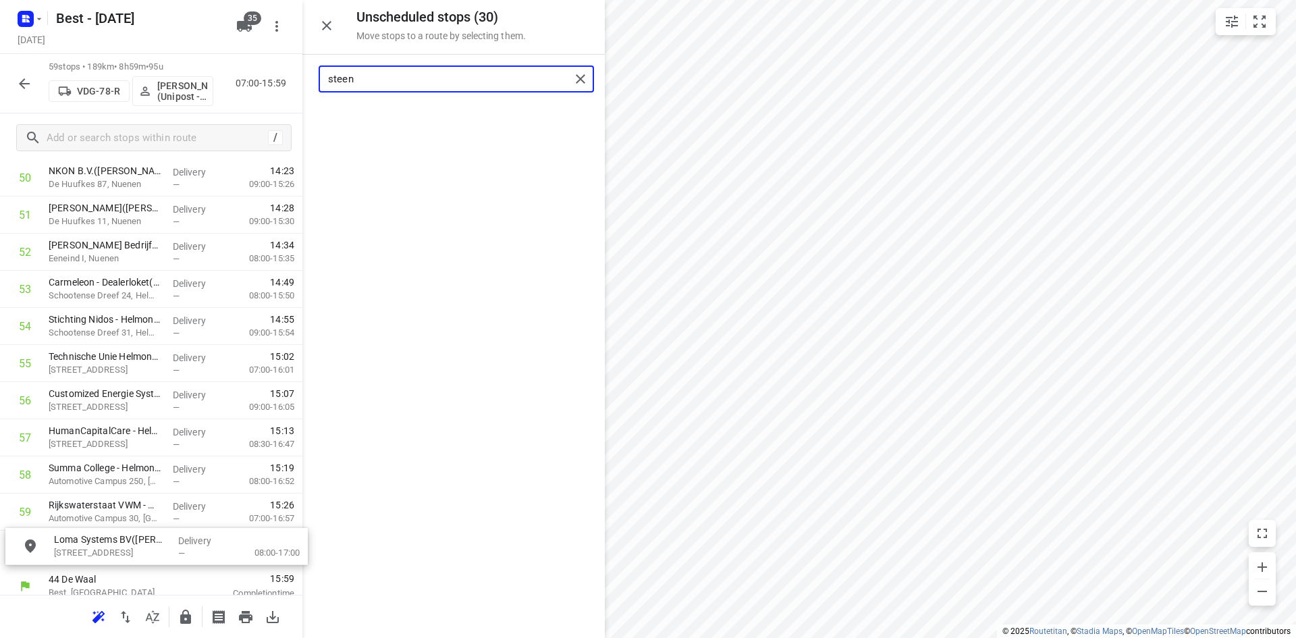
scroll to position [1948, 0]
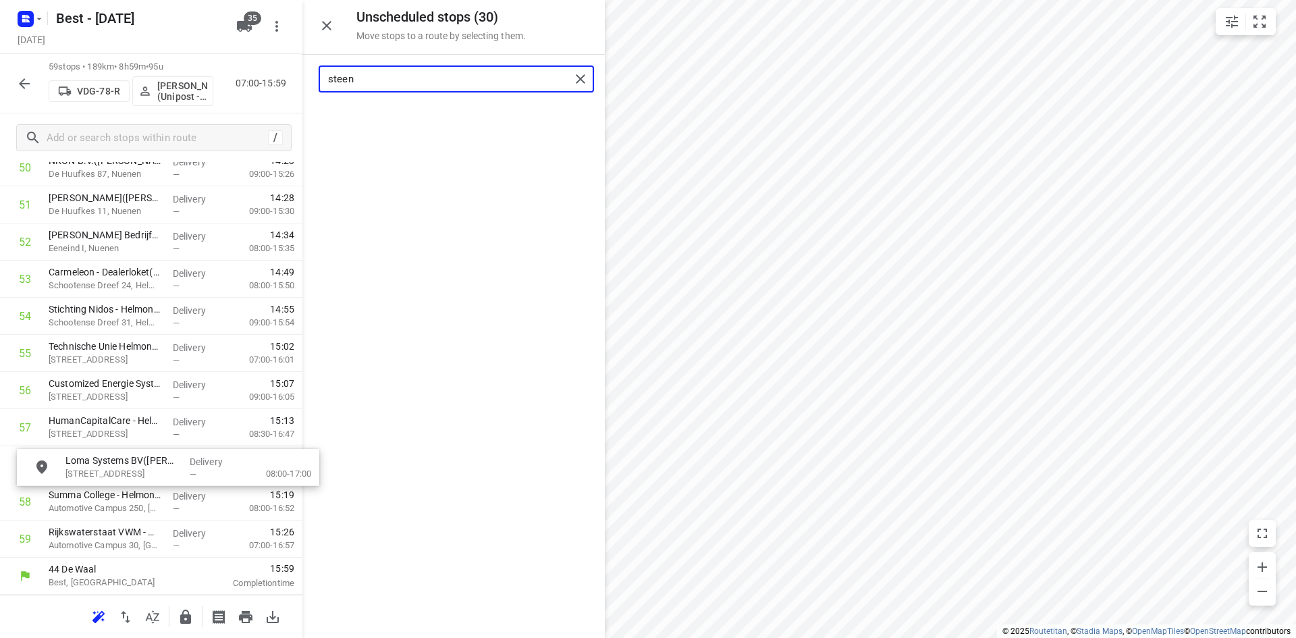
drag, startPoint x: 430, startPoint y: 118, endPoint x: 134, endPoint y: 463, distance: 454.7
type input "steen"
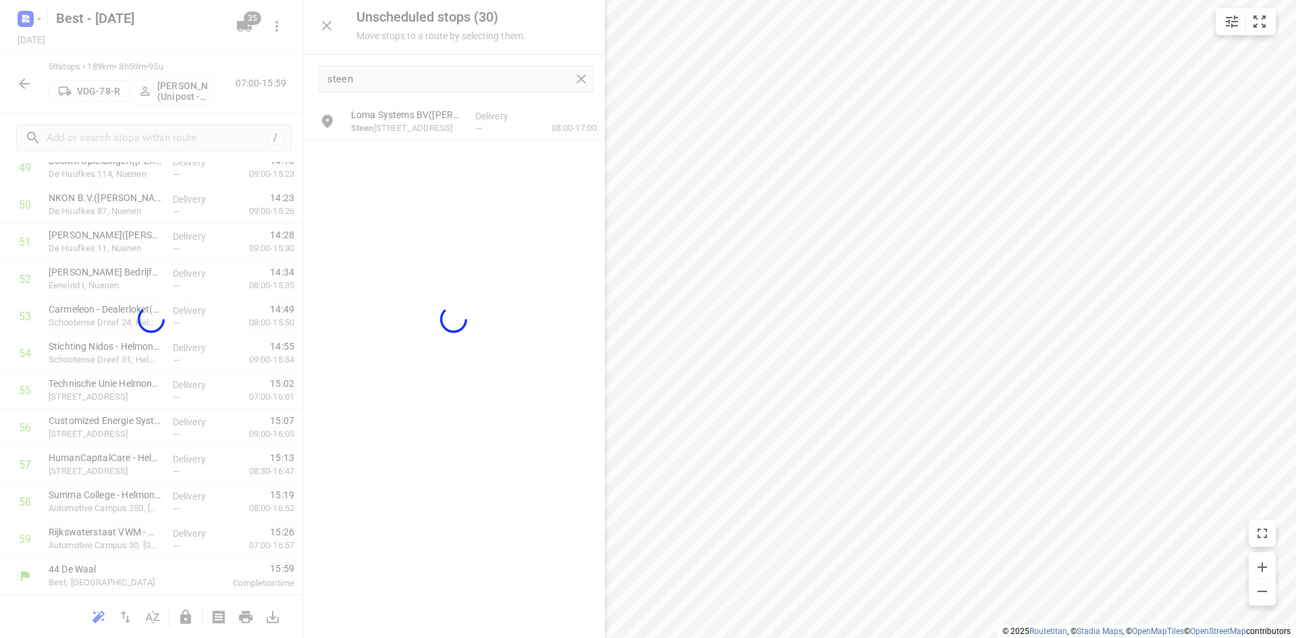
scroll to position [1901, 0]
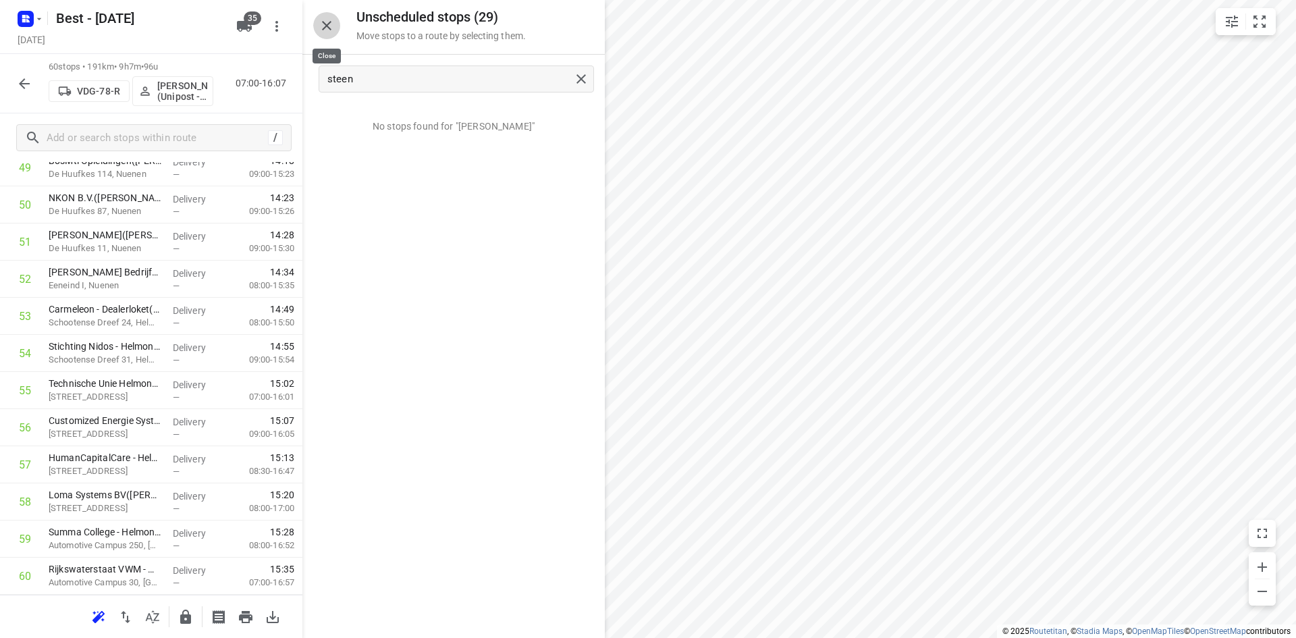
click at [334, 24] on icon "button" at bounding box center [327, 26] width 16 height 16
click at [35, 82] on button "button" at bounding box center [24, 83] width 27 height 27
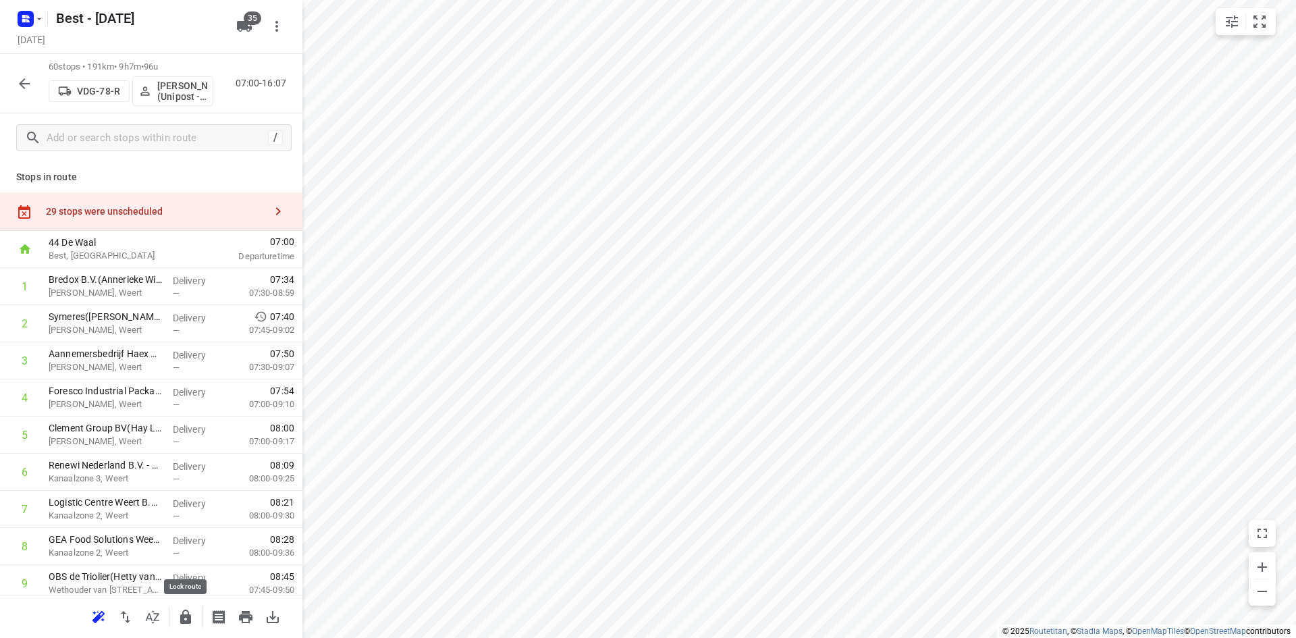
click at [198, 615] on button "button" at bounding box center [185, 616] width 27 height 27
click at [3, 72] on div "60 stops • 191km • 9h7m • 96u VDG-78-R Omar Alzeadi (Unipost - Best - ZZP) 07:0…" at bounding box center [151, 83] width 302 height 59
click at [14, 83] on button "button" at bounding box center [24, 83] width 27 height 27
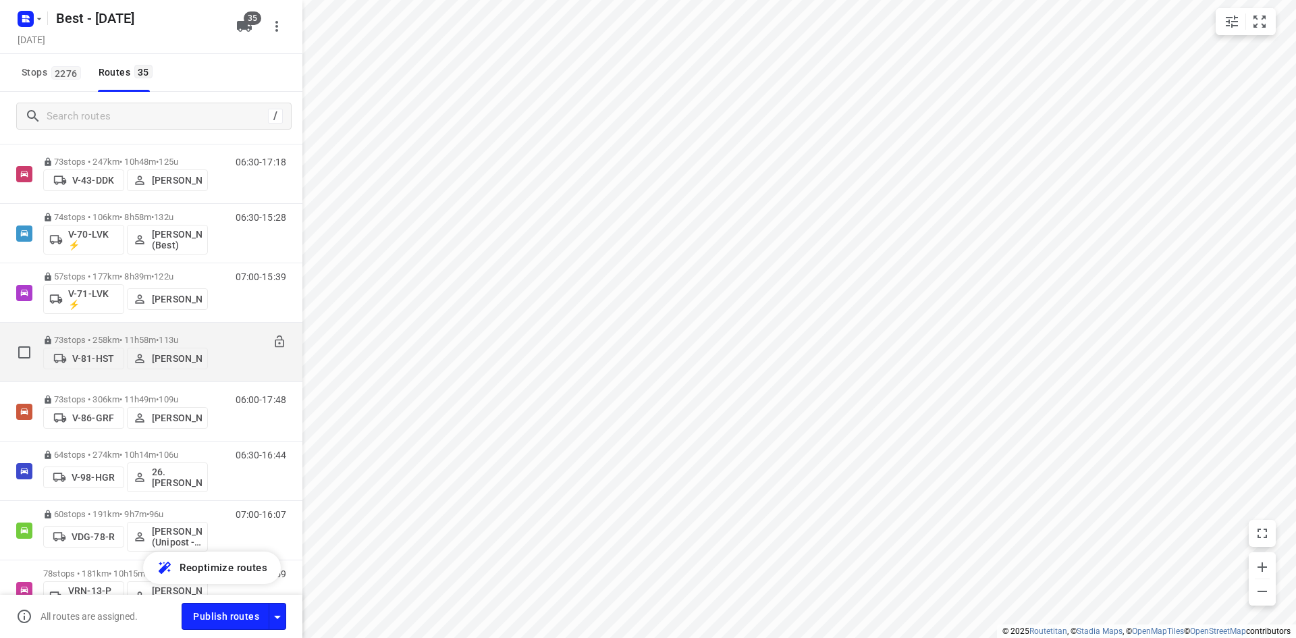
scroll to position [675, 0]
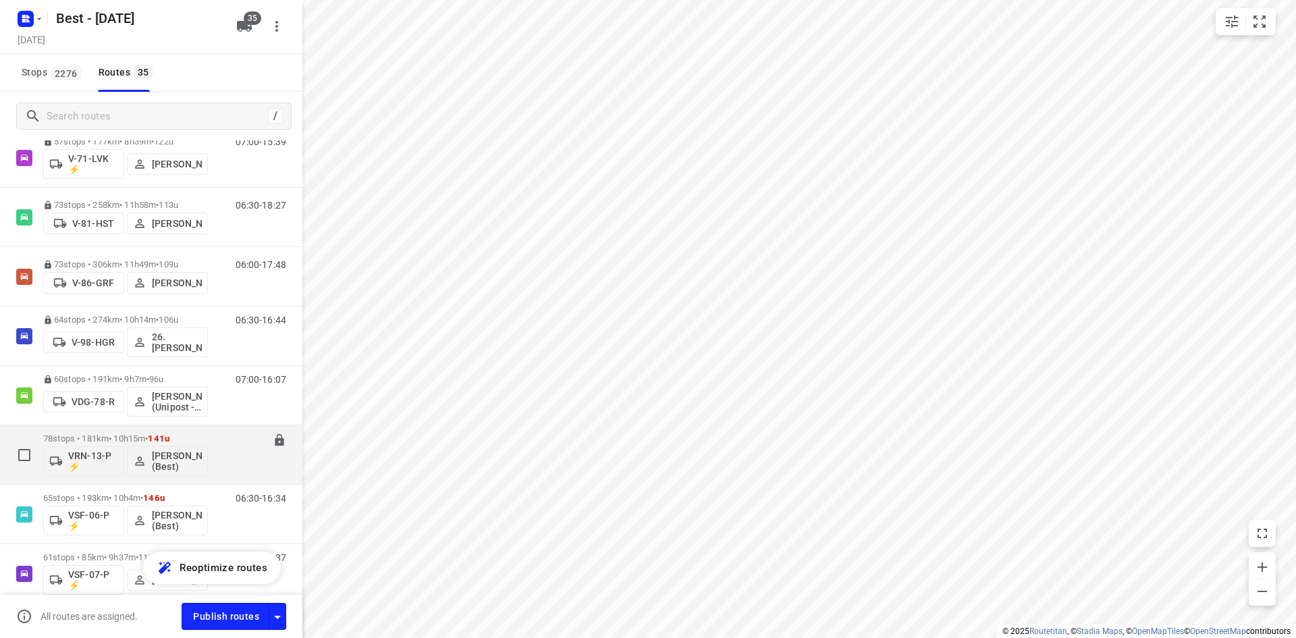
click at [199, 431] on div "78 stops • 181km • 10h15m • 141u VRN-13-P ⚡ Jochem Hoffard (Best)" at bounding box center [125, 455] width 165 height 56
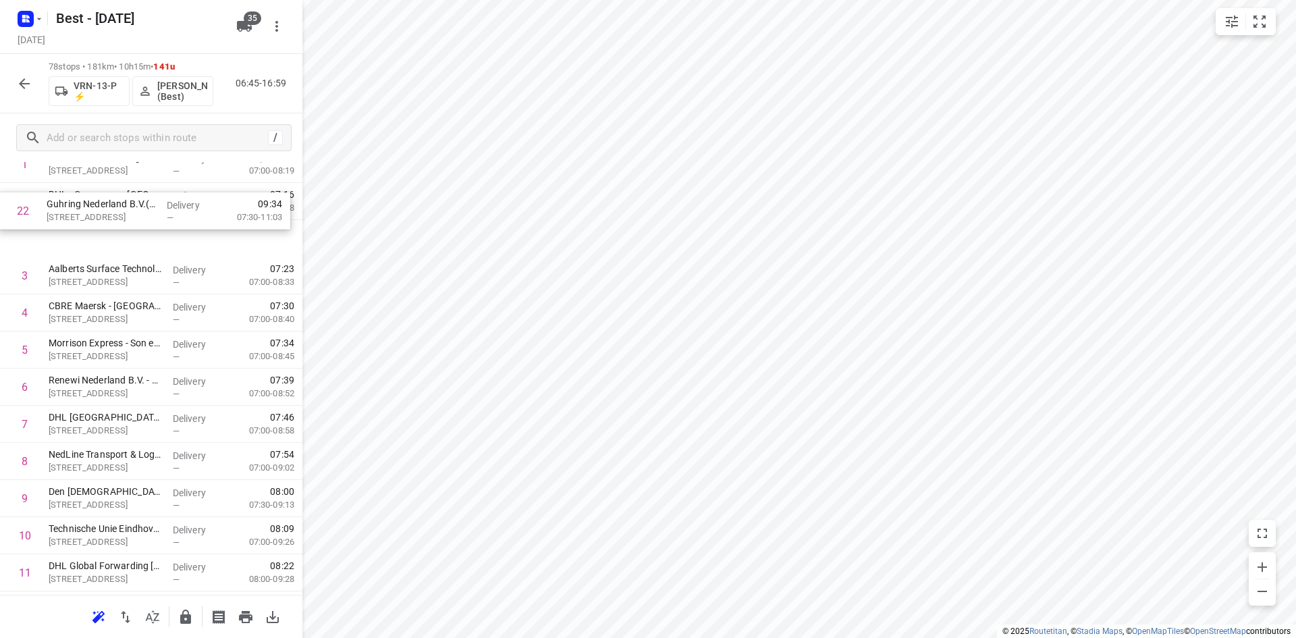
scroll to position [120, 0]
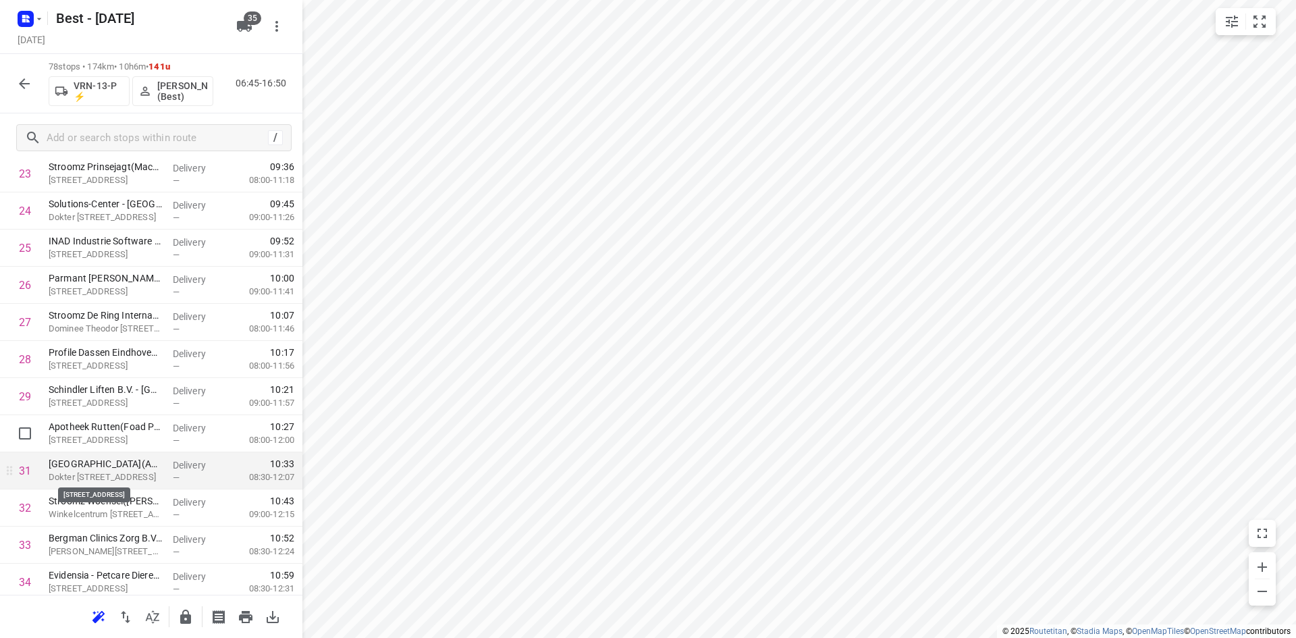
scroll to position [930, 0]
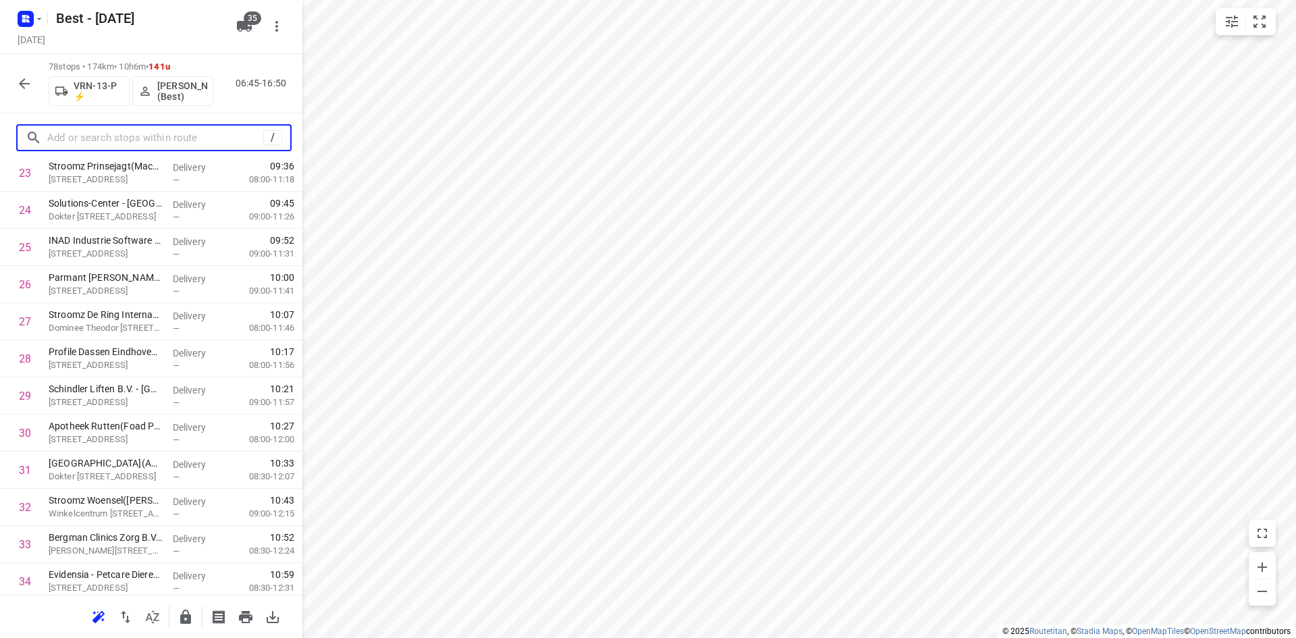
click at [223, 143] on input "text" at bounding box center [155, 138] width 216 height 21
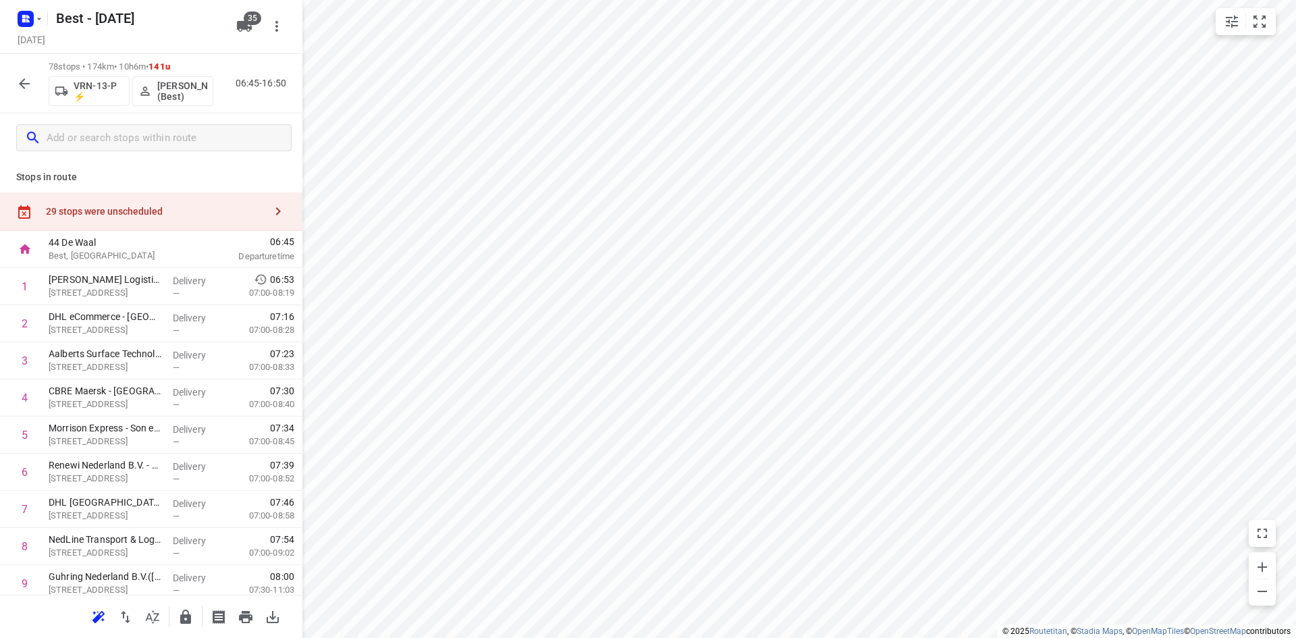
click at [197, 194] on div "29 stops were unscheduled" at bounding box center [151, 211] width 302 height 38
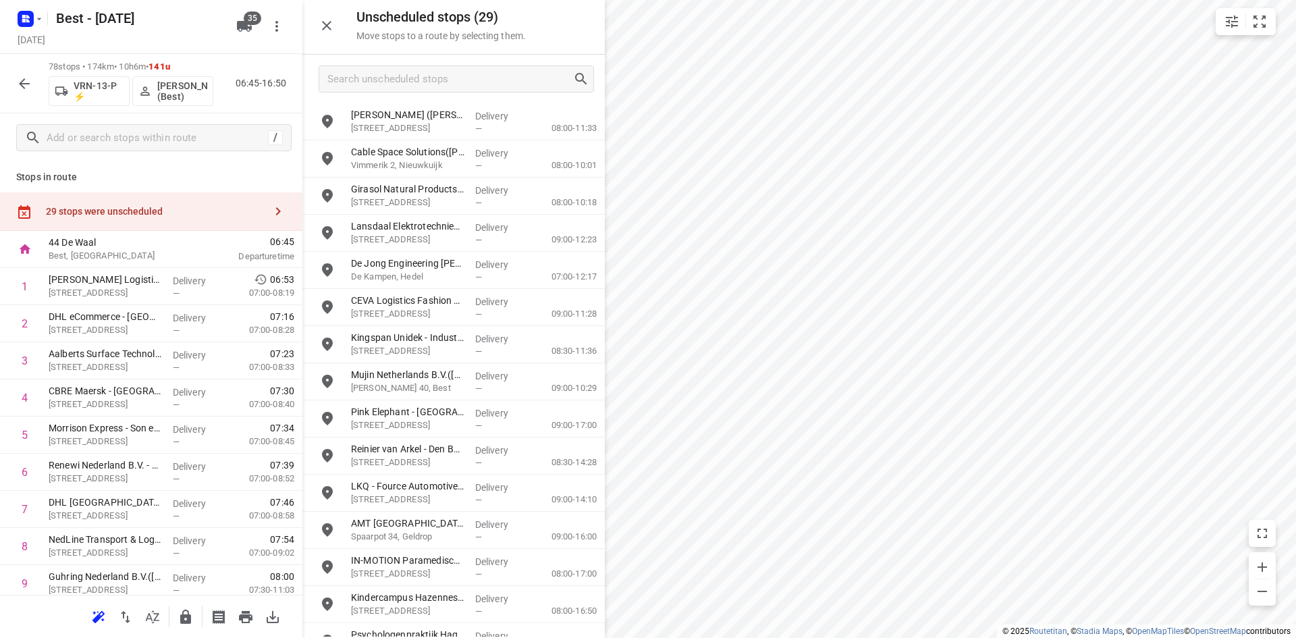
click at [419, 65] on div at bounding box center [453, 79] width 302 height 49
click at [424, 74] on input "Search unscheduled stops" at bounding box center [450, 79] width 244 height 21
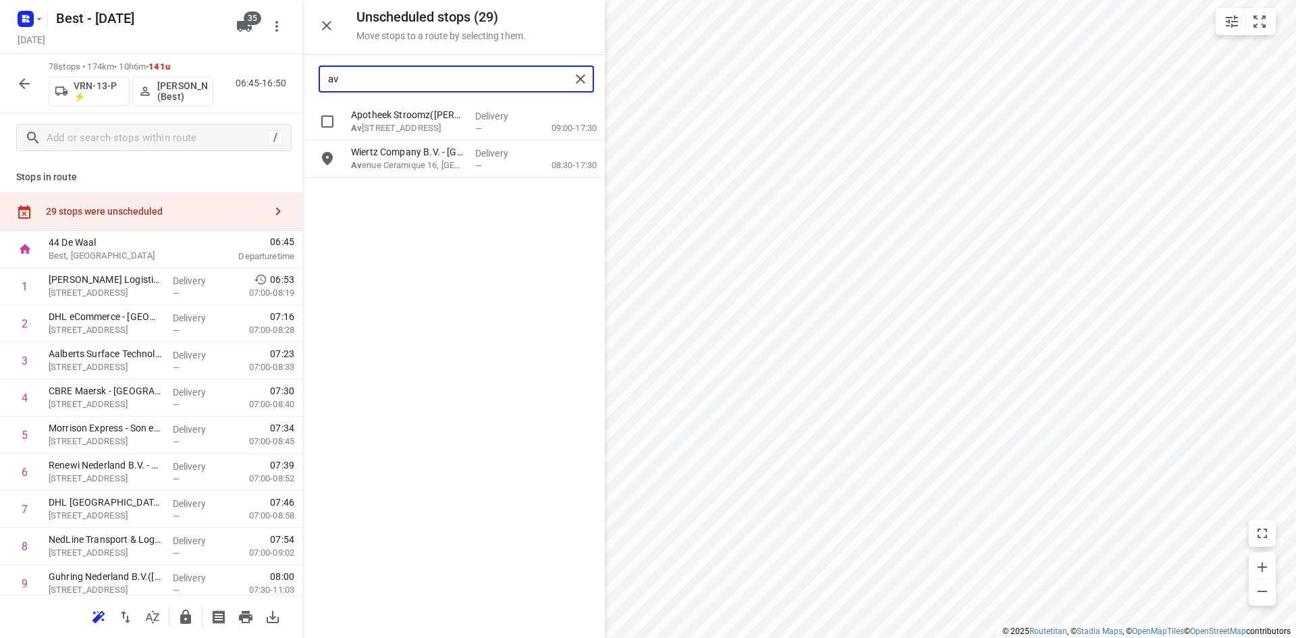
type input "av"
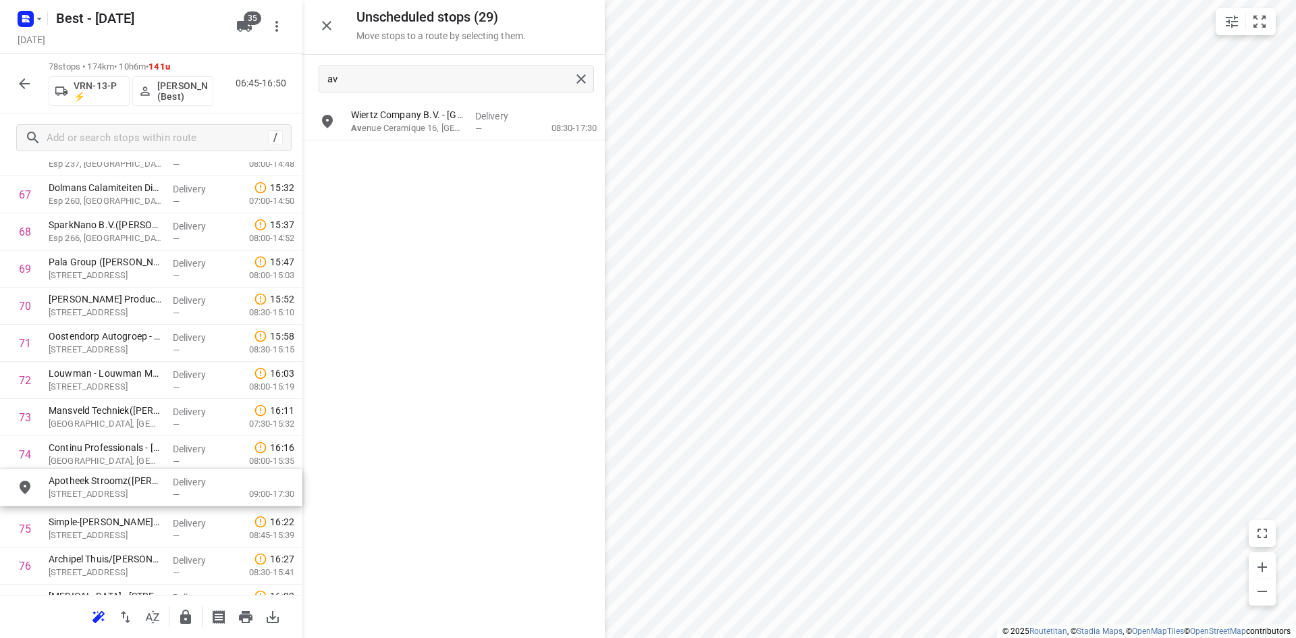
scroll to position [2547, 0]
drag, startPoint x: 458, startPoint y: 132, endPoint x: 157, endPoint y: 499, distance: 474.3
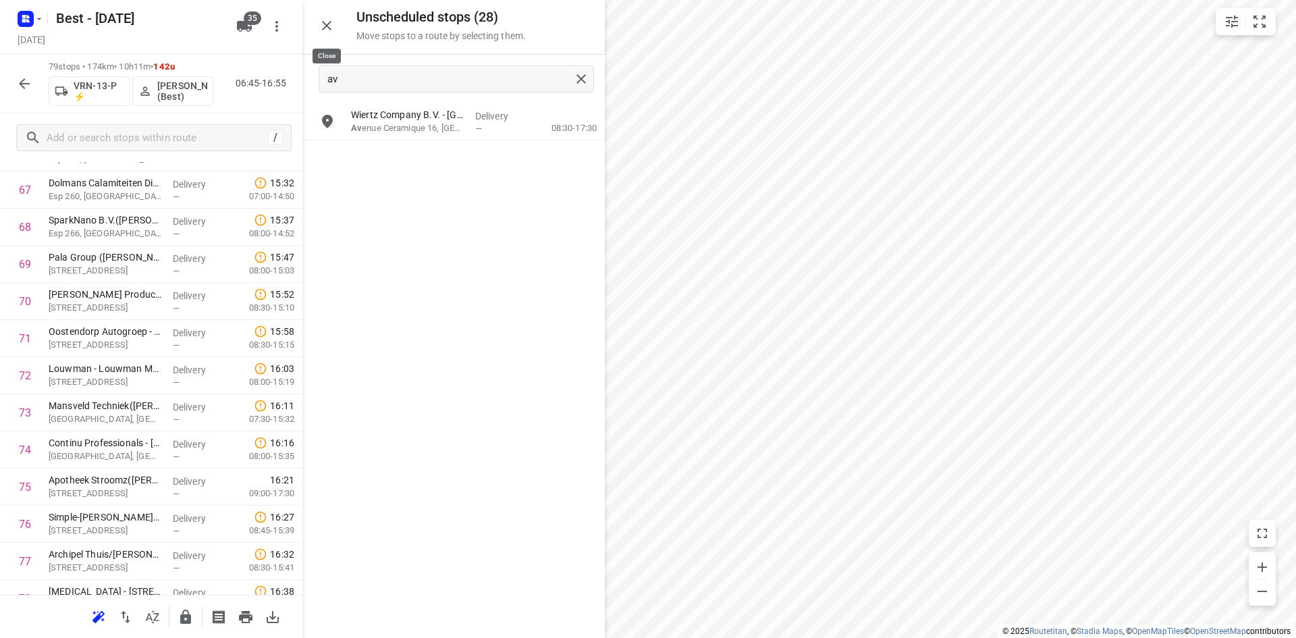
click at [327, 33] on icon "button" at bounding box center [327, 26] width 16 height 16
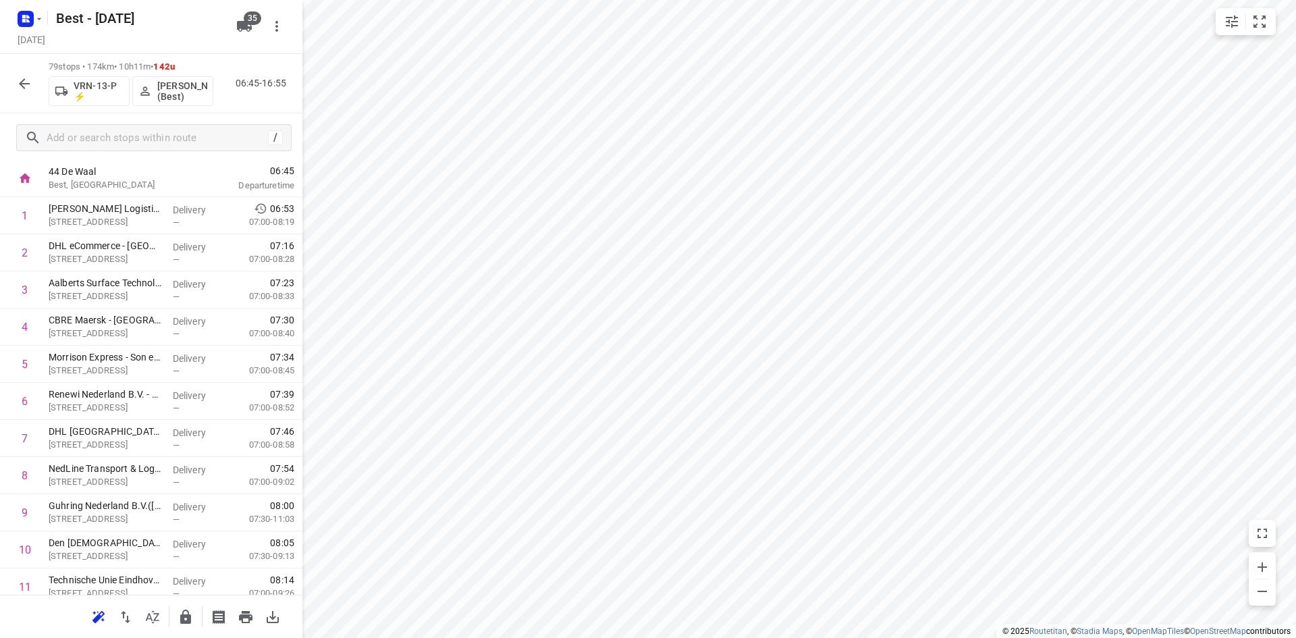
scroll to position [0, 0]
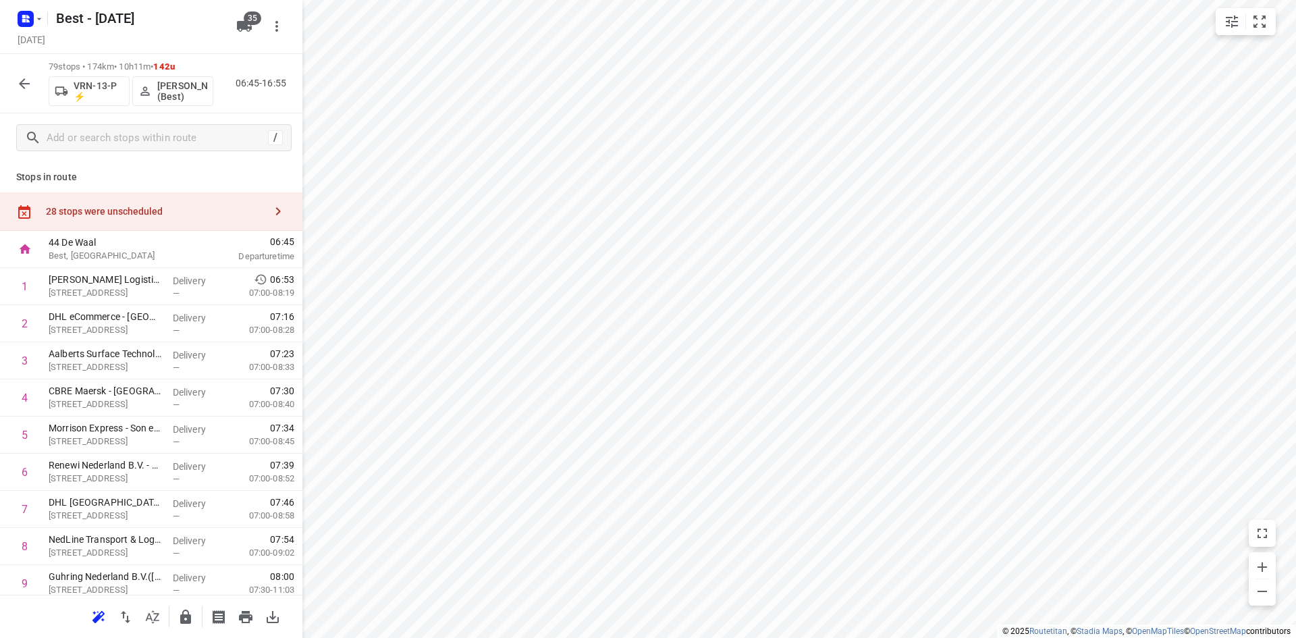
click at [186, 206] on div "28 stops were unscheduled" at bounding box center [155, 211] width 219 height 11
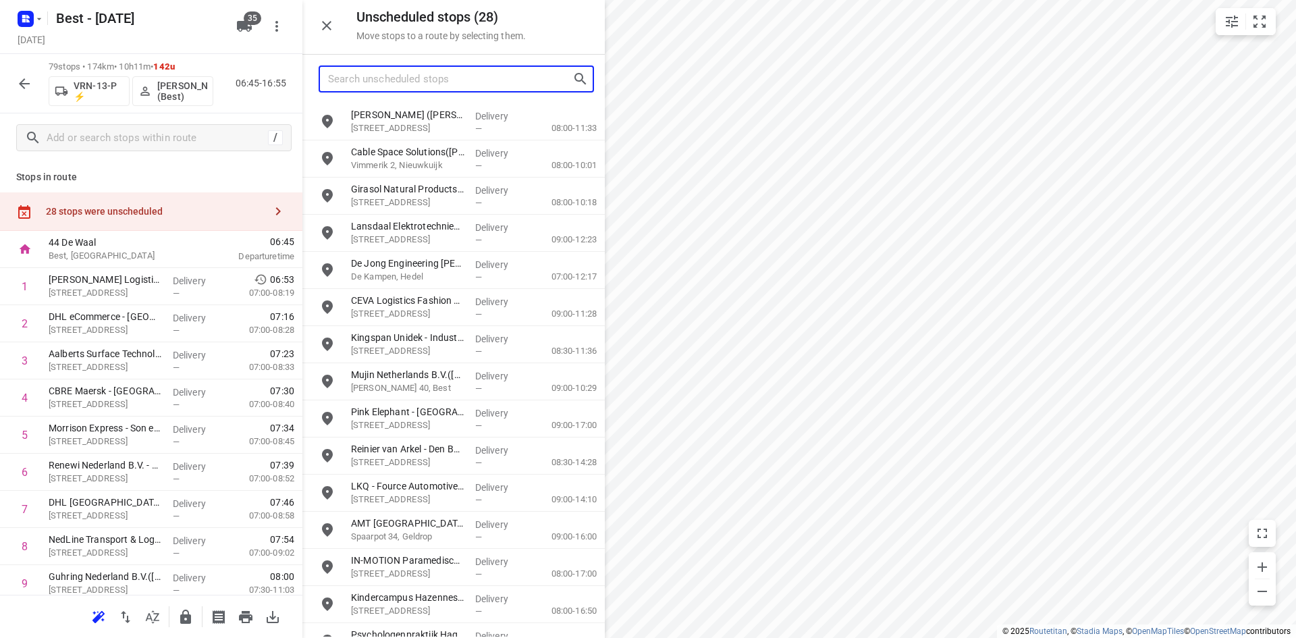
click at [438, 70] on input "Search unscheduled stops" at bounding box center [450, 79] width 244 height 21
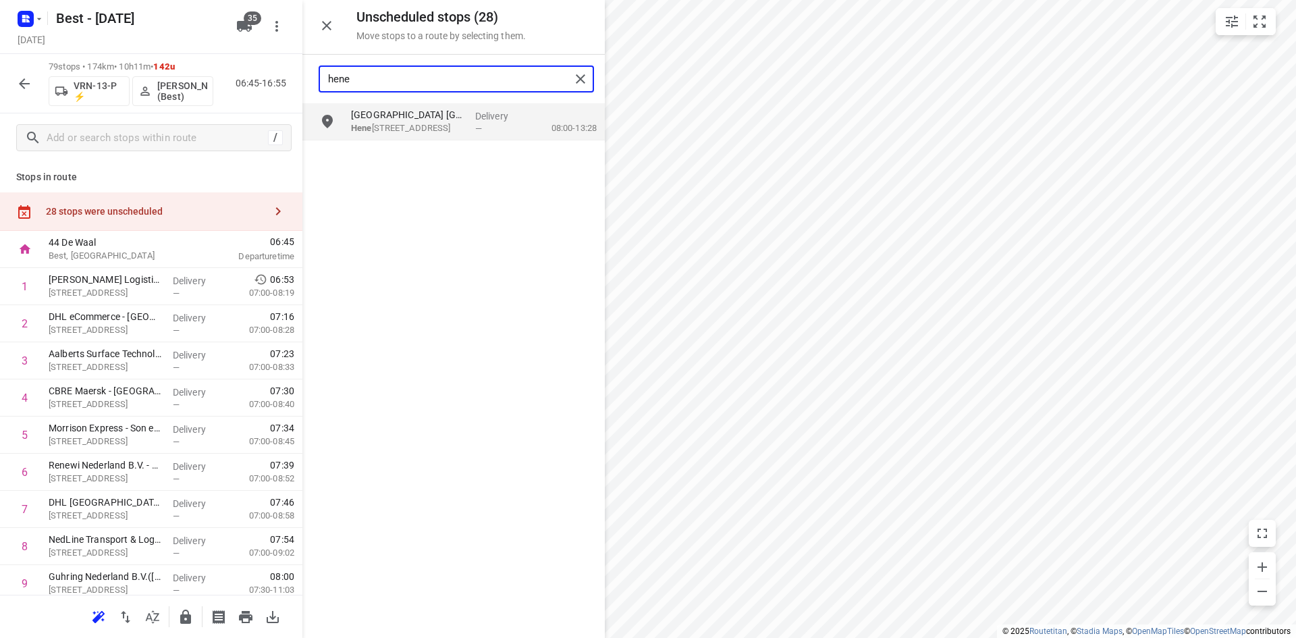
type input "hene"
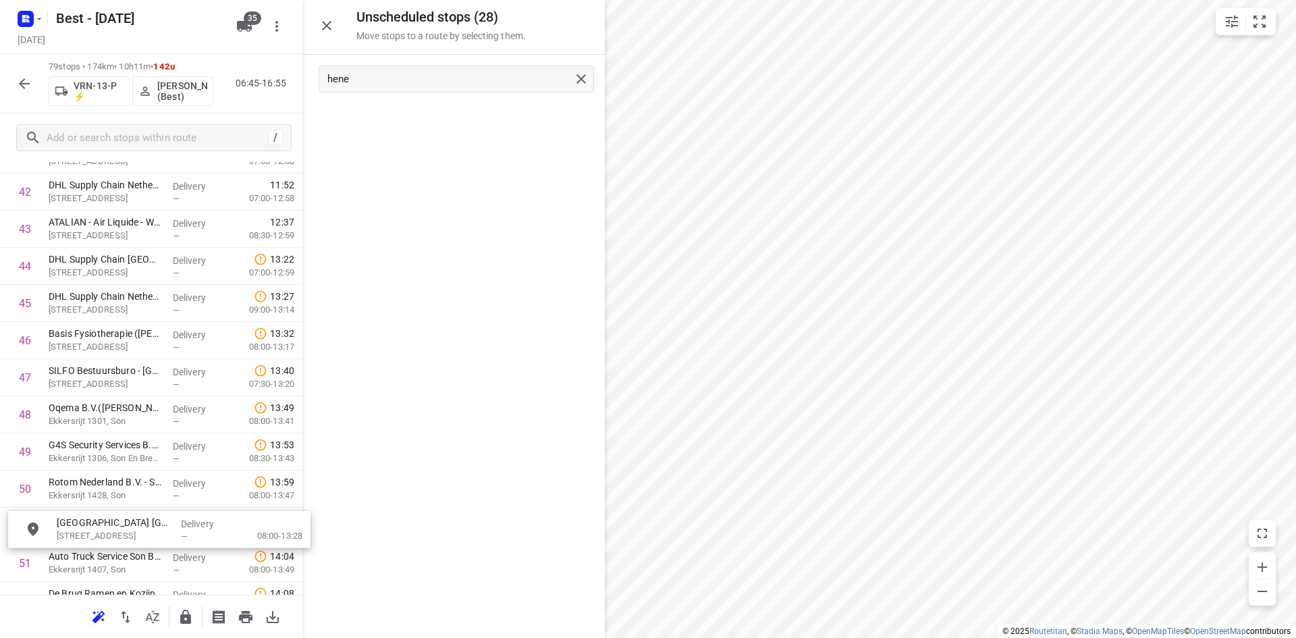
scroll to position [1625, 0]
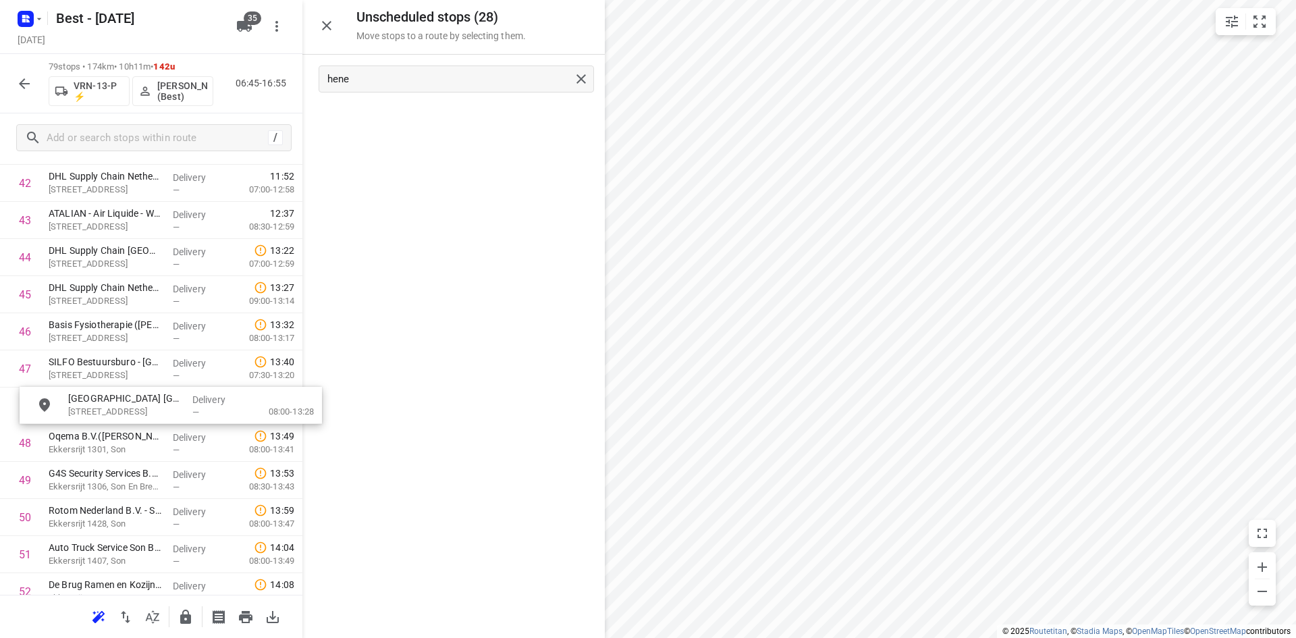
drag, startPoint x: 478, startPoint y: 115, endPoint x: 192, endPoint y: 401, distance: 404.2
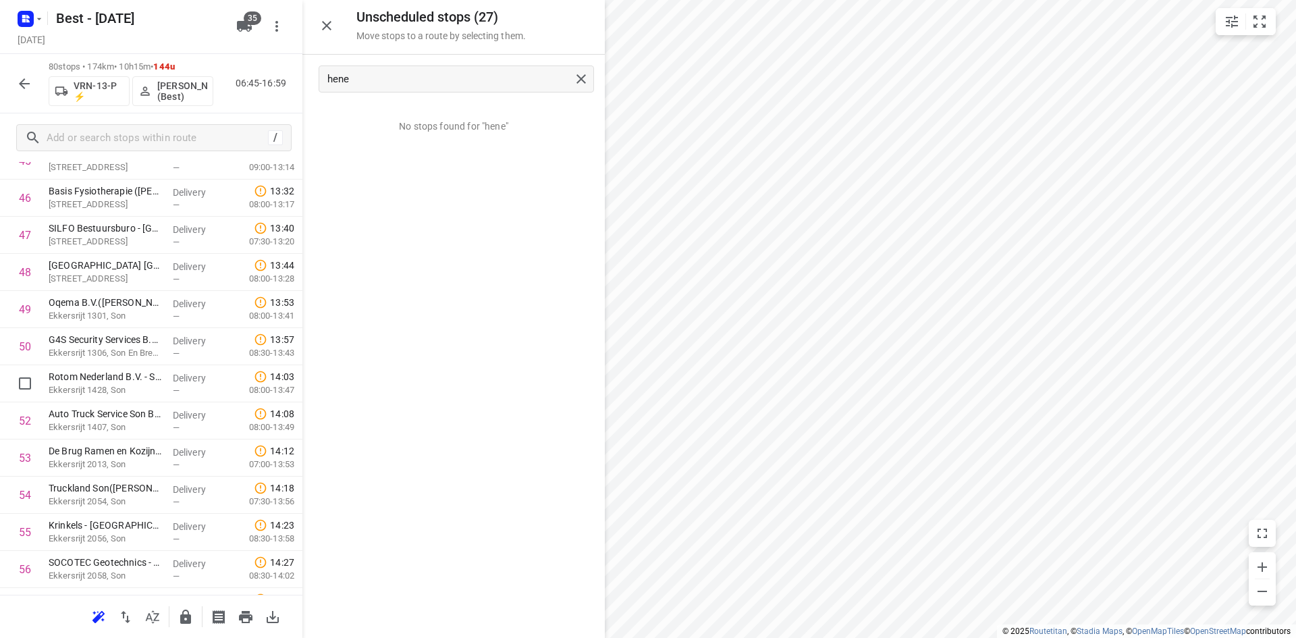
scroll to position [1760, 0]
click at [331, 24] on icon "button" at bounding box center [327, 26] width 16 height 16
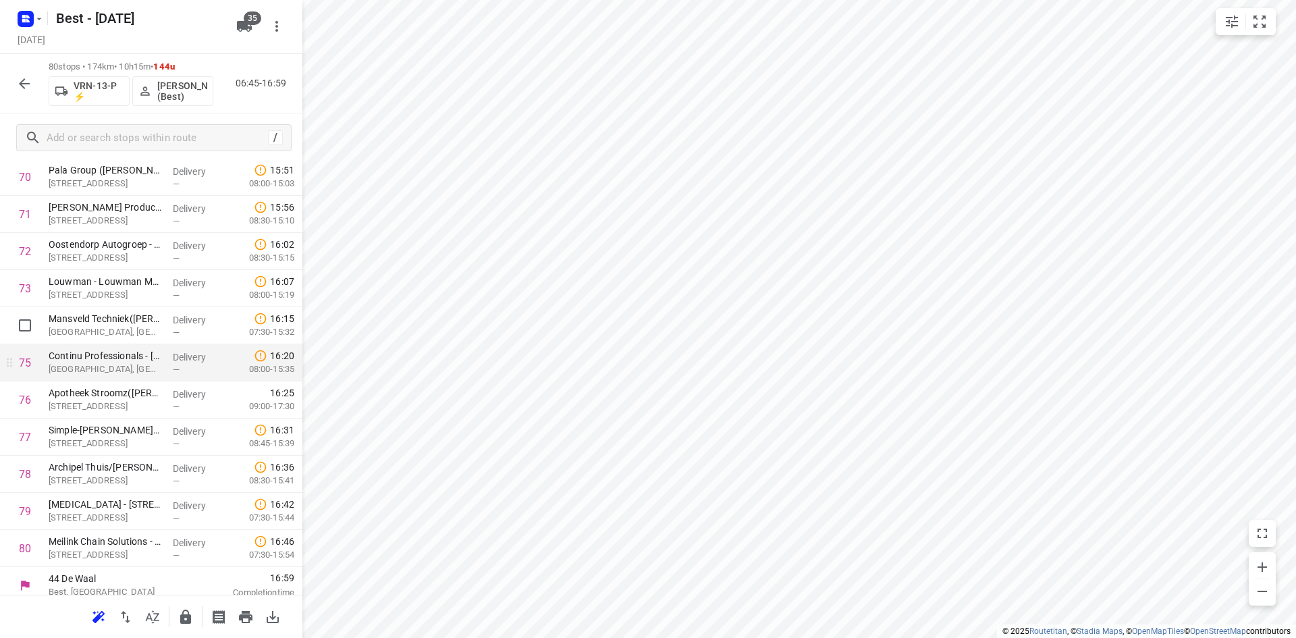
scroll to position [2680, 0]
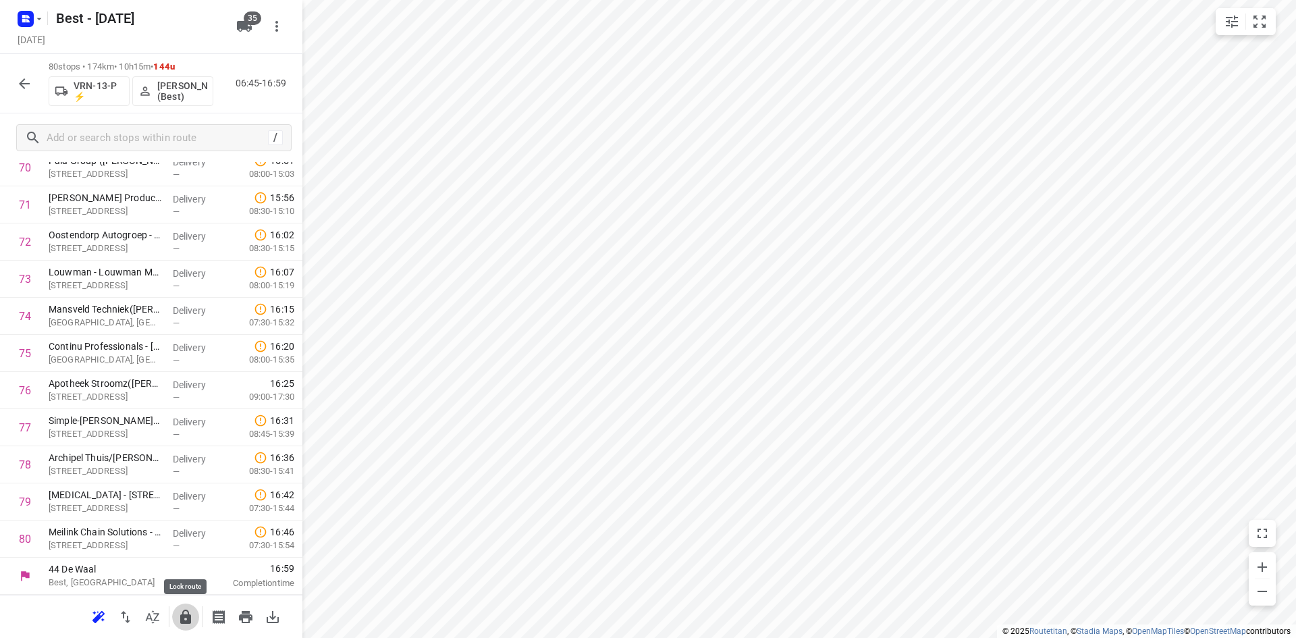
click at [180, 609] on icon "button" at bounding box center [186, 617] width 16 height 16
click at [30, 76] on icon "button" at bounding box center [24, 84] width 16 height 16
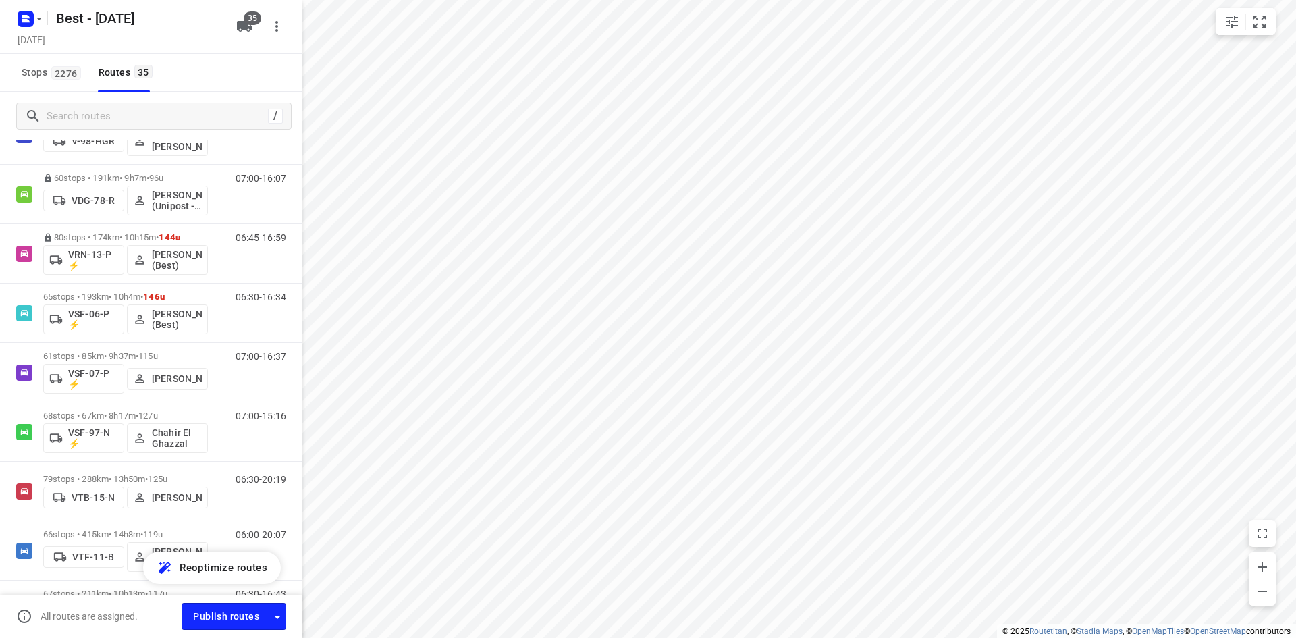
scroll to position [877, 0]
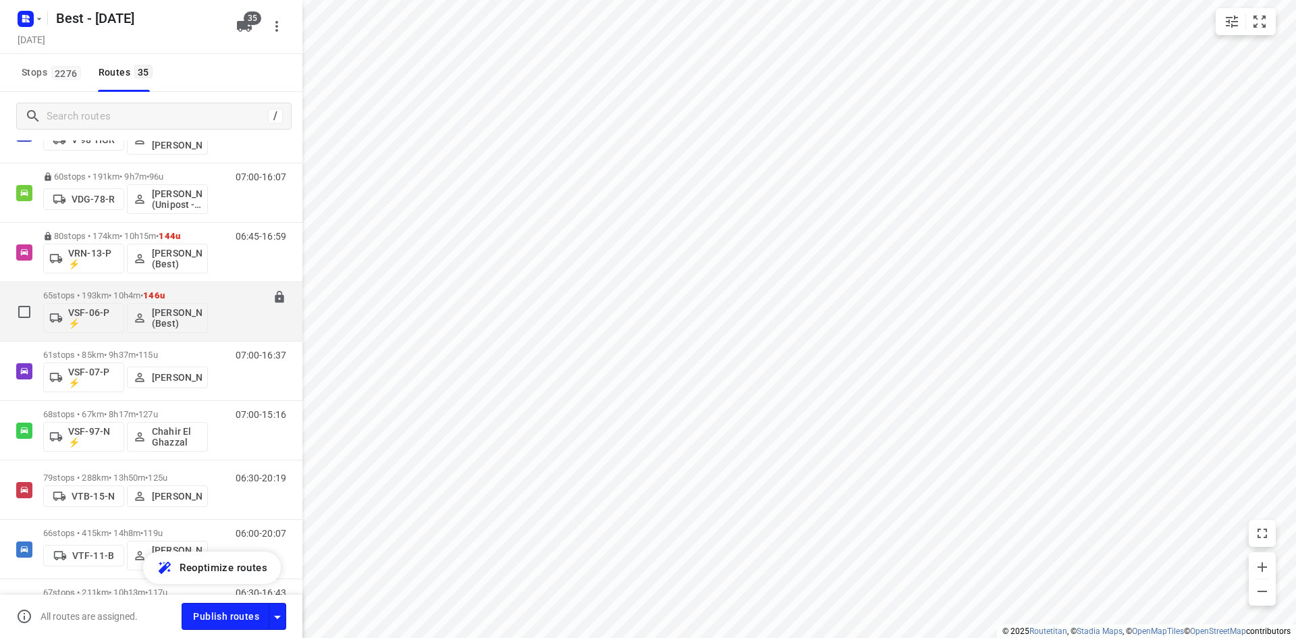
click at [219, 297] on div "06:30-16:34" at bounding box center [252, 314] width 67 height 49
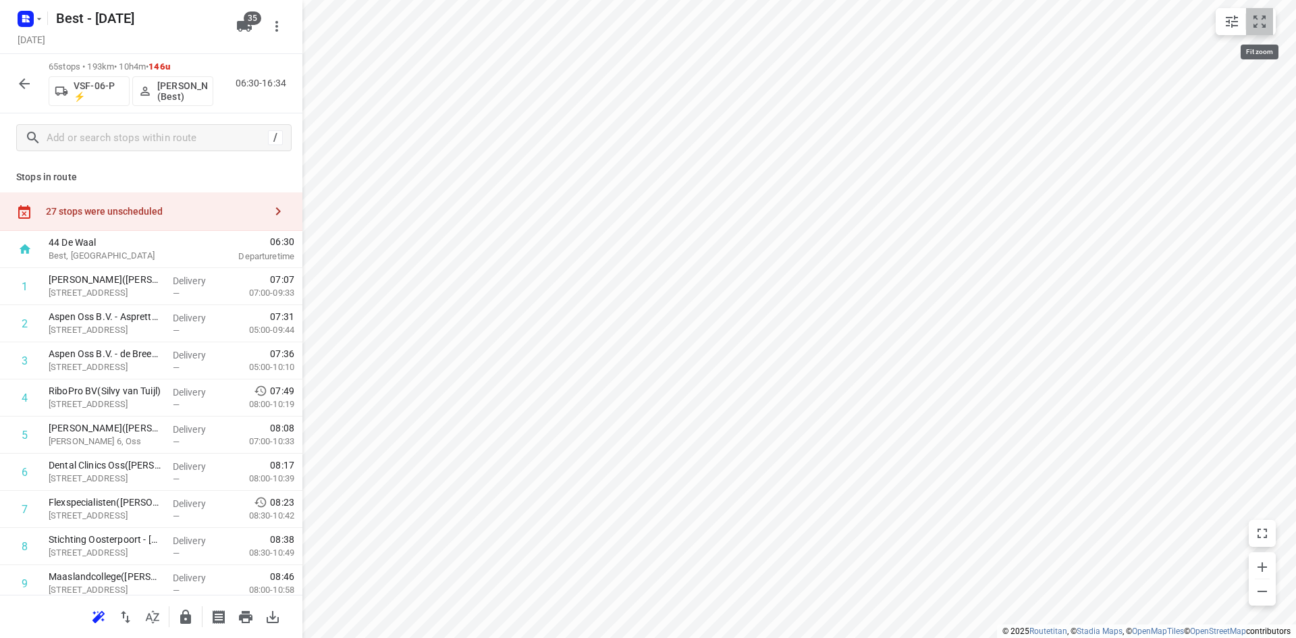
click at [1262, 17] on icon "small contained button group" at bounding box center [1259, 21] width 16 height 16
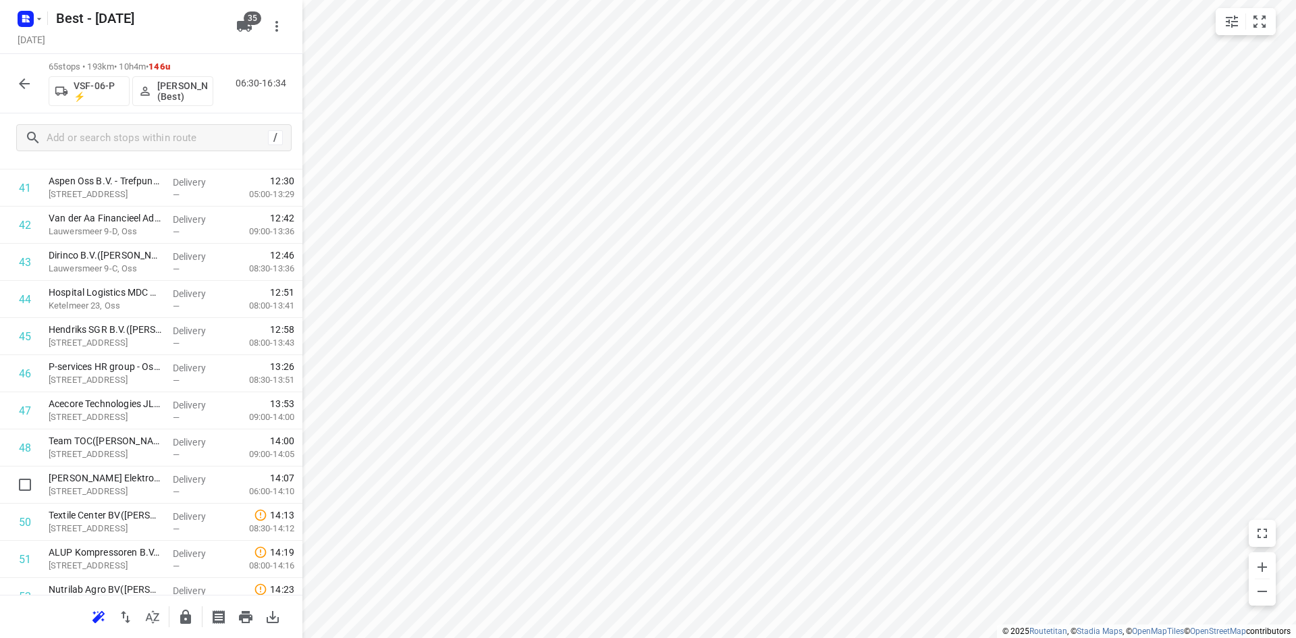
scroll to position [1620, 0]
click at [125, 456] on p "Batavenweg 9, Oss" at bounding box center [105, 454] width 113 height 13
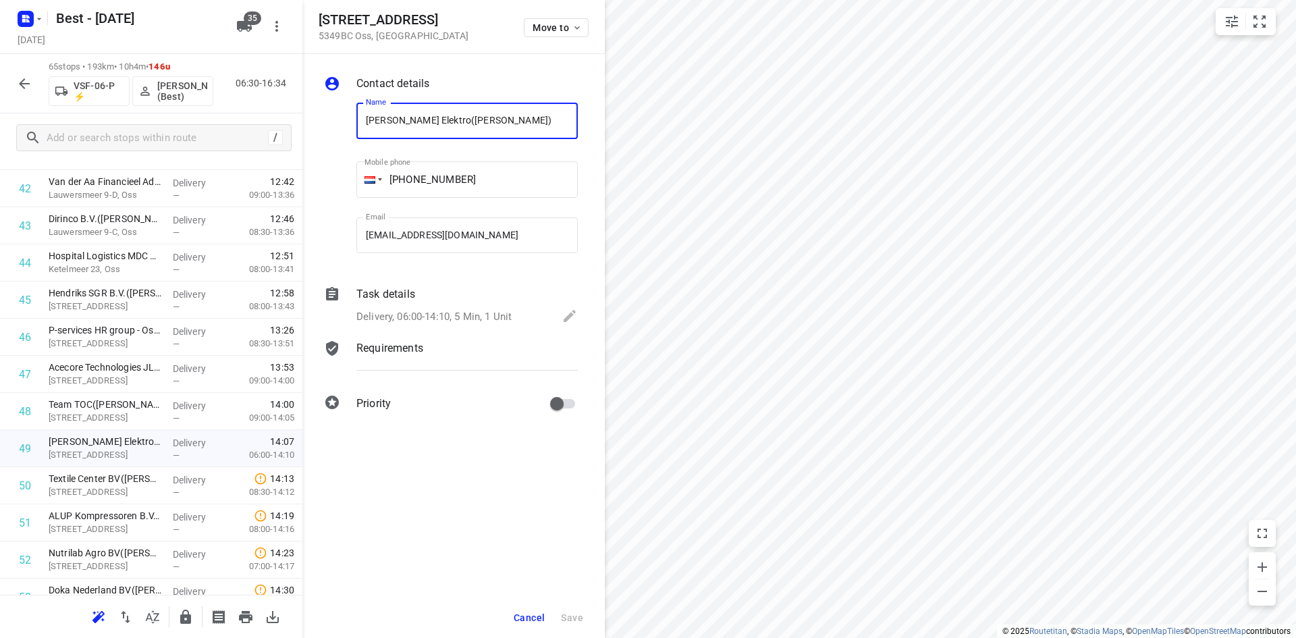
drag, startPoint x: 433, startPoint y: 304, endPoint x: 454, endPoint y: 431, distance: 128.6
click at [433, 304] on div "Task details Delivery, 06:00-14:10, 5 Min, 1 Unit" at bounding box center [467, 306] width 227 height 46
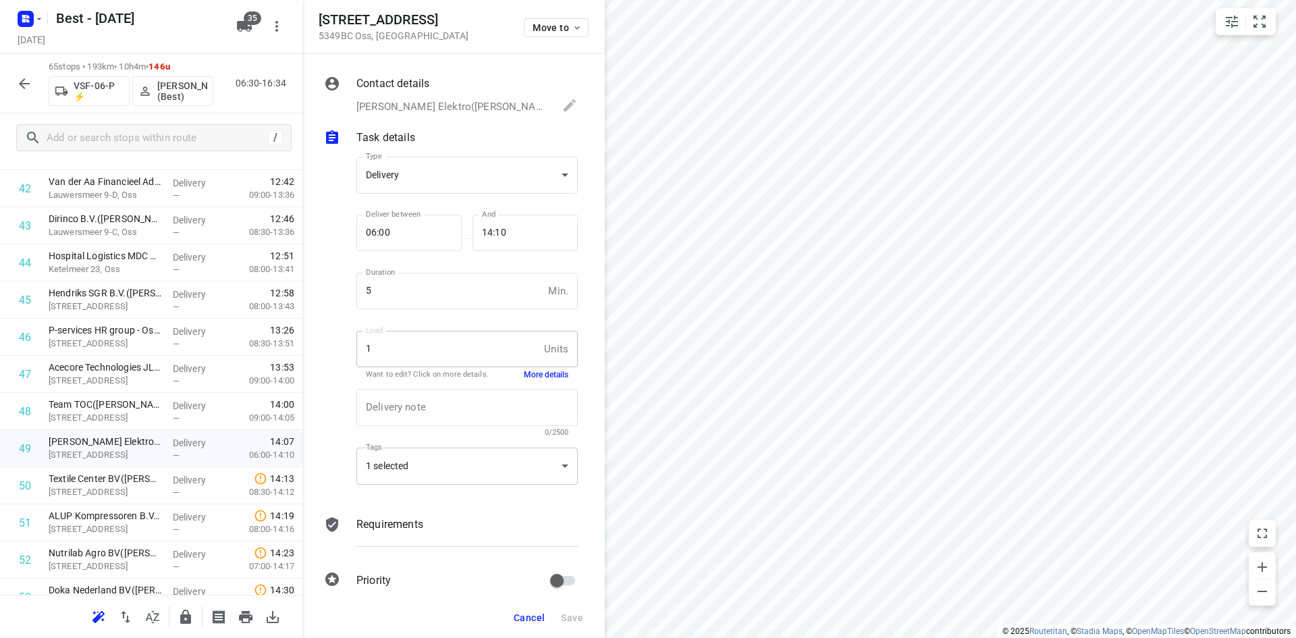
click at [416, 483] on div "1 selected" at bounding box center [466, 465] width 221 height 37
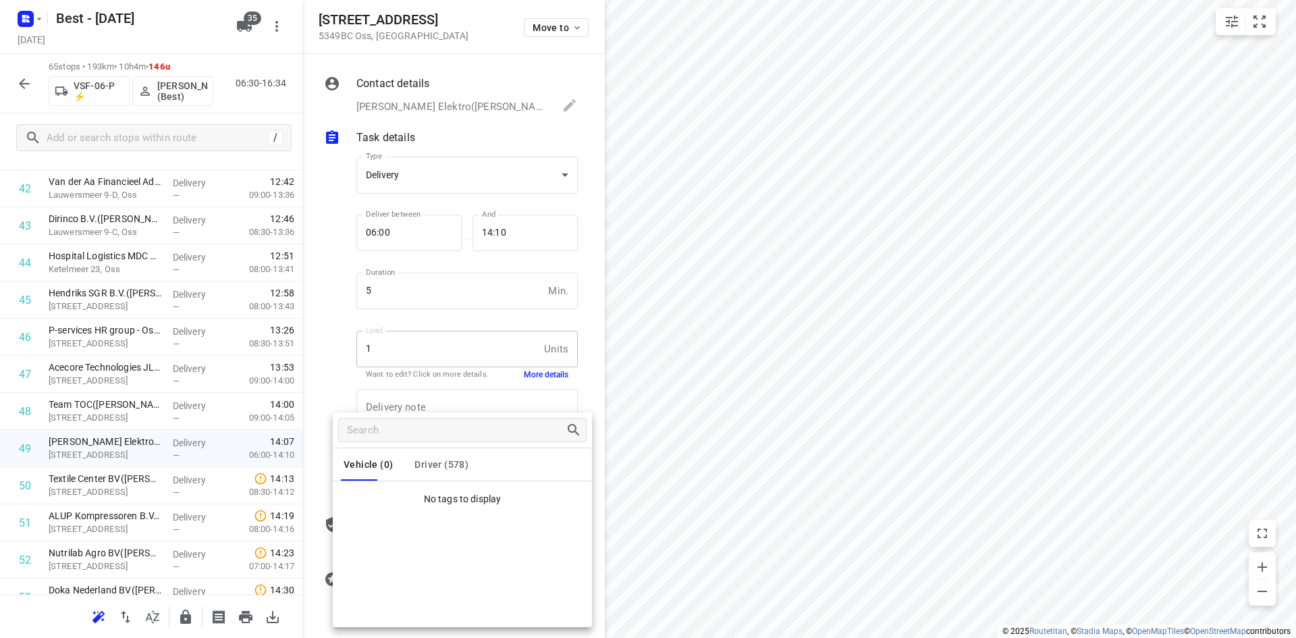
click at [422, 447] on div at bounding box center [462, 429] width 259 height 35
click at [443, 462] on span "Driver (578)" at bounding box center [441, 464] width 54 height 11
click at [328, 360] on div at bounding box center [648, 319] width 1296 height 638
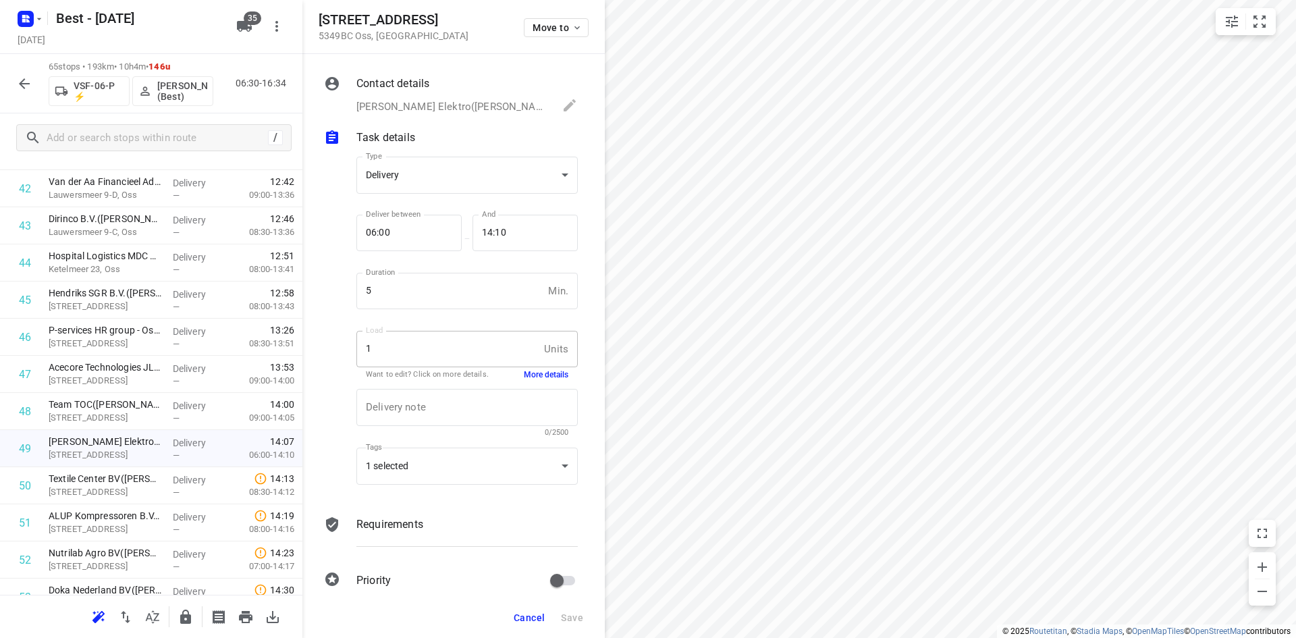
click at [534, 611] on button "Cancel" at bounding box center [529, 617] width 42 height 24
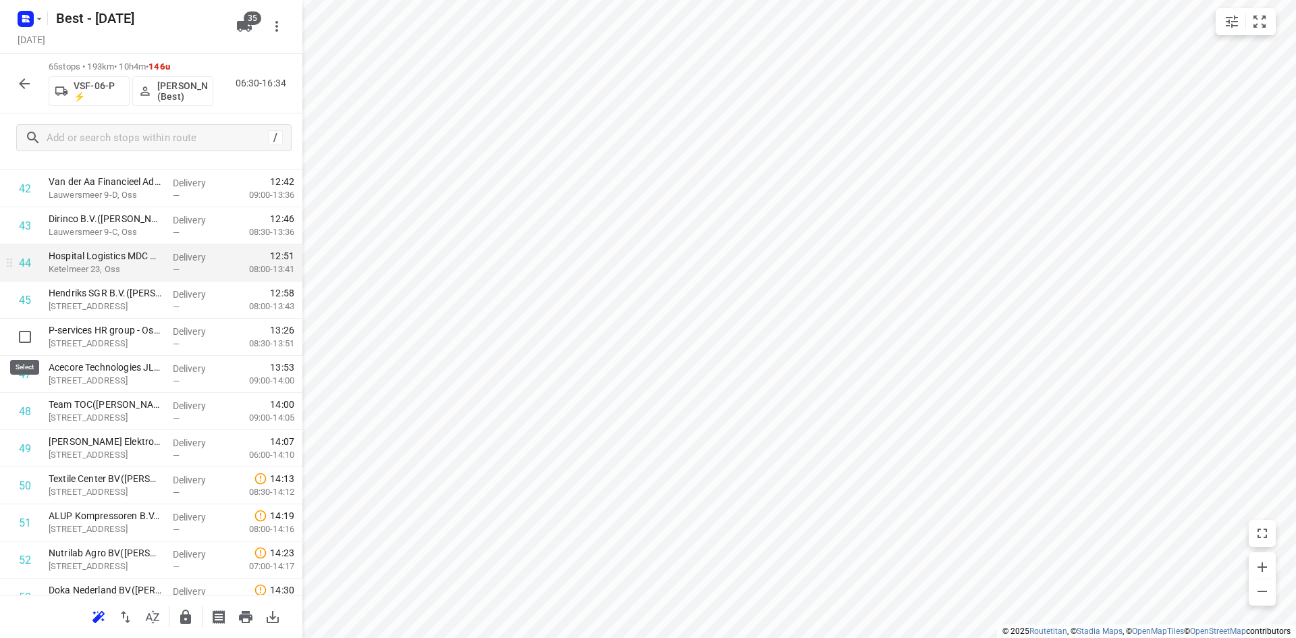
click at [19, 332] on input "checkbox" at bounding box center [24, 336] width 27 height 27
checkbox input "true"
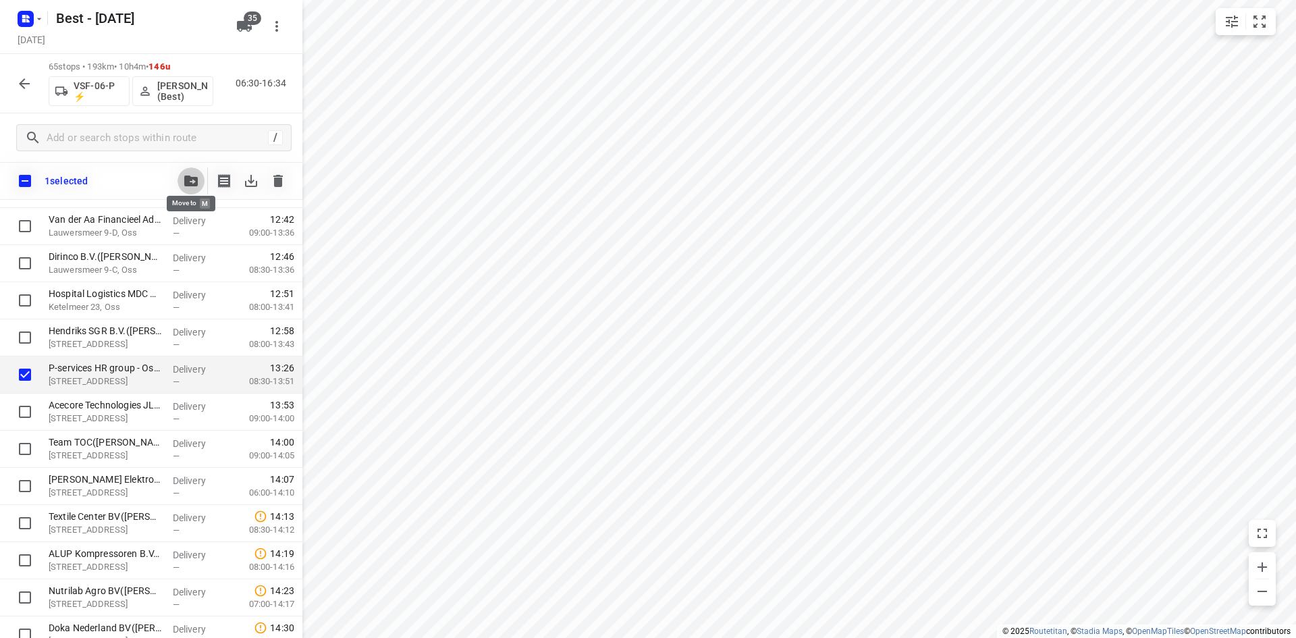
click at [193, 175] on button "button" at bounding box center [191, 180] width 27 height 27
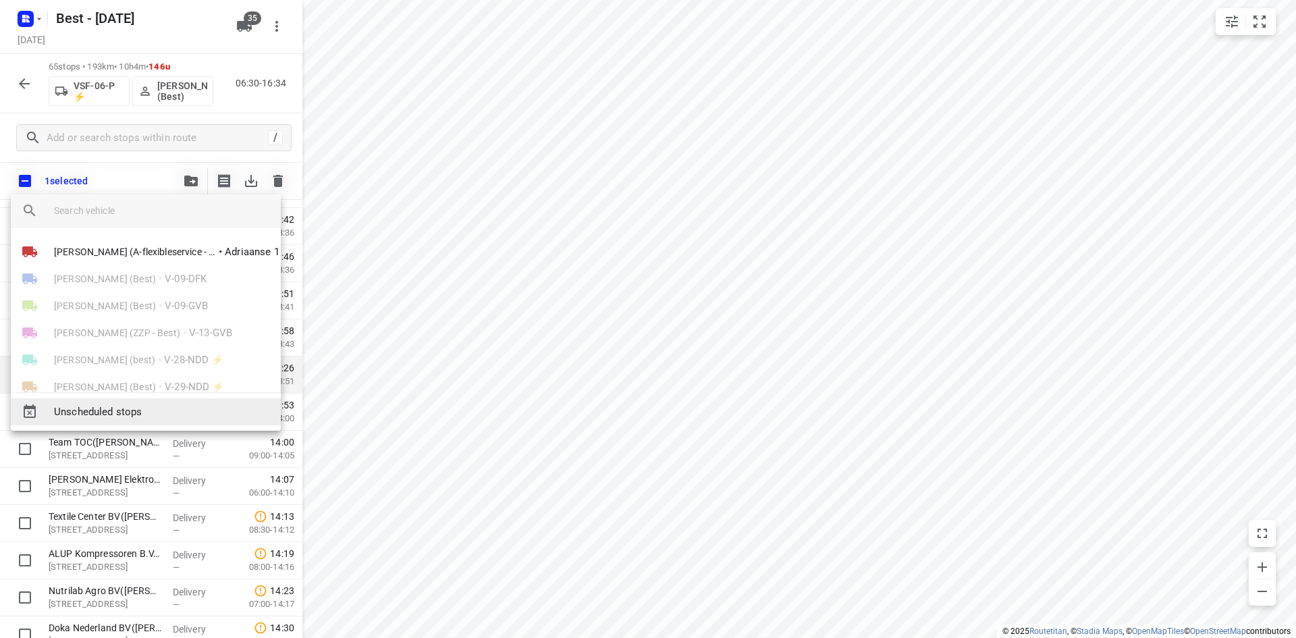
click at [132, 412] on span "Unscheduled stops" at bounding box center [162, 412] width 216 height 16
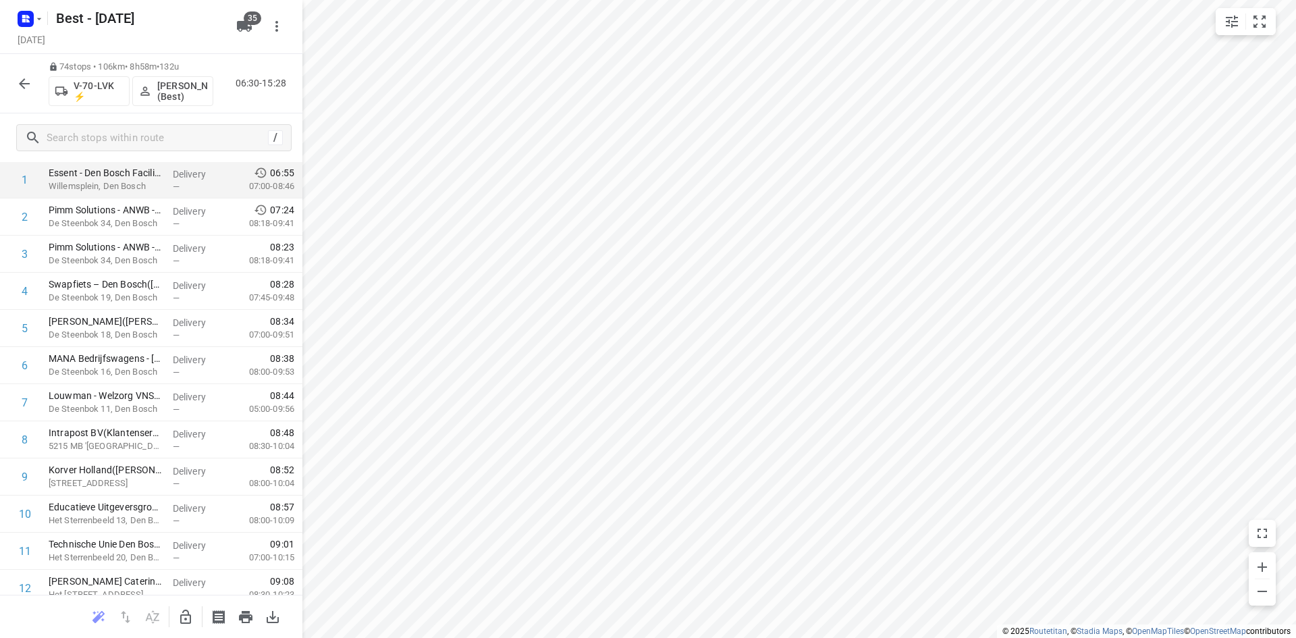
scroll to position [28, 0]
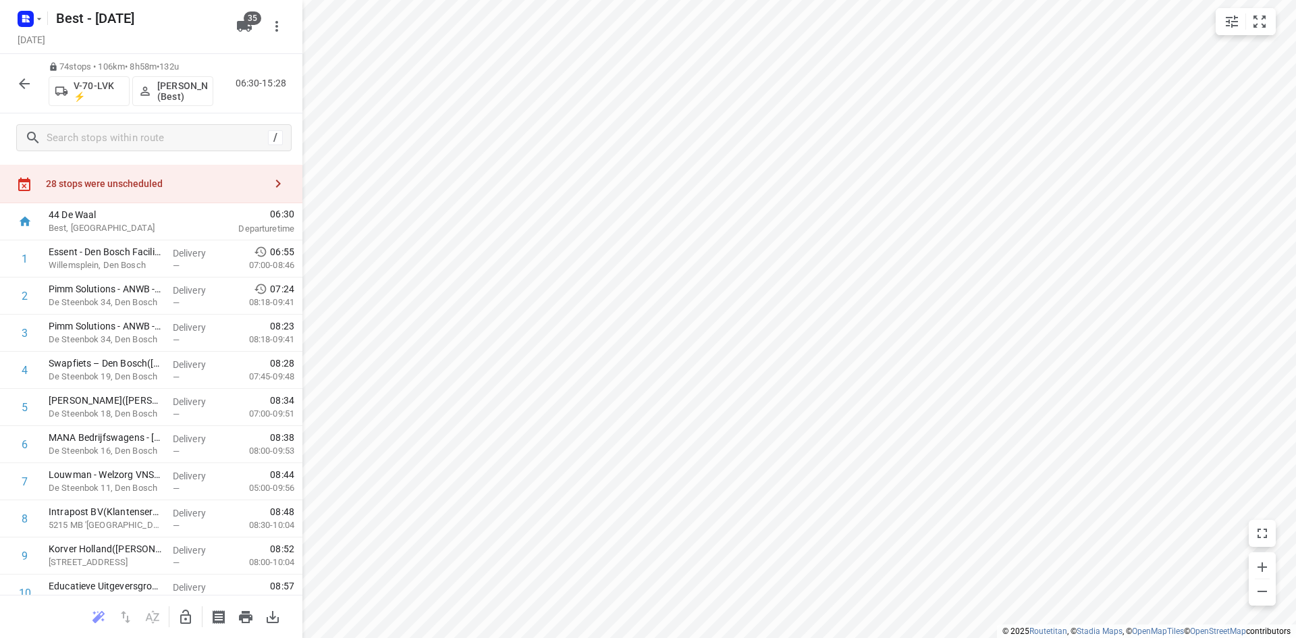
click at [192, 185] on div "28 stops were unscheduled" at bounding box center [155, 183] width 219 height 11
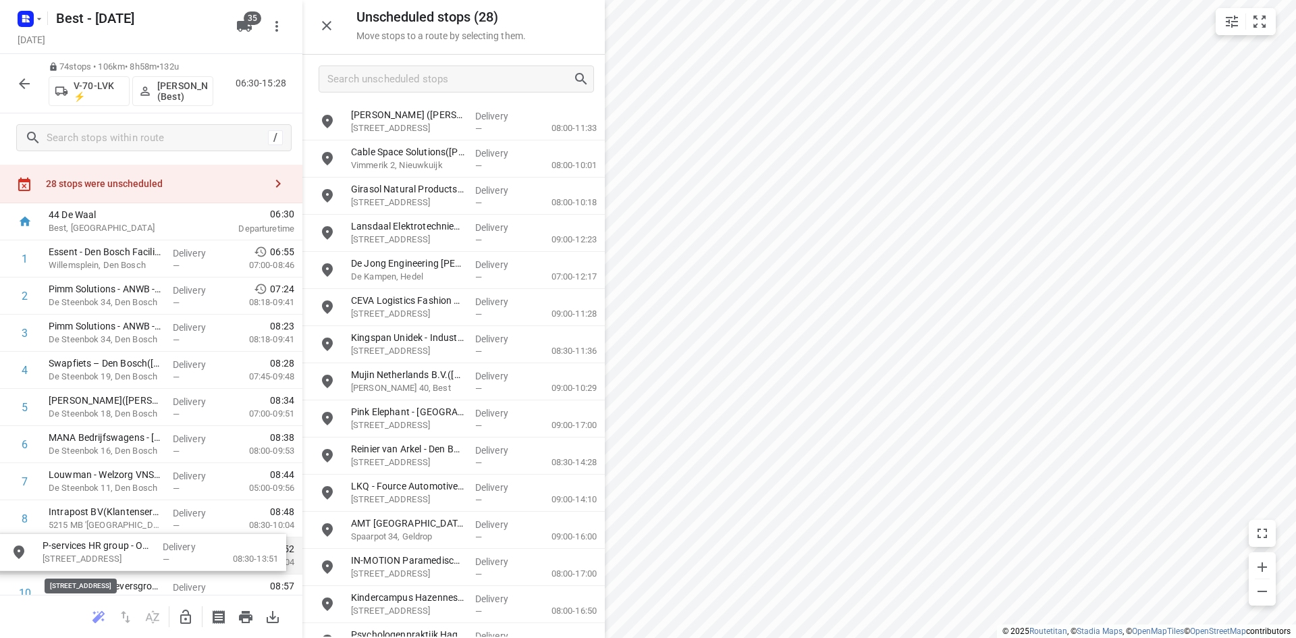
drag, startPoint x: 472, startPoint y: 130, endPoint x: 157, endPoint y: 562, distance: 535.7
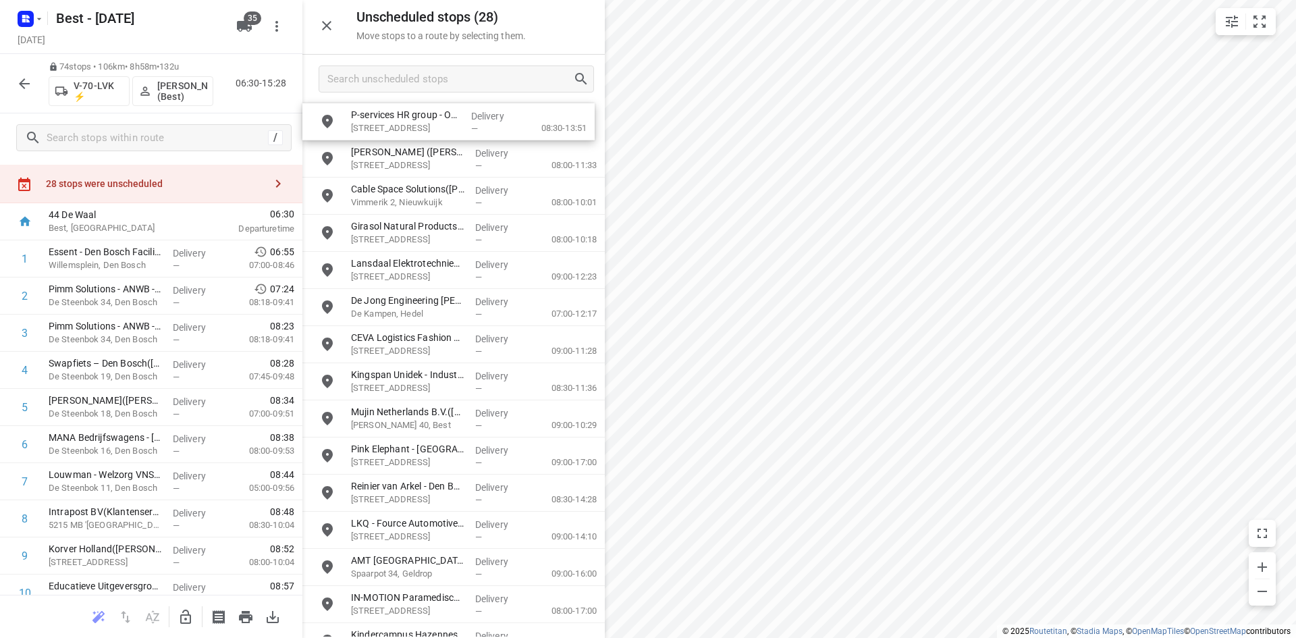
click at [176, 620] on button "button" at bounding box center [185, 616] width 27 height 27
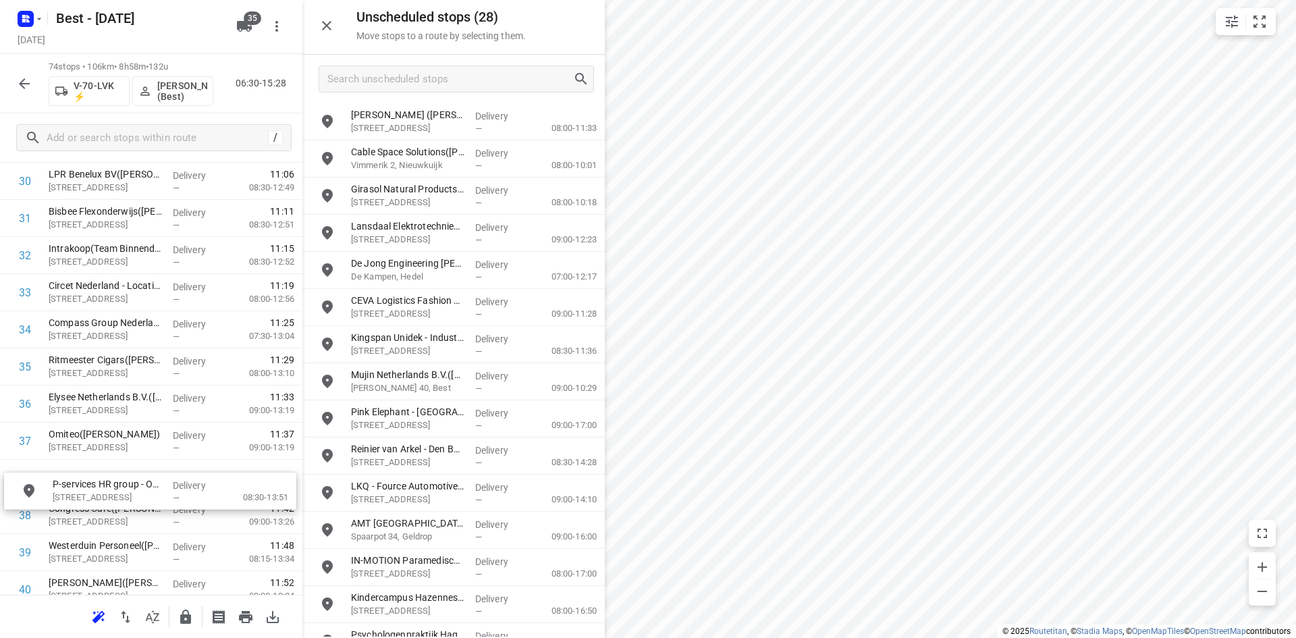
scroll to position [1186, 0]
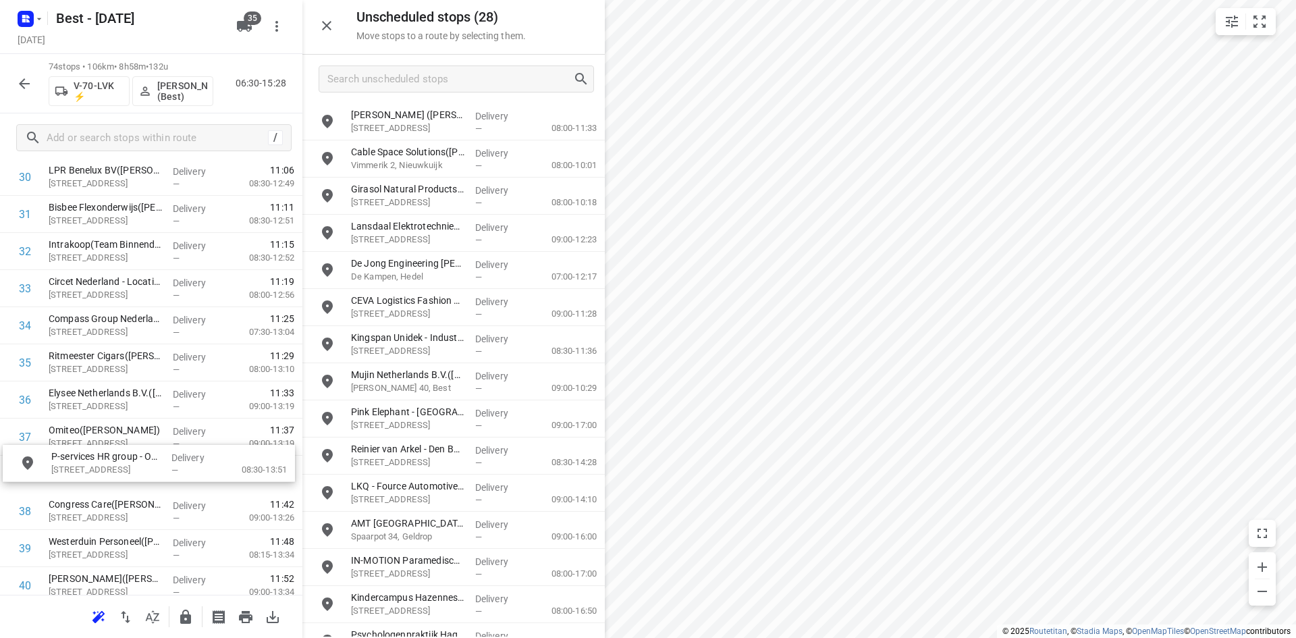
drag, startPoint x: 425, startPoint y: 136, endPoint x: 122, endPoint y: 483, distance: 460.2
click at [325, 24] on icon "button" at bounding box center [326, 25] width 9 height 9
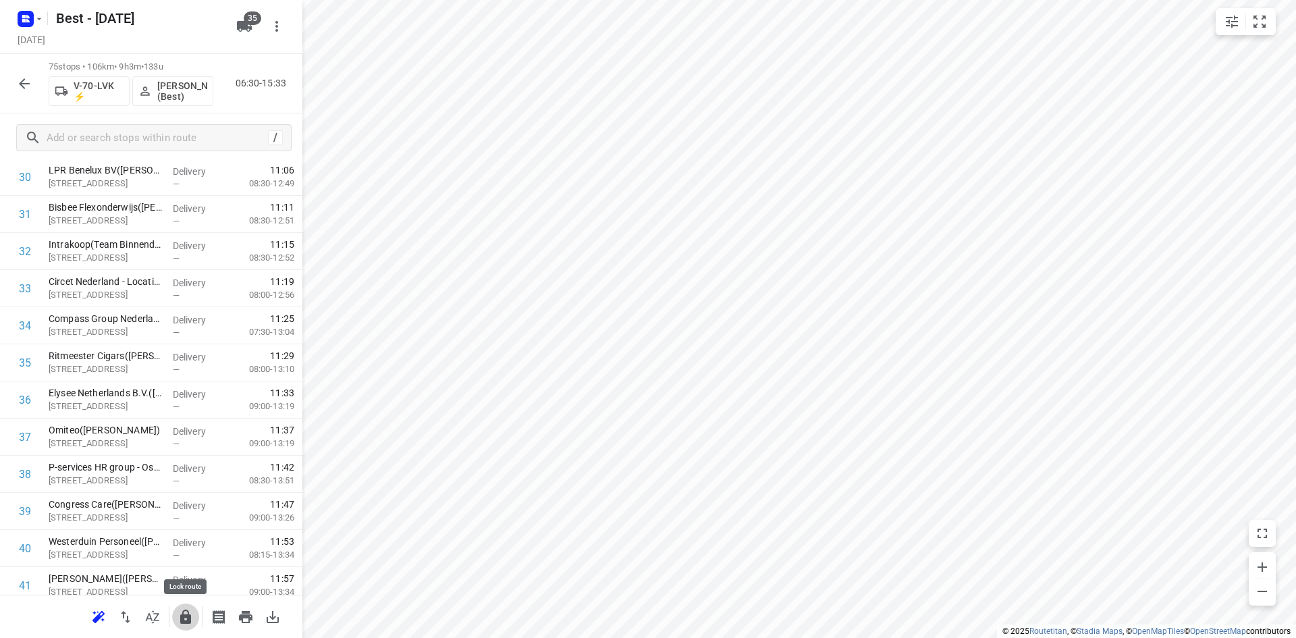
click at [190, 614] on icon "button" at bounding box center [185, 616] width 11 height 14
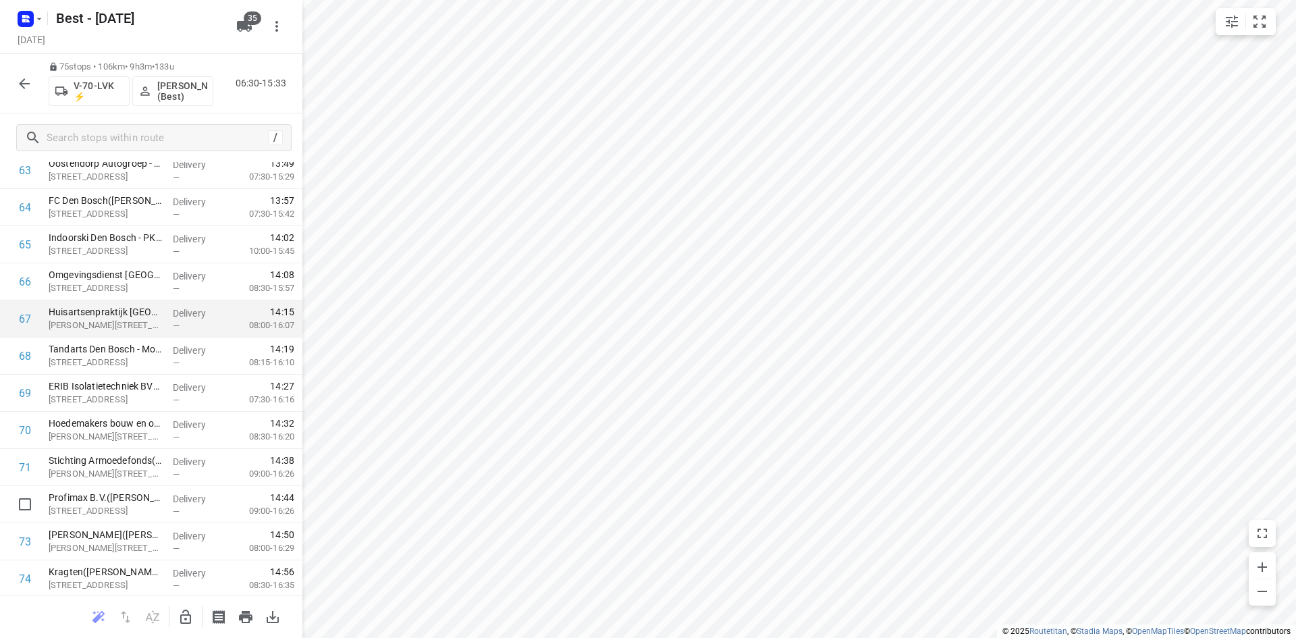
scroll to position [2495, 0]
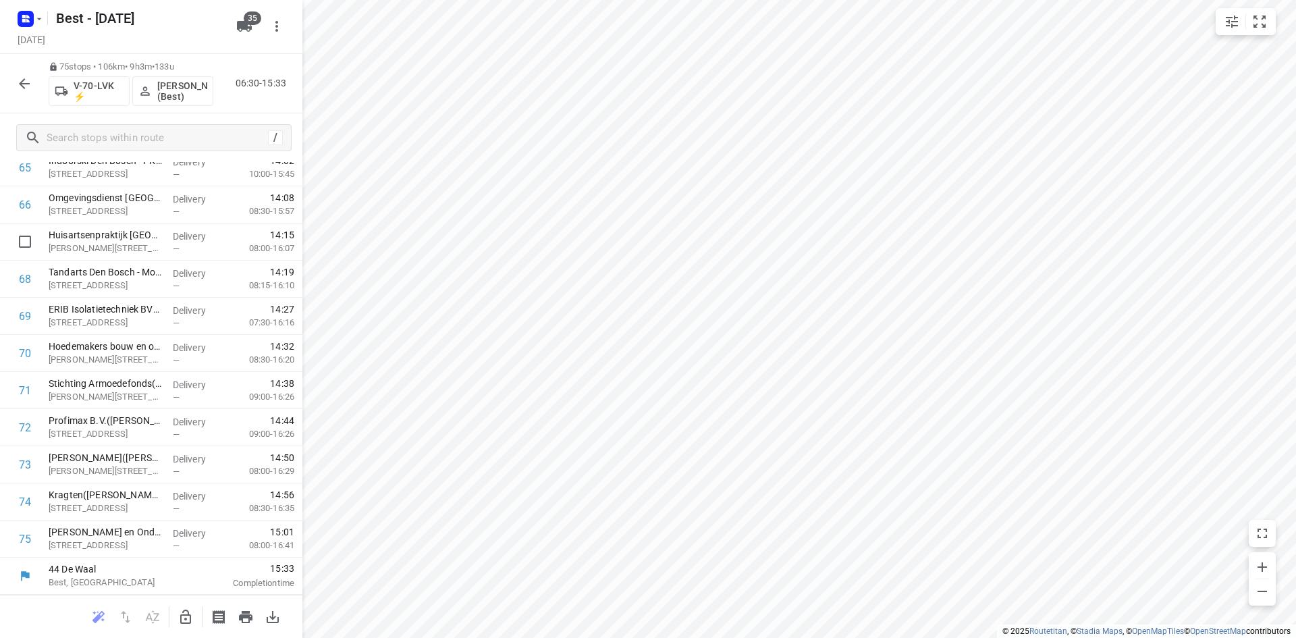
click at [20, 82] on icon "button" at bounding box center [24, 84] width 16 height 16
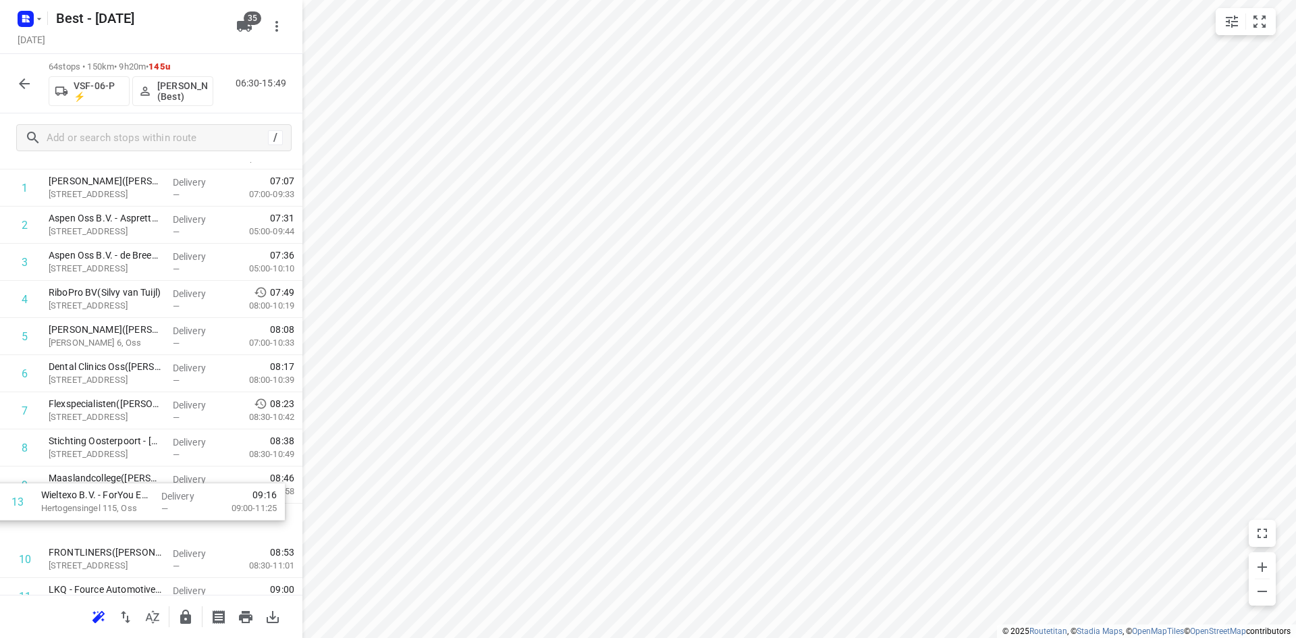
scroll to position [118, 0]
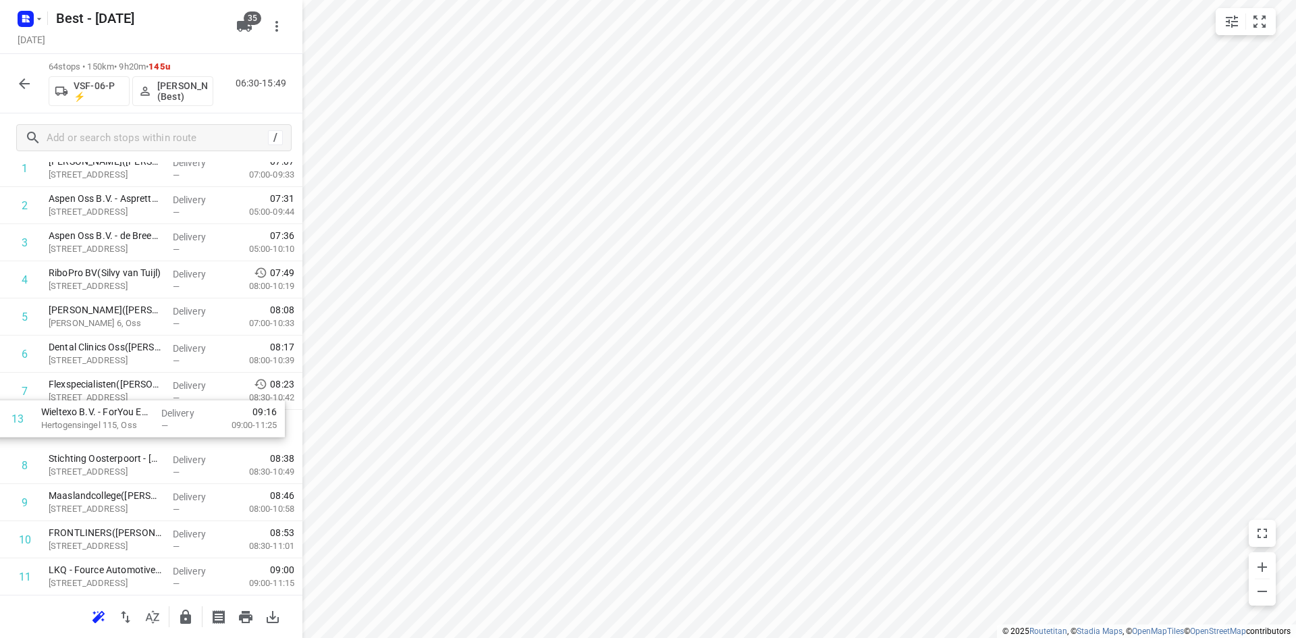
drag, startPoint x: 130, startPoint y: 404, endPoint x: 124, endPoint y: 425, distance: 21.6
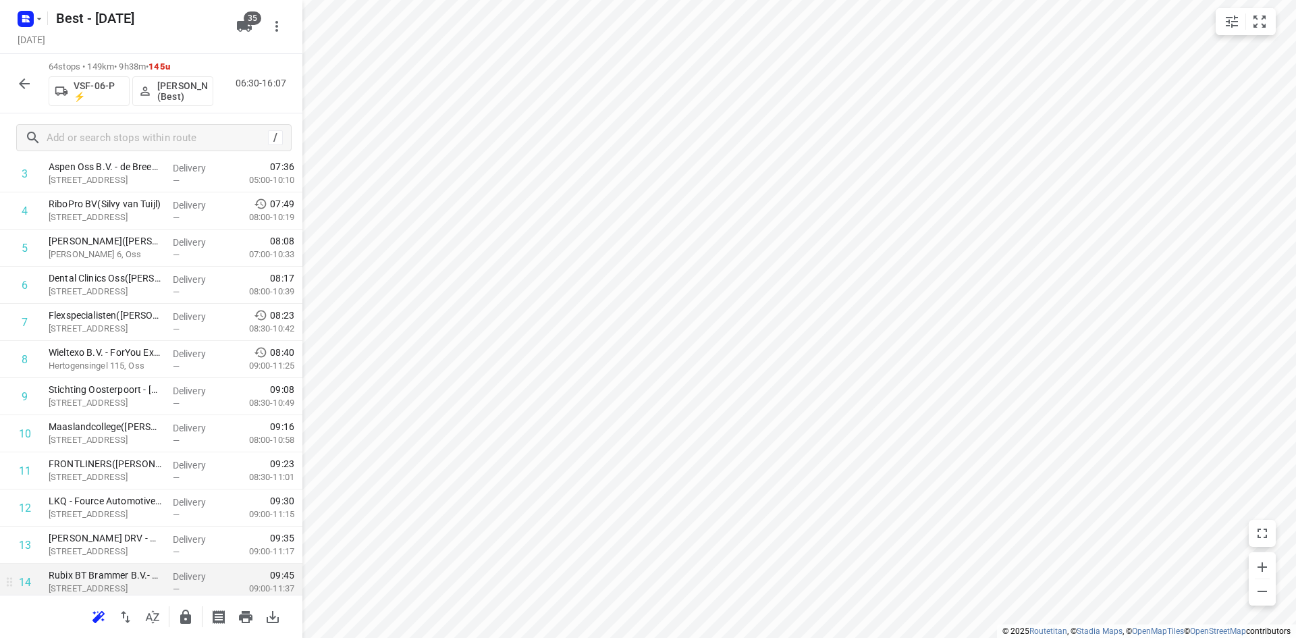
scroll to position [253, 0]
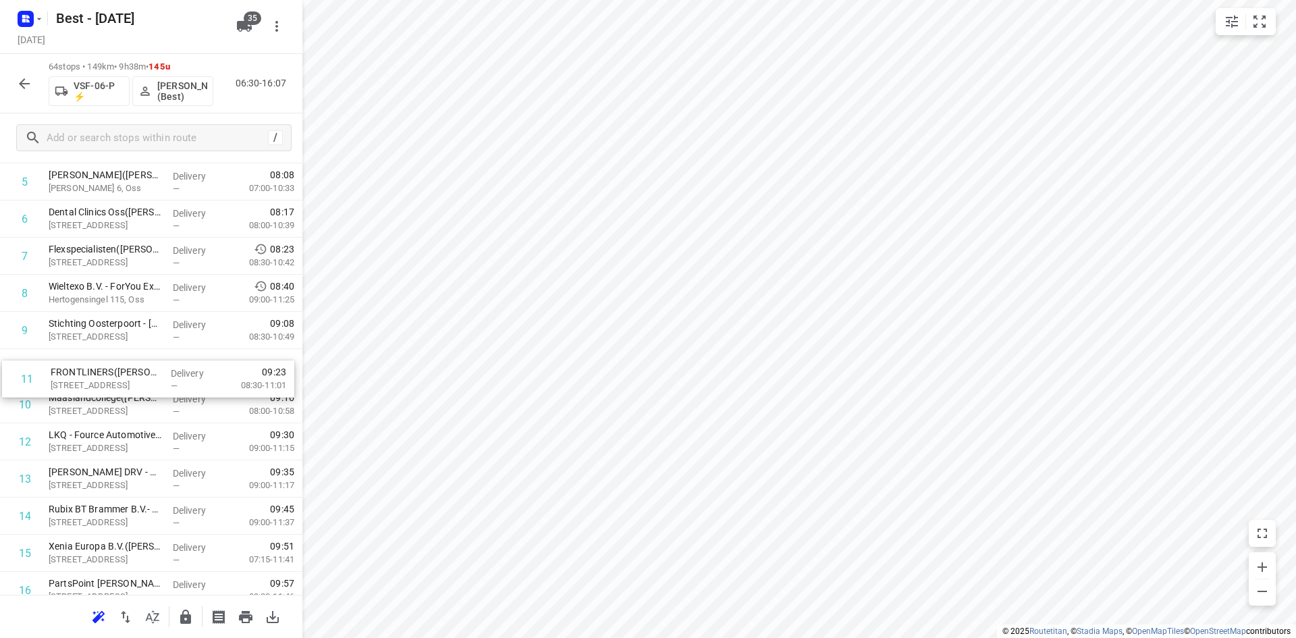
drag, startPoint x: 113, startPoint y: 410, endPoint x: 116, endPoint y: 364, distance: 46.7
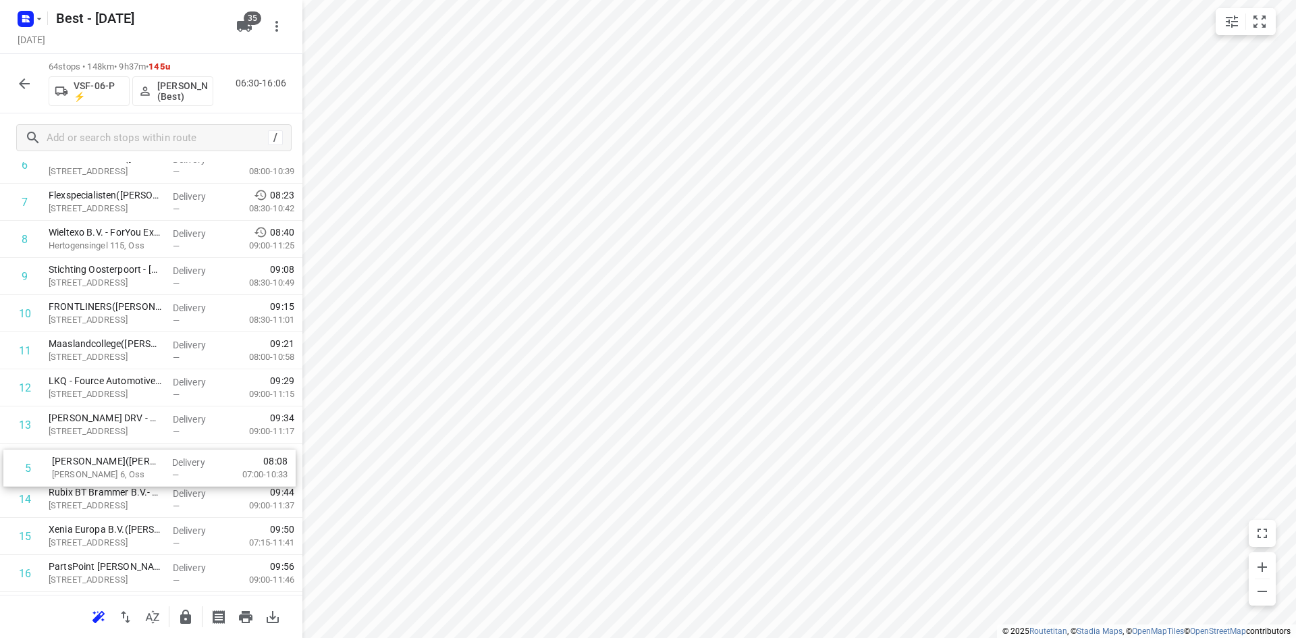
scroll to position [270, 0]
drag, startPoint x: 105, startPoint y: 321, endPoint x: 108, endPoint y: 466, distance: 145.2
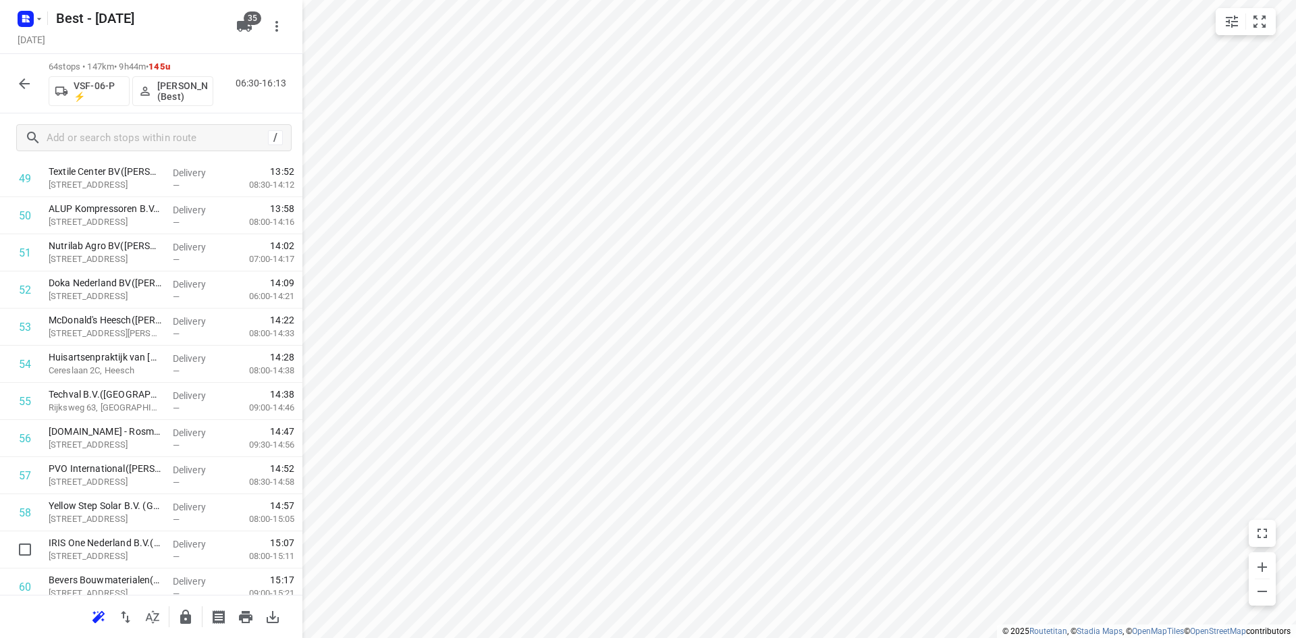
scroll to position [2086, 0]
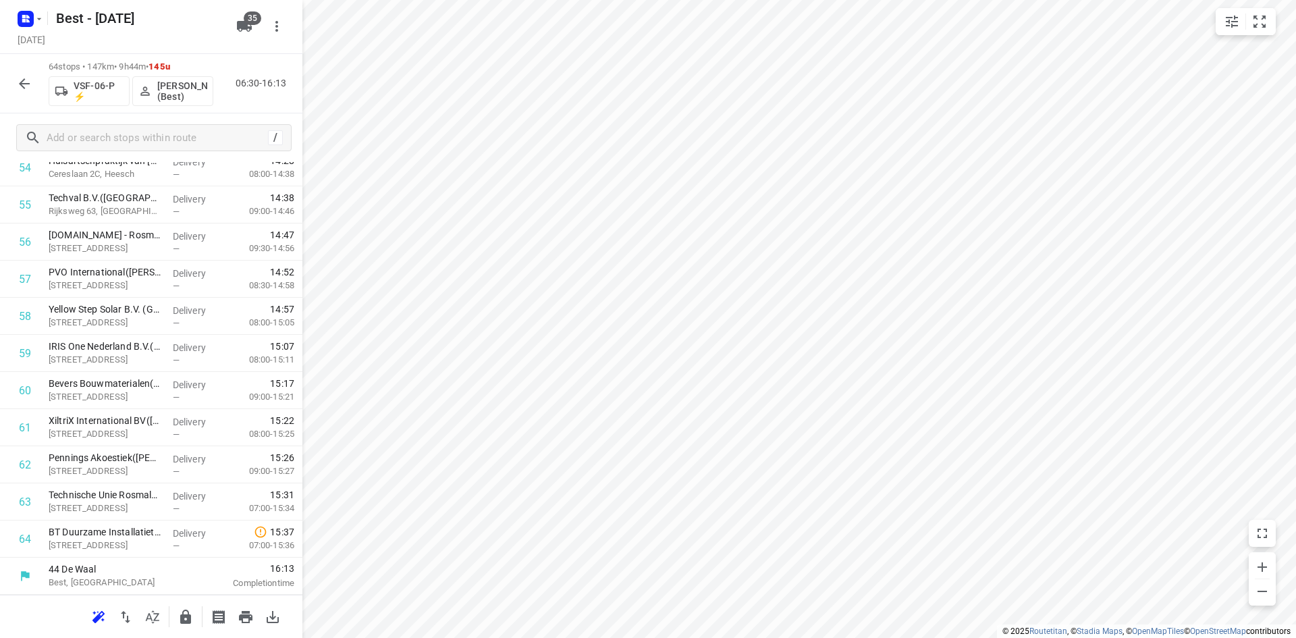
click at [182, 614] on icon "button" at bounding box center [186, 617] width 16 height 16
click at [18, 93] on button "button" at bounding box center [24, 83] width 27 height 27
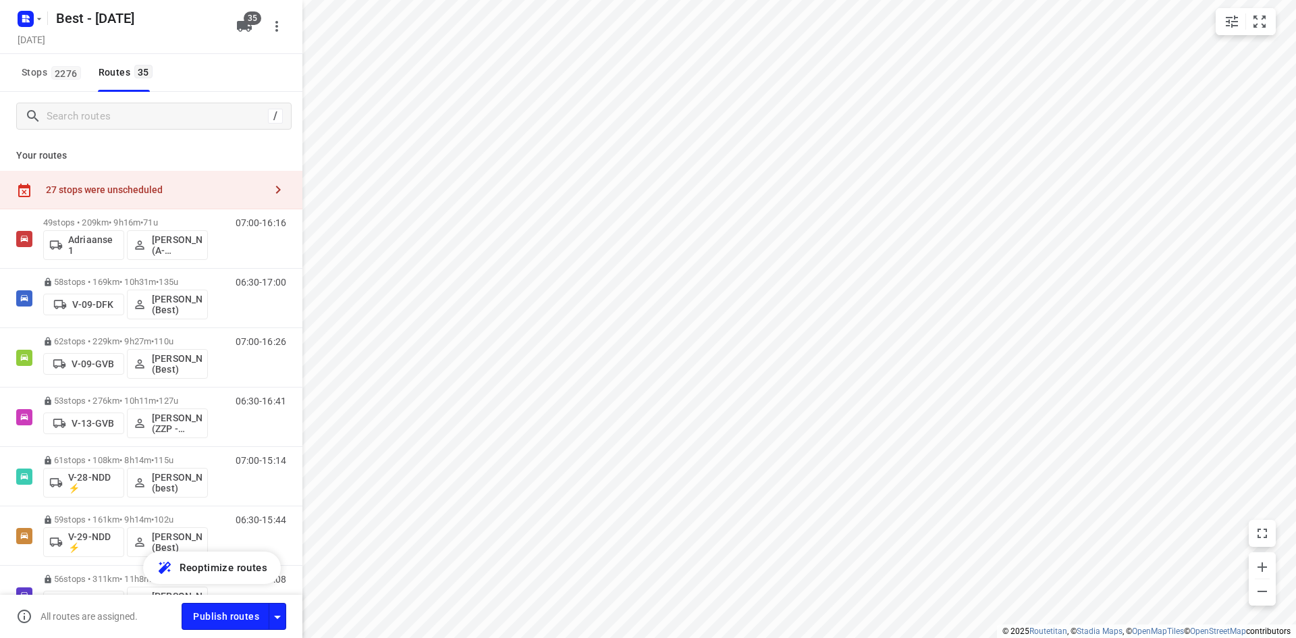
click at [158, 143] on div "Your routes 27 stops were unscheduled 49 stops • 209km • 9h16m • 71u Adriaanse …" at bounding box center [151, 387] width 302 height 495
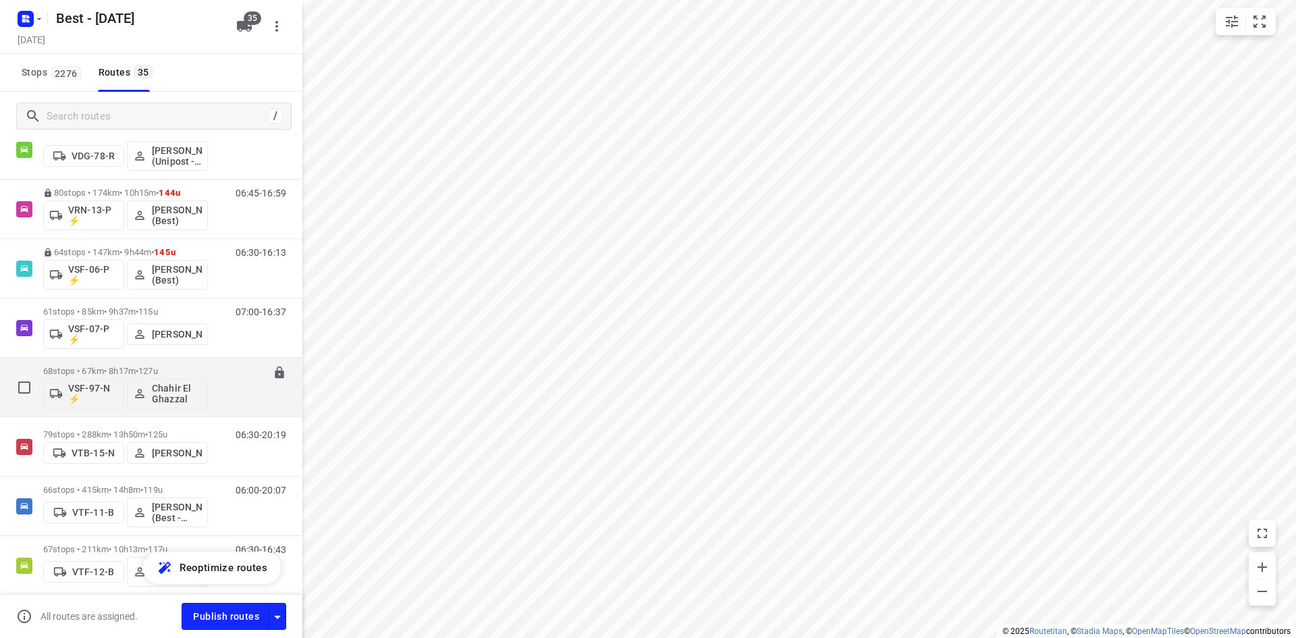
scroll to position [945, 0]
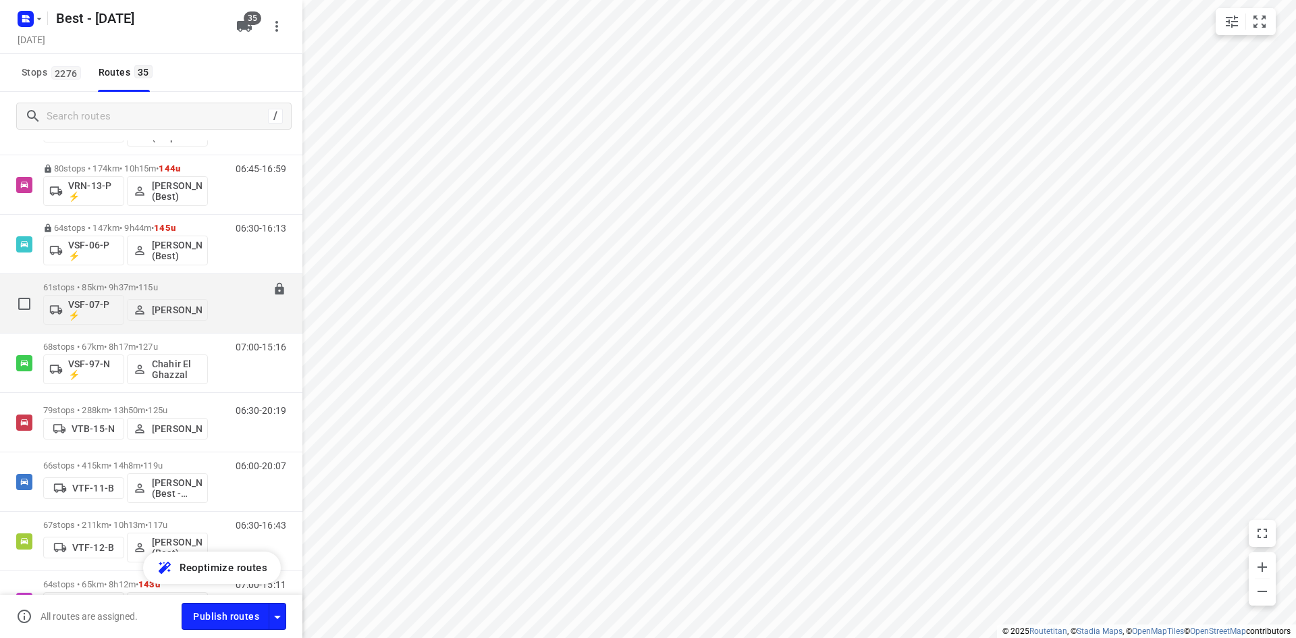
click at [202, 281] on div "61 stops • 85km • 9h37m • 115u VSF-07-P ⚡ Andy De Vreede" at bounding box center [125, 303] width 165 height 56
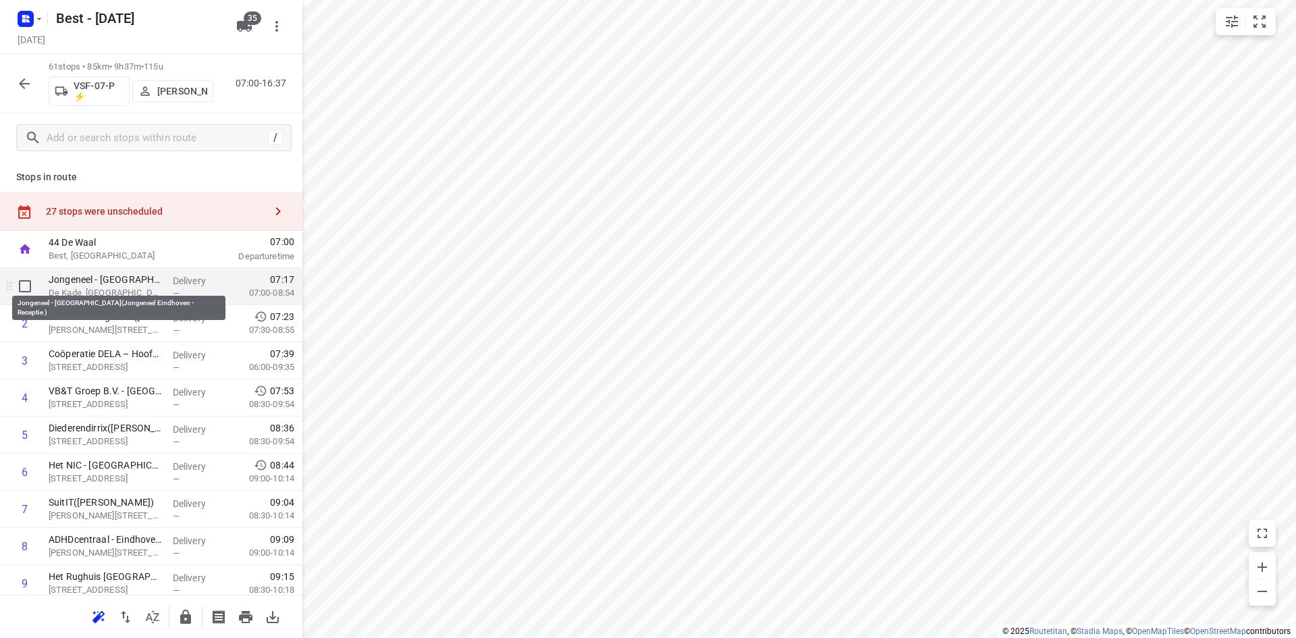
click at [117, 281] on p "Jongeneel - Eindhoven(Jongeneel Eindhoven - Receptie )" at bounding box center [105, 279] width 113 height 13
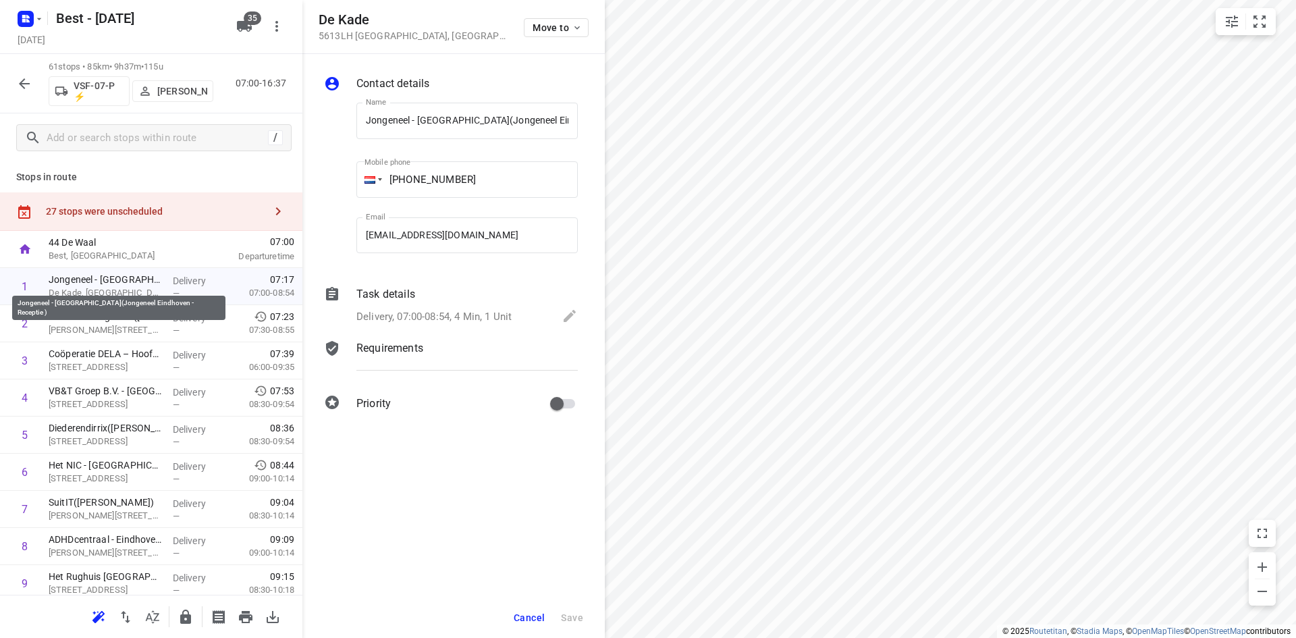
click at [408, 305] on div "Task details Delivery, 07:00-08:54, 4 Min, 1 Unit" at bounding box center [467, 306] width 227 height 46
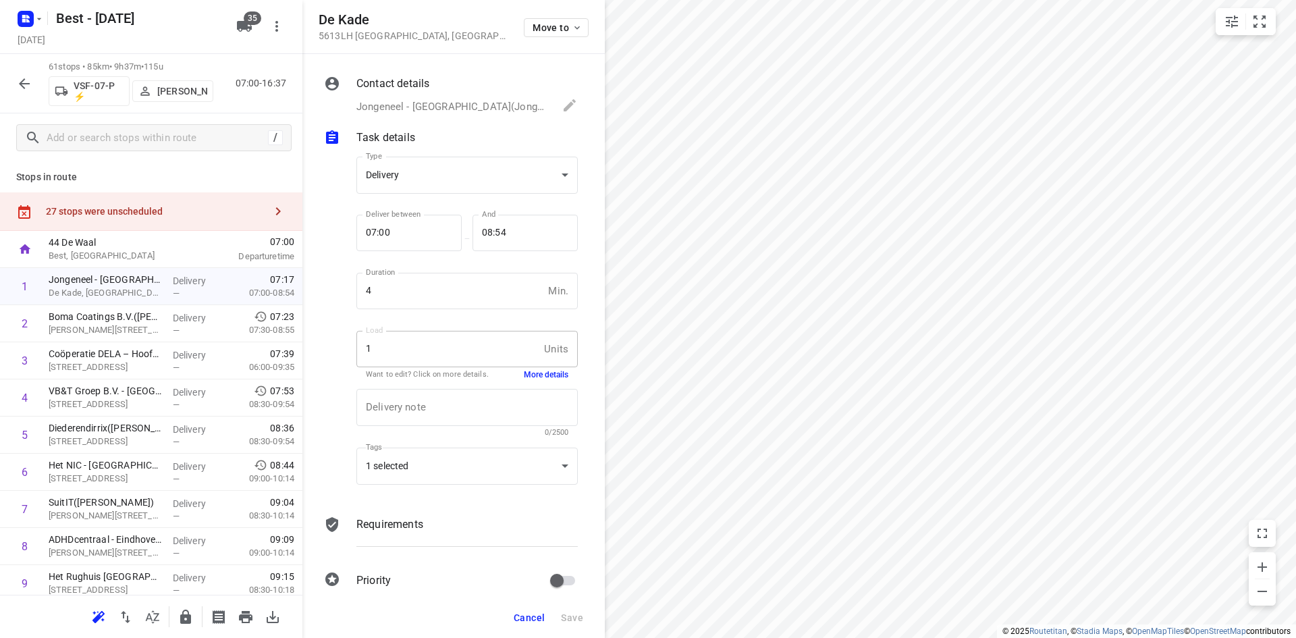
scroll to position [0, 0]
click at [441, 472] on div "1 selected" at bounding box center [466, 465] width 221 height 37
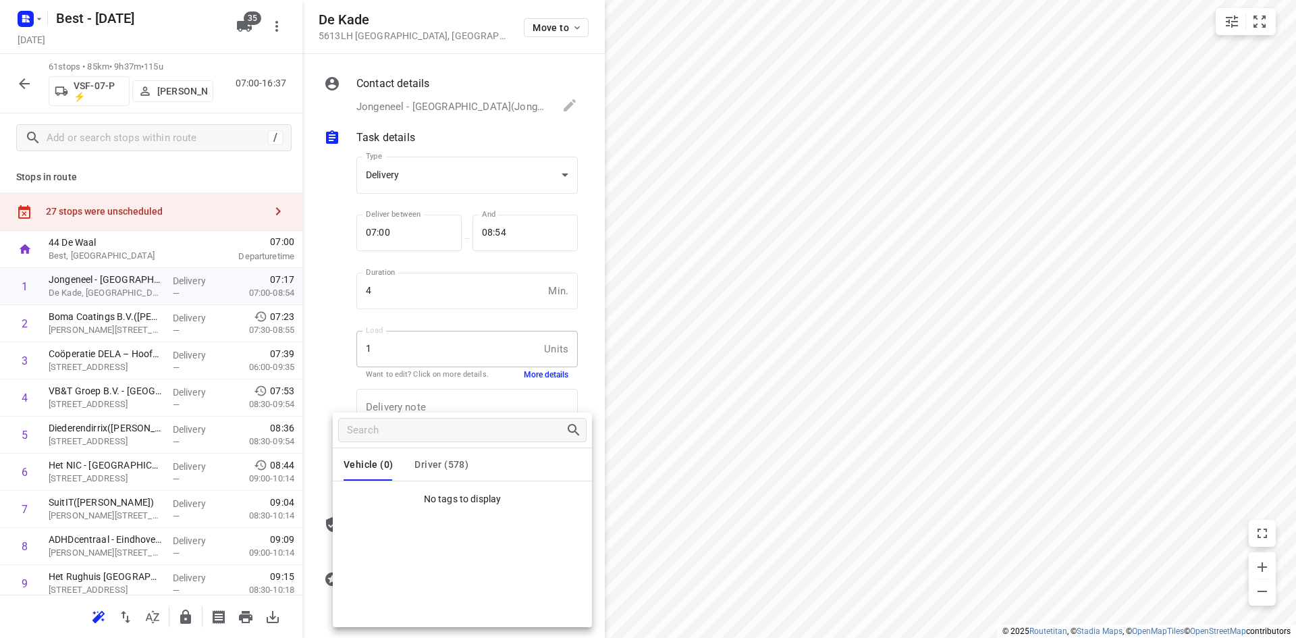
click at [460, 456] on button "Driver (578)" at bounding box center [441, 464] width 54 height 32
drag, startPoint x: 423, startPoint y: 502, endPoint x: 368, endPoint y: 499, distance: 54.7
click at [368, 499] on li "B27.Andy" at bounding box center [462, 500] width 259 height 27
copy p "B27.Andy"
click at [335, 374] on div at bounding box center [648, 319] width 1296 height 638
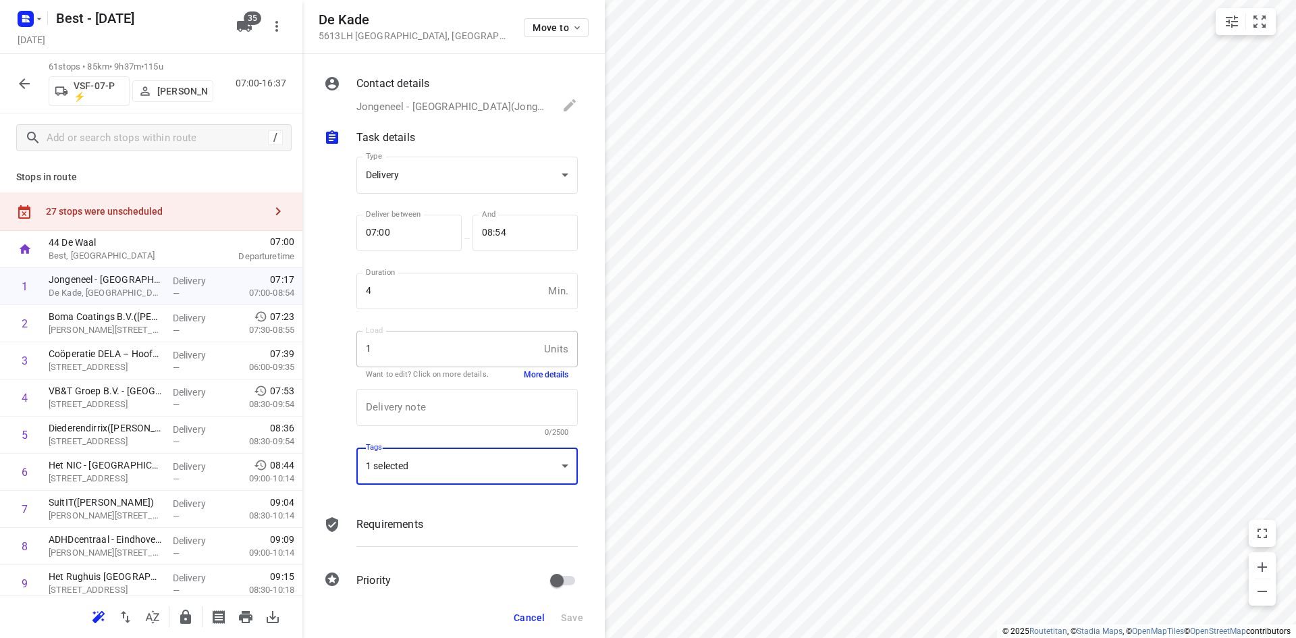
click at [189, 222] on div "27 stops were unscheduled" at bounding box center [151, 211] width 302 height 38
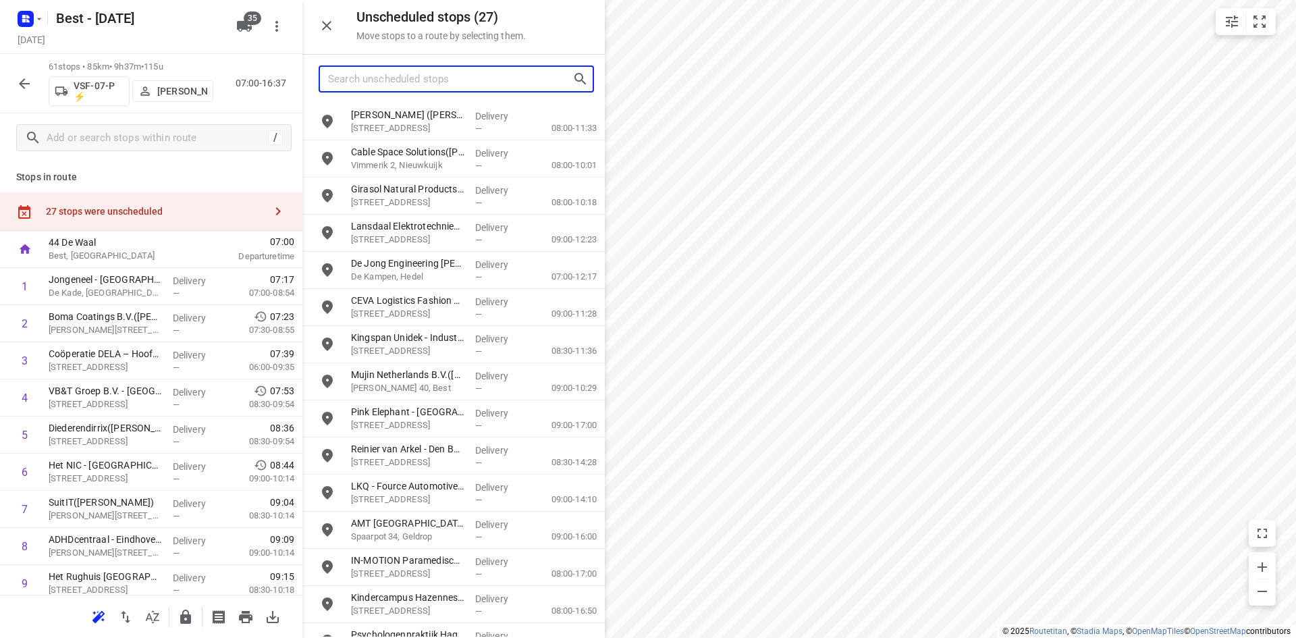
click at [423, 76] on input "Search unscheduled stops" at bounding box center [450, 79] width 244 height 21
paste input "B27.Andy"
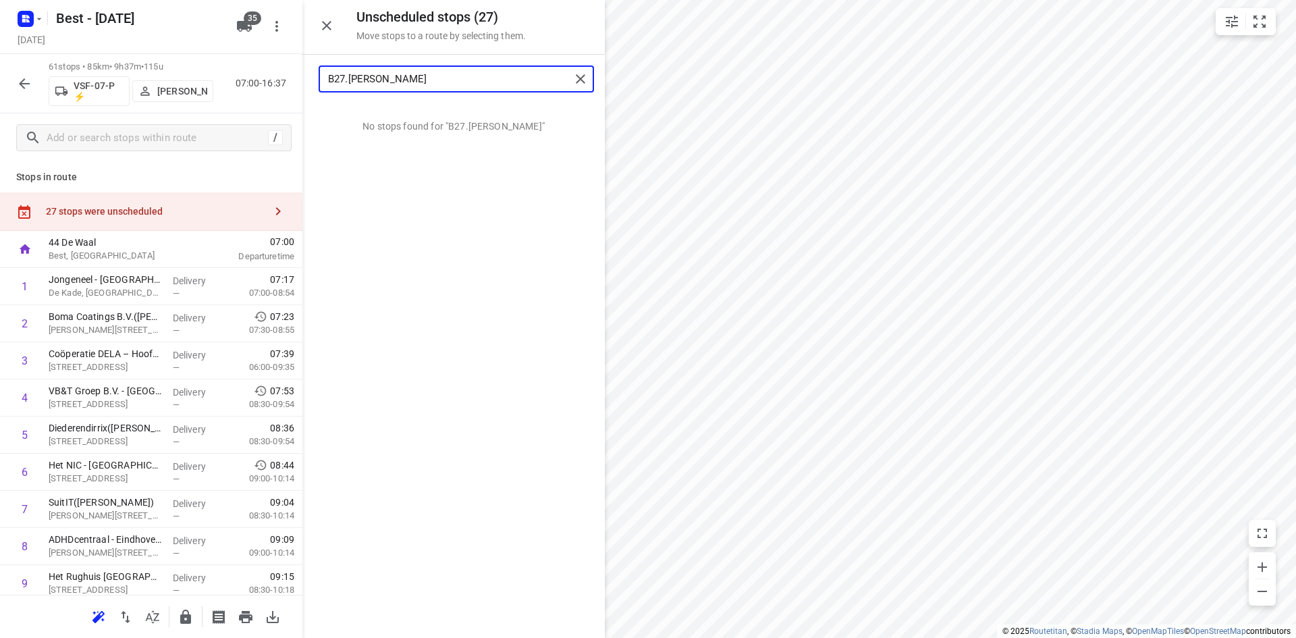
type input "B27.Andy"
click at [321, 23] on icon "button" at bounding box center [327, 26] width 16 height 16
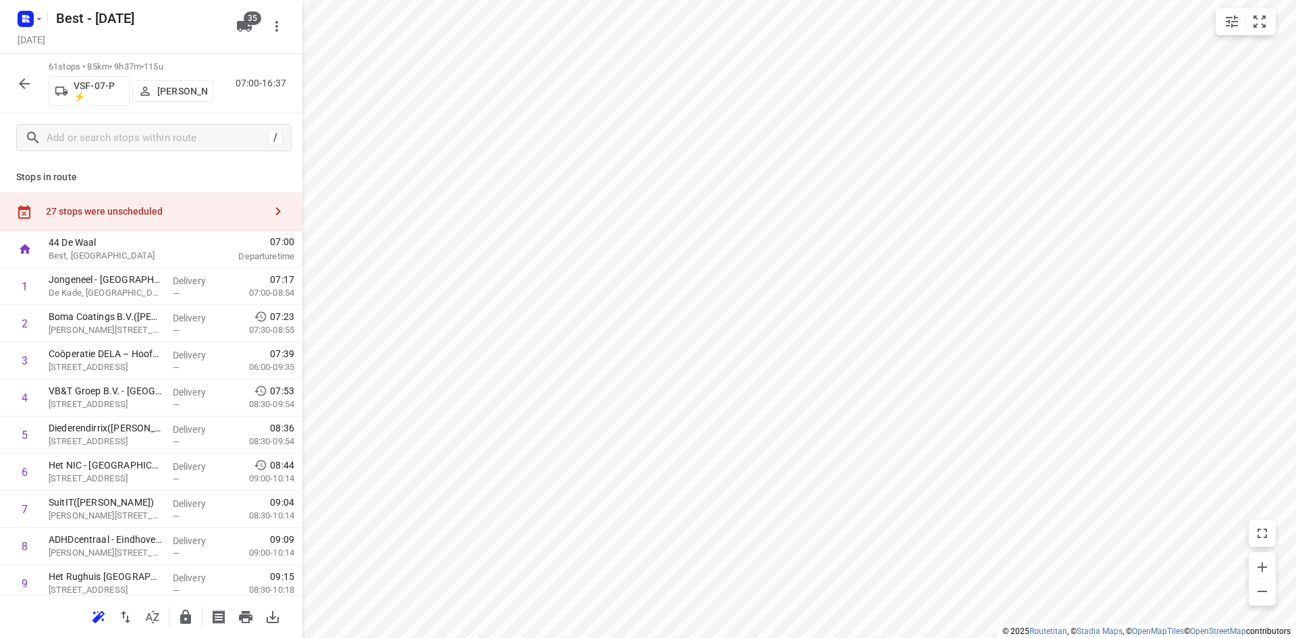
click at [155, 212] on div "27 stops were unscheduled" at bounding box center [155, 211] width 219 height 11
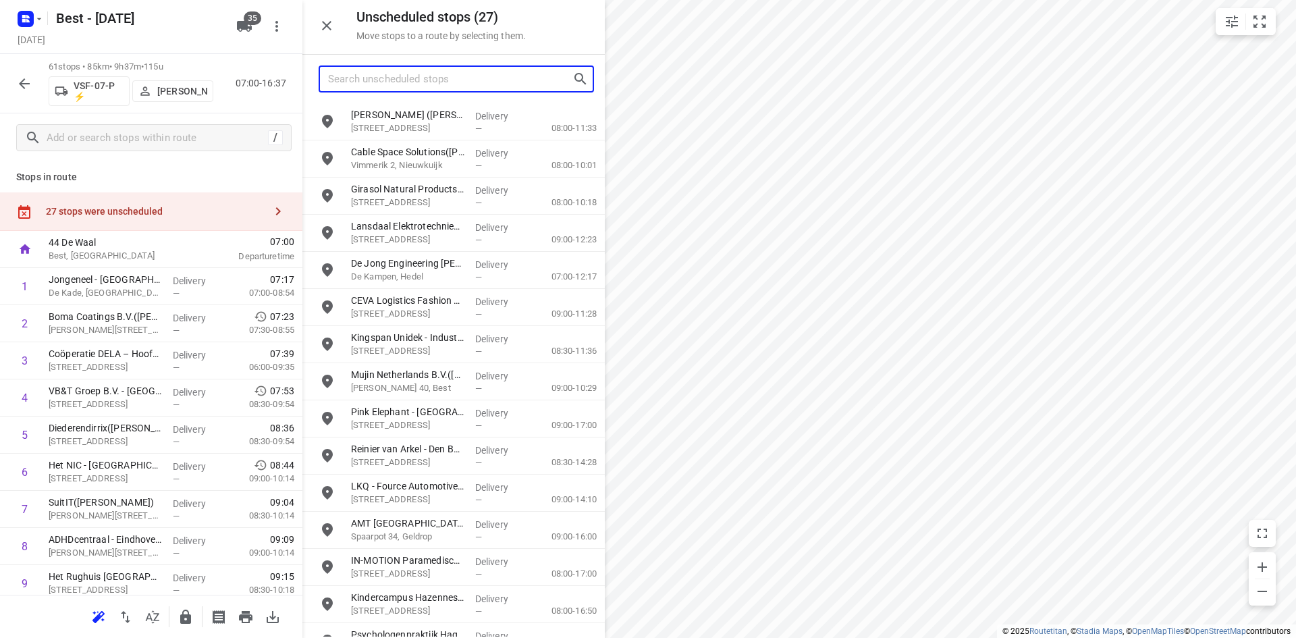
click at [404, 85] on input "Search unscheduled stops" at bounding box center [450, 79] width 244 height 21
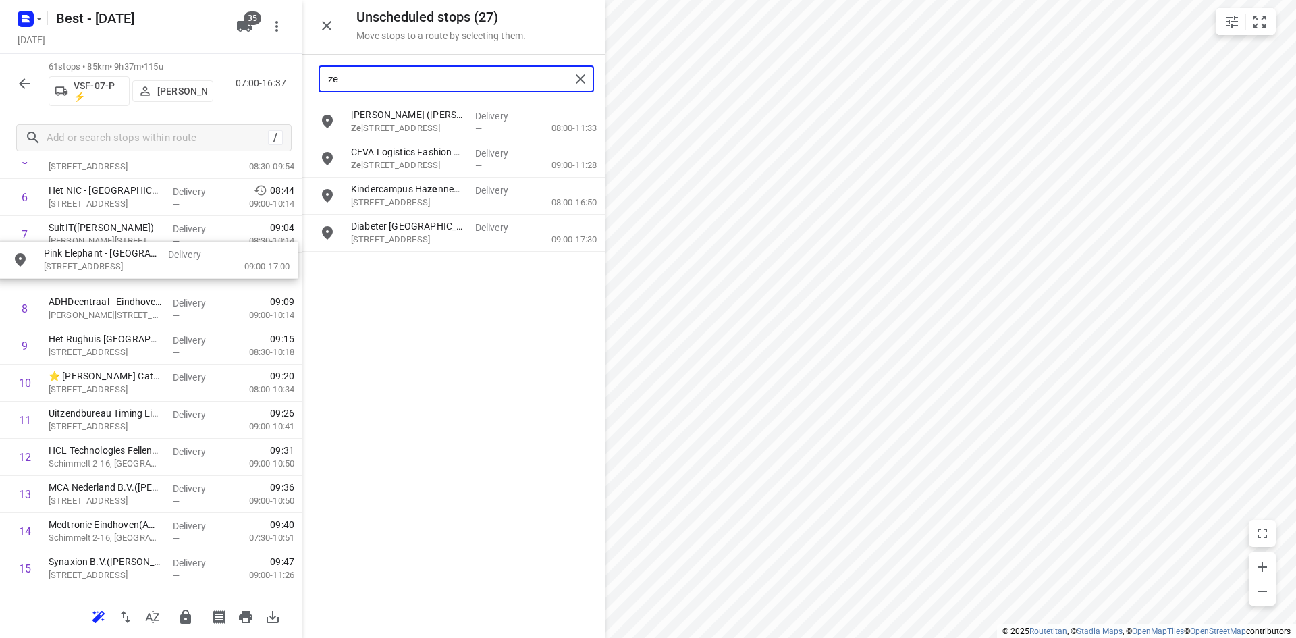
scroll to position [271, 0]
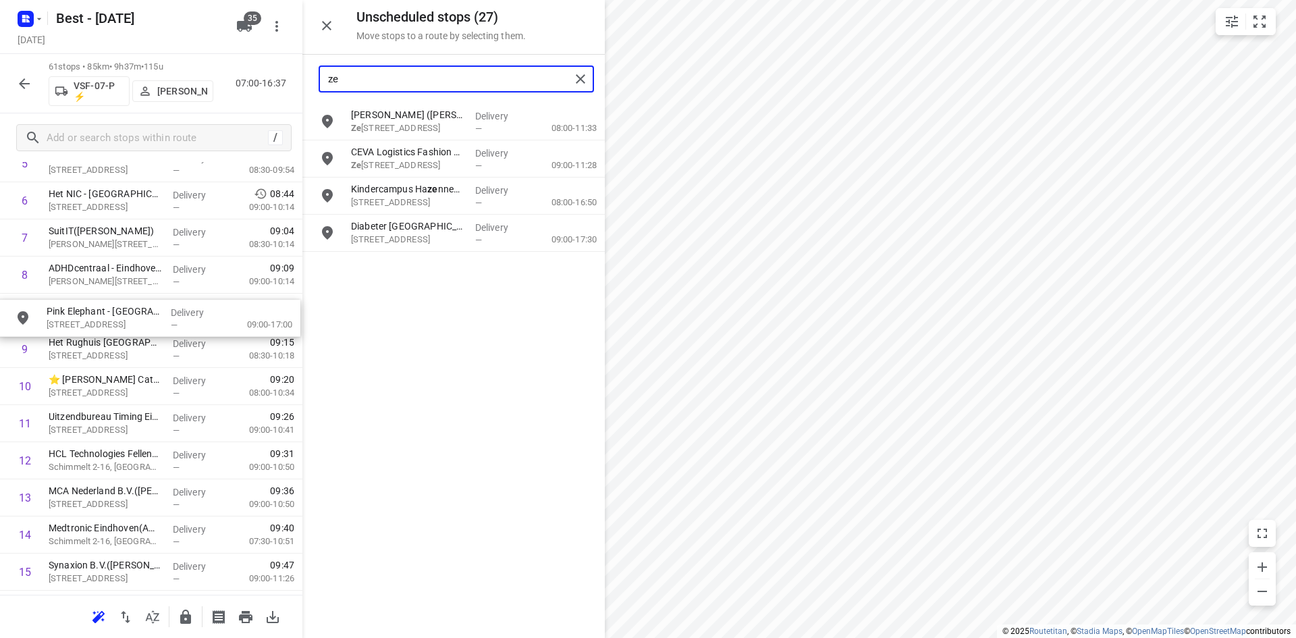
drag, startPoint x: 408, startPoint y: 194, endPoint x: 100, endPoint y: 317, distance: 331.6
type input "ze"
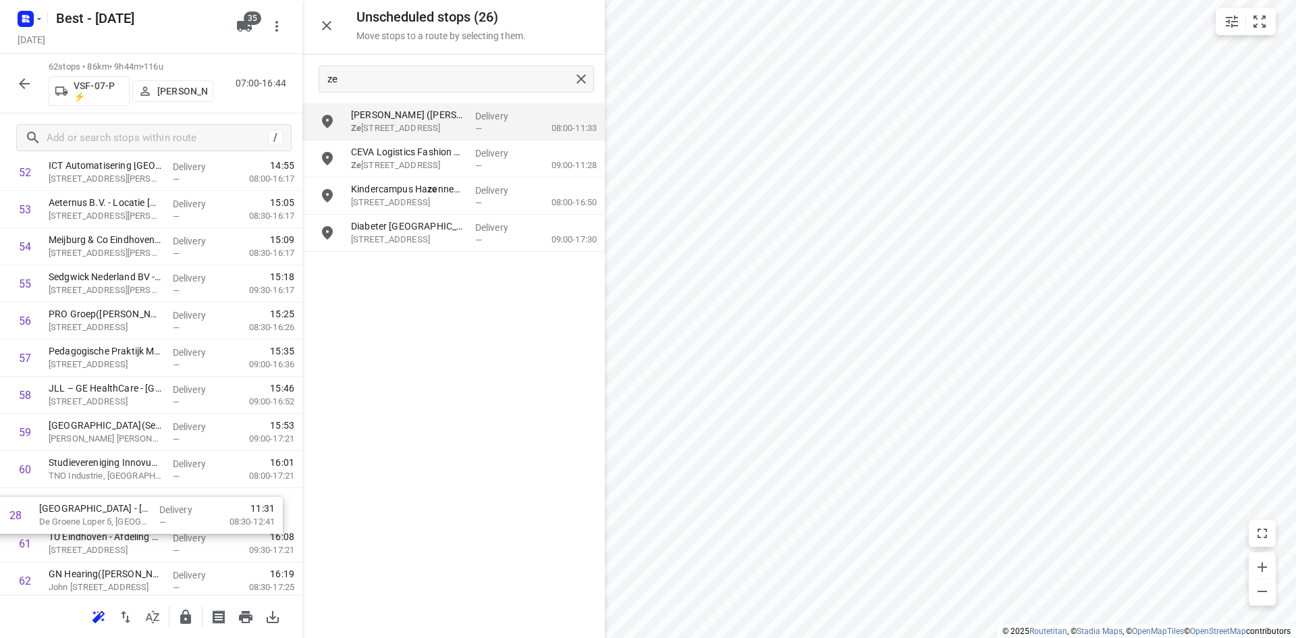
scroll to position [1975, 0]
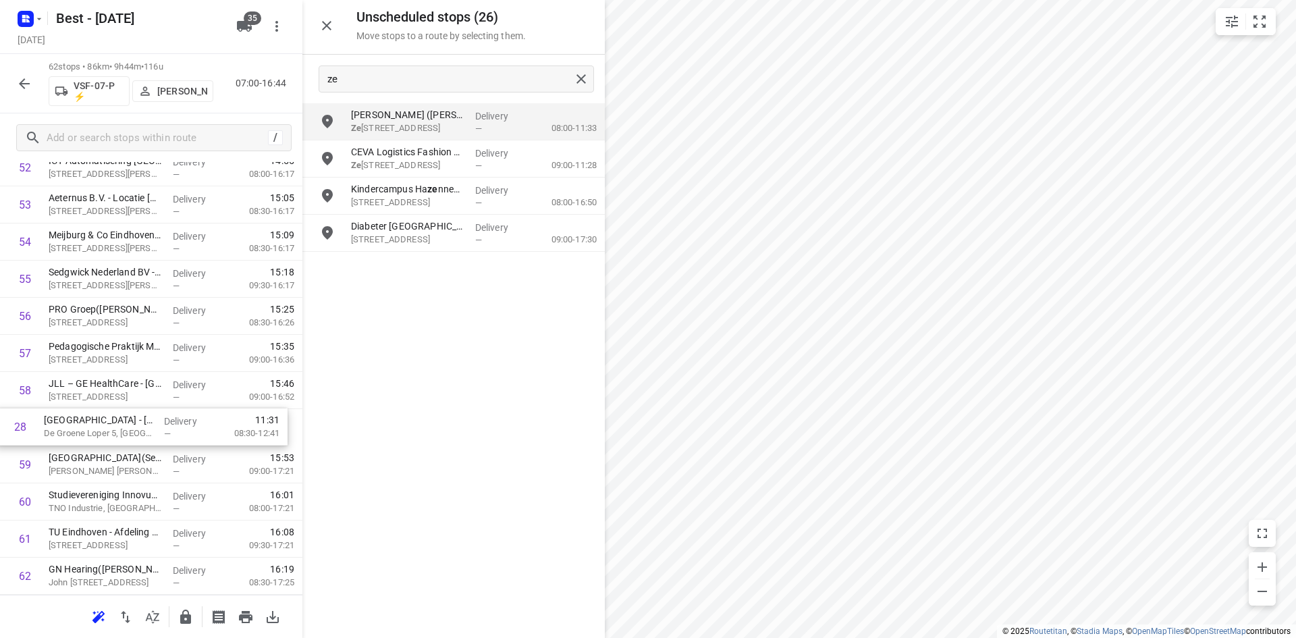
drag, startPoint x: 130, startPoint y: 478, endPoint x: 126, endPoint y: 436, distance: 42.1
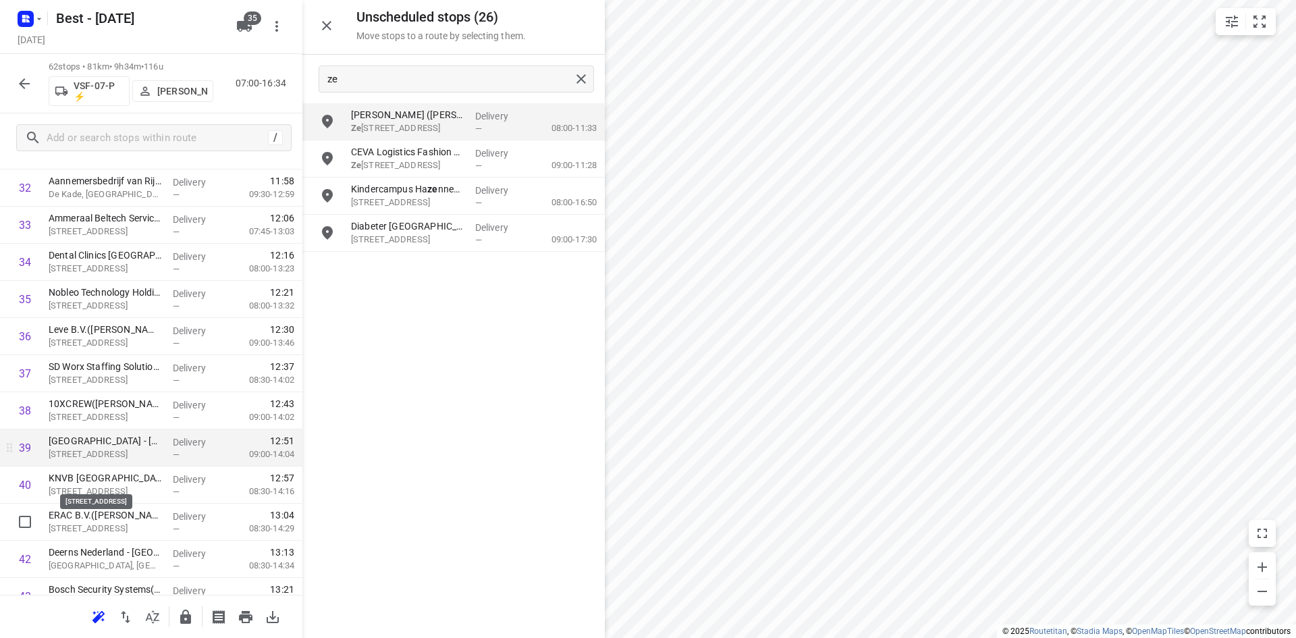
scroll to position [1300, 0]
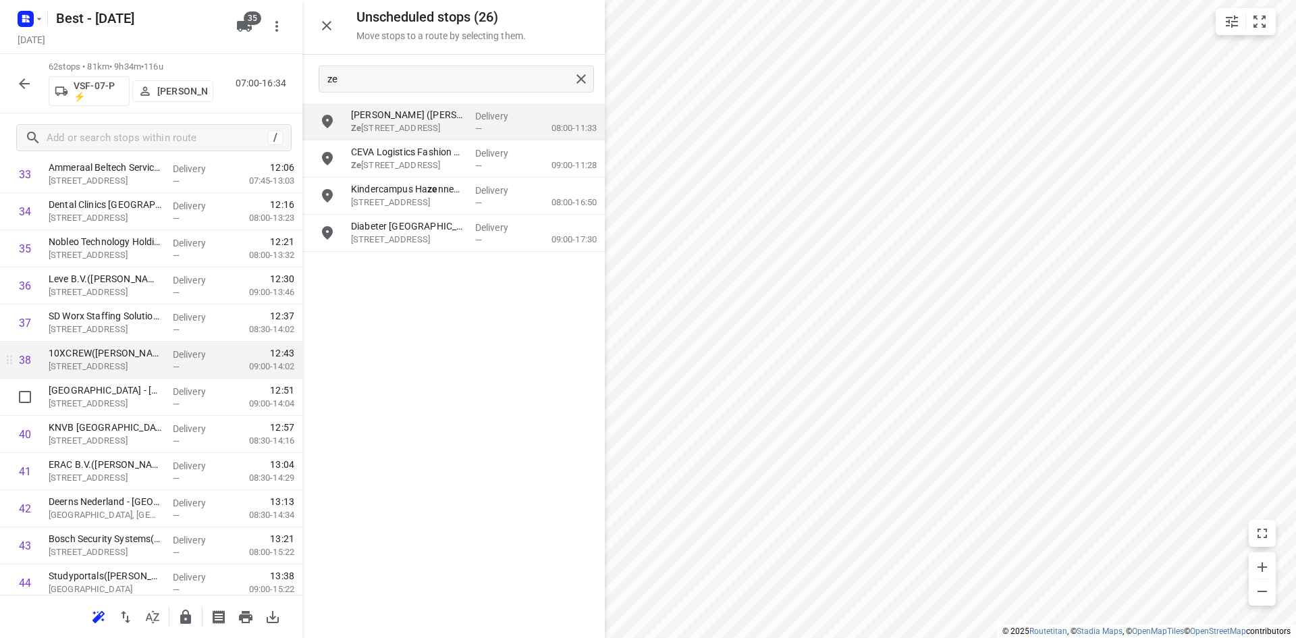
drag, startPoint x: 106, startPoint y: 398, endPoint x: 109, endPoint y: 358, distance: 39.2
click at [107, 366] on div "1 Jongeneel - Eindhoven(Jongeneel Eindhoven - Receptie ) De Kade, Eindhoven Del…" at bounding box center [151, 119] width 302 height 2302
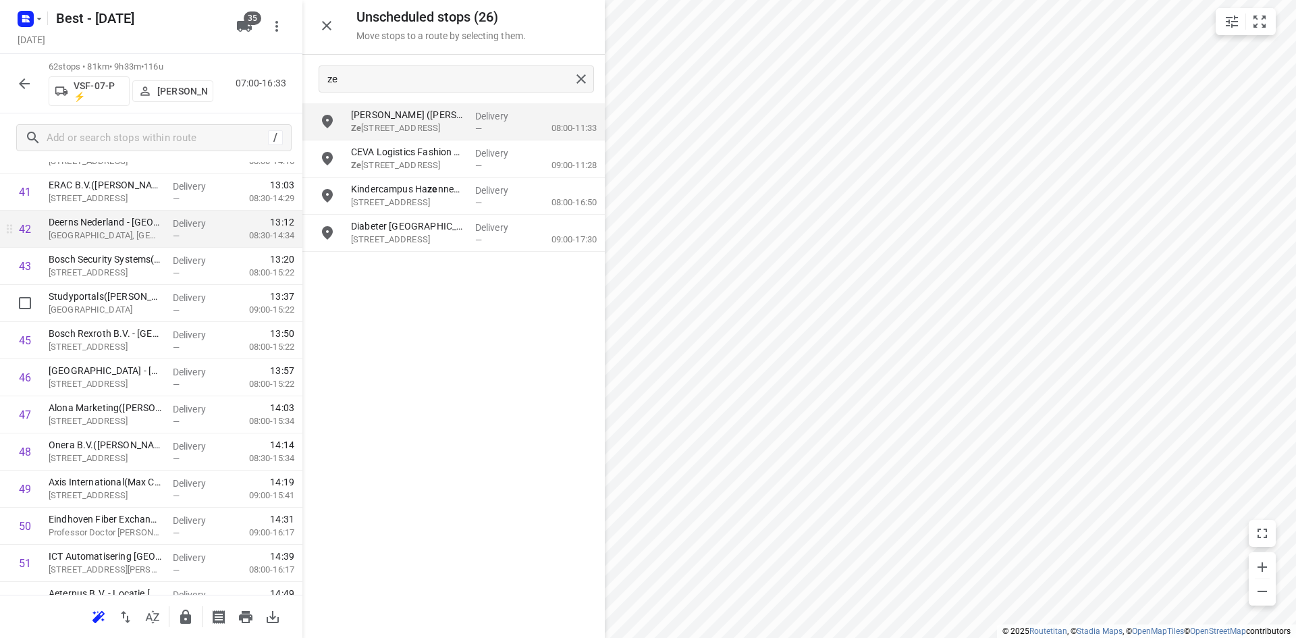
scroll to position [1502, 0]
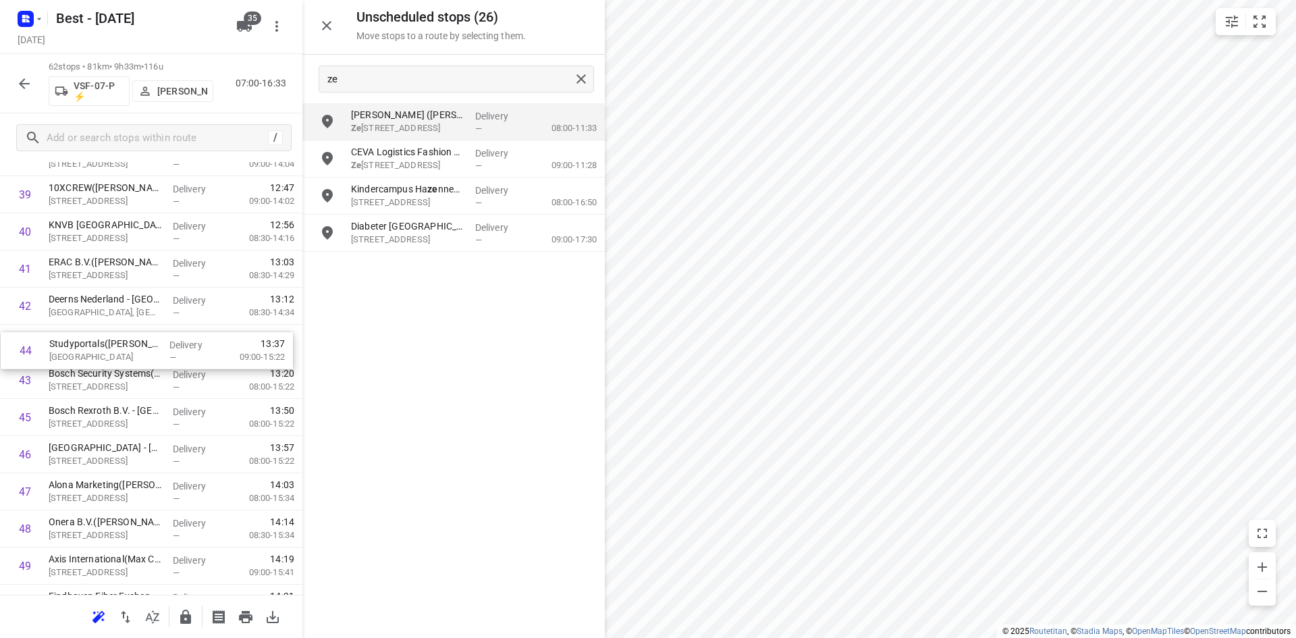
drag, startPoint x: 117, startPoint y: 375, endPoint x: 119, endPoint y: 334, distance: 40.5
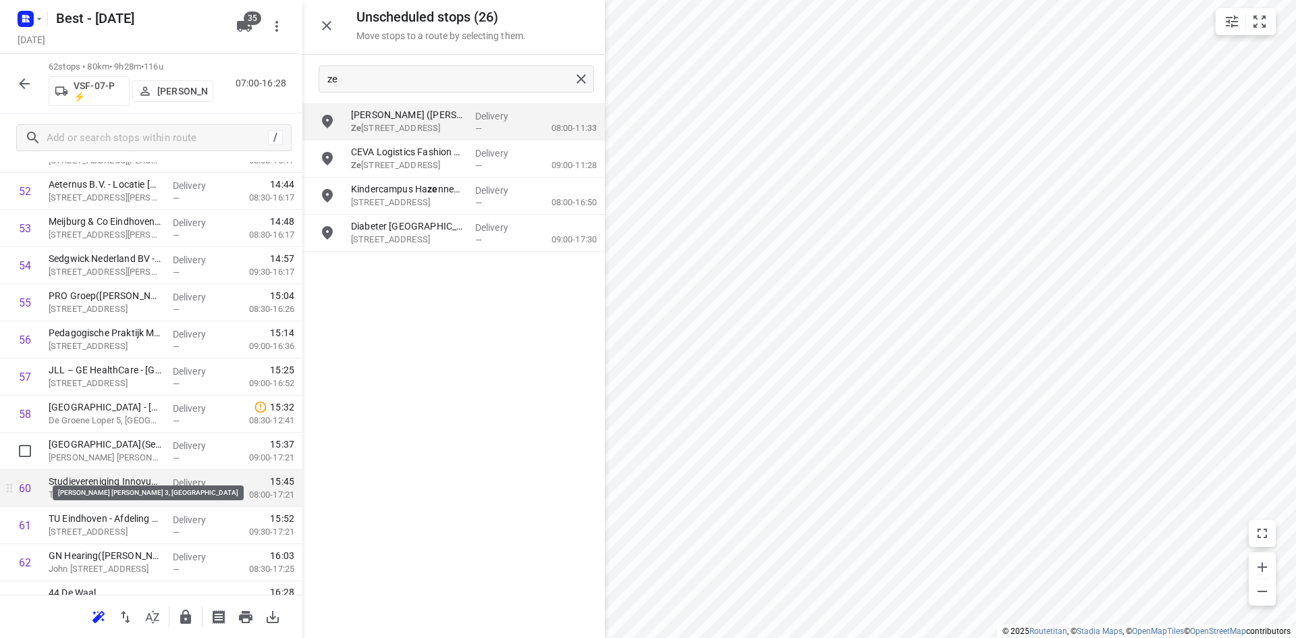
scroll to position [2012, 0]
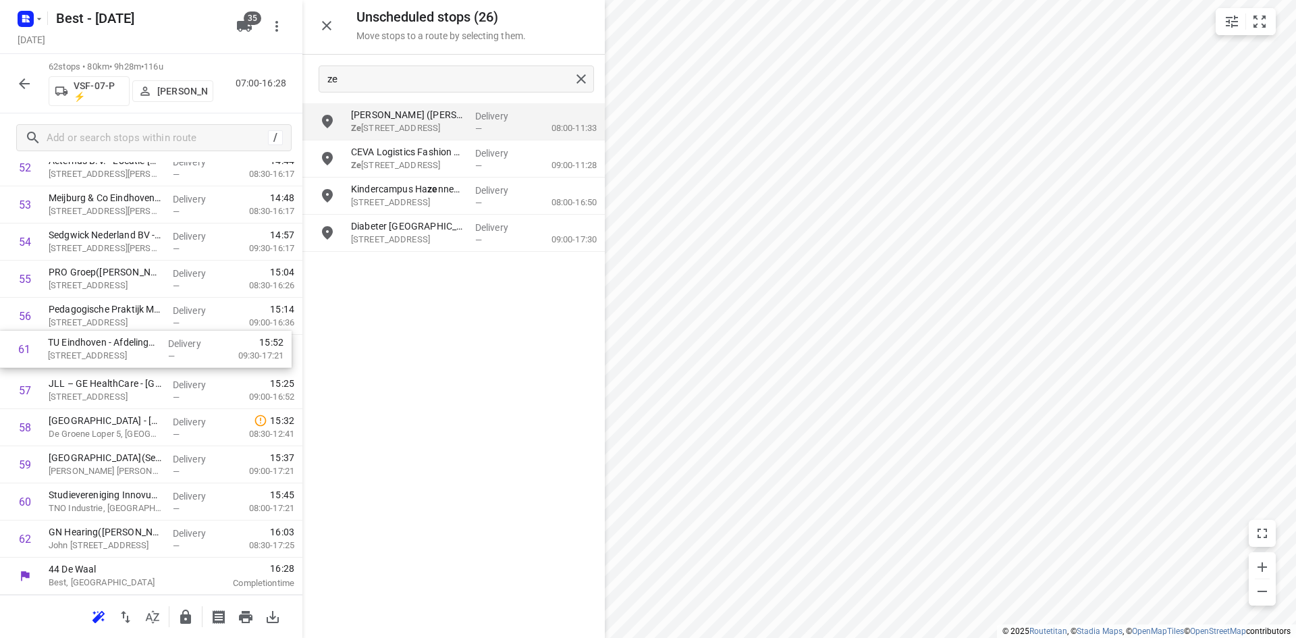
drag, startPoint x: 123, startPoint y: 510, endPoint x: 122, endPoint y: 353, distance: 157.3
click at [194, 617] on button "button" at bounding box center [185, 616] width 27 height 27
click at [325, 31] on icon "button" at bounding box center [327, 26] width 16 height 16
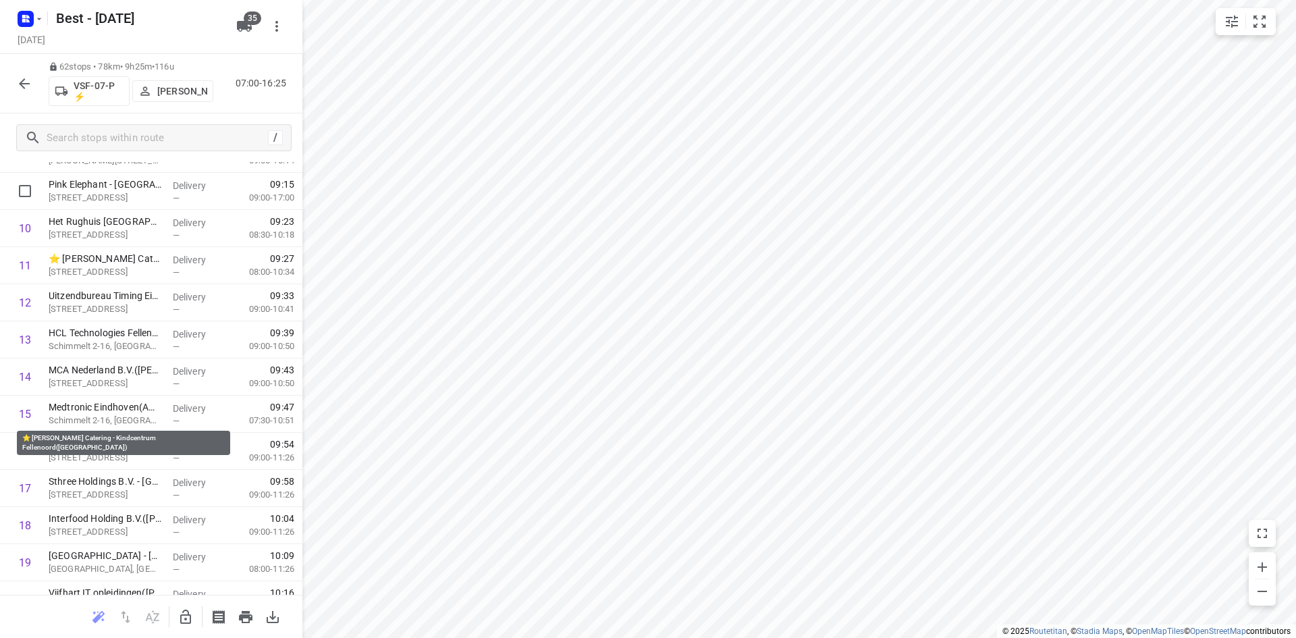
scroll to position [55, 0]
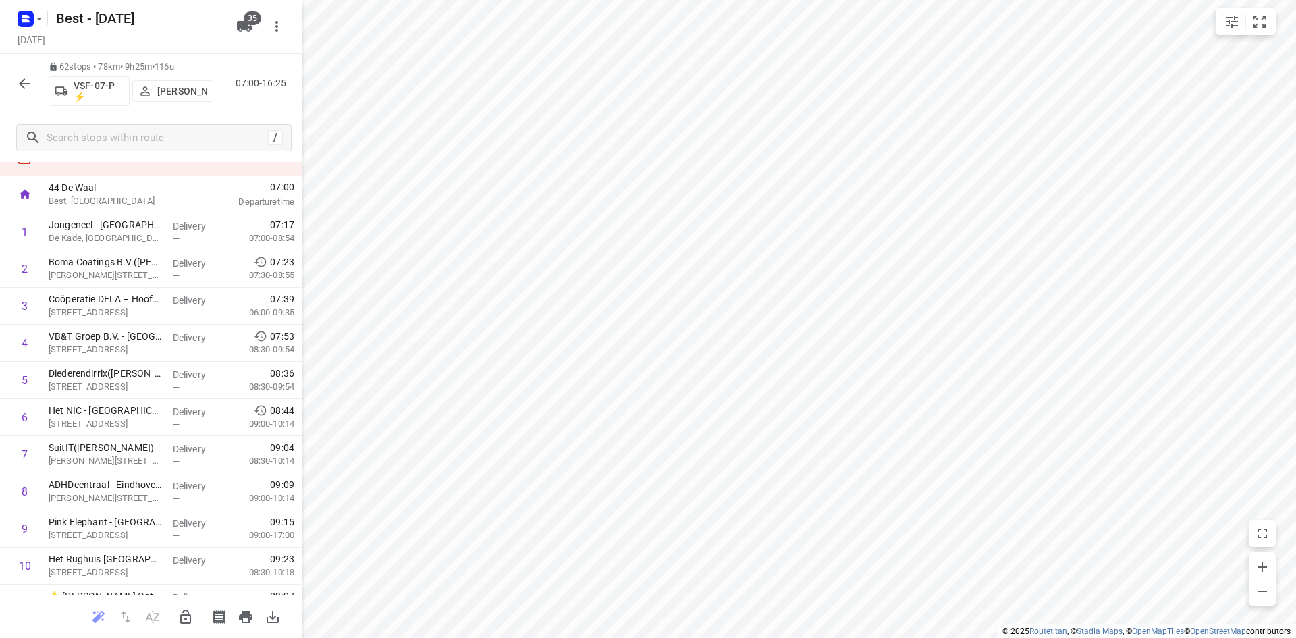
click at [19, 88] on icon "button" at bounding box center [24, 84] width 16 height 16
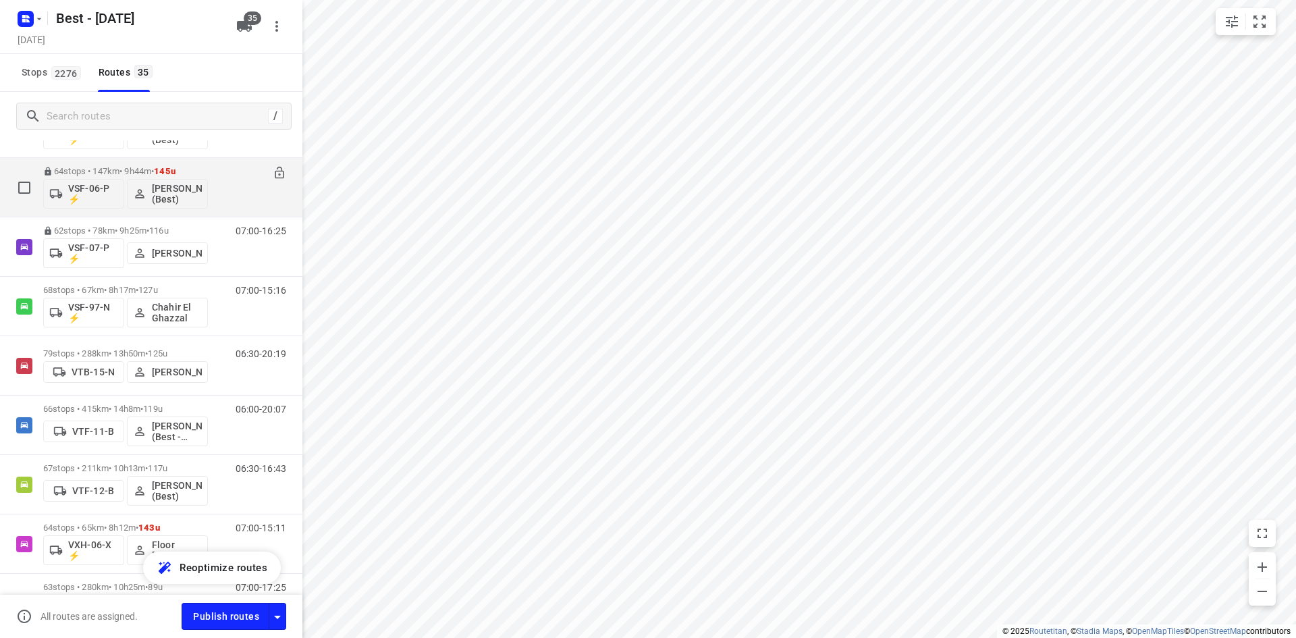
scroll to position [1012, 0]
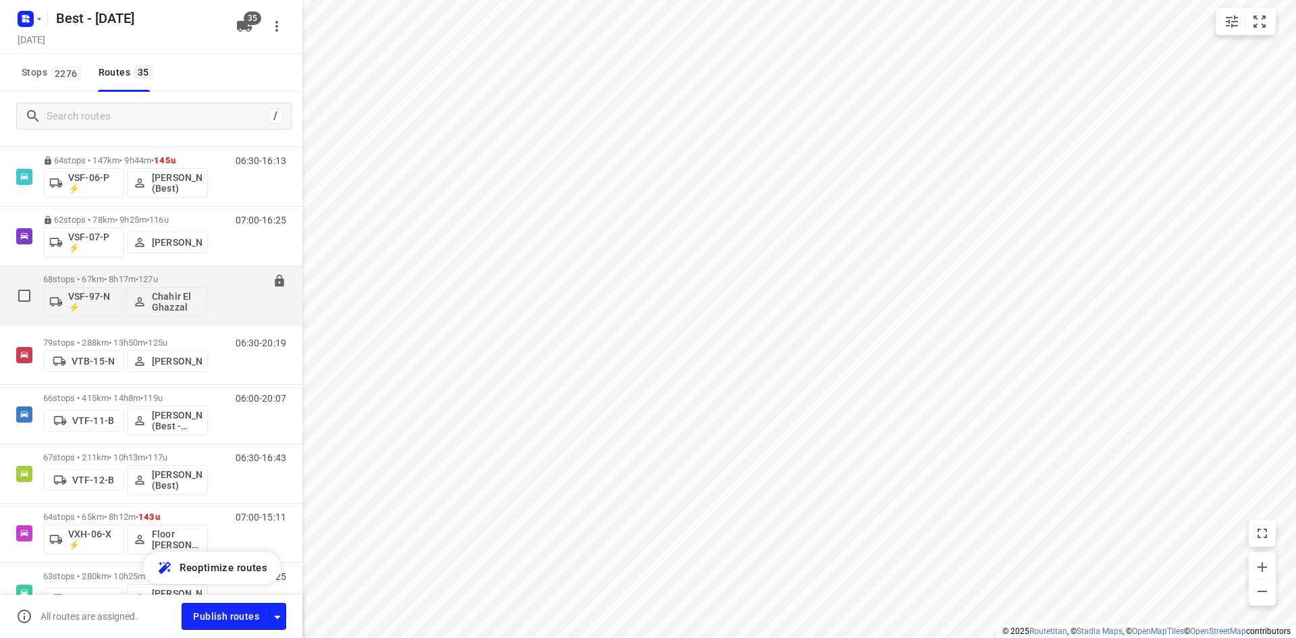
click at [221, 283] on div "07:00-15:16" at bounding box center [252, 298] width 67 height 49
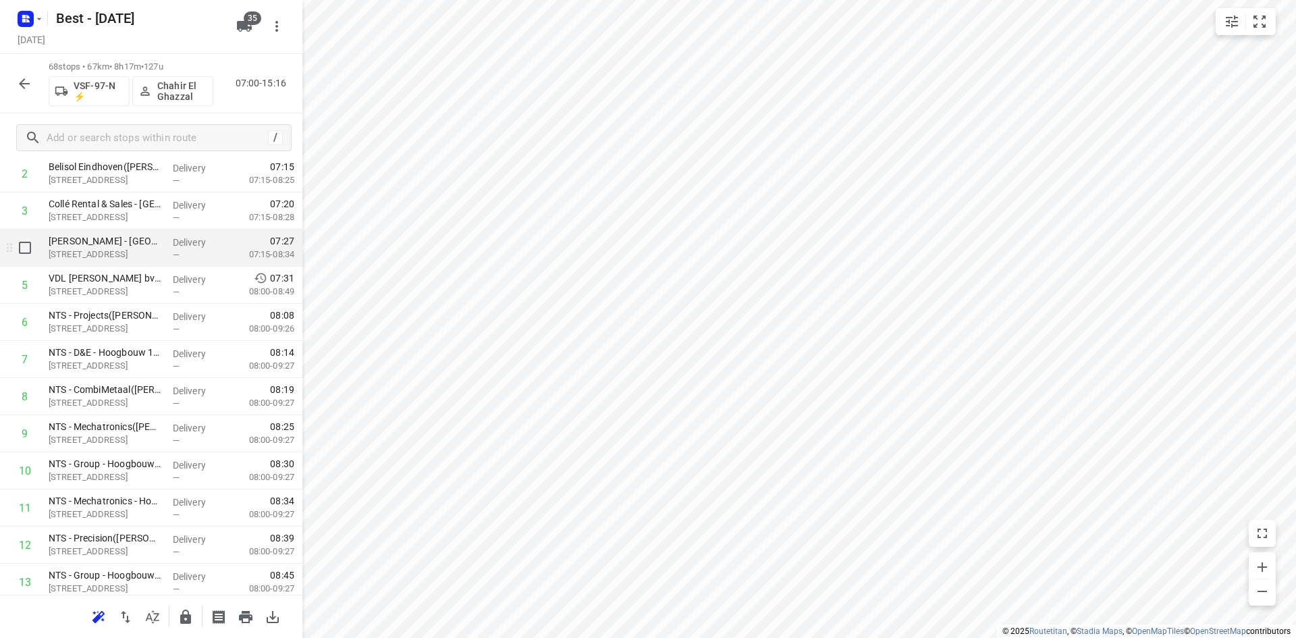
scroll to position [202, 0]
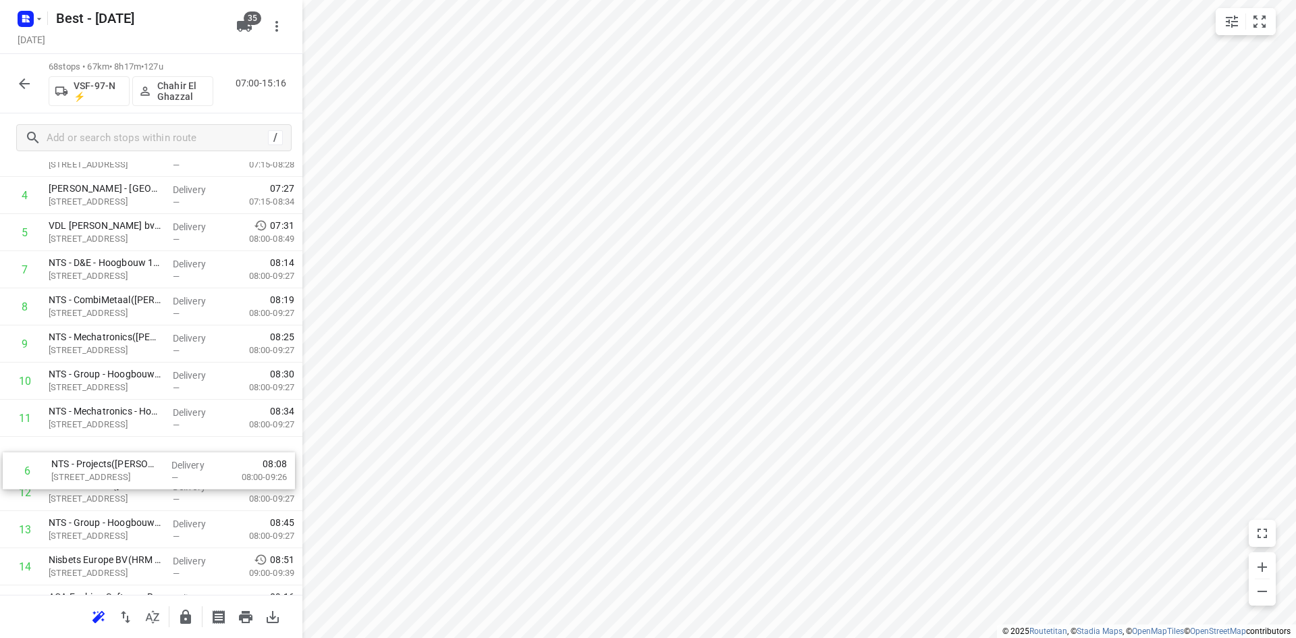
drag, startPoint x: 111, startPoint y: 278, endPoint x: 113, endPoint y: 483, distance: 204.5
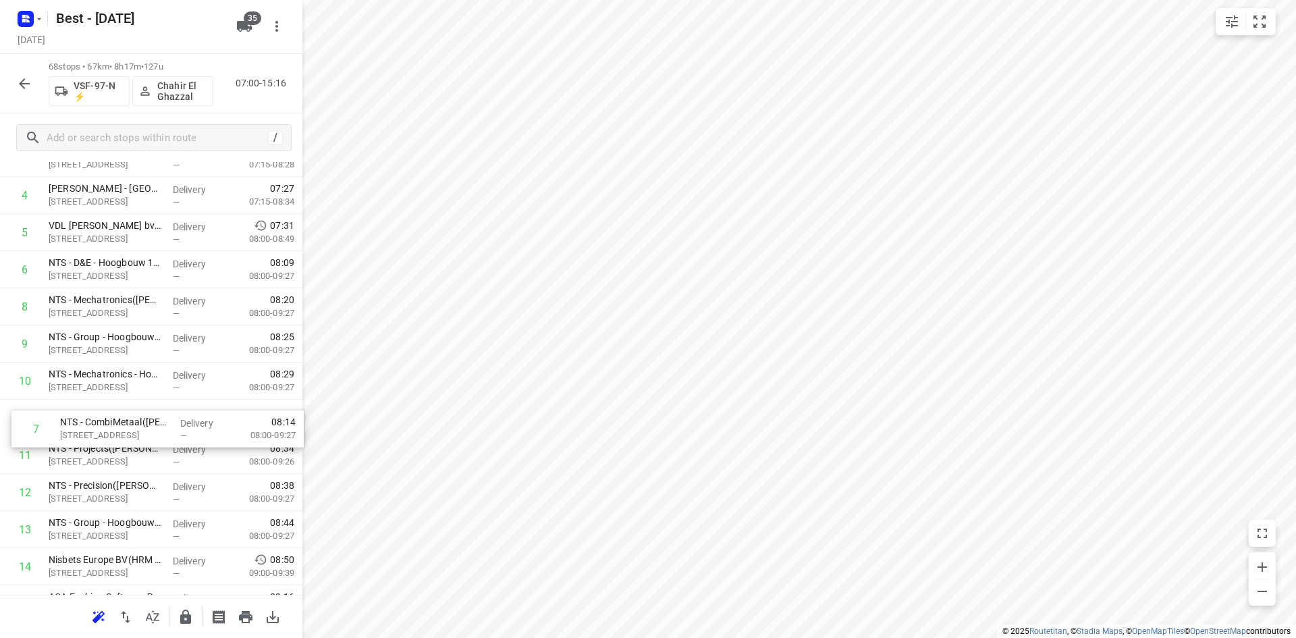
drag, startPoint x: 148, startPoint y: 315, endPoint x: 161, endPoint y: 441, distance: 126.8
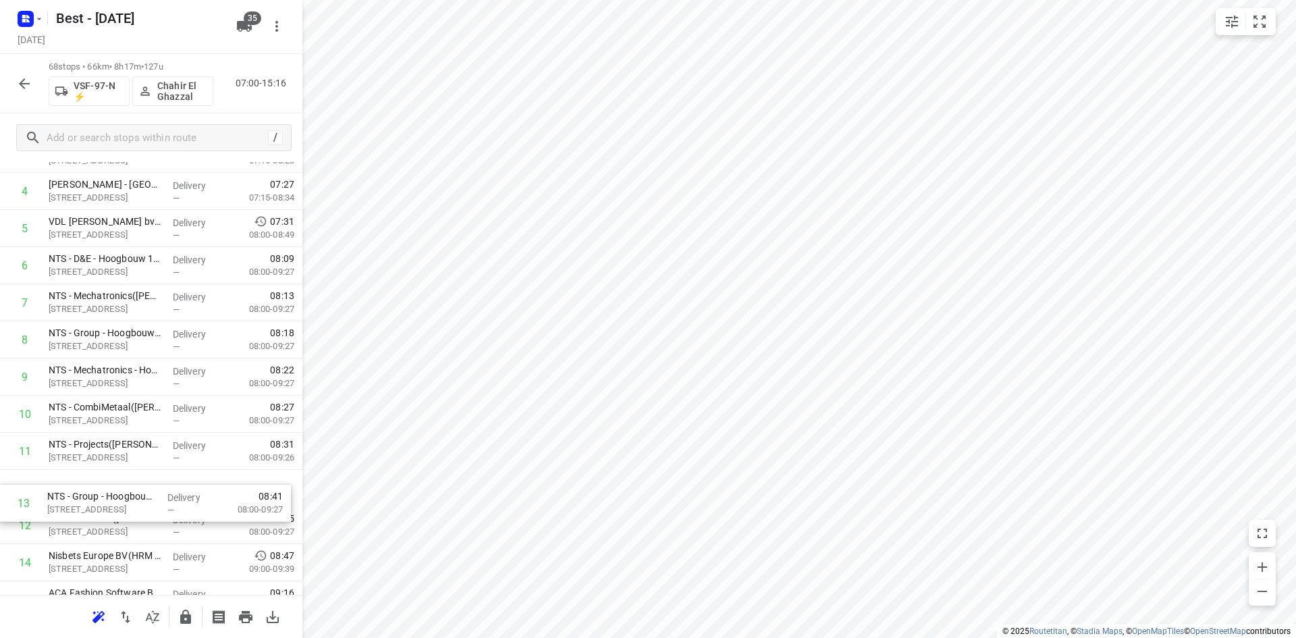
scroll to position [207, 0]
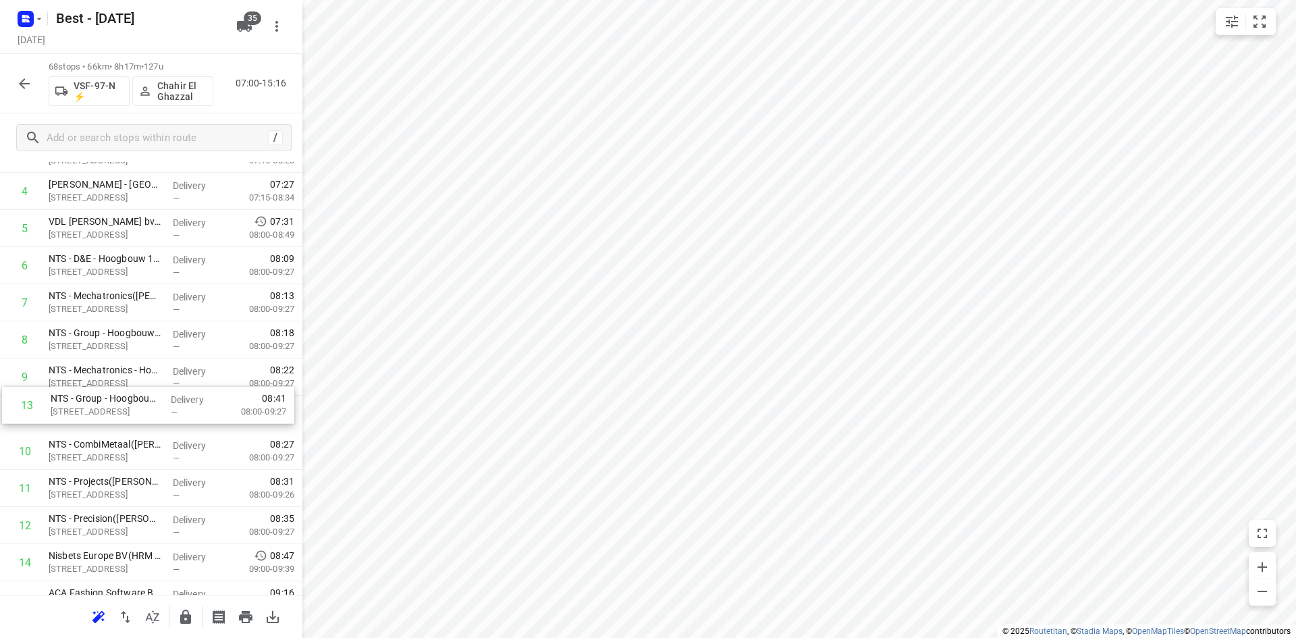
drag, startPoint x: 161, startPoint y: 543, endPoint x: 161, endPoint y: 406, distance: 136.3
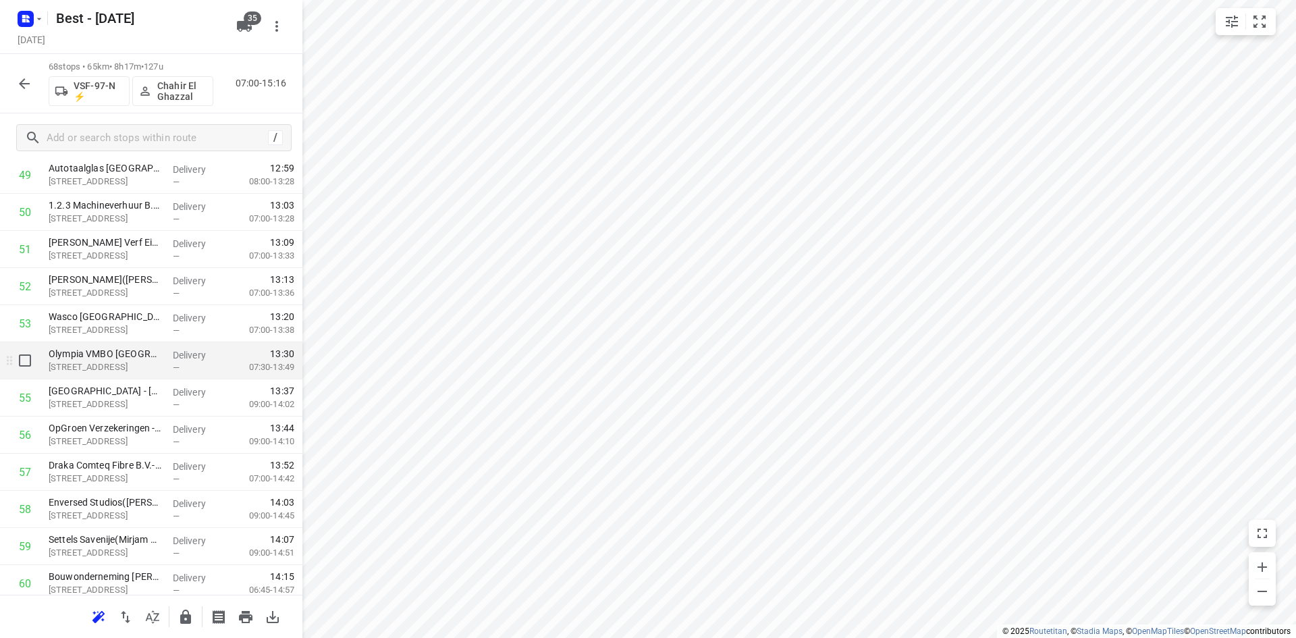
scroll to position [1894, 0]
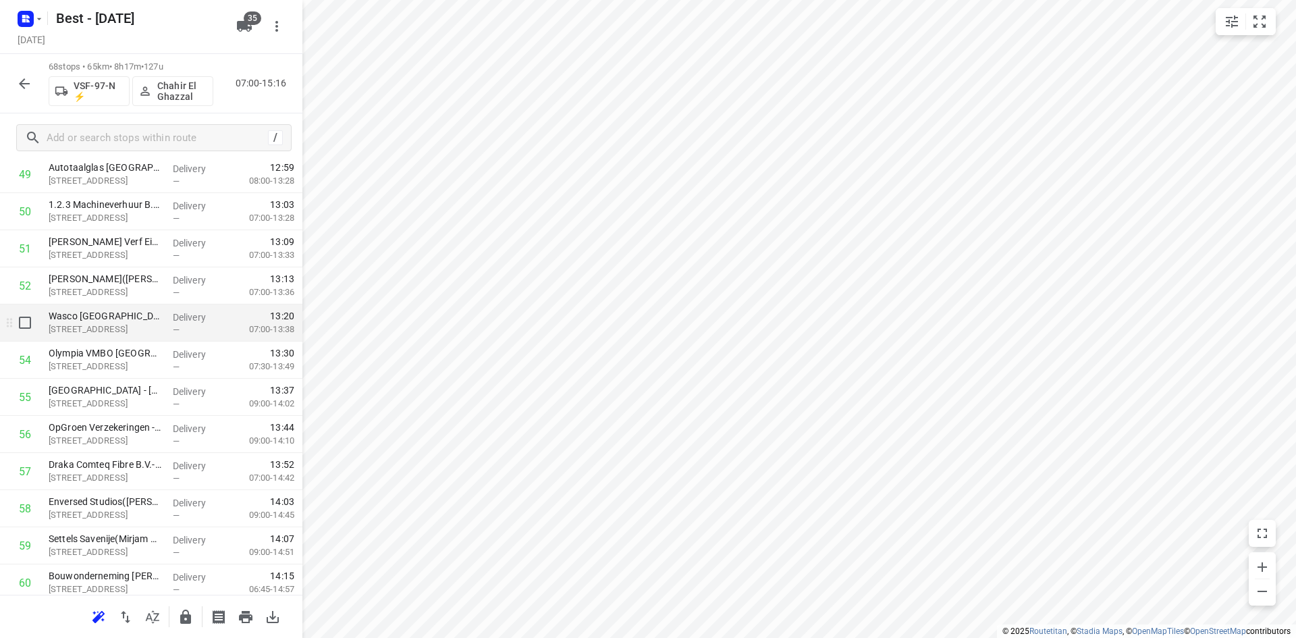
click at [25, 322] on input "checkbox" at bounding box center [24, 322] width 27 height 27
checkbox input "true"
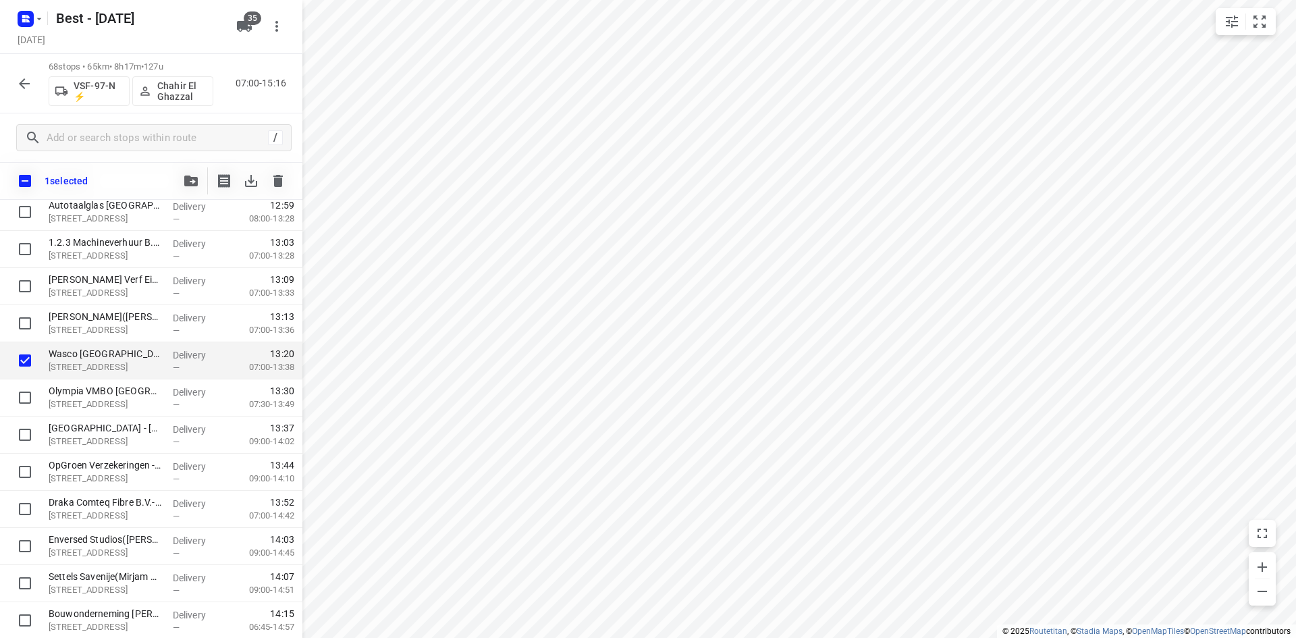
click at [183, 178] on span "button" at bounding box center [191, 180] width 16 height 11
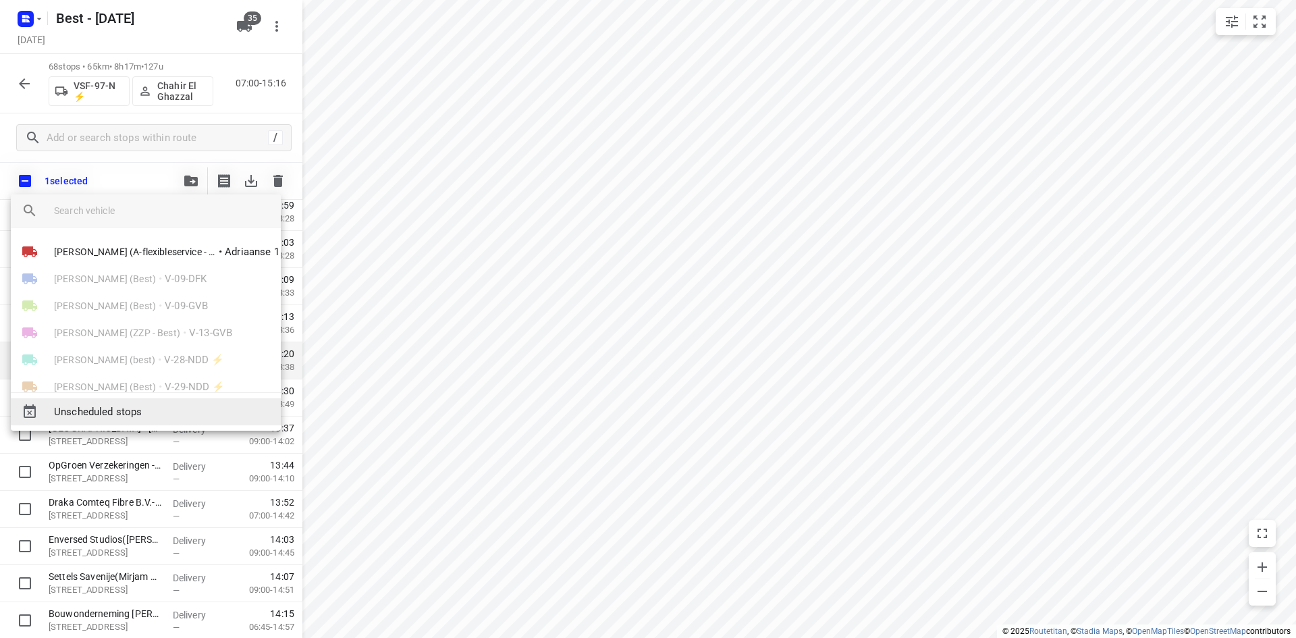
click at [177, 410] on span "Unscheduled stops" at bounding box center [162, 412] width 216 height 16
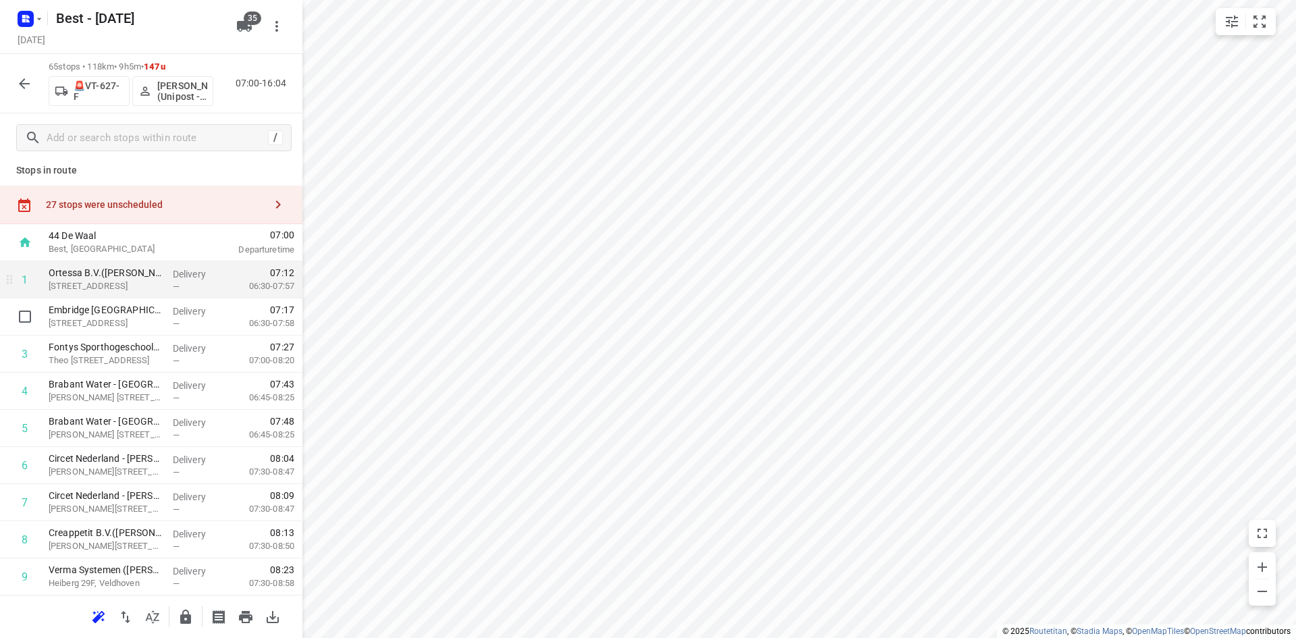
scroll to position [0, 0]
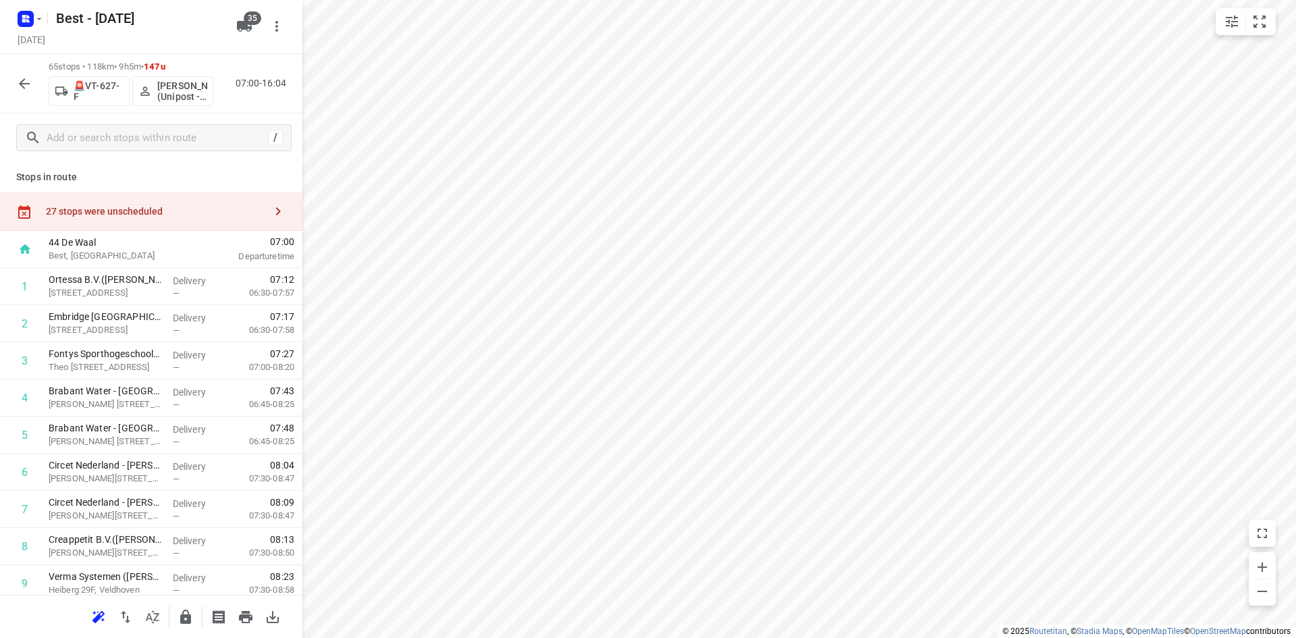
click at [160, 202] on div "27 stops were unscheduled" at bounding box center [151, 211] width 302 height 38
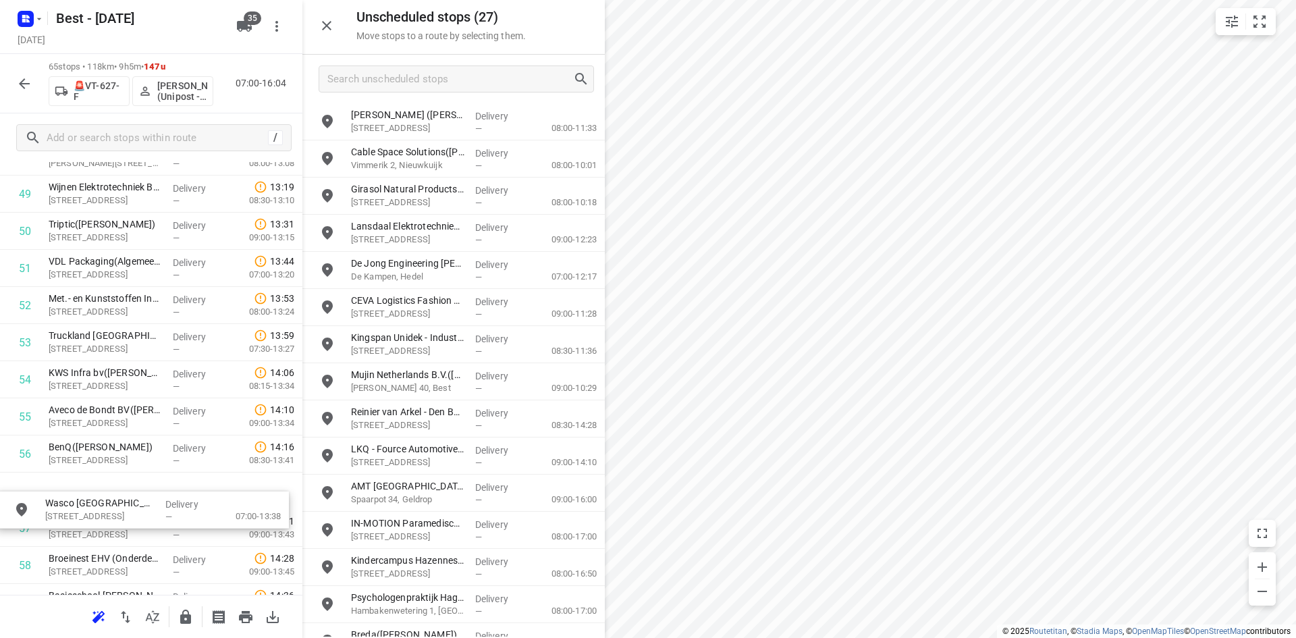
scroll to position [1876, 0]
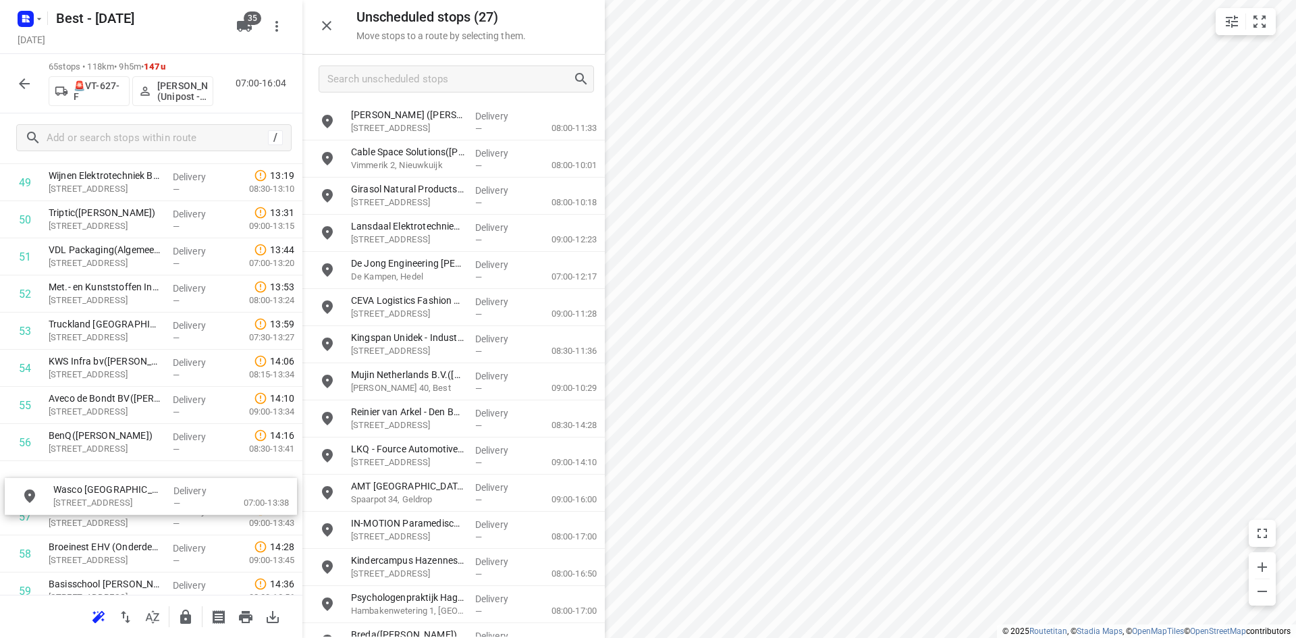
drag, startPoint x: 398, startPoint y: 133, endPoint x: 99, endPoint y: 512, distance: 483.4
drag, startPoint x: 105, startPoint y: 527, endPoint x: 109, endPoint y: 481, distance: 46.7
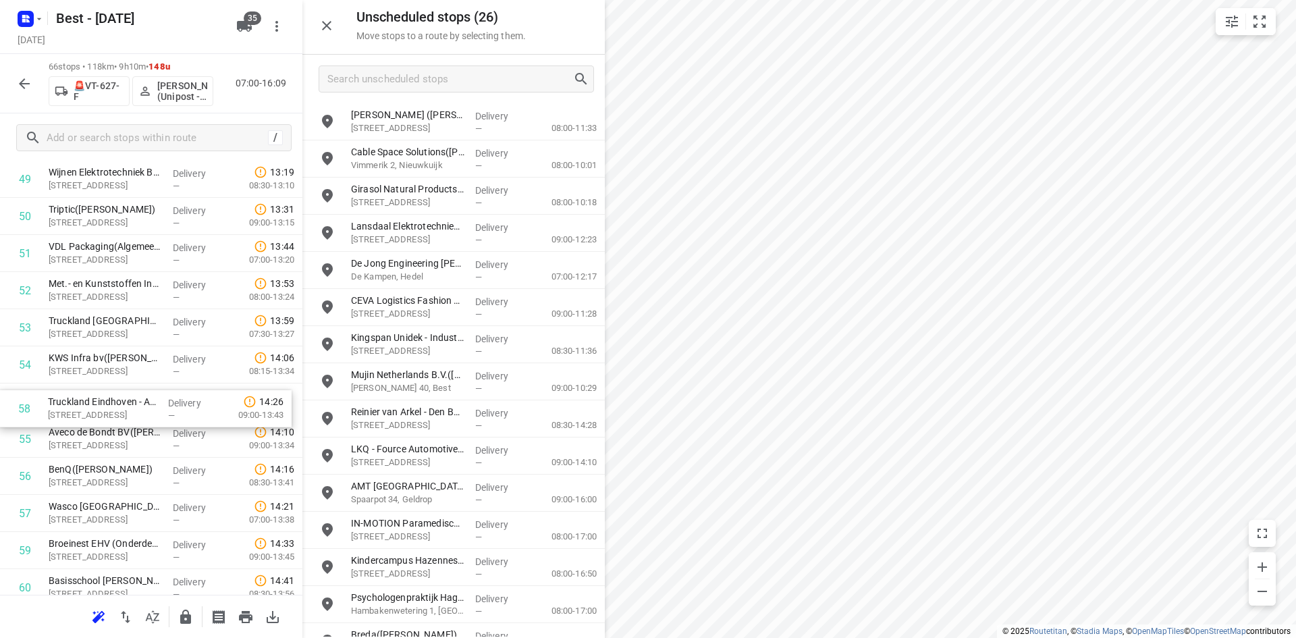
scroll to position [1890, 0]
drag, startPoint x: 101, startPoint y: 523, endPoint x: 105, endPoint y: 366, distance: 156.7
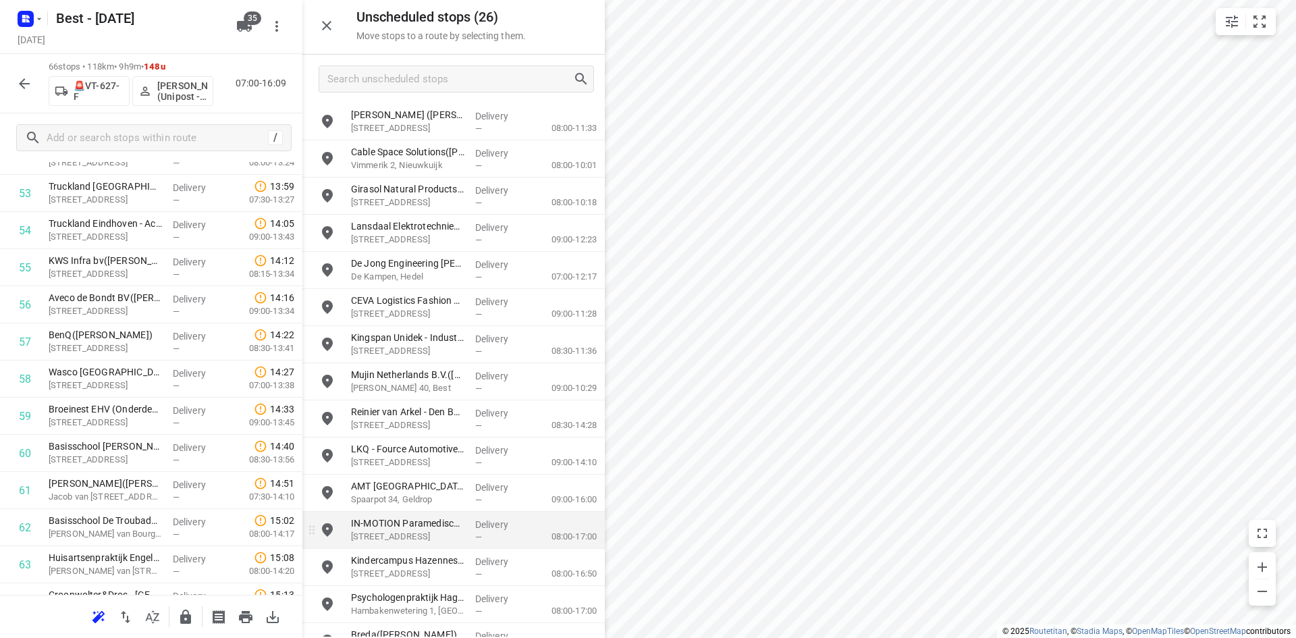
scroll to position [2025, 0]
click at [329, 34] on button "button" at bounding box center [326, 25] width 27 height 27
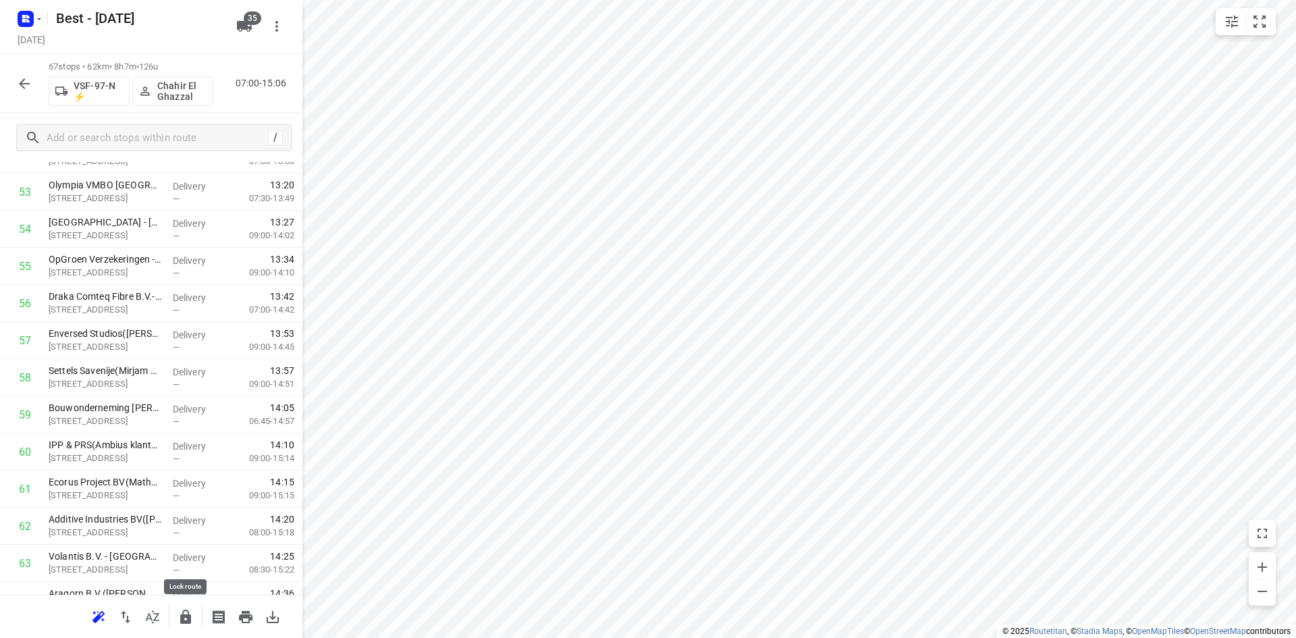
click at [182, 620] on icon "button" at bounding box center [185, 616] width 11 height 14
click at [27, 88] on icon "button" at bounding box center [24, 84] width 16 height 16
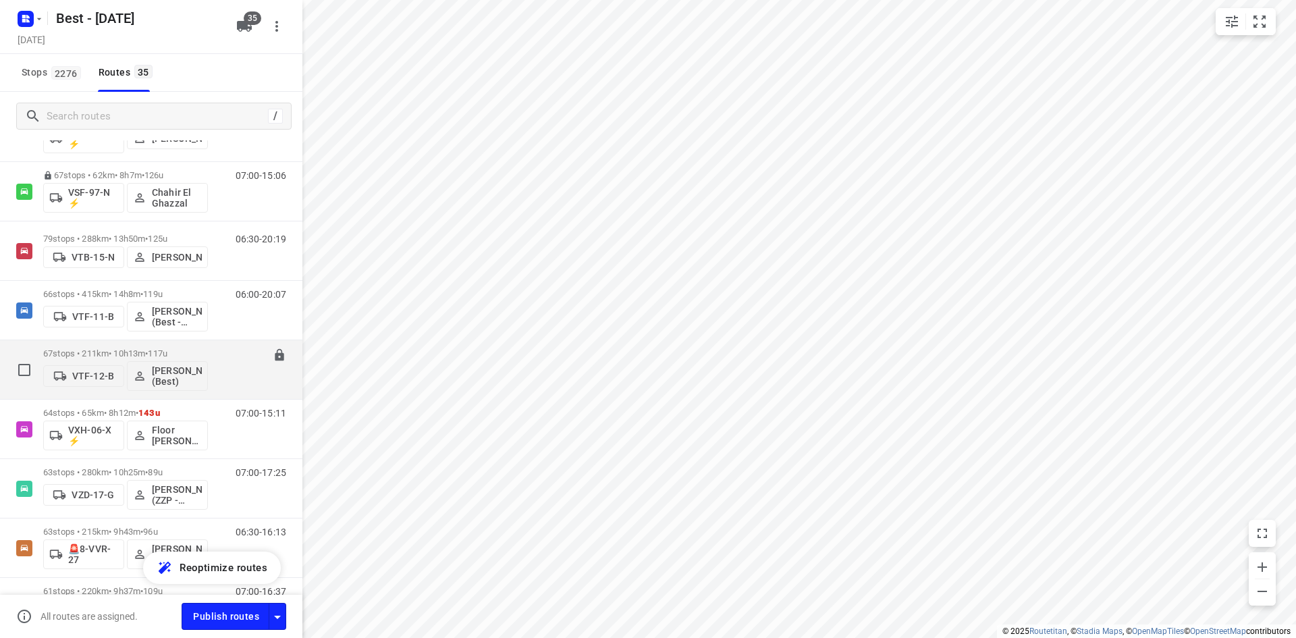
scroll to position [1012, 0]
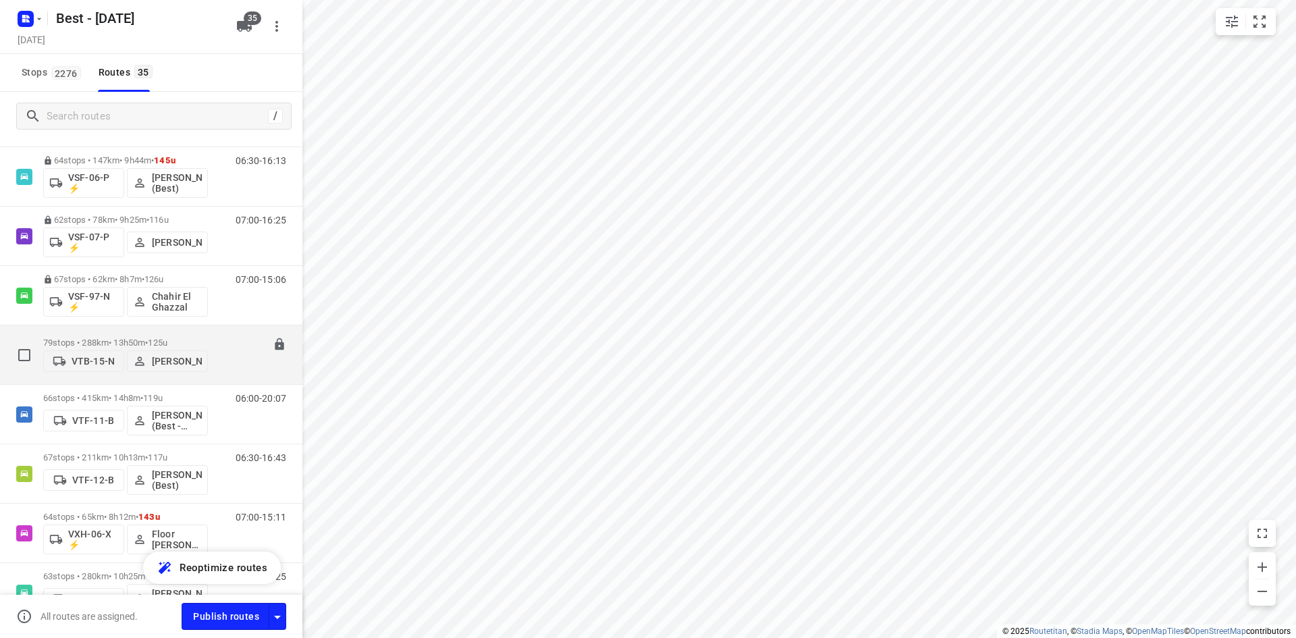
click at [219, 343] on div "06:30-20:19" at bounding box center [252, 357] width 67 height 41
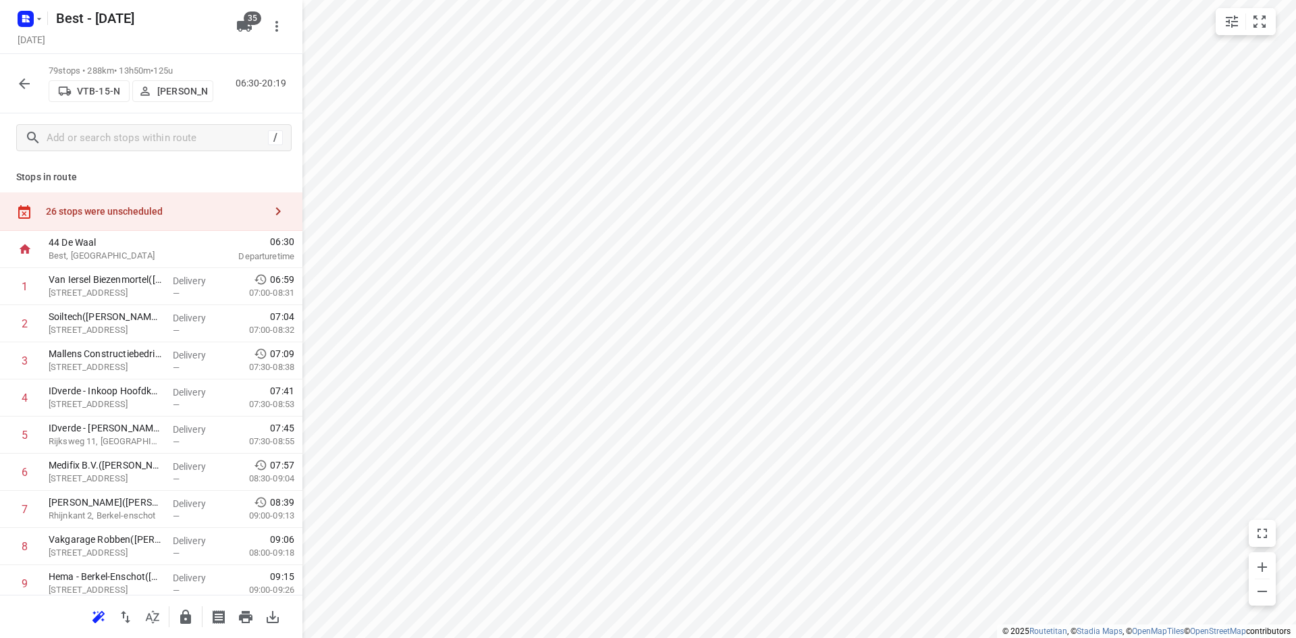
click at [20, 86] on icon "button" at bounding box center [24, 84] width 16 height 16
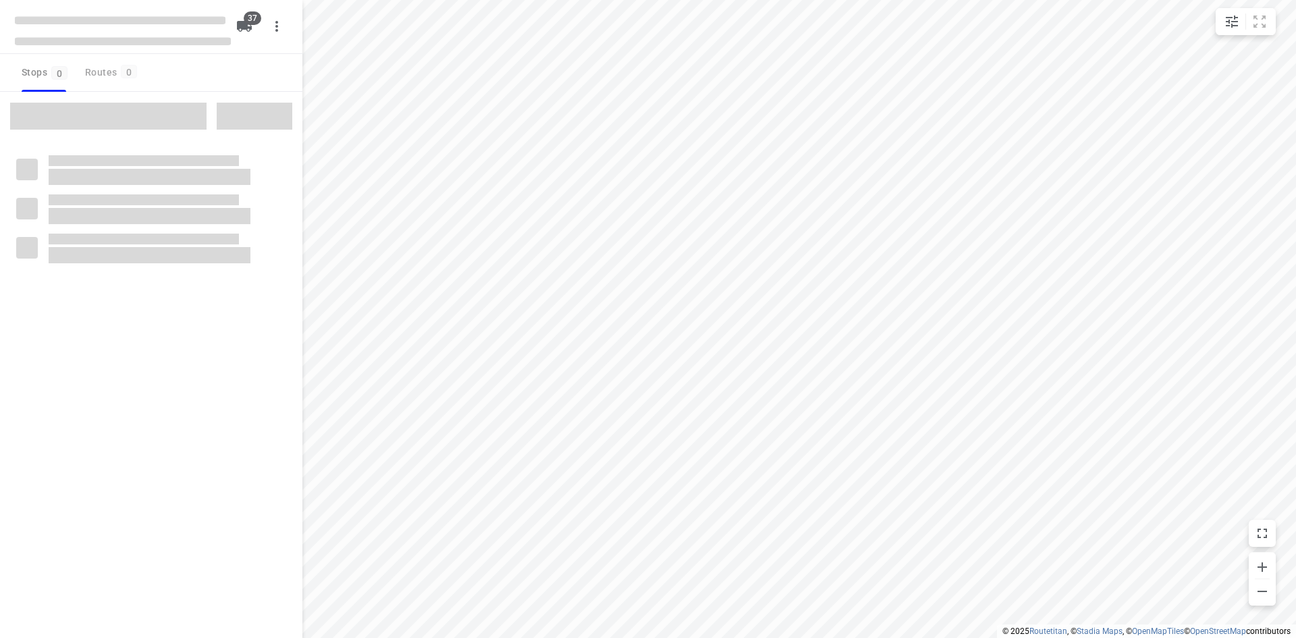
checkbox input "true"
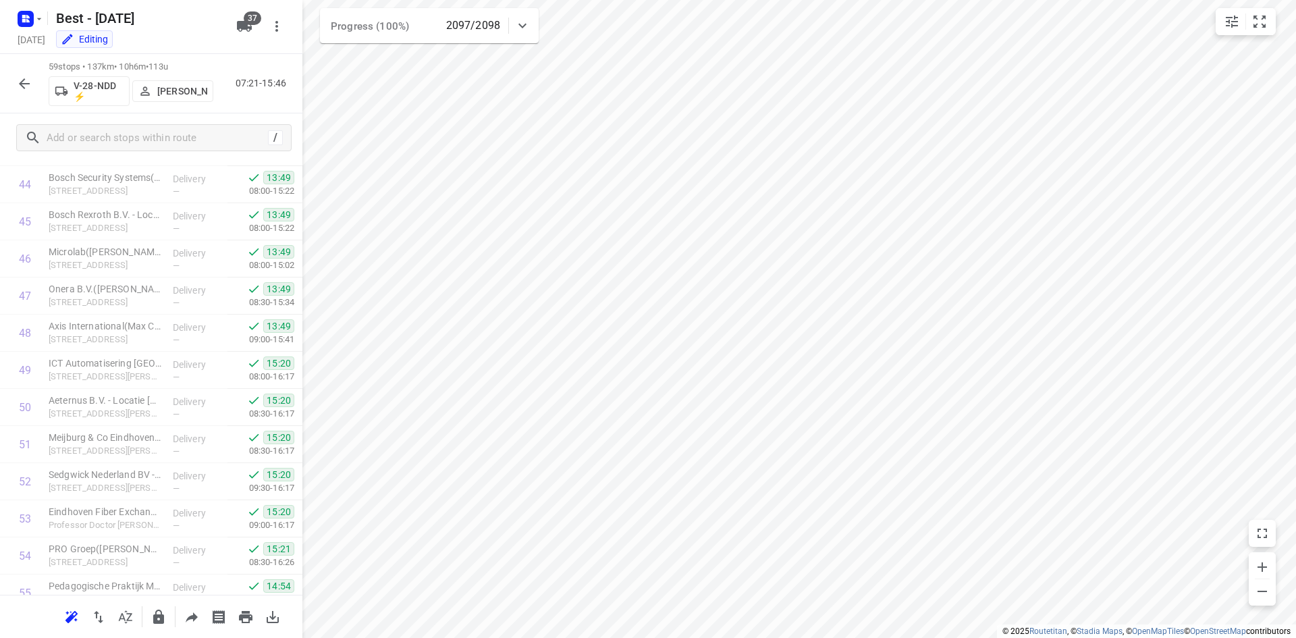
scroll to position [1901, 0]
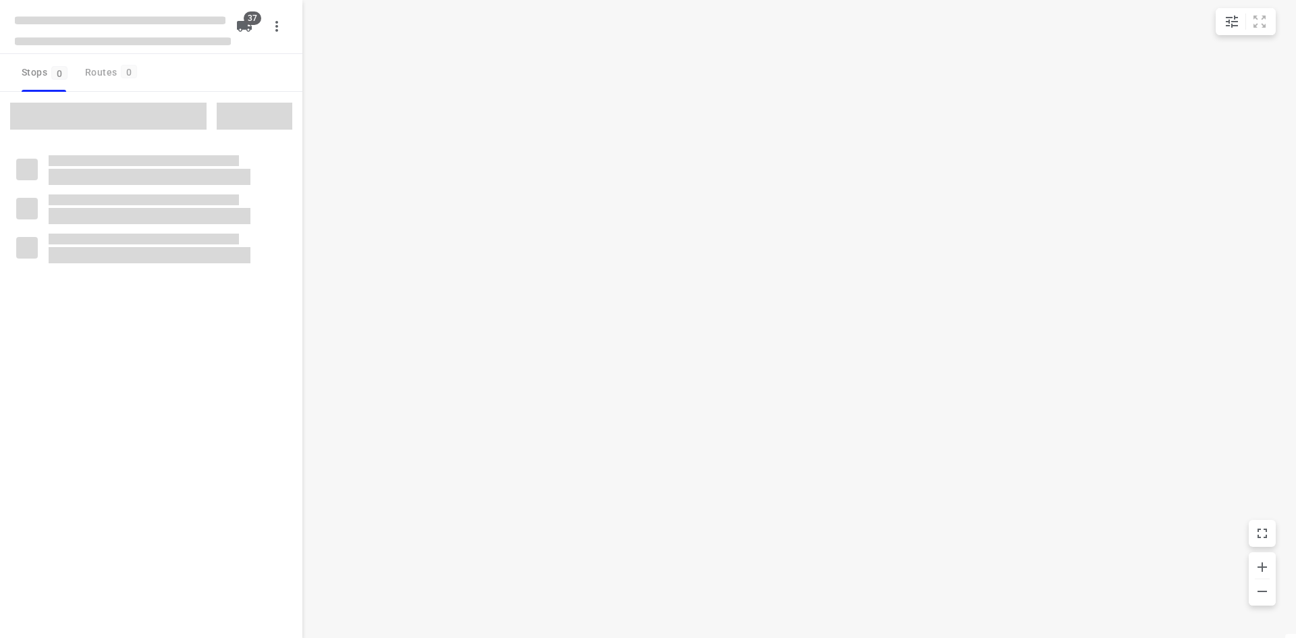
checkbox input "true"
